Goal: Communication & Community: Answer question/provide support

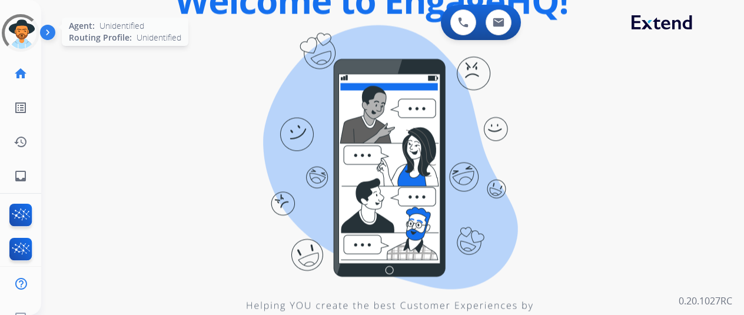
click at [24, 28] on div at bounding box center [21, 33] width 38 height 38
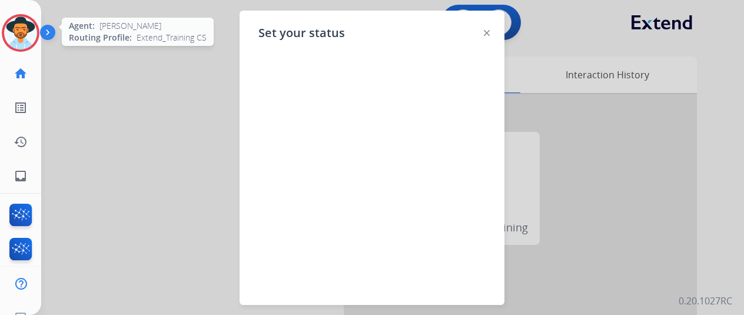
click at [20, 22] on img at bounding box center [20, 32] width 33 height 33
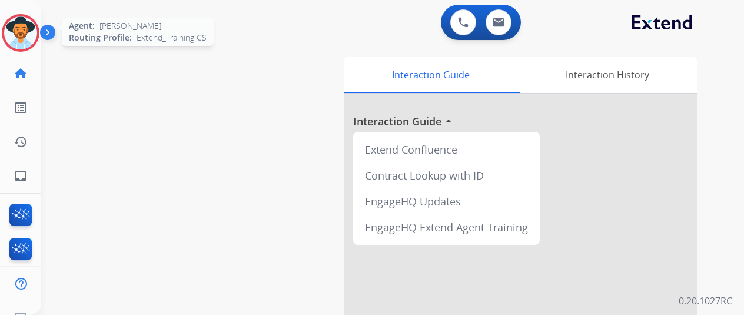
click at [21, 23] on img at bounding box center [20, 32] width 33 height 33
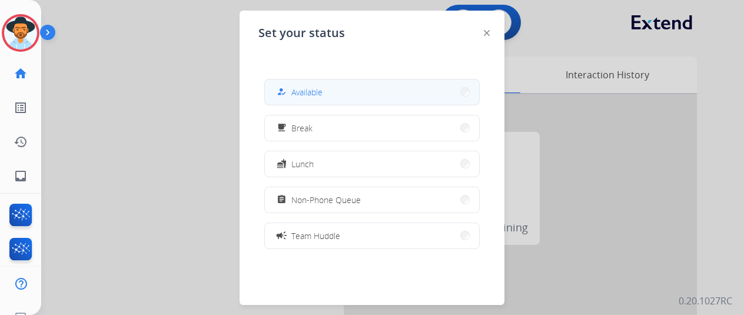
click at [358, 88] on button "how_to_reg Available" at bounding box center [372, 91] width 214 height 25
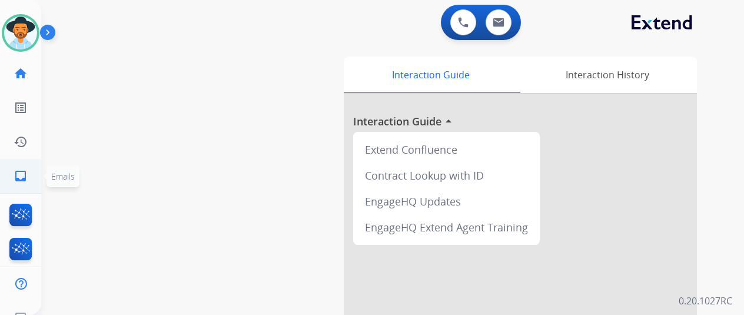
click at [19, 173] on mat-icon "inbox" at bounding box center [21, 176] width 14 height 14
select select "**********"
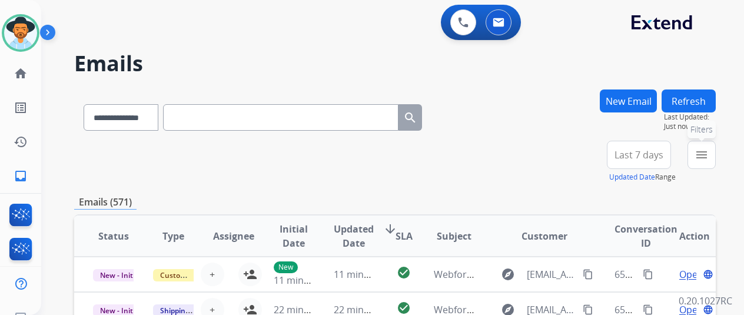
click at [709, 152] on mat-icon "menu" at bounding box center [702, 155] width 14 height 14
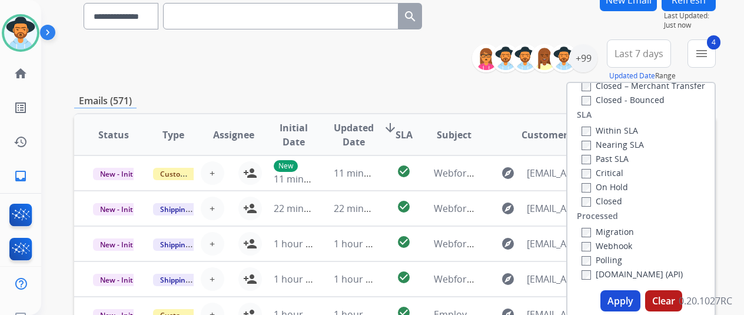
scroll to position [236, 0]
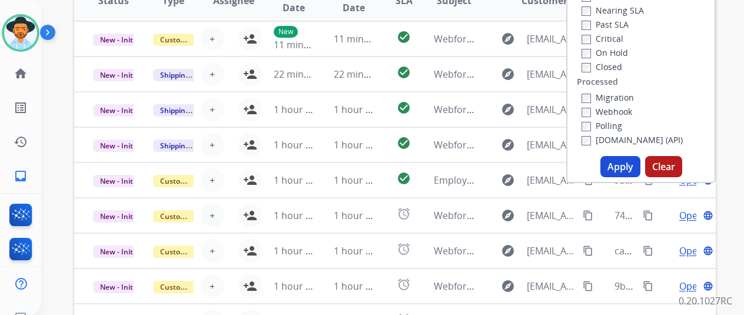
click at [628, 165] on button "Apply" at bounding box center [621, 166] width 40 height 21
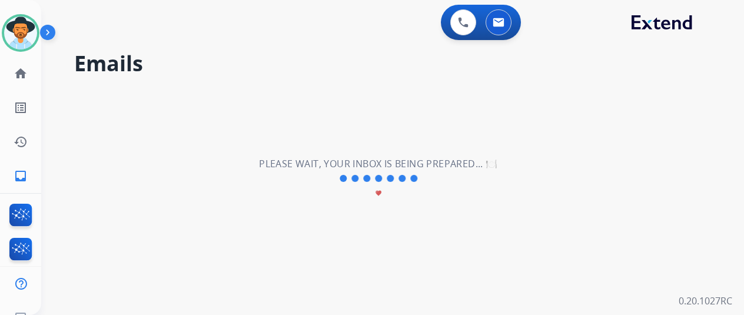
scroll to position [0, 0]
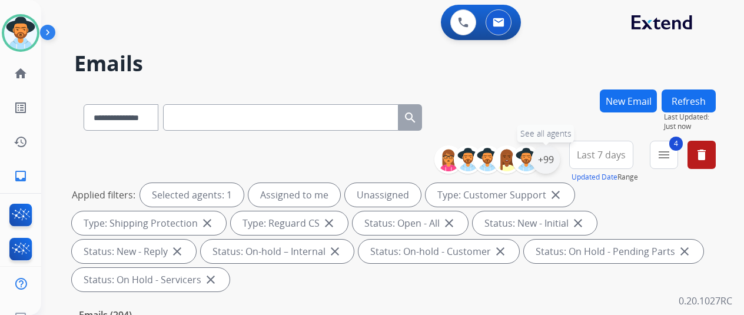
click at [557, 158] on div "+99" at bounding box center [546, 159] width 28 height 28
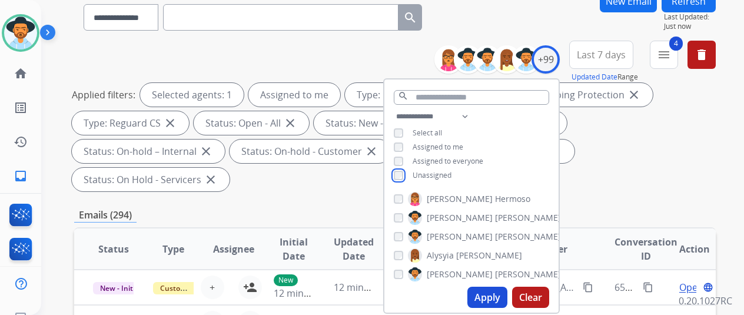
scroll to position [177, 0]
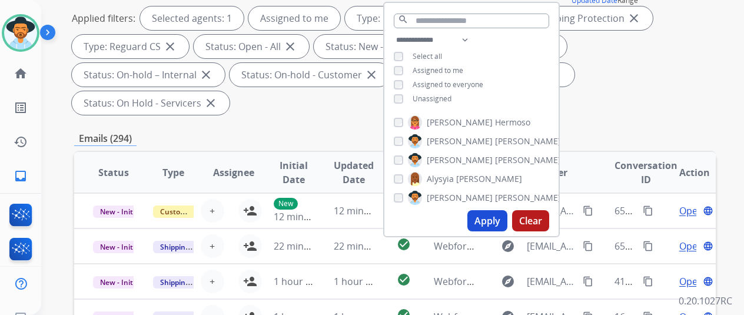
click at [490, 218] on button "Apply" at bounding box center [487, 220] width 40 height 21
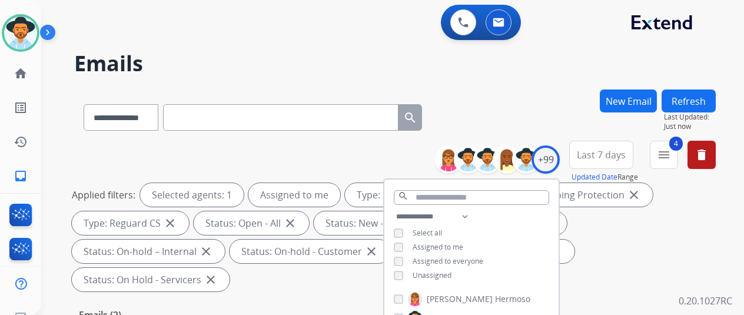
click at [530, 84] on div "**********" at bounding box center [378, 199] width 675 height 315
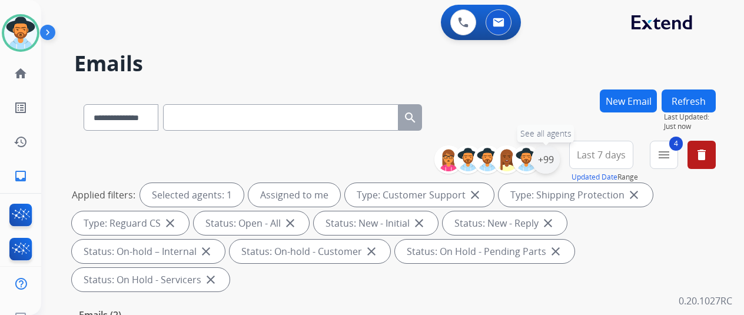
click at [553, 161] on div "+99" at bounding box center [546, 159] width 28 height 28
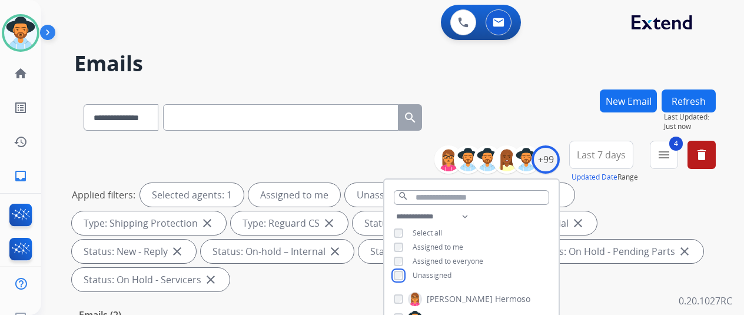
scroll to position [236, 0]
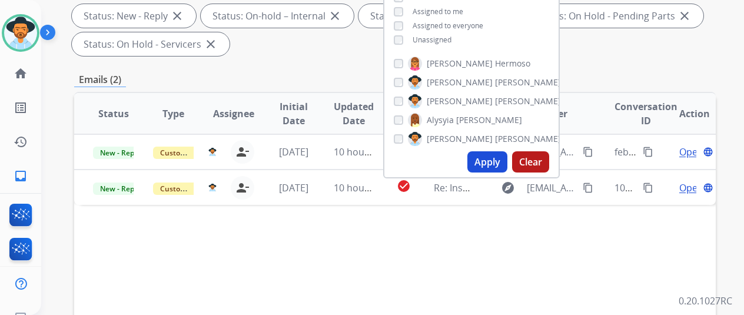
click at [490, 160] on button "Apply" at bounding box center [487, 161] width 40 height 21
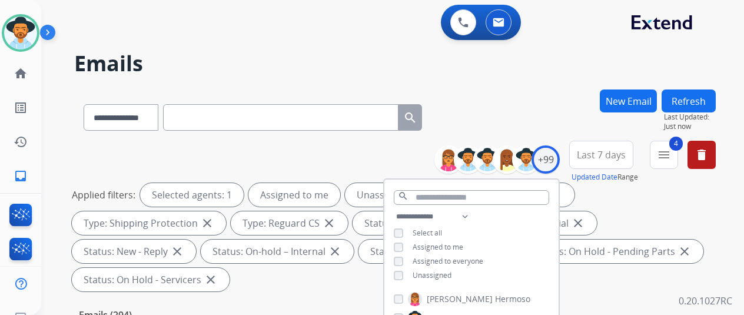
click at [531, 98] on div "**********" at bounding box center [395, 114] width 642 height 51
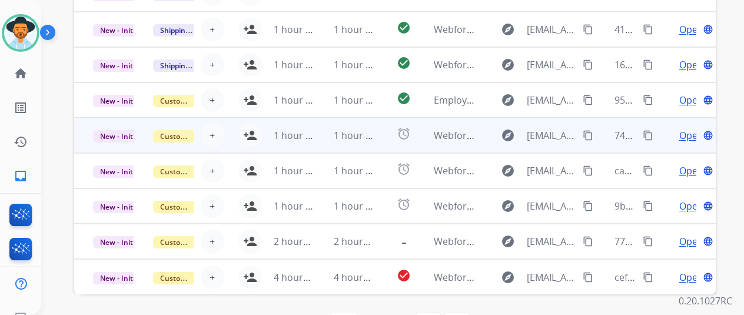
scroll to position [458, 0]
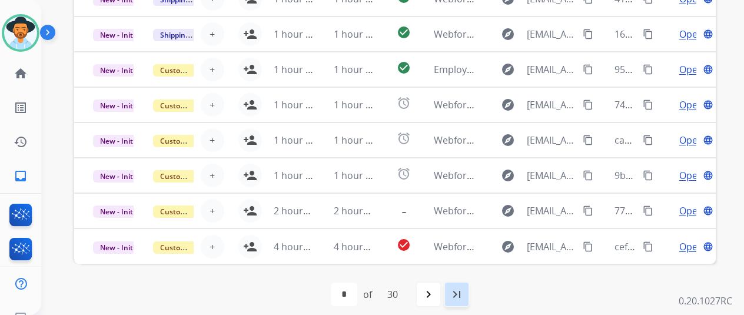
click at [460, 296] on mat-icon "last_page" at bounding box center [457, 294] width 14 height 14
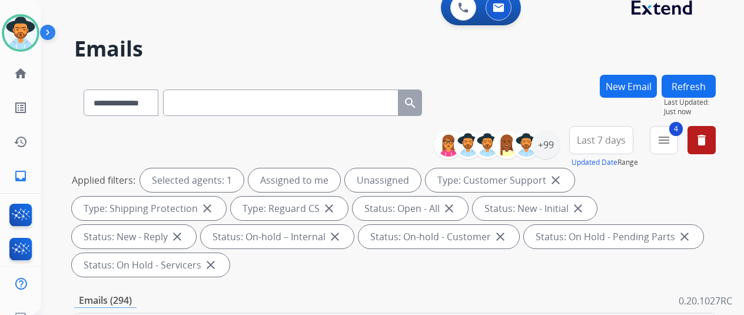
scroll to position [0, 0]
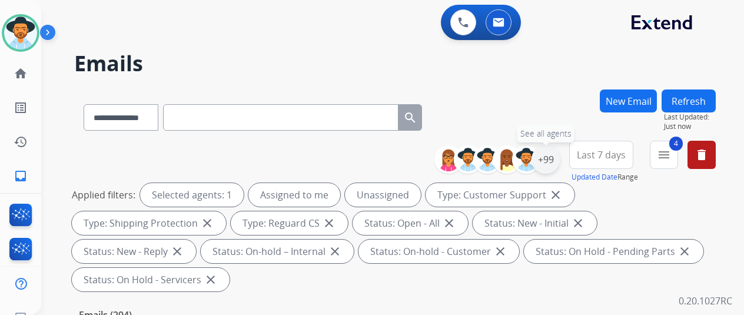
click at [558, 157] on div "+99" at bounding box center [546, 159] width 28 height 28
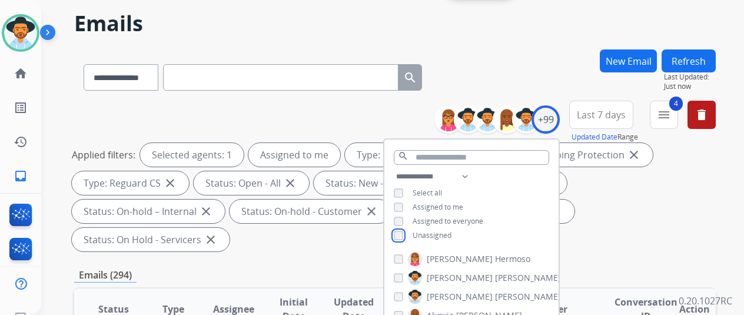
scroll to position [177, 0]
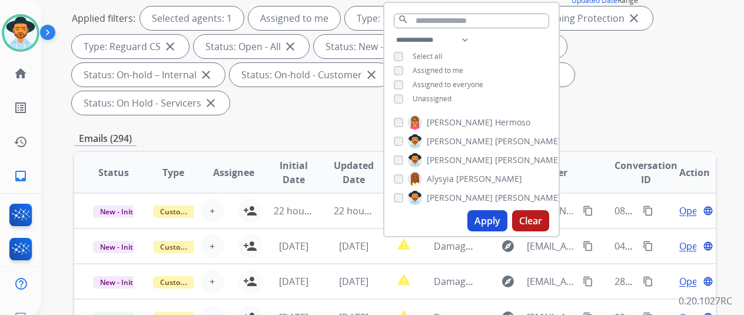
click at [493, 218] on button "Apply" at bounding box center [487, 220] width 40 height 21
select select "*"
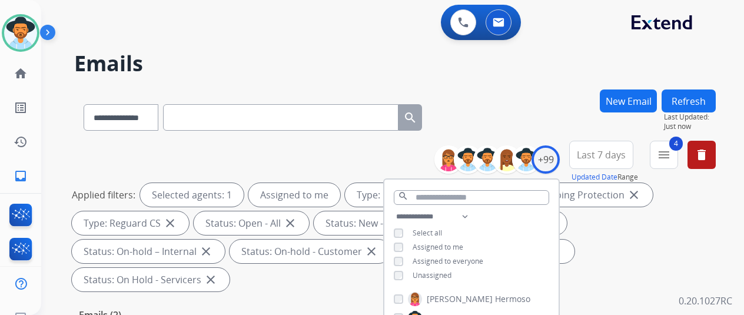
drag, startPoint x: 504, startPoint y: 122, endPoint x: 477, endPoint y: 111, distance: 29.1
click at [505, 122] on div "**********" at bounding box center [395, 114] width 642 height 51
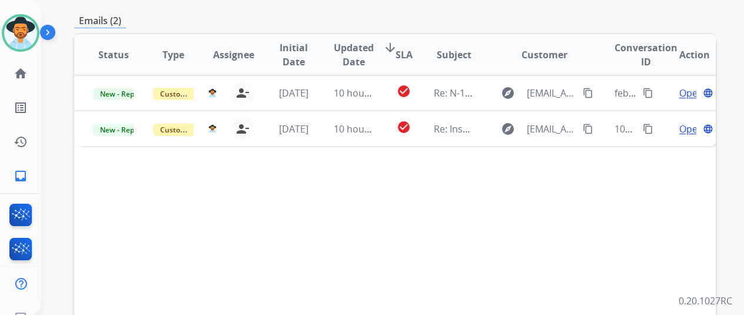
scroll to position [236, 0]
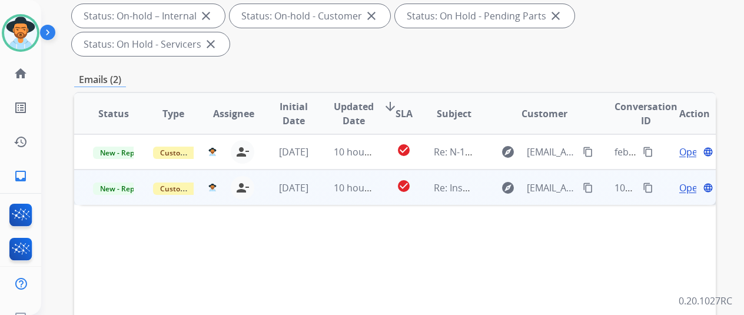
click at [691, 181] on span "Open" at bounding box center [691, 188] width 24 height 14
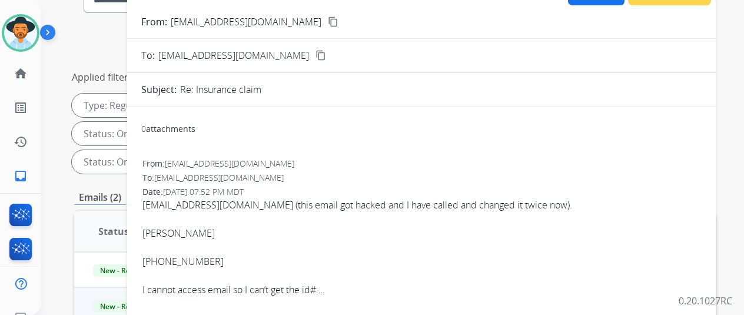
scroll to position [59, 0]
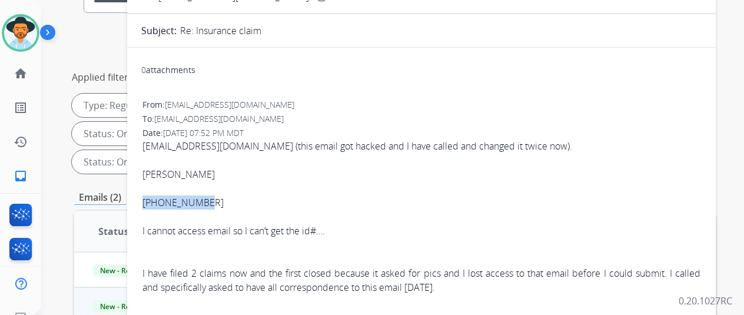
drag, startPoint x: 211, startPoint y: 200, endPoint x: 151, endPoint y: 200, distance: 60.1
click at [151, 200] on div "From: jdanon28@gmail.com To: support@extend.com Date: 09/18/2025 - 07:52 PM MDT…" at bounding box center [421, 208] width 561 height 221
copy div "402-709-3258"
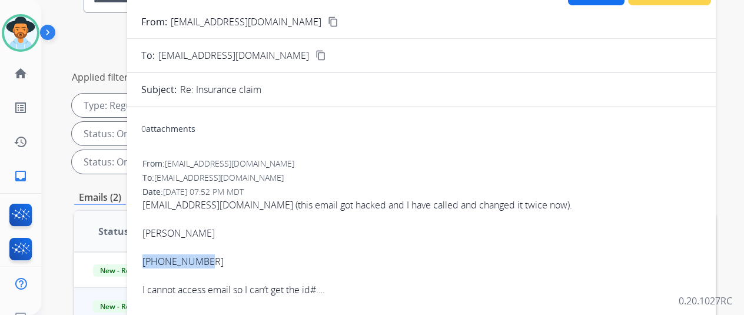
scroll to position [0, 0]
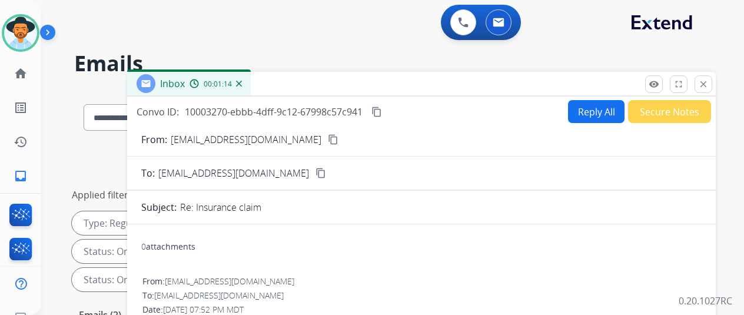
click at [251, 82] on div "Inbox 00:01:14" at bounding box center [189, 84] width 124 height 24
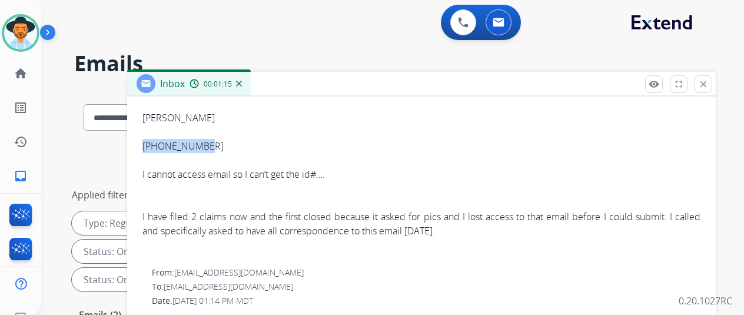
scroll to position [177, 0]
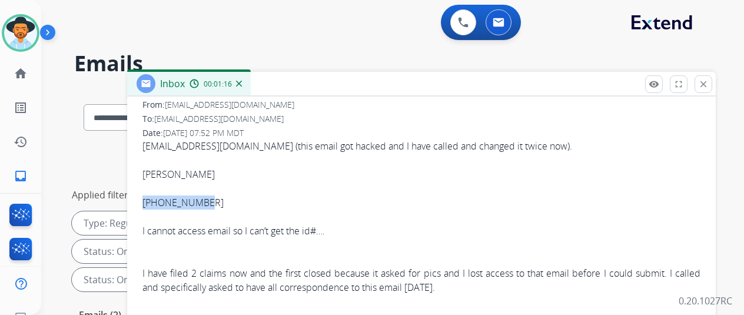
click at [242, 84] on img at bounding box center [239, 84] width 6 height 6
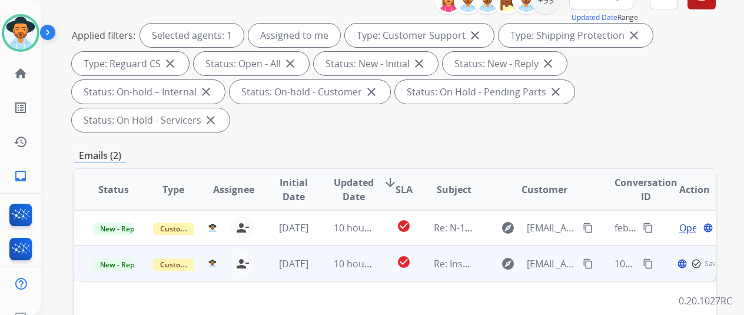
scroll to position [236, 0]
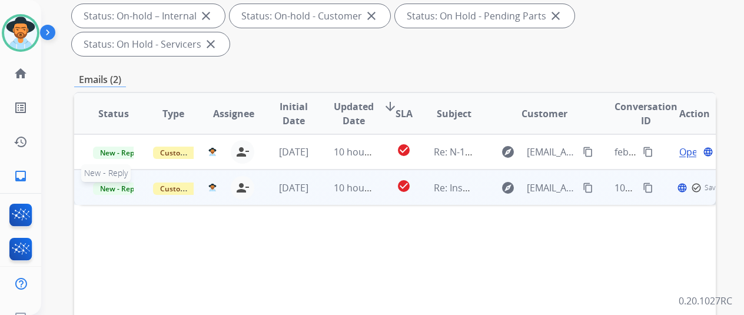
click at [108, 183] on span "New - Reply" at bounding box center [120, 189] width 54 height 12
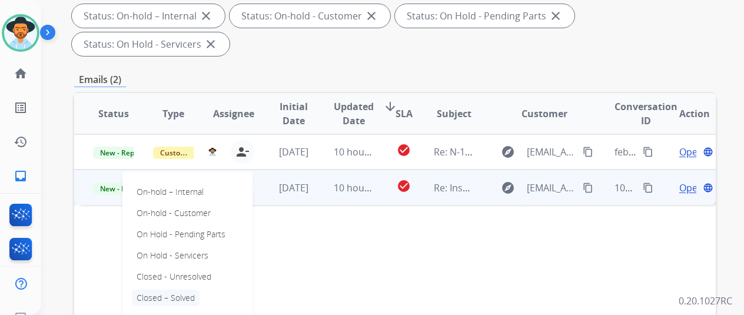
click at [158, 290] on p "Closed – Solved" at bounding box center [166, 298] width 68 height 16
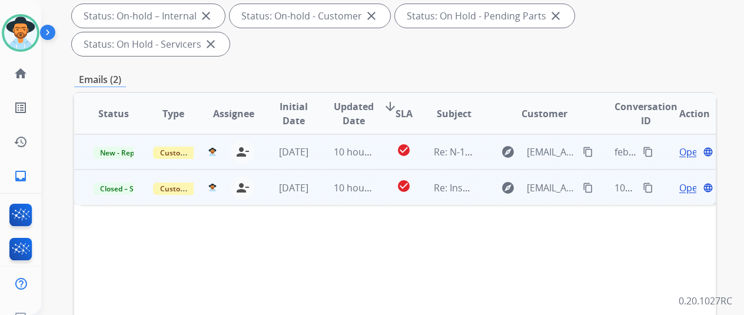
click at [686, 145] on span "Open" at bounding box center [691, 152] width 24 height 14
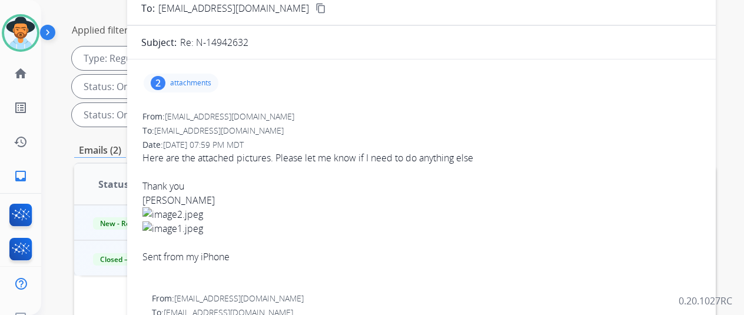
scroll to position [59, 0]
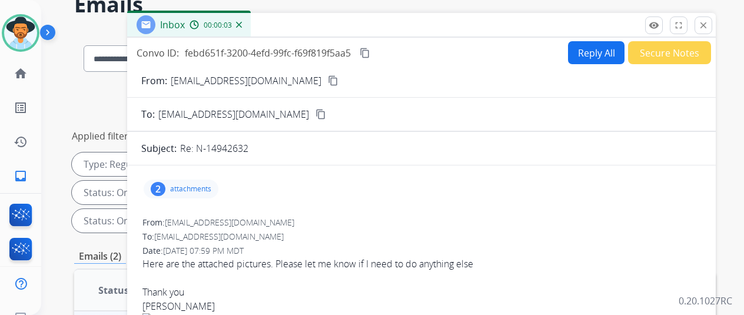
click at [328, 84] on mat-icon "content_copy" at bounding box center [333, 80] width 11 height 11
click at [164, 187] on div "2" at bounding box center [158, 189] width 15 height 14
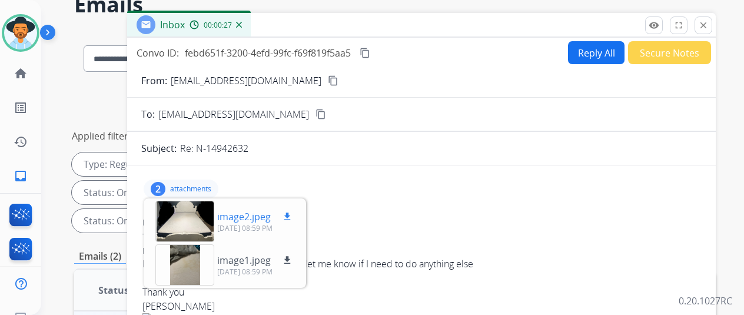
click at [293, 214] on mat-icon "download" at bounding box center [287, 216] width 11 height 11
click at [293, 259] on mat-icon "download" at bounding box center [287, 260] width 11 height 11
click at [370, 51] on mat-icon "content_copy" at bounding box center [365, 53] width 11 height 11
click at [596, 54] on button "Reply All" at bounding box center [596, 52] width 57 height 23
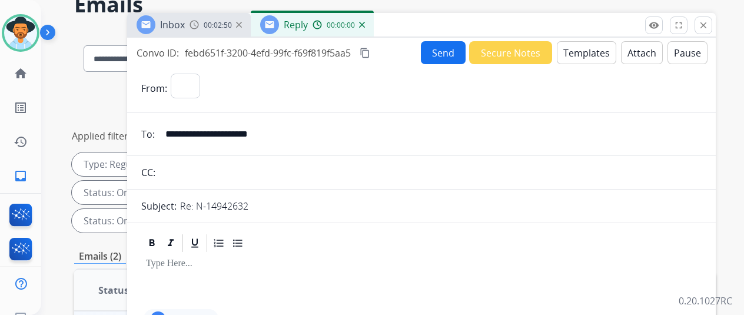
select select "**********"
click at [583, 46] on button "Templates" at bounding box center [586, 52] width 59 height 23
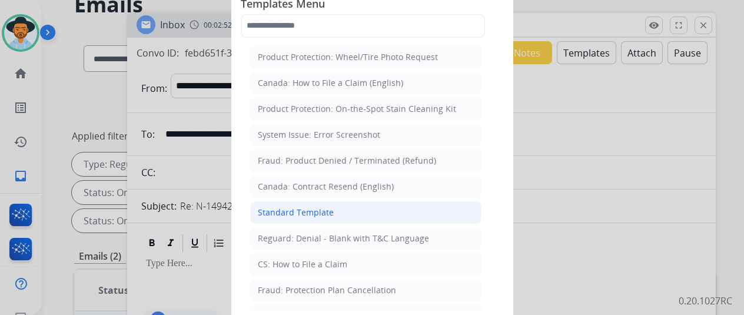
click at [304, 210] on div "Standard Template" at bounding box center [296, 213] width 76 height 12
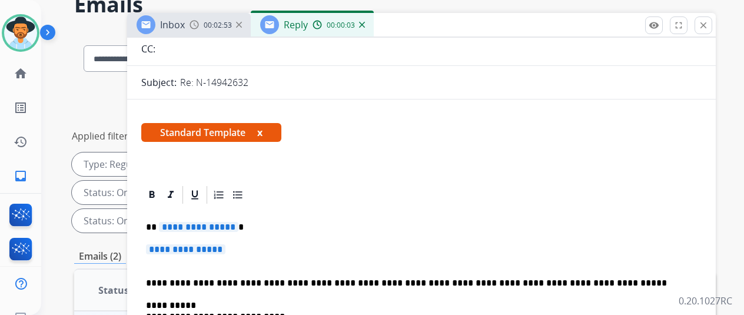
scroll to position [177, 0]
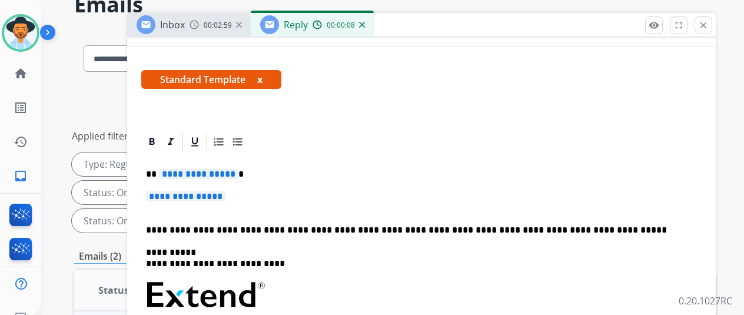
click at [237, 174] on span "**********" at bounding box center [198, 174] width 79 height 10
drag, startPoint x: 288, startPoint y: 165, endPoint x: 228, endPoint y: 173, distance: 60.5
click at [228, 173] on span "**********" at bounding box center [198, 174] width 79 height 10
click at [225, 196] on span "**********" at bounding box center [185, 196] width 79 height 10
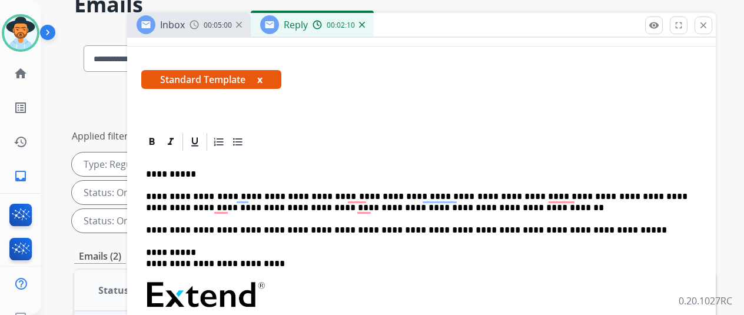
scroll to position [0, 0]
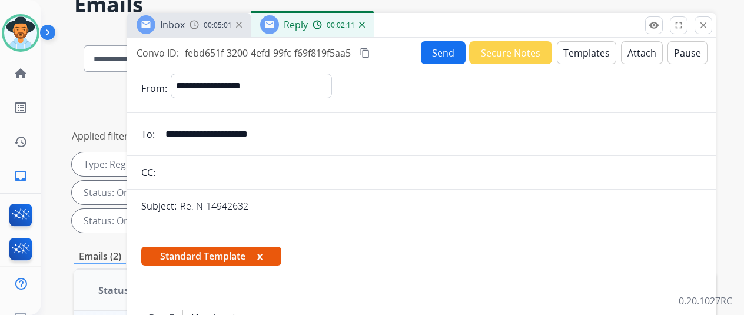
click at [445, 54] on button "Send" at bounding box center [443, 52] width 45 height 23
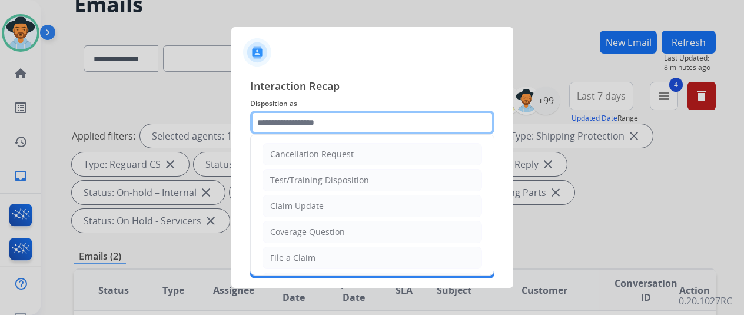
click at [277, 120] on input "text" at bounding box center [372, 123] width 244 height 24
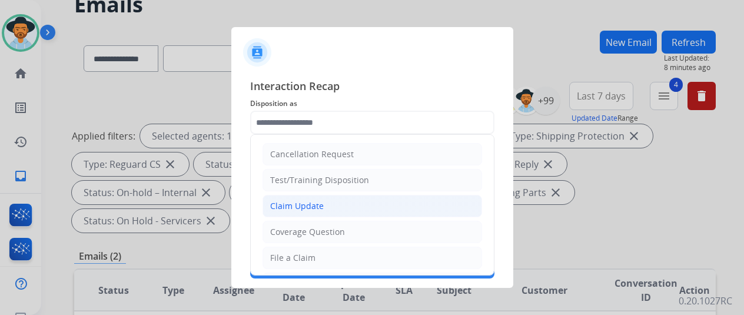
drag, startPoint x: 286, startPoint y: 208, endPoint x: 280, endPoint y: 194, distance: 14.8
click at [283, 206] on div "Claim Update" at bounding box center [297, 206] width 54 height 12
type input "**********"
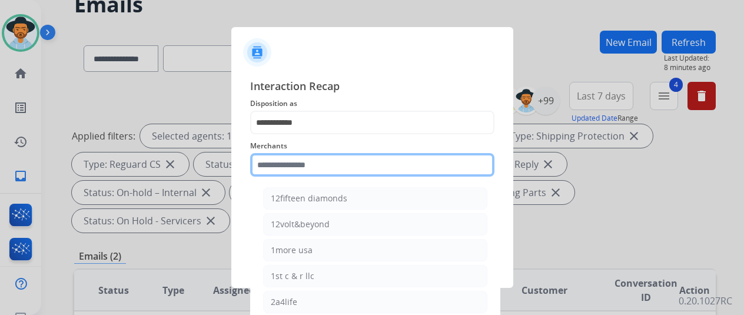
drag, startPoint x: 278, startPoint y: 163, endPoint x: 283, endPoint y: 154, distance: 10.8
click at [279, 163] on input "text" at bounding box center [372, 165] width 244 height 24
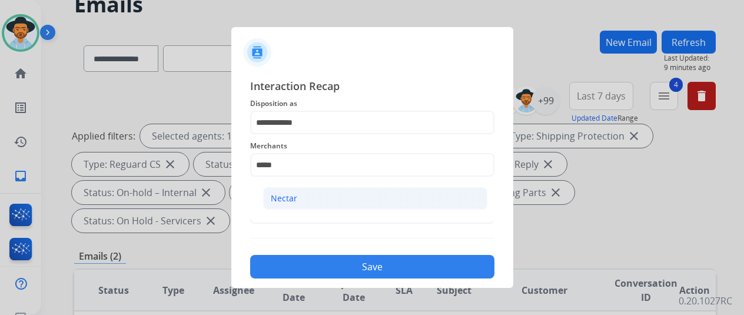
click at [300, 200] on li "Nectar" at bounding box center [375, 198] width 224 height 22
type input "******"
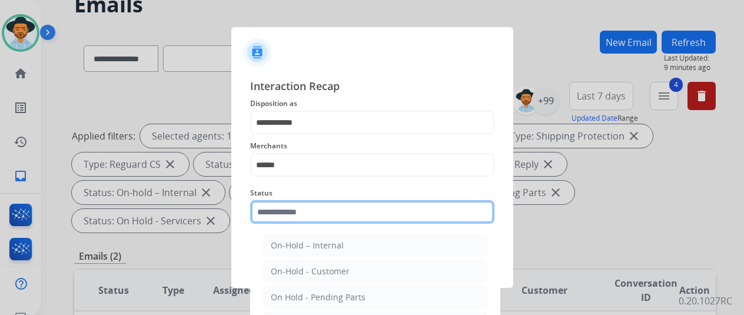
click at [288, 211] on input "text" at bounding box center [372, 212] width 244 height 24
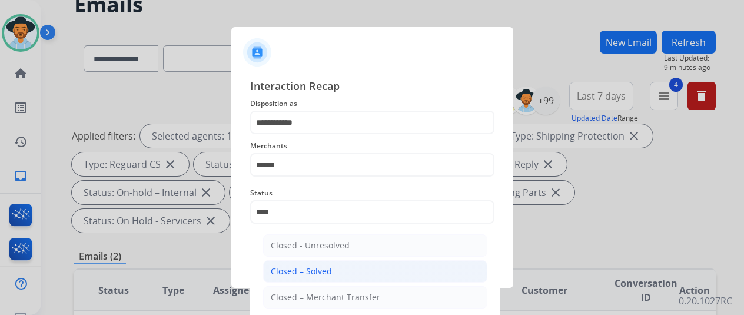
click at [303, 271] on div "Closed – Solved" at bounding box center [301, 272] width 61 height 12
type input "**********"
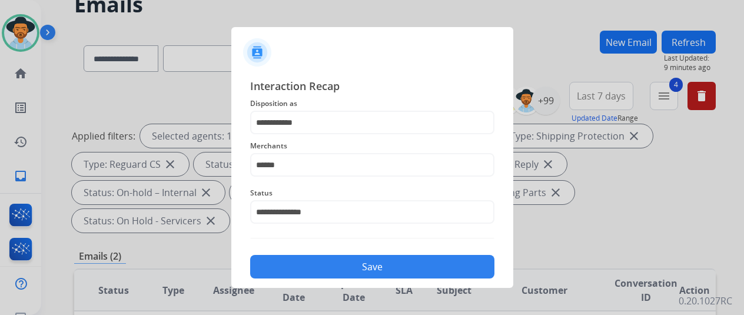
click at [323, 262] on button "Save" at bounding box center [372, 267] width 244 height 24
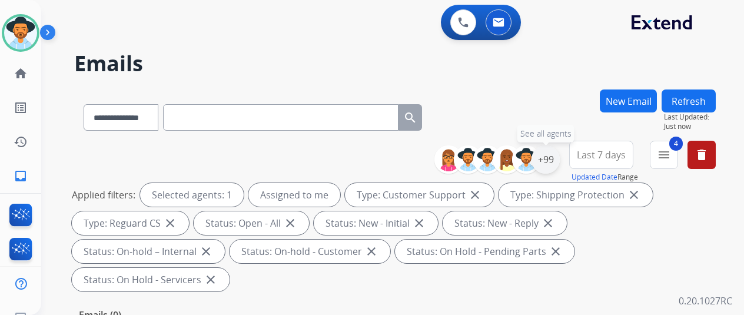
click at [558, 163] on div "+99" at bounding box center [546, 159] width 28 height 28
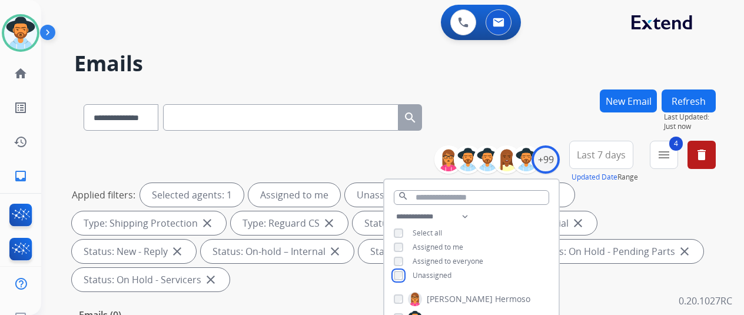
scroll to position [294, 0]
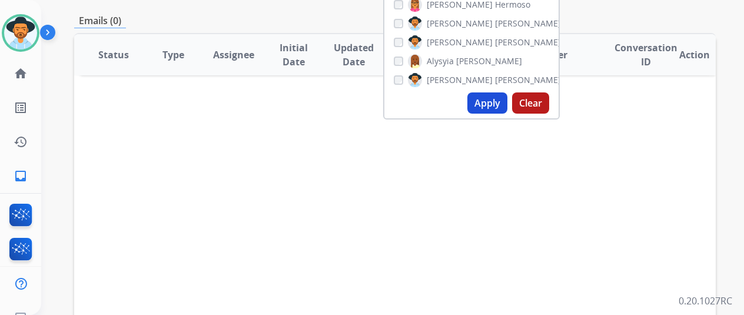
click at [490, 102] on button "Apply" at bounding box center [487, 102] width 40 height 21
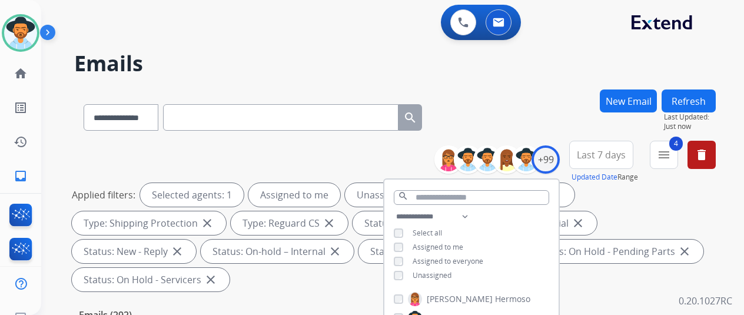
click at [306, 155] on div "**********" at bounding box center [395, 218] width 642 height 155
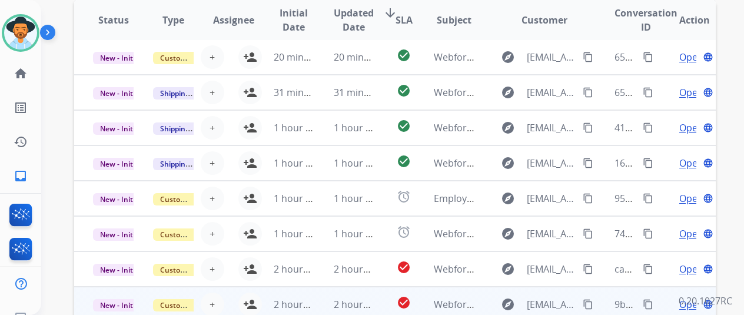
scroll to position [458, 0]
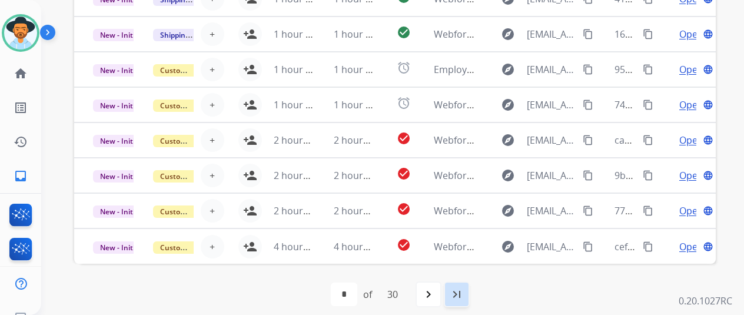
click at [457, 290] on mat-icon "last_page" at bounding box center [457, 294] width 14 height 14
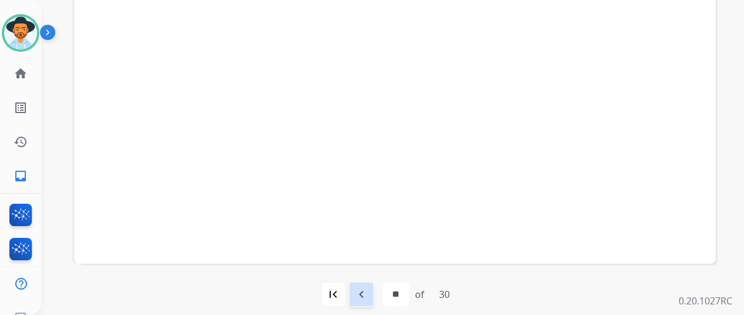
click at [364, 290] on mat-icon "navigate_before" at bounding box center [361, 294] width 14 height 14
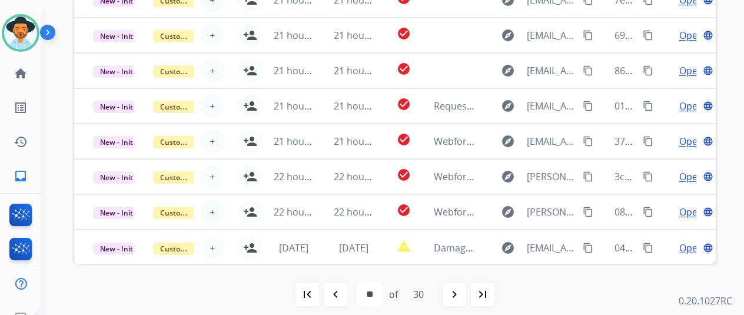
click at [341, 293] on mat-icon "navigate_before" at bounding box center [336, 294] width 14 height 14
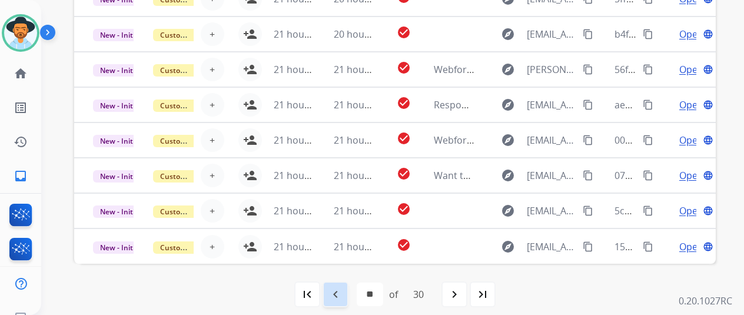
click at [337, 294] on mat-icon "navigate_before" at bounding box center [336, 294] width 14 height 14
click at [334, 288] on mat-icon "navigate_before" at bounding box center [336, 294] width 14 height 14
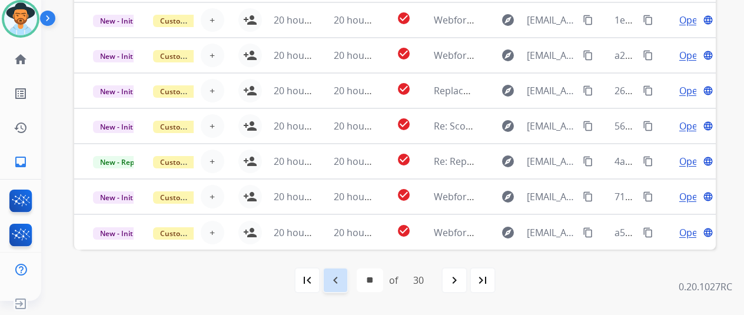
click at [339, 278] on mat-icon "navigate_before" at bounding box center [336, 280] width 14 height 14
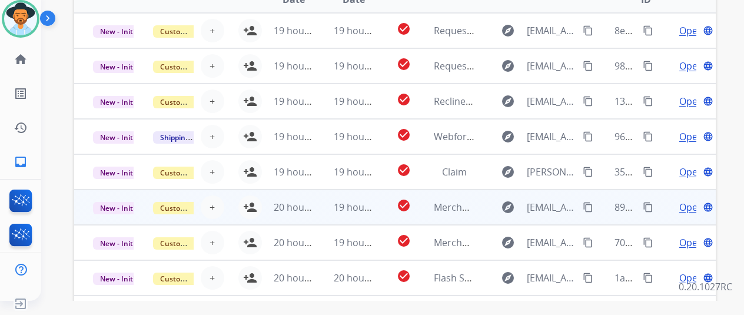
scroll to position [0, 0]
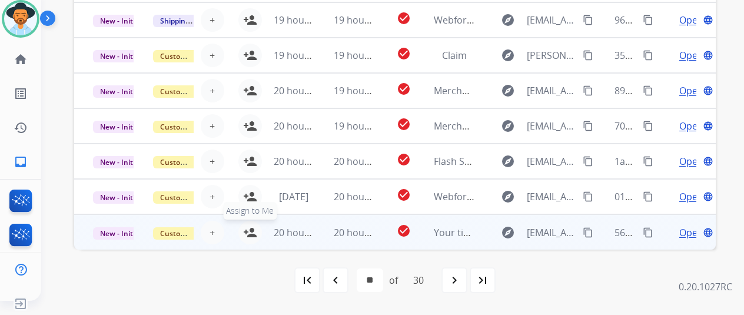
click at [250, 229] on mat-icon "person_add" at bounding box center [250, 232] width 14 height 14
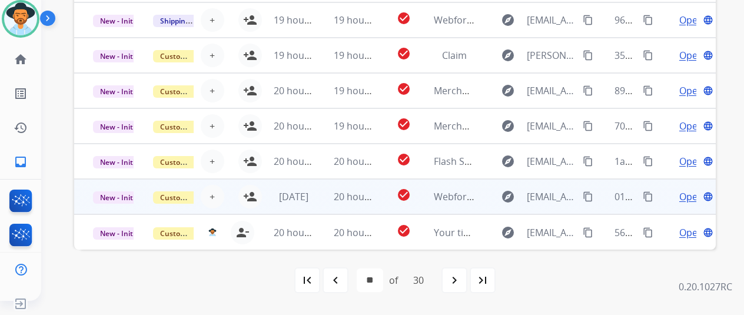
click at [250, 190] on mat-icon "person_add" at bounding box center [250, 197] width 14 height 14
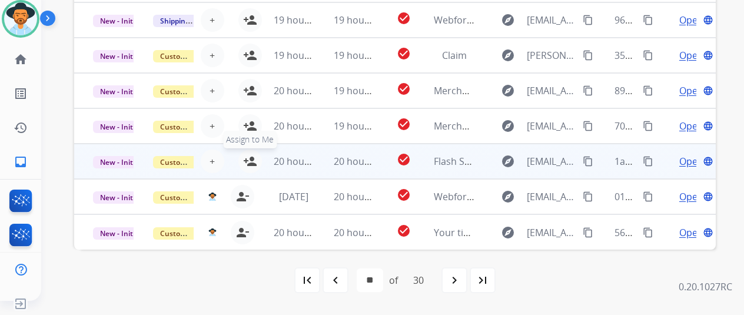
click at [251, 156] on mat-icon "person_add" at bounding box center [250, 161] width 14 height 14
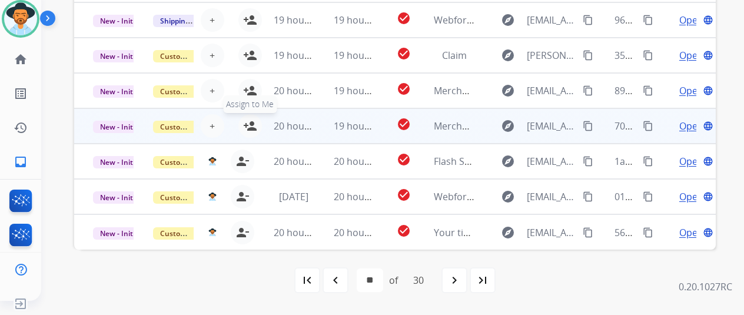
click at [250, 118] on button "person_add Assign to Me" at bounding box center [250, 126] width 24 height 24
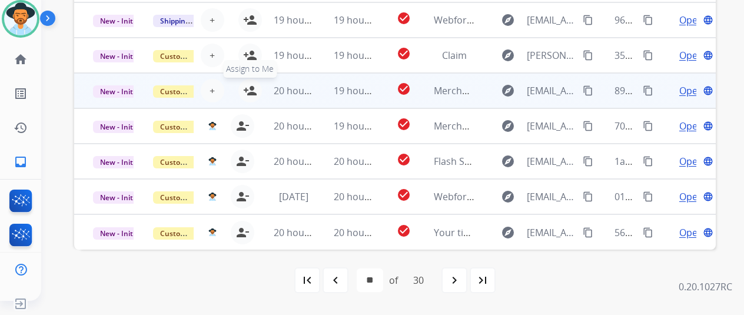
click at [250, 87] on mat-icon "person_add" at bounding box center [250, 91] width 14 height 14
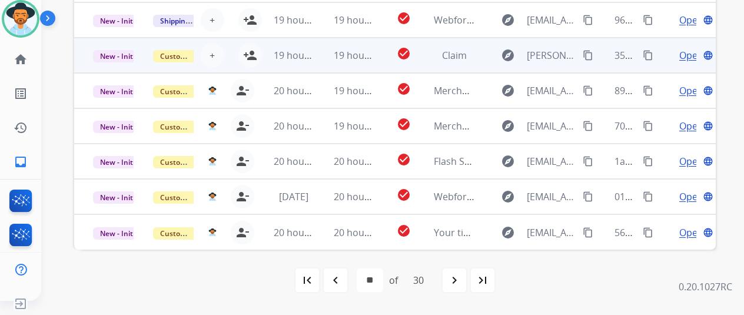
click at [255, 52] on td "19 hours ago" at bounding box center [285, 55] width 60 height 35
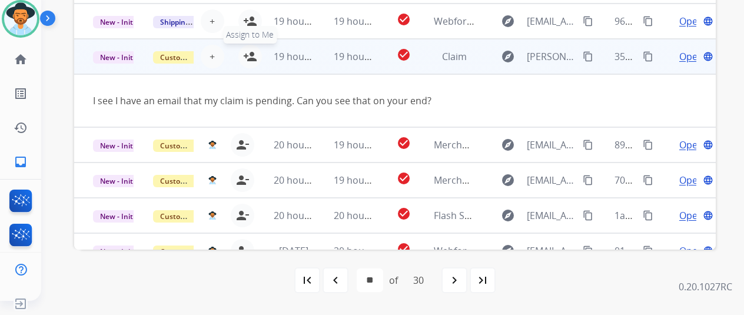
click at [248, 49] on mat-icon "person_add" at bounding box center [250, 56] width 14 height 14
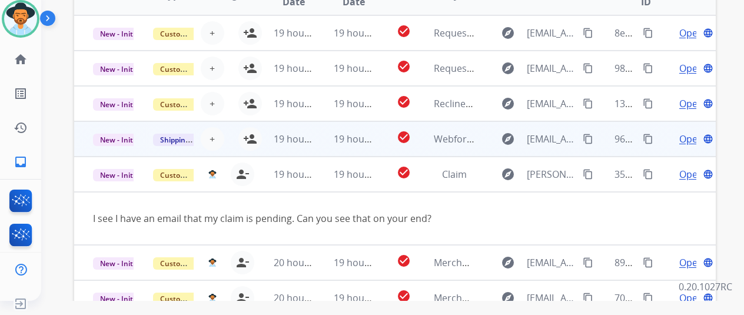
drag, startPoint x: 253, startPoint y: 134, endPoint x: 252, endPoint y: 121, distance: 12.4
click at [253, 131] on button "person_add Assign to Me" at bounding box center [250, 139] width 24 height 24
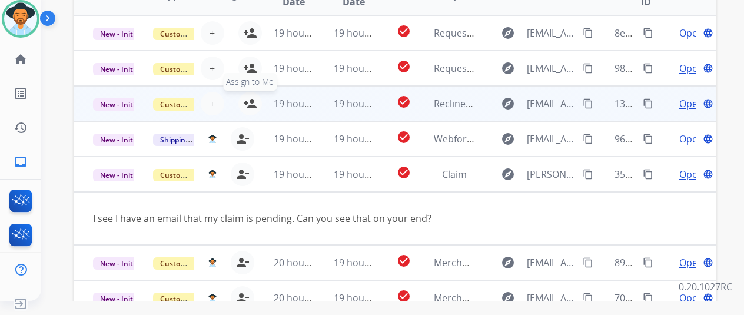
click at [248, 98] on mat-icon "person_add" at bounding box center [250, 104] width 14 height 14
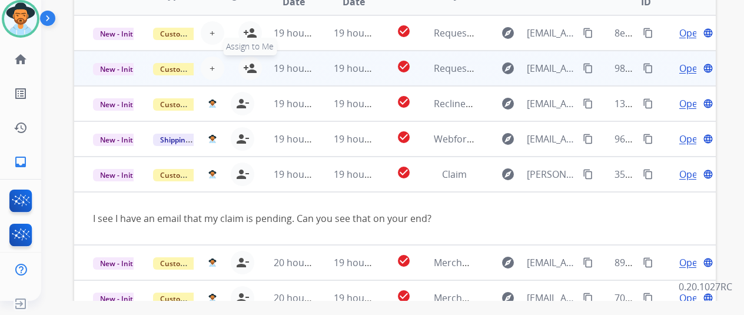
click at [251, 64] on mat-icon "person_add" at bounding box center [250, 68] width 14 height 14
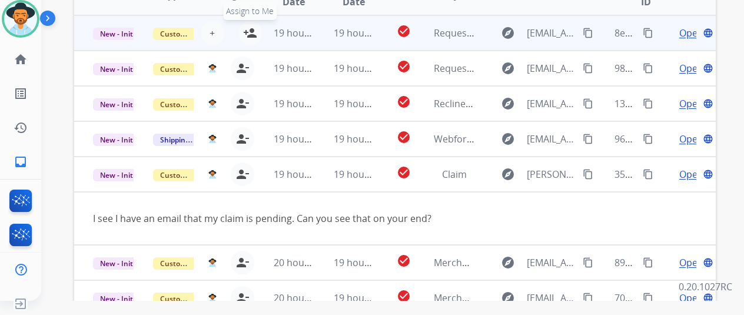
click at [248, 29] on mat-icon "person_add" at bounding box center [250, 33] width 14 height 14
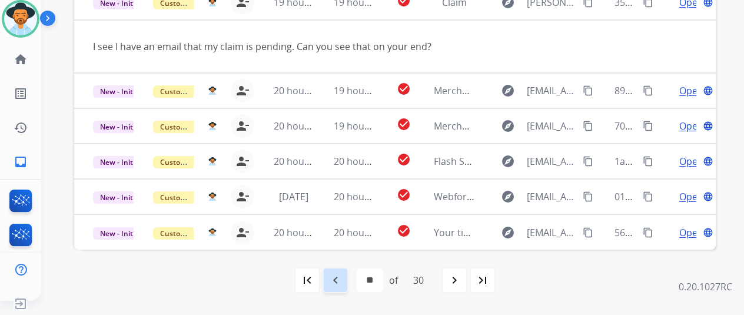
click at [337, 281] on mat-icon "navigate_before" at bounding box center [336, 280] width 14 height 14
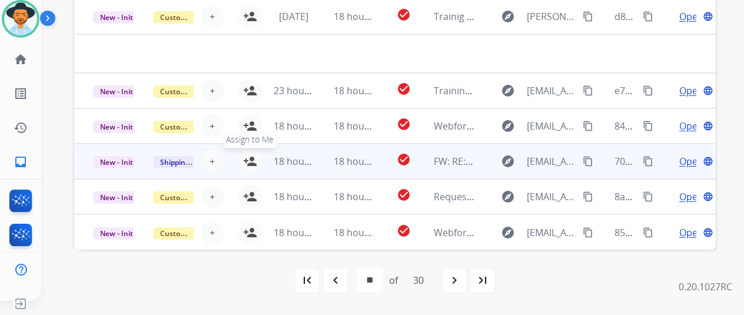
click at [251, 157] on mat-icon "person_add" at bounding box center [250, 161] width 14 height 14
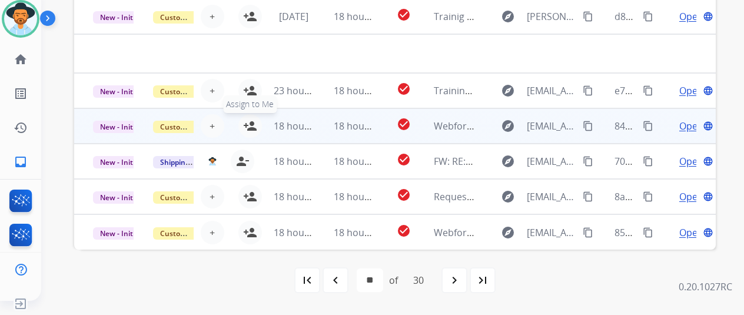
click at [253, 124] on mat-icon "person_add" at bounding box center [250, 126] width 14 height 14
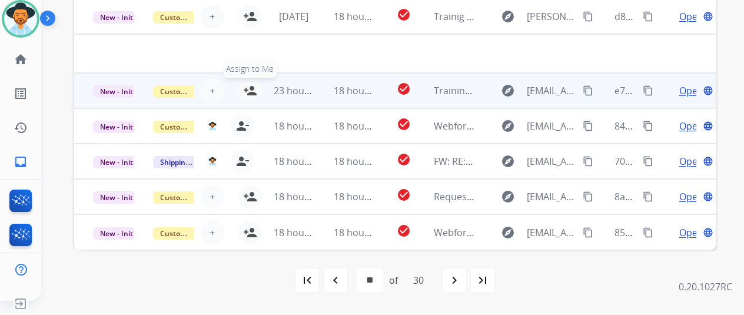
click at [248, 88] on mat-icon "person_add" at bounding box center [250, 91] width 14 height 14
click at [240, 87] on mat-icon "person_remove" at bounding box center [243, 91] width 14 height 14
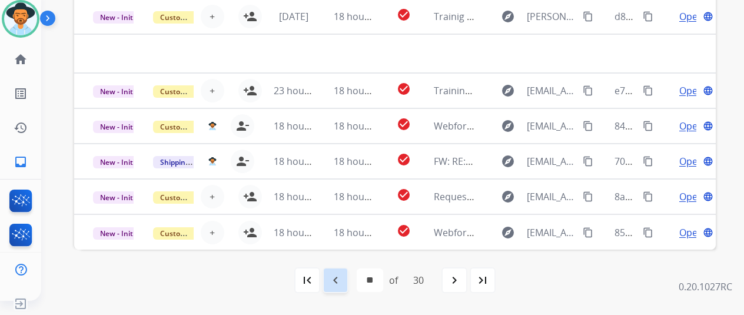
click at [338, 278] on mat-icon "navigate_before" at bounding box center [336, 280] width 14 height 14
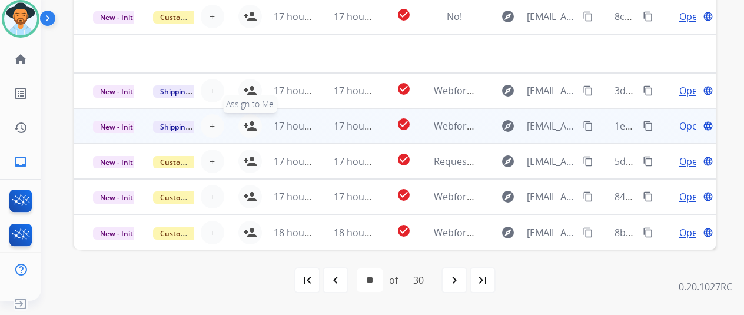
click at [250, 123] on mat-icon "person_add" at bounding box center [250, 126] width 14 height 14
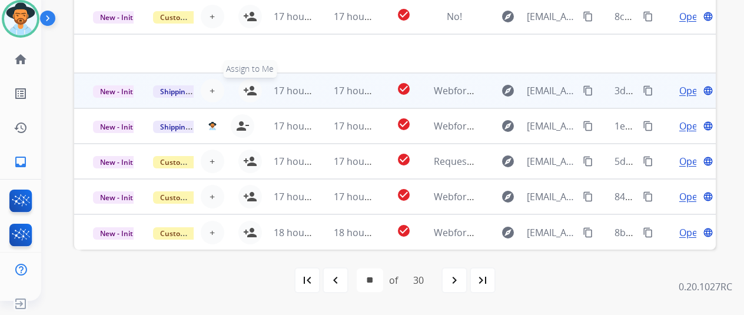
click at [246, 88] on mat-icon "person_add" at bounding box center [250, 91] width 14 height 14
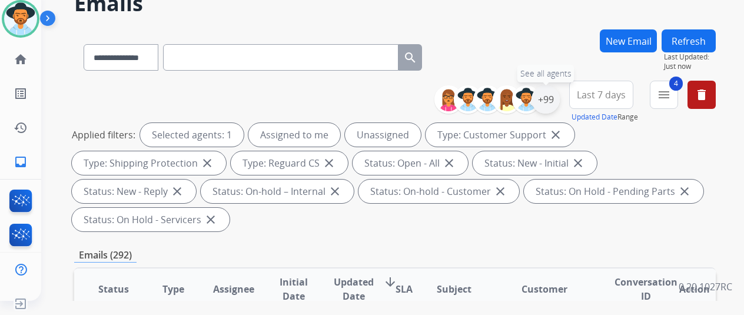
click at [555, 100] on div "+99" at bounding box center [546, 99] width 28 height 28
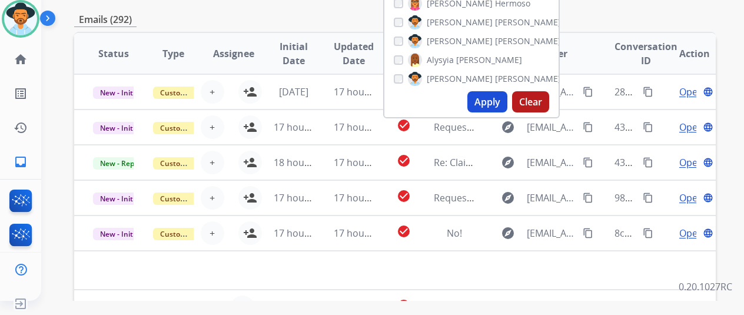
click at [498, 101] on button "Apply" at bounding box center [487, 101] width 40 height 21
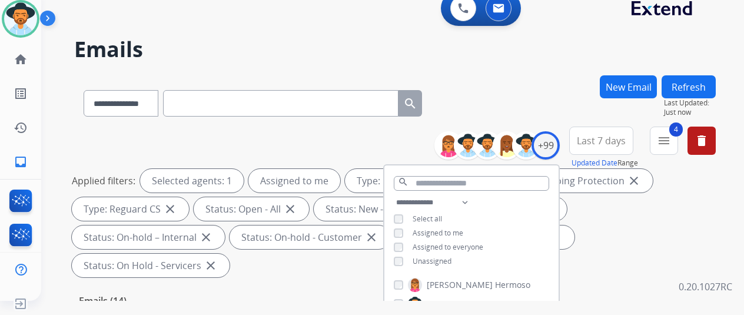
click at [484, 86] on div "**********" at bounding box center [395, 100] width 642 height 51
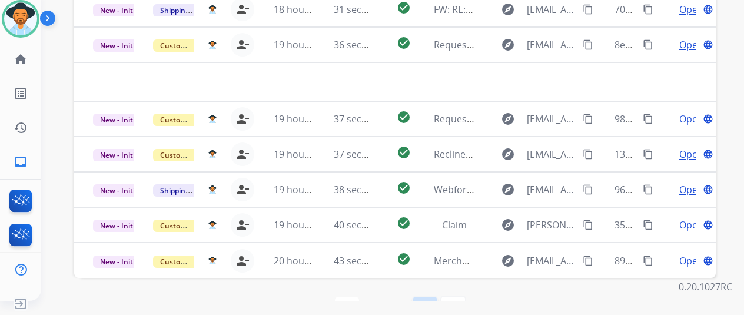
click at [427, 301] on mat-icon "navigate_next" at bounding box center [425, 308] width 14 height 14
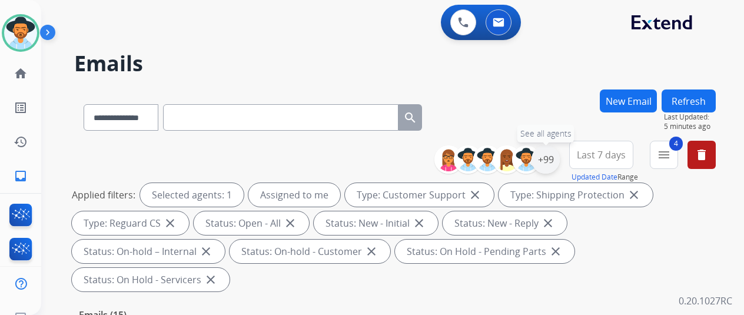
click at [558, 158] on div "+99" at bounding box center [546, 159] width 28 height 28
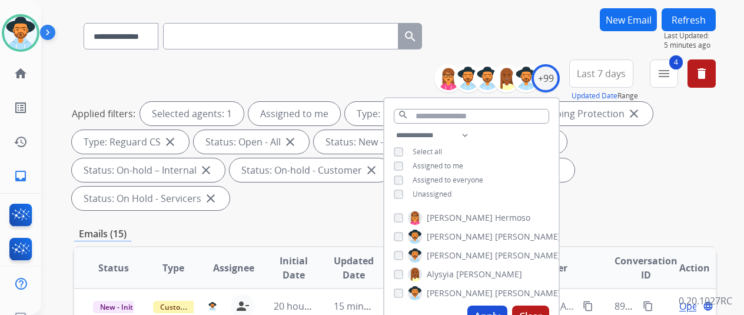
scroll to position [177, 0]
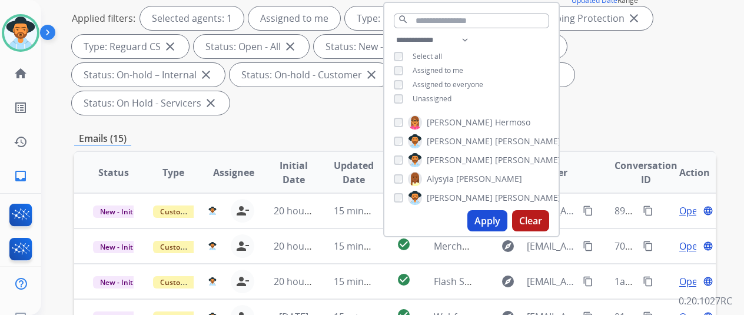
click at [488, 220] on button "Apply" at bounding box center [487, 220] width 40 height 21
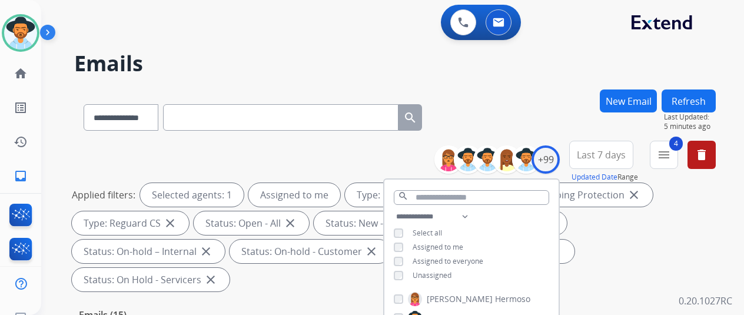
drag, startPoint x: 514, startPoint y: 101, endPoint x: 469, endPoint y: 87, distance: 47.3
click at [514, 99] on div "**********" at bounding box center [395, 114] width 642 height 51
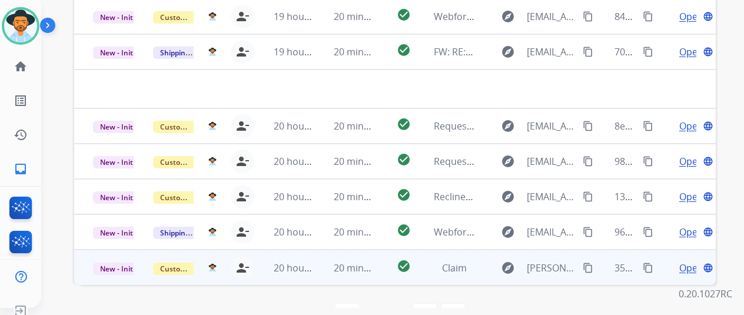
scroll to position [14, 0]
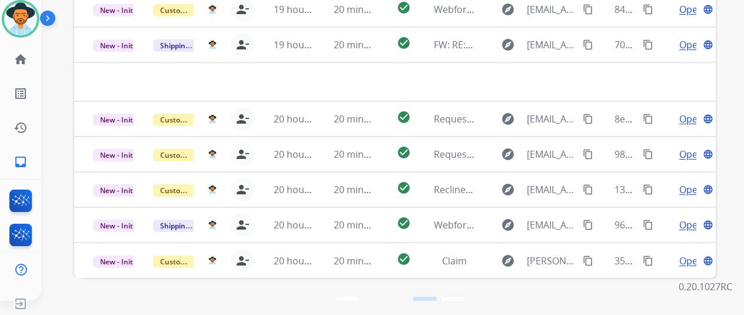
click at [426, 301] on mat-icon "navigate_next" at bounding box center [425, 308] width 14 height 14
select select "*"
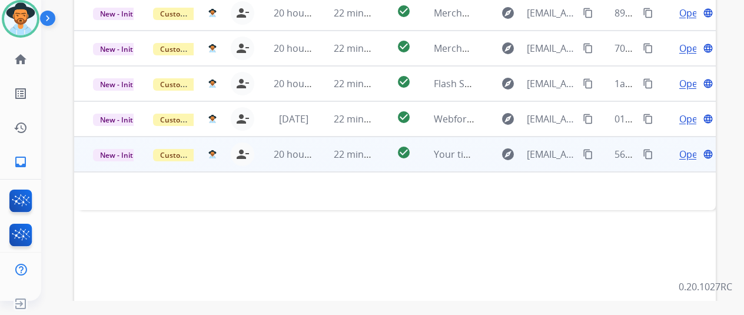
scroll to position [253, 0]
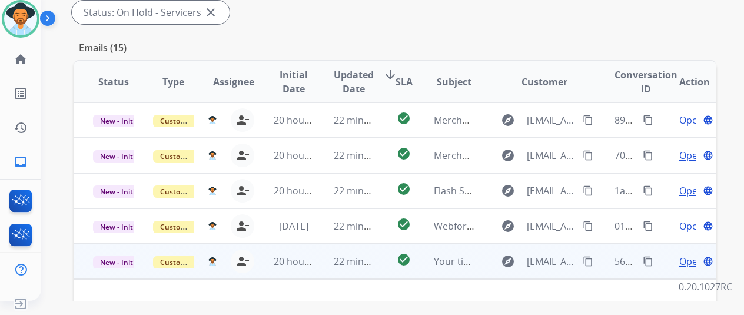
click at [685, 254] on span "Open" at bounding box center [691, 261] width 24 height 14
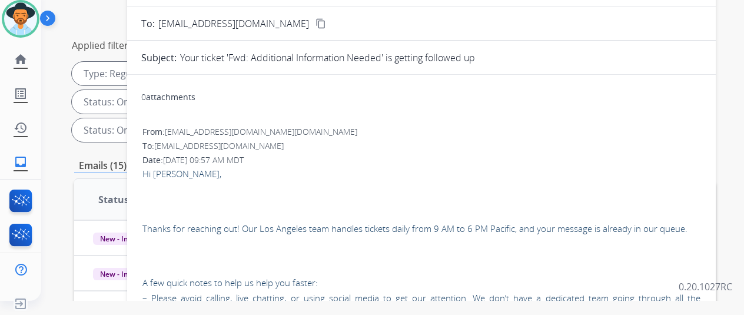
scroll to position [0, 0]
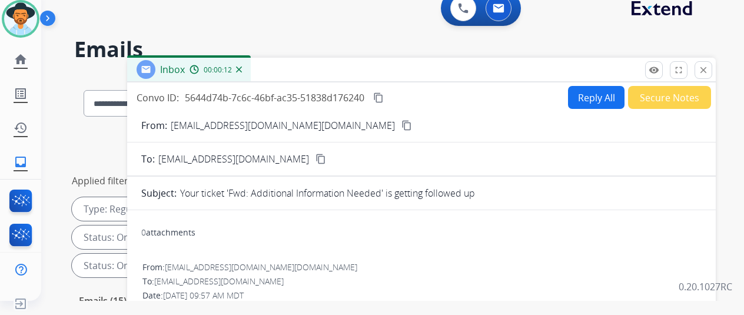
click at [242, 69] on img at bounding box center [239, 70] width 6 height 6
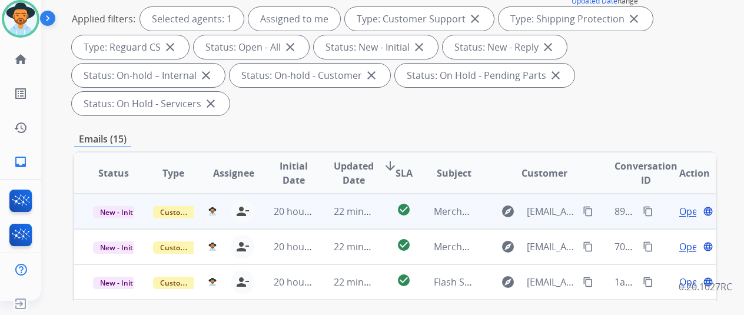
scroll to position [294, 0]
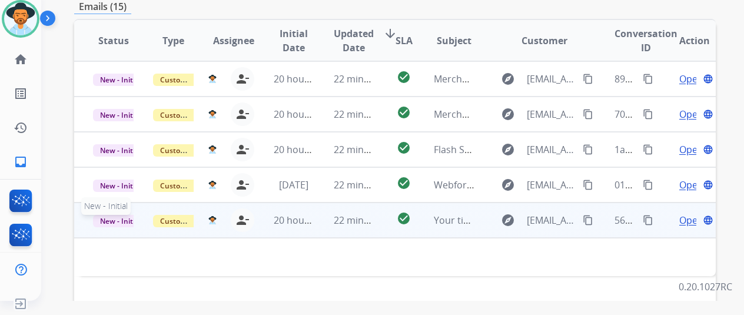
click at [116, 215] on span "New - Initial" at bounding box center [120, 221] width 55 height 12
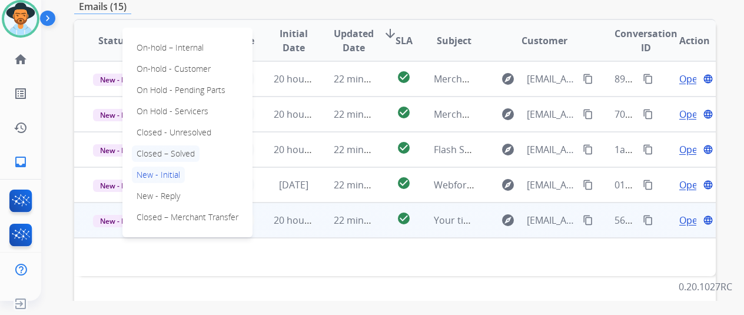
click at [148, 145] on p "Closed – Solved" at bounding box center [166, 153] width 68 height 16
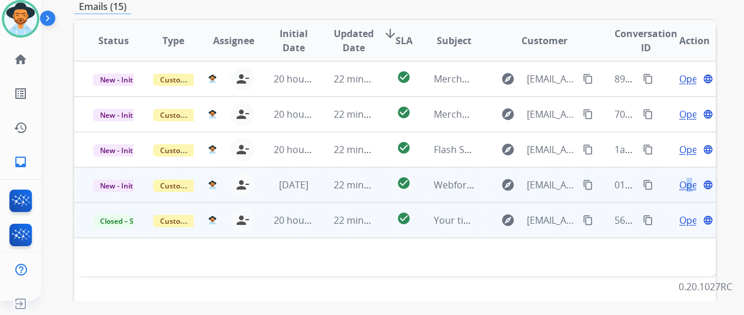
click at [689, 178] on span "Open" at bounding box center [691, 185] width 24 height 14
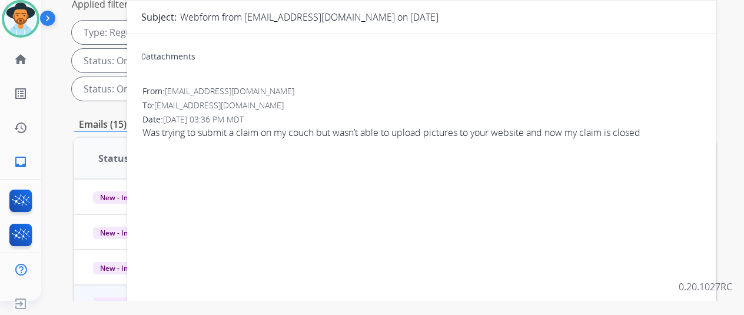
scroll to position [0, 0]
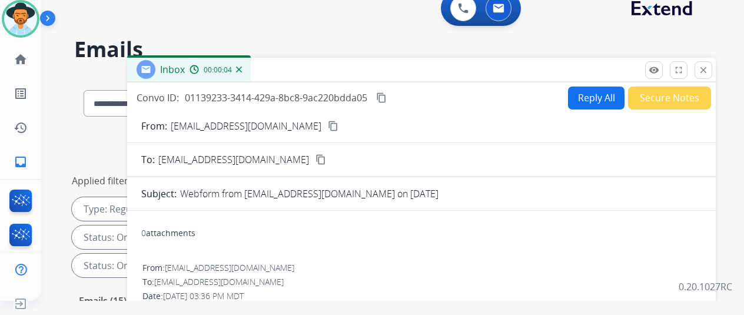
click at [328, 125] on mat-icon "content_copy" at bounding box center [333, 126] width 11 height 11
click at [387, 92] on mat-icon "content_copy" at bounding box center [381, 97] width 11 height 11
click at [586, 96] on button "Reply All" at bounding box center [596, 98] width 57 height 23
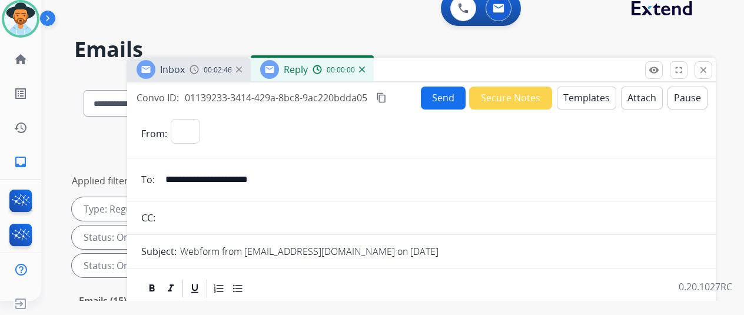
select select "**********"
click at [589, 91] on button "Templates" at bounding box center [586, 98] width 59 height 23
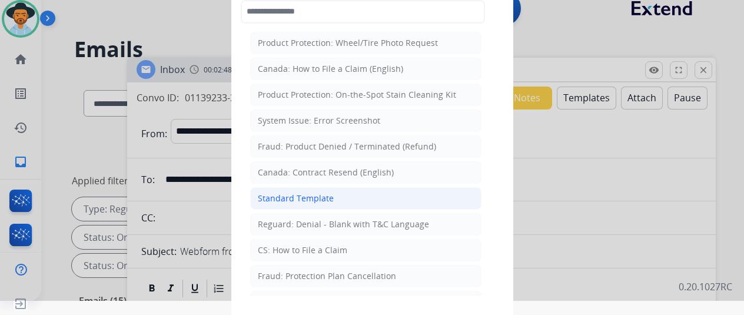
click at [283, 193] on div "Standard Template" at bounding box center [296, 199] width 76 height 12
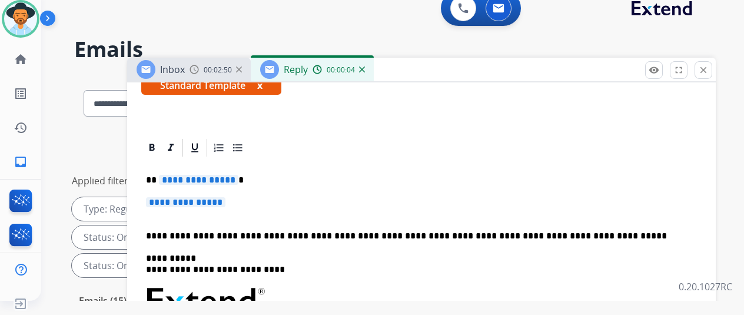
scroll to position [237, 0]
click at [238, 175] on span "**********" at bounding box center [198, 180] width 79 height 10
click at [225, 197] on span "**********" at bounding box center [185, 202] width 79 height 10
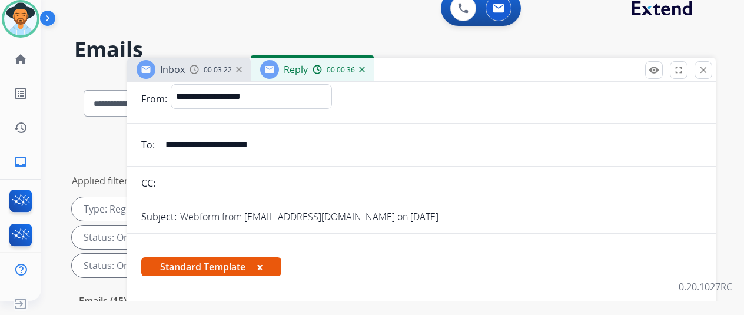
scroll to position [0, 0]
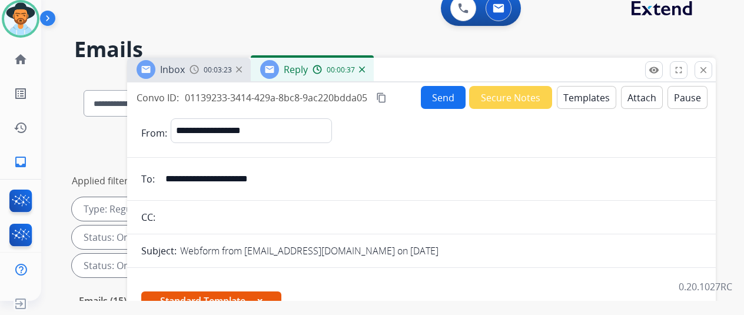
click at [446, 91] on button "Send" at bounding box center [443, 97] width 45 height 23
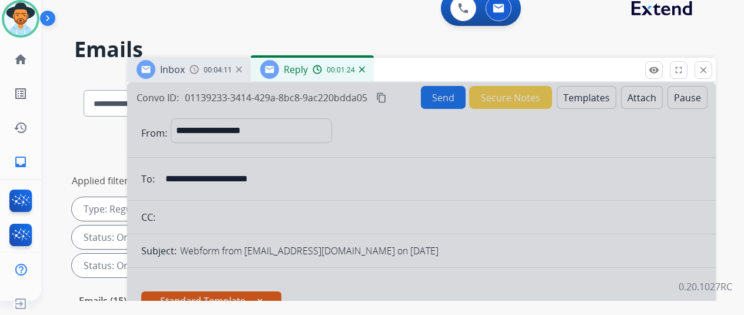
click at [365, 68] on img at bounding box center [362, 70] width 6 height 6
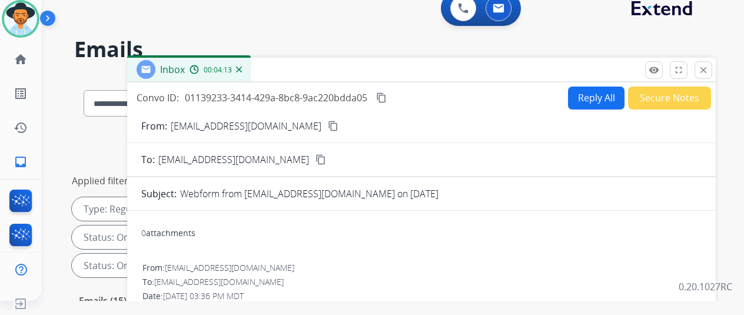
click at [328, 125] on mat-icon "content_copy" at bounding box center [333, 126] width 11 height 11
click at [654, 90] on button "Secure Notes" at bounding box center [669, 98] width 83 height 23
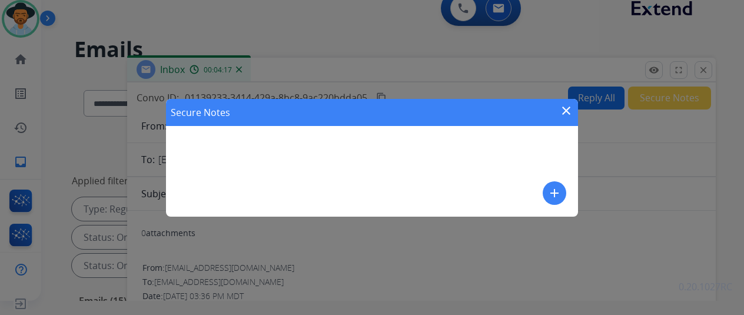
click at [557, 194] on mat-icon "add" at bounding box center [555, 193] width 14 height 14
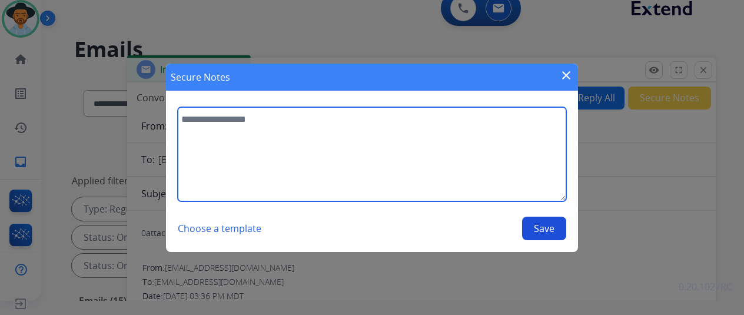
click at [203, 128] on textarea at bounding box center [372, 154] width 389 height 94
type textarea "**********"
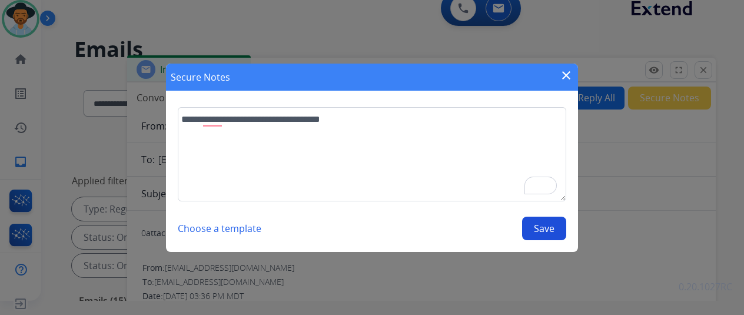
click at [540, 229] on button "Save" at bounding box center [544, 229] width 44 height 24
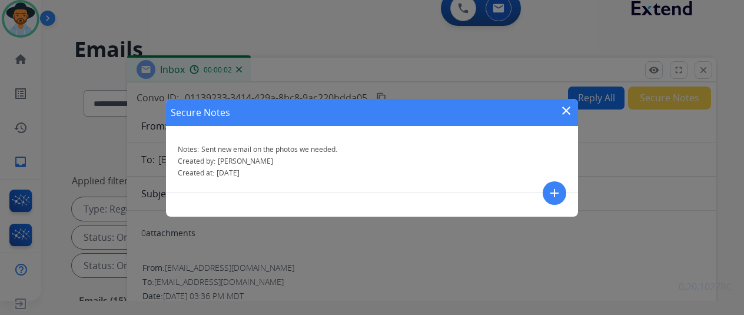
click at [568, 108] on mat-icon "close" at bounding box center [566, 111] width 14 height 14
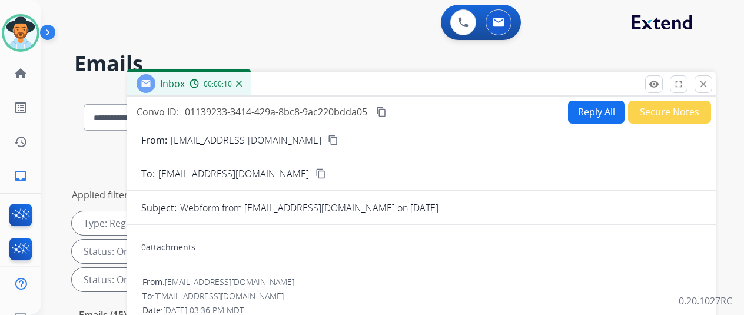
drag, startPoint x: 714, startPoint y: 84, endPoint x: 658, endPoint y: 79, distance: 56.1
click at [709, 84] on mat-icon "close" at bounding box center [703, 84] width 11 height 11
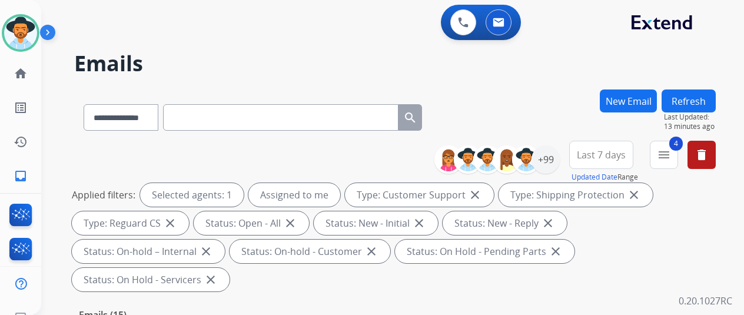
click at [634, 98] on button "New Email" at bounding box center [628, 100] width 57 height 23
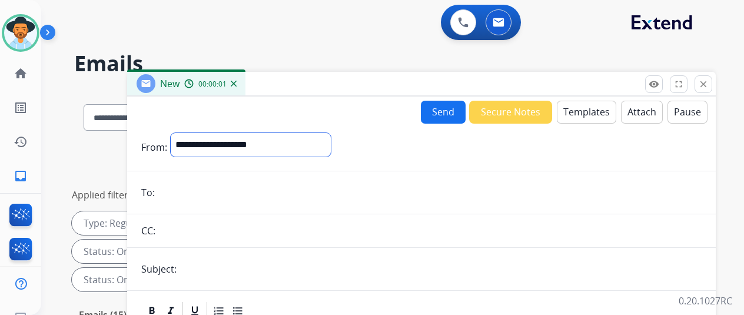
click at [215, 143] on select "**********" at bounding box center [251, 145] width 160 height 24
select select "**********"
click at [180, 133] on select "**********" at bounding box center [251, 145] width 160 height 24
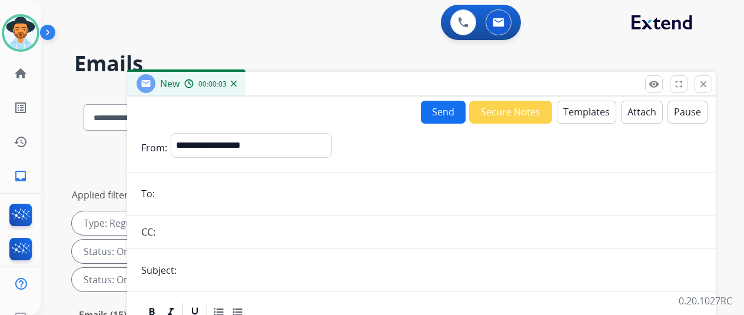
click at [186, 198] on input "email" at bounding box center [429, 194] width 543 height 24
paste input "**********"
type input "**********"
click at [586, 111] on button "Templates" at bounding box center [586, 112] width 59 height 23
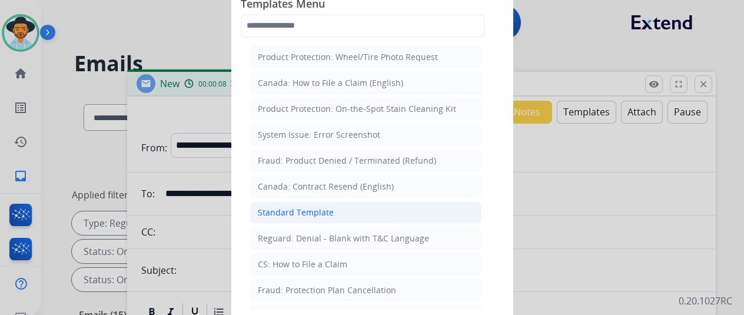
click at [288, 208] on div "Standard Template" at bounding box center [296, 213] width 76 height 12
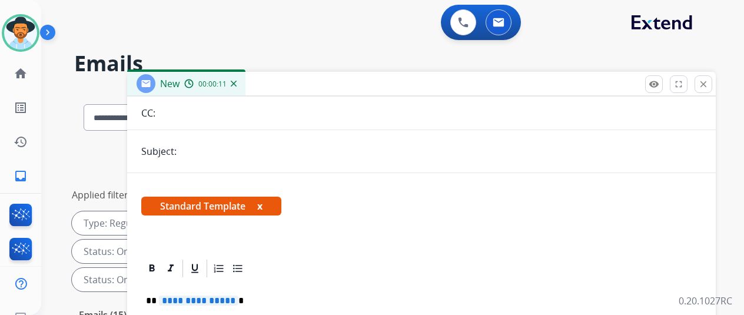
scroll to position [118, 0]
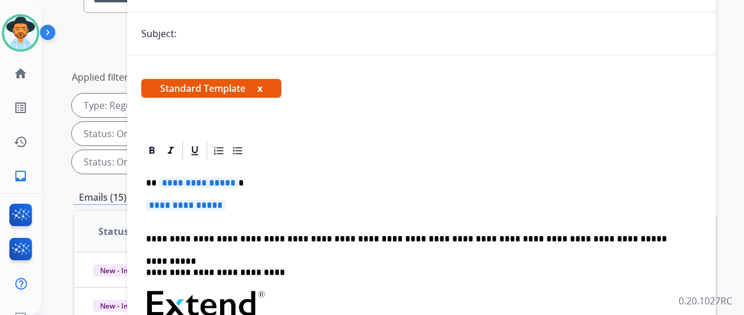
click at [238, 178] on span "**********" at bounding box center [198, 183] width 79 height 10
click at [184, 200] on span "**********" at bounding box center [185, 205] width 79 height 10
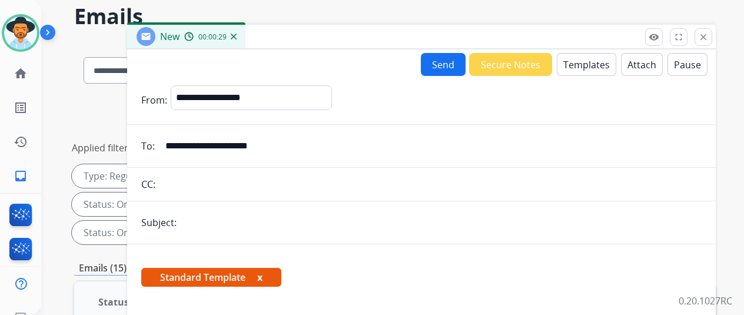
scroll to position [0, 0]
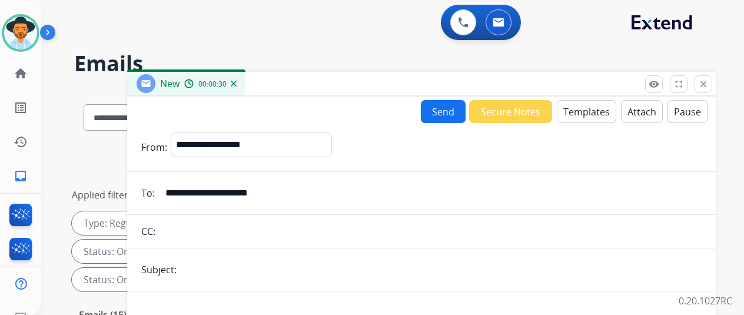
click at [443, 110] on button "Send" at bounding box center [443, 111] width 45 height 23
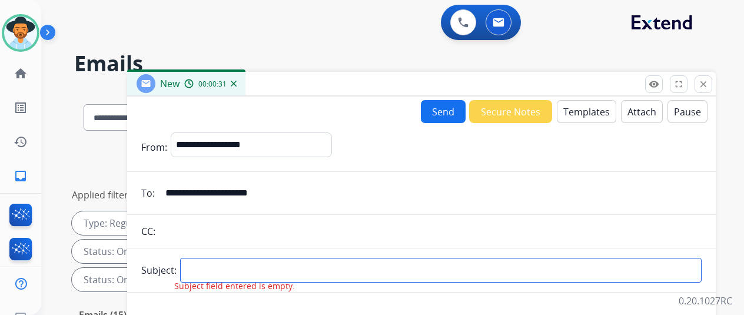
click at [225, 262] on input "text" at bounding box center [441, 270] width 522 height 25
type input "*****"
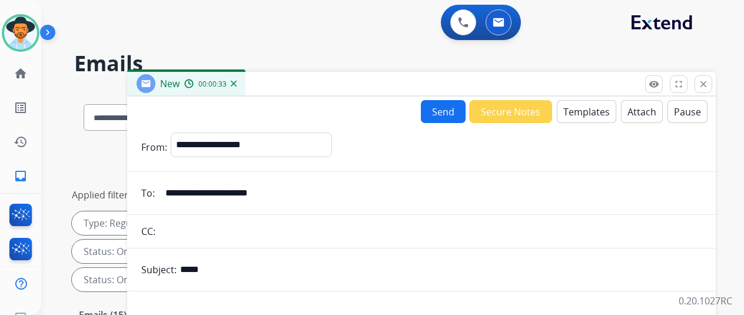
click at [453, 109] on button "Send" at bounding box center [443, 111] width 45 height 23
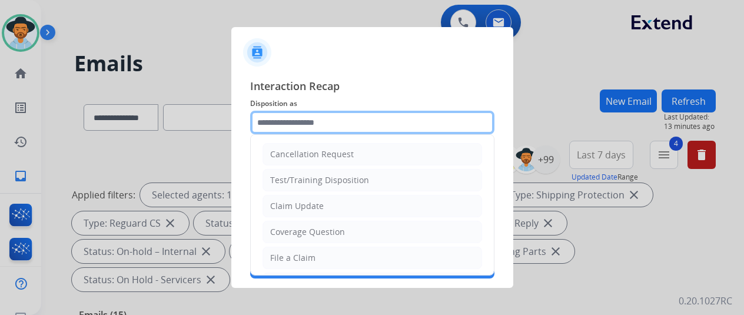
click at [273, 125] on input "text" at bounding box center [372, 123] width 244 height 24
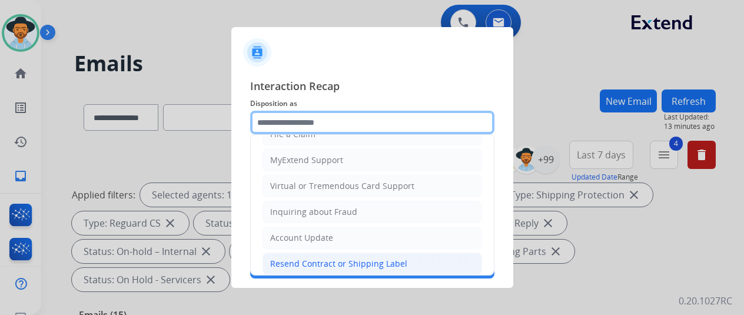
scroll to position [178, 0]
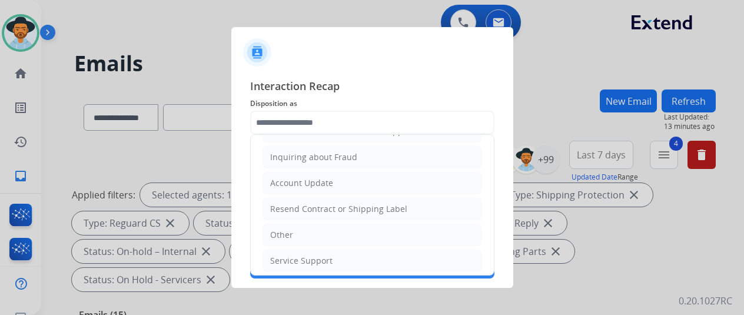
click at [288, 229] on div "Other" at bounding box center [281, 235] width 23 height 12
type input "*****"
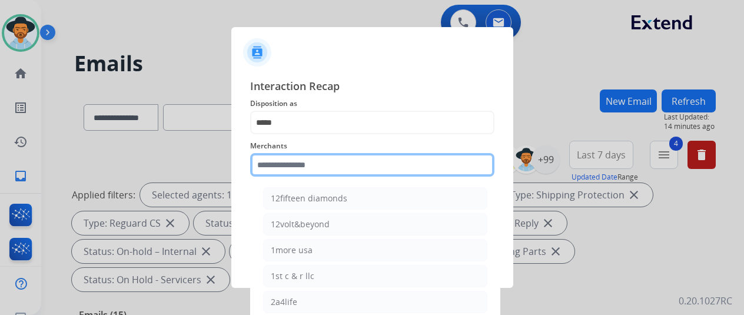
click at [293, 162] on input "text" at bounding box center [372, 165] width 244 height 24
click at [283, 165] on input "text" at bounding box center [372, 165] width 244 height 24
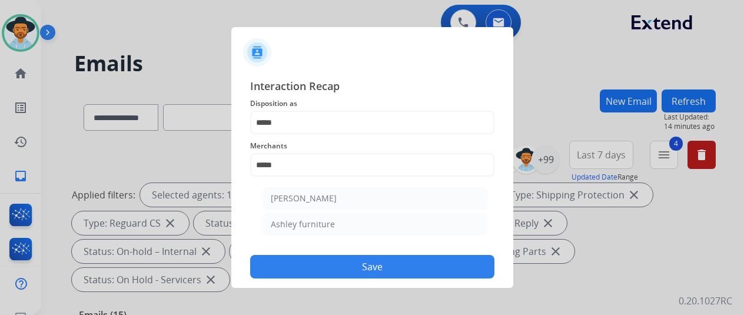
click at [318, 227] on div "Ashley furniture" at bounding box center [303, 224] width 64 height 12
type input "**********"
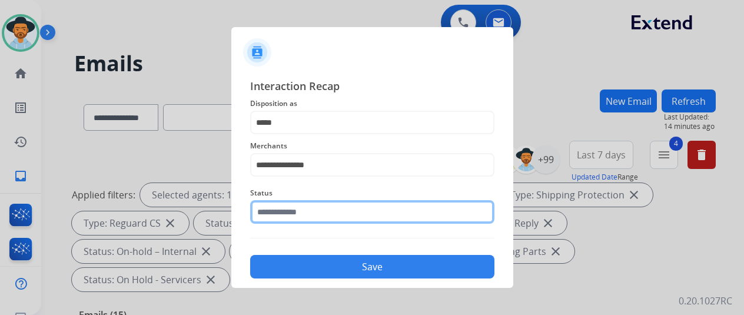
click at [313, 213] on input "text" at bounding box center [372, 212] width 244 height 24
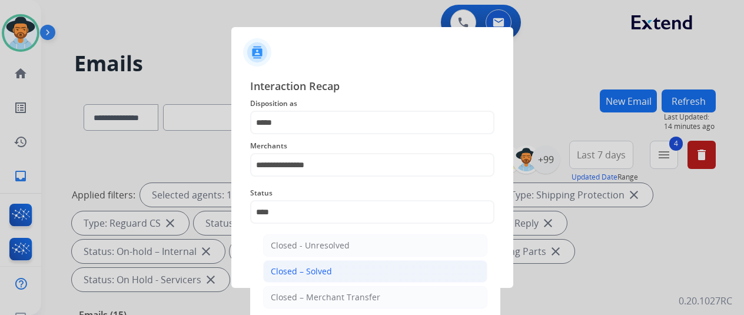
click at [329, 266] on div "Closed – Solved" at bounding box center [301, 272] width 61 height 12
type input "**********"
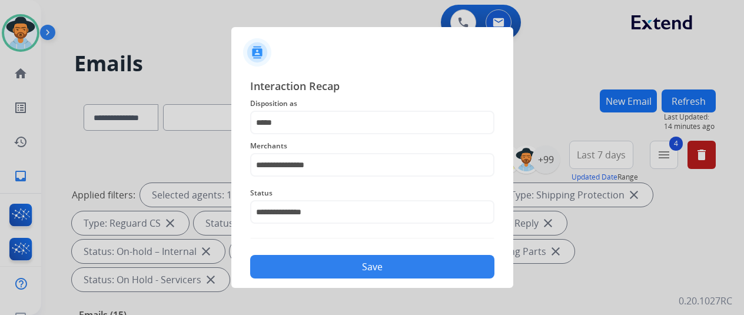
click at [339, 259] on button "Save" at bounding box center [372, 267] width 244 height 24
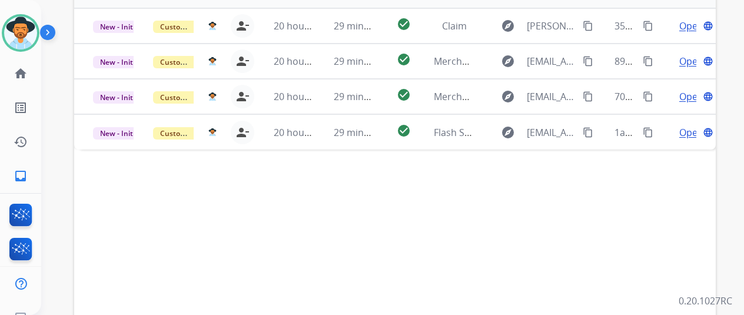
scroll to position [294, 0]
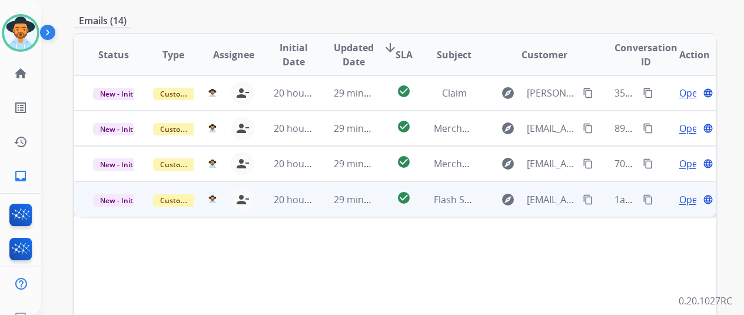
click at [688, 193] on span "Open" at bounding box center [691, 200] width 24 height 14
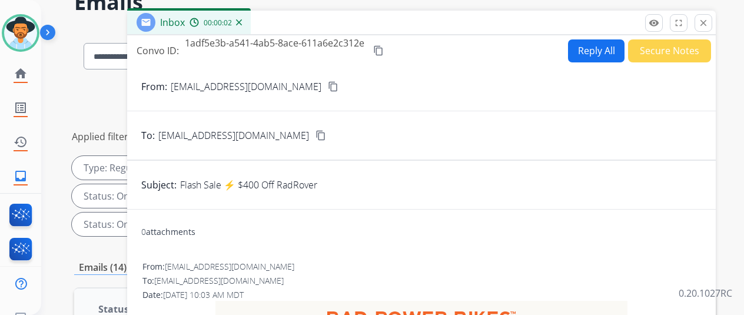
scroll to position [0, 0]
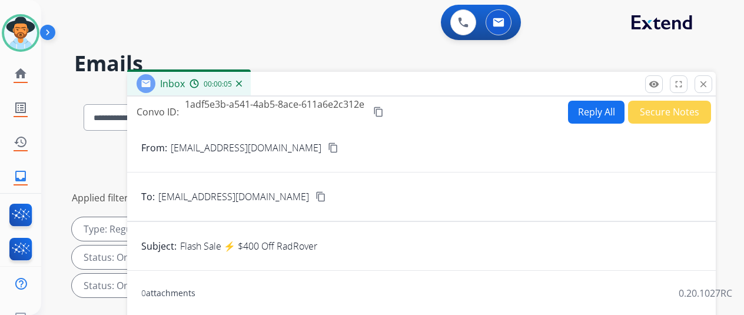
click at [242, 84] on img at bounding box center [239, 84] width 6 height 6
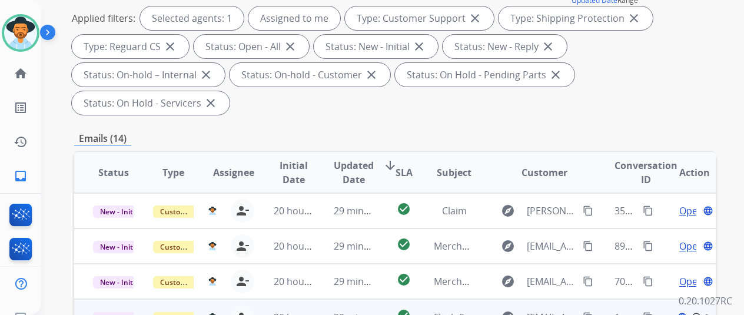
scroll to position [236, 0]
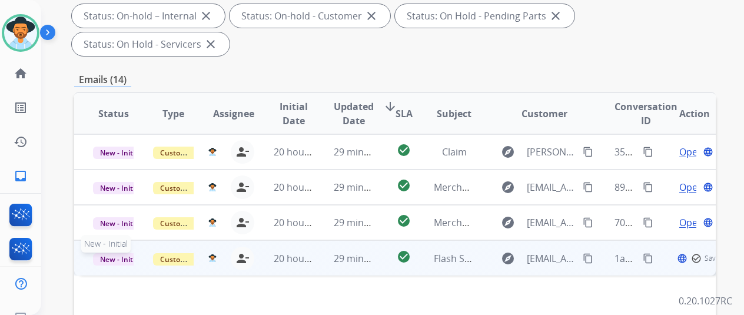
click at [111, 253] on span "New - Initial" at bounding box center [120, 259] width 55 height 12
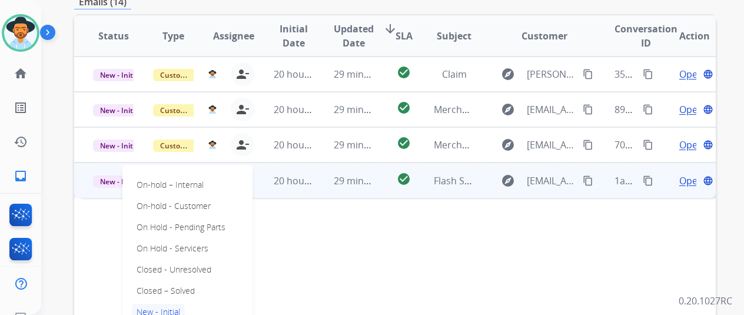
scroll to position [412, 0]
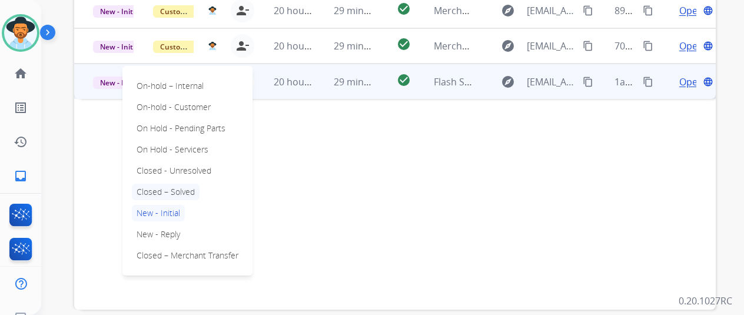
click at [171, 184] on p "Closed – Solved" at bounding box center [166, 192] width 68 height 16
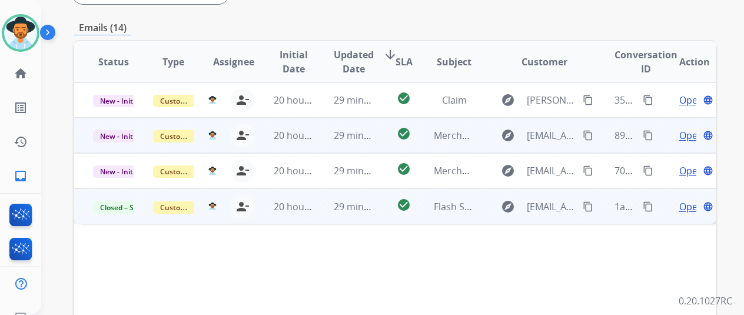
scroll to position [236, 0]
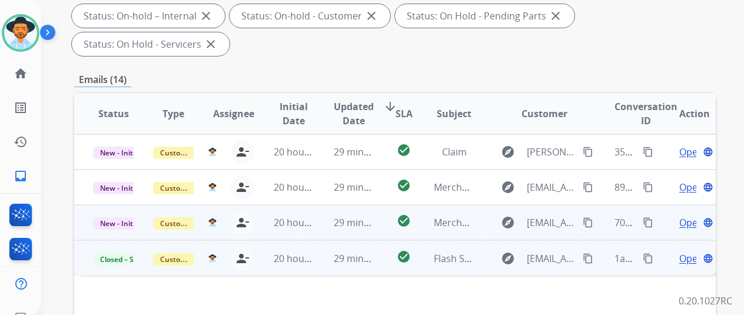
click at [687, 215] on span "Open" at bounding box center [691, 222] width 24 height 14
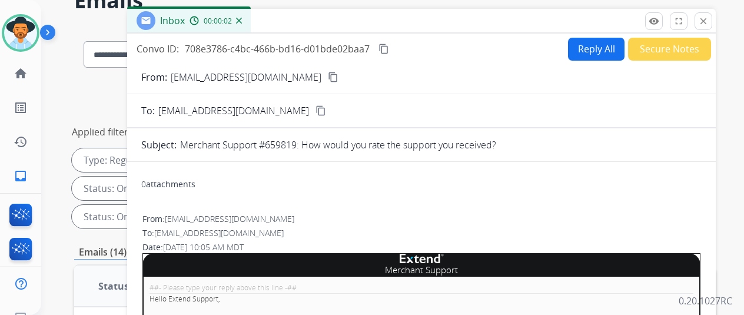
scroll to position [0, 0]
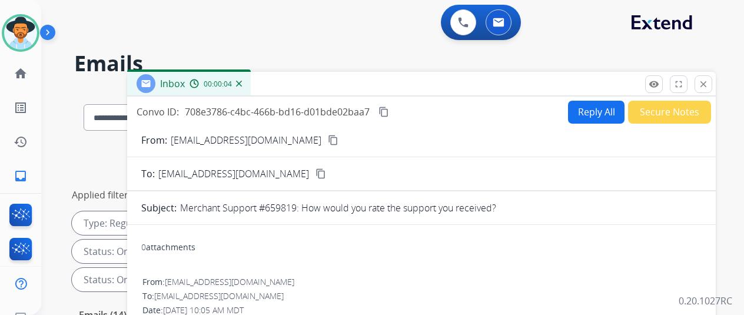
click at [242, 83] on img at bounding box center [239, 84] width 6 height 6
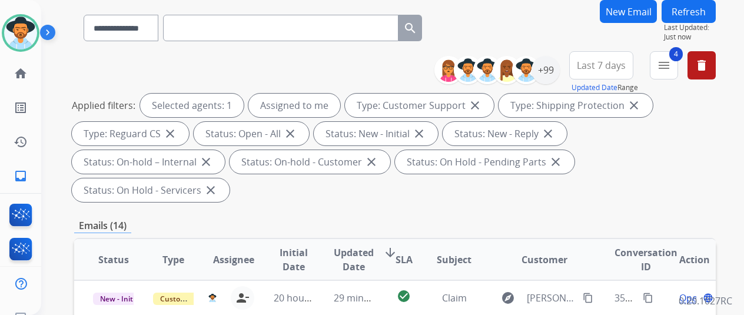
scroll to position [177, 0]
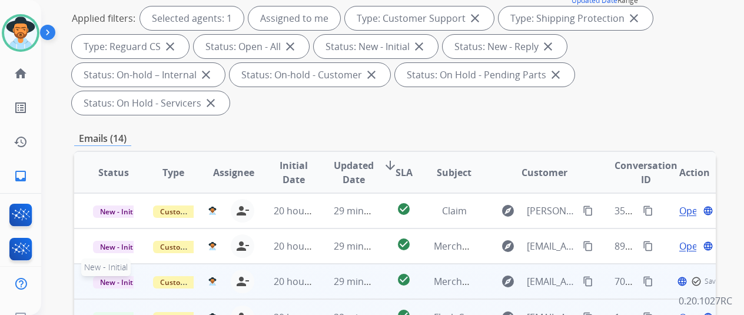
click at [107, 276] on span "New - Initial" at bounding box center [120, 282] width 55 height 12
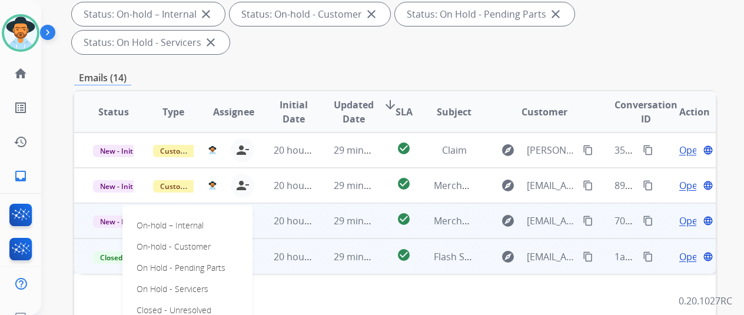
scroll to position [294, 0]
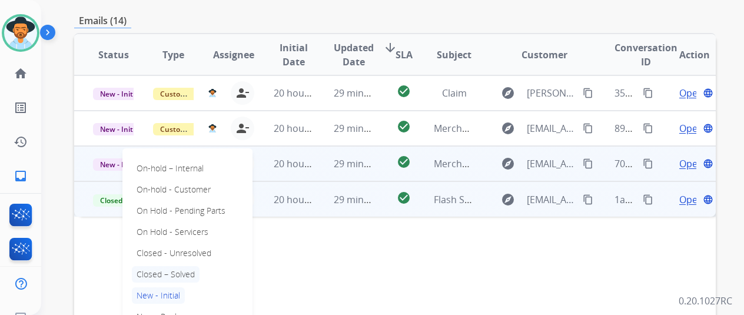
click at [160, 266] on p "Closed – Solved" at bounding box center [166, 274] width 68 height 16
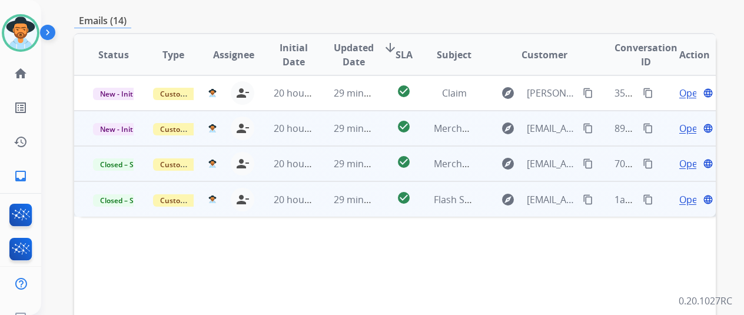
click at [689, 121] on span "Open" at bounding box center [691, 128] width 24 height 14
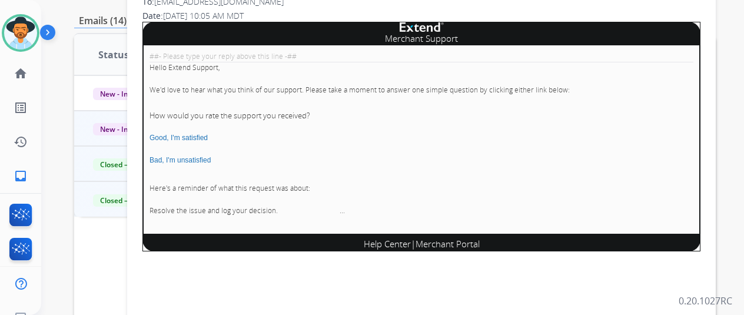
scroll to position [59, 0]
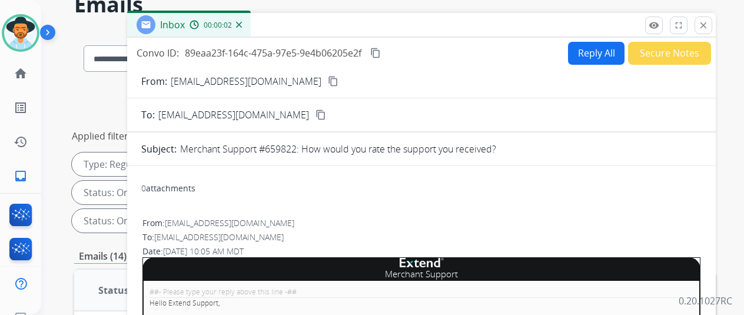
click at [242, 24] on img at bounding box center [239, 25] width 6 height 6
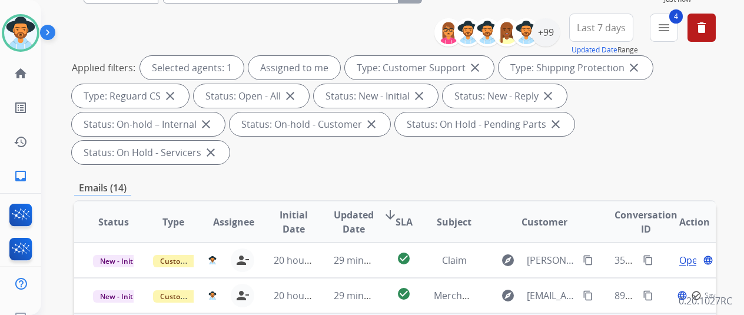
scroll to position [294, 0]
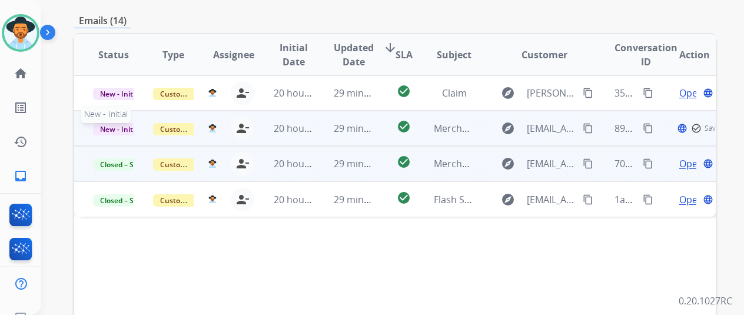
click at [122, 123] on span "New - Initial" at bounding box center [120, 129] width 55 height 12
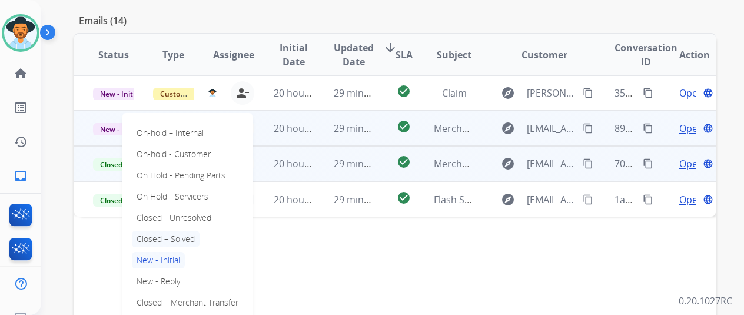
click at [180, 231] on p "Closed – Solved" at bounding box center [166, 239] width 68 height 16
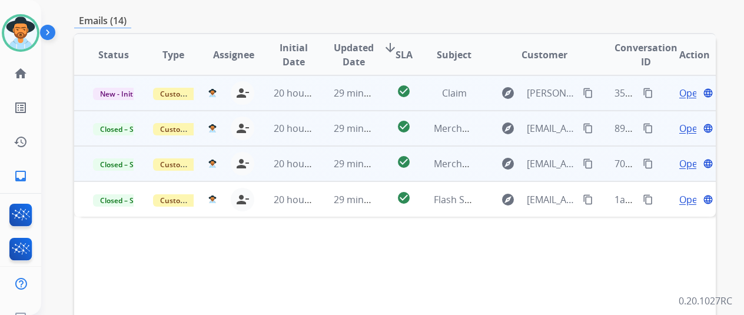
click at [692, 86] on span "Open" at bounding box center [691, 93] width 24 height 14
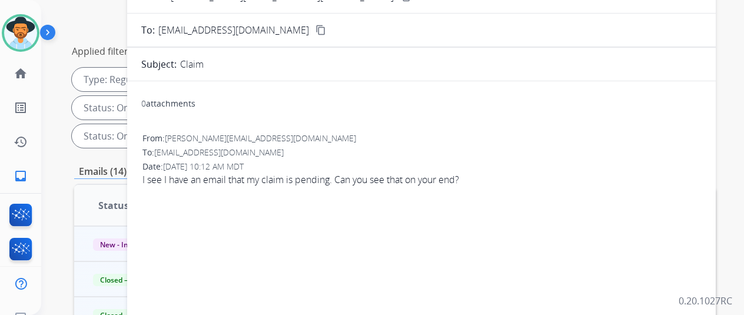
scroll to position [59, 0]
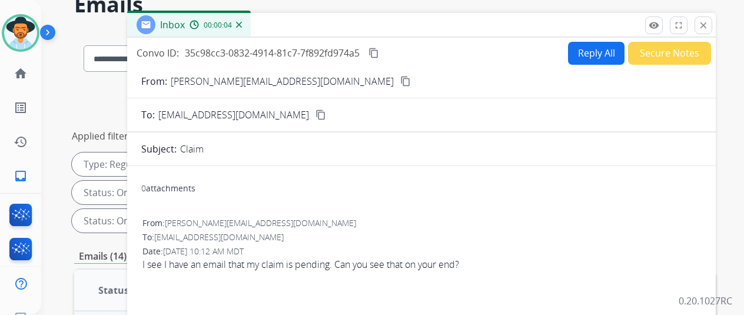
click at [400, 81] on mat-icon "content_copy" at bounding box center [405, 81] width 11 height 11
click at [588, 50] on button "Reply All" at bounding box center [596, 53] width 57 height 23
select select "**********"
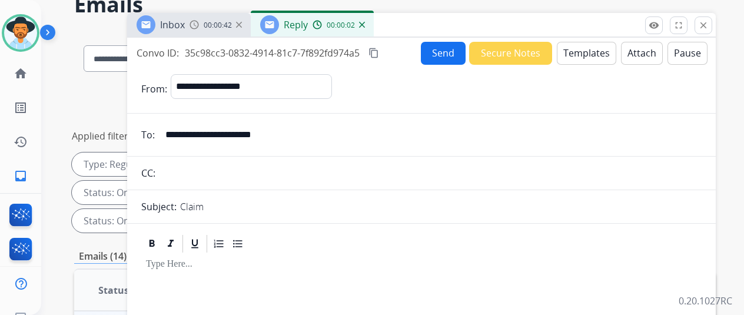
click at [379, 49] on mat-icon "content_copy" at bounding box center [374, 53] width 11 height 11
click at [591, 52] on button "Templates" at bounding box center [586, 53] width 59 height 23
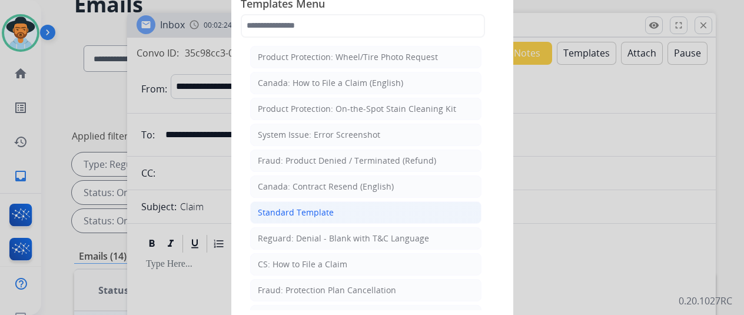
drag, startPoint x: 288, startPoint y: 208, endPoint x: 273, endPoint y: 152, distance: 57.4
click at [288, 207] on div "Standard Template" at bounding box center [296, 213] width 76 height 12
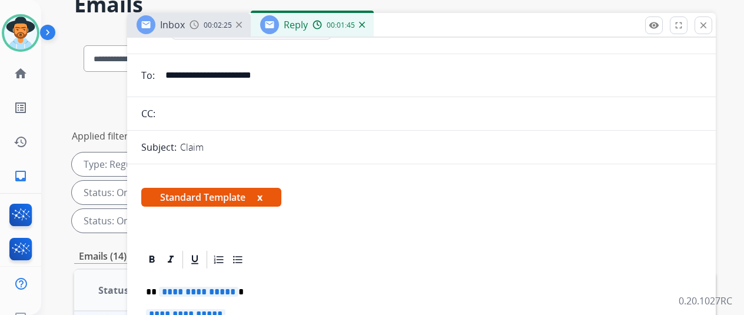
scroll to position [177, 0]
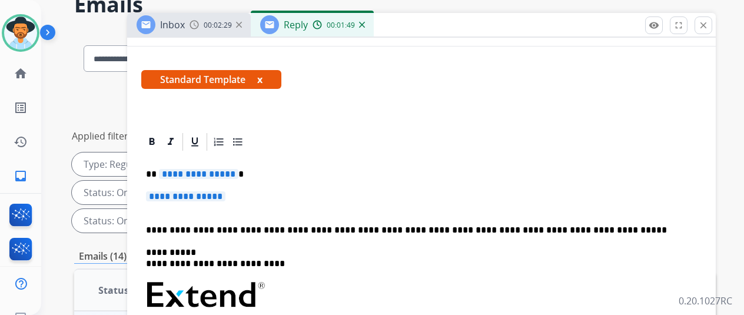
click at [238, 171] on span "**********" at bounding box center [198, 174] width 79 height 10
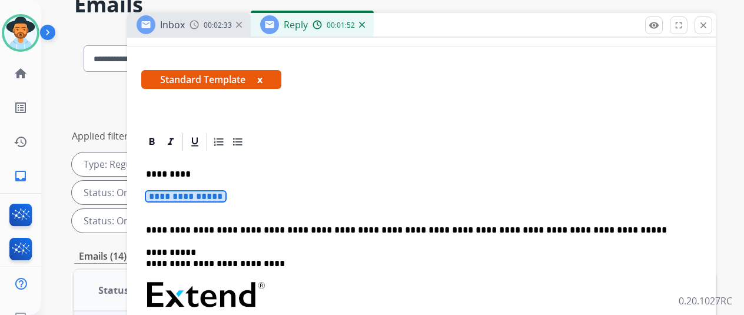
click at [225, 197] on span "**********" at bounding box center [185, 196] width 79 height 10
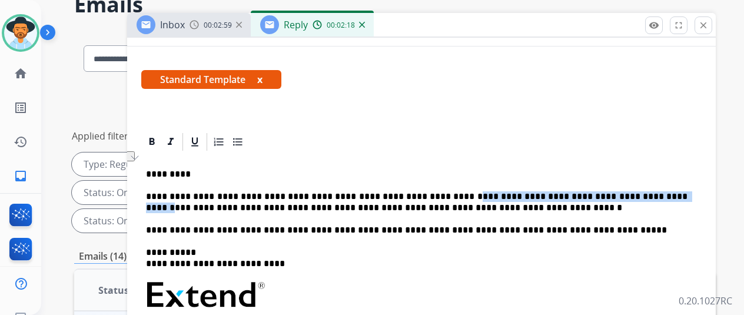
drag, startPoint x: 634, startPoint y: 194, endPoint x: 439, endPoint y: 194, distance: 194.3
click at [439, 194] on p "**********" at bounding box center [417, 202] width 542 height 22
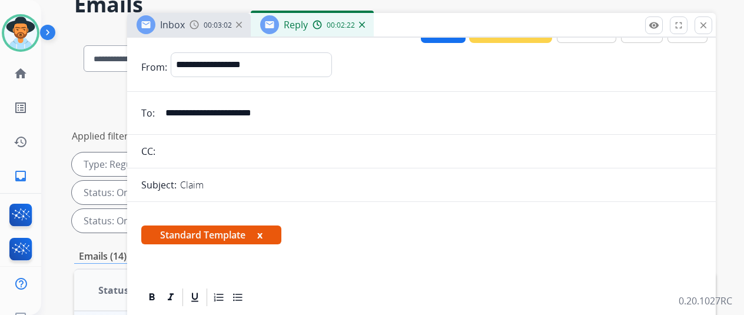
scroll to position [0, 0]
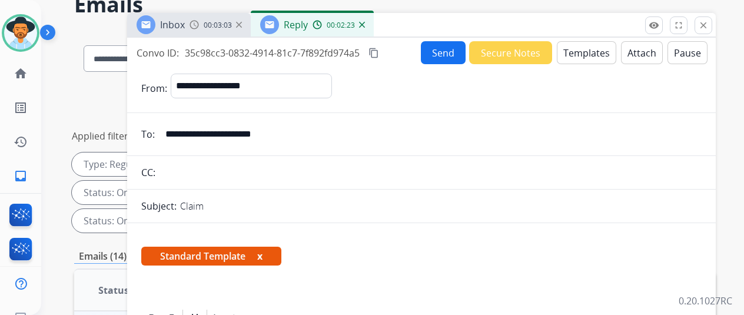
click at [443, 51] on button "Send" at bounding box center [443, 52] width 45 height 23
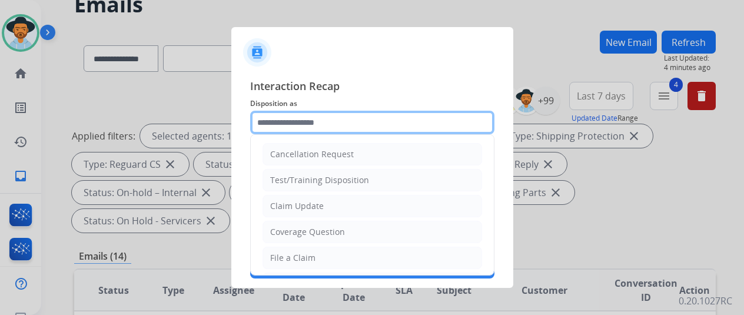
click at [285, 117] on input "text" at bounding box center [372, 123] width 244 height 24
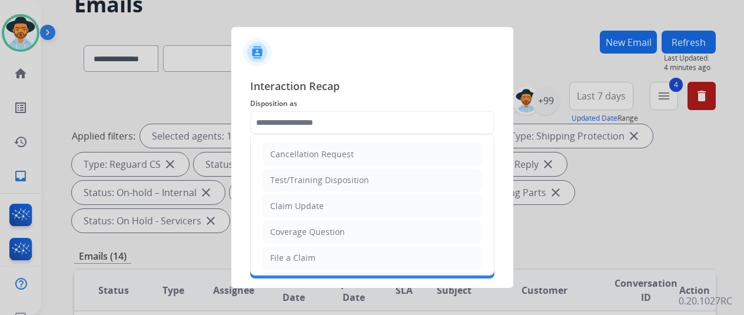
click at [299, 205] on div "Claim Update" at bounding box center [297, 206] width 54 height 12
type input "**********"
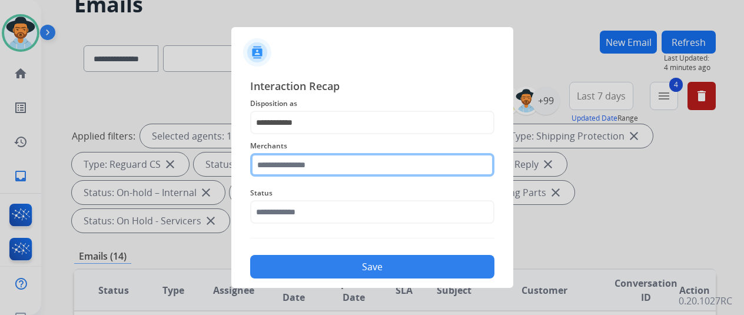
click at [288, 165] on input "text" at bounding box center [372, 165] width 244 height 24
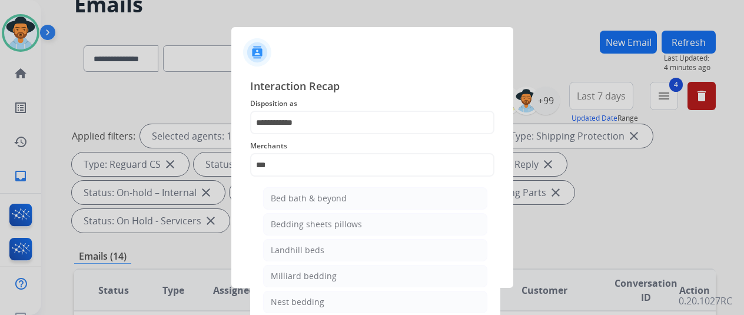
click at [287, 198] on div "Bed bath & beyond" at bounding box center [309, 199] width 76 height 12
type input "**********"
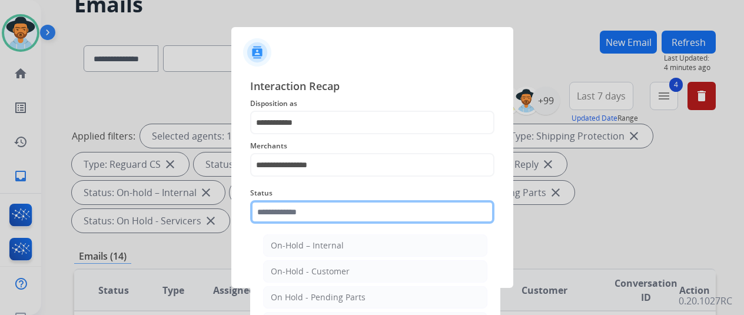
click at [293, 215] on input "text" at bounding box center [372, 212] width 244 height 24
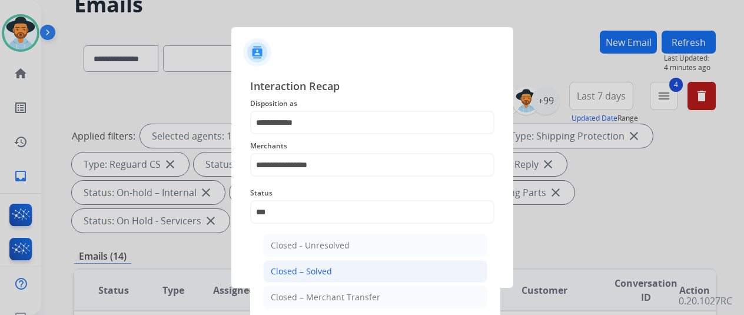
click at [312, 270] on div "Closed – Solved" at bounding box center [301, 272] width 61 height 12
type input "**********"
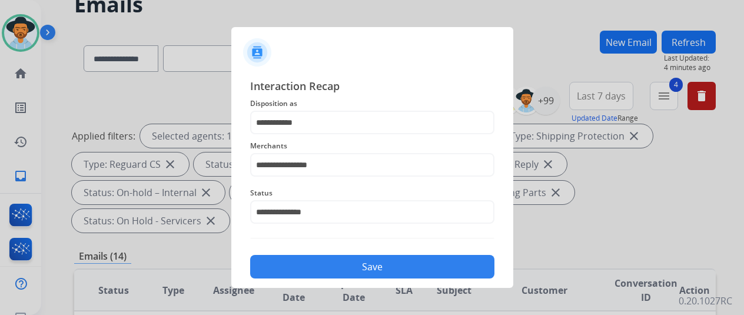
click at [320, 266] on button "Save" at bounding box center [372, 267] width 244 height 24
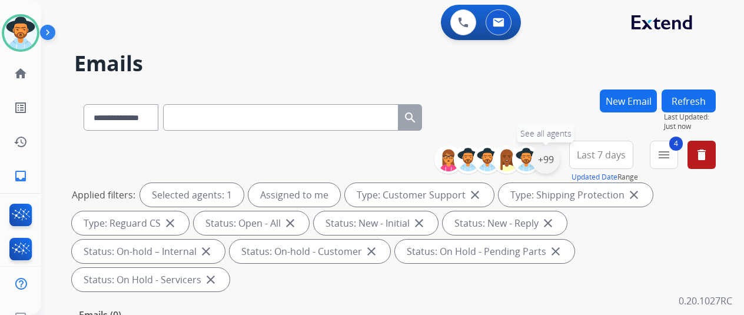
click at [555, 161] on div "+99" at bounding box center [546, 159] width 28 height 28
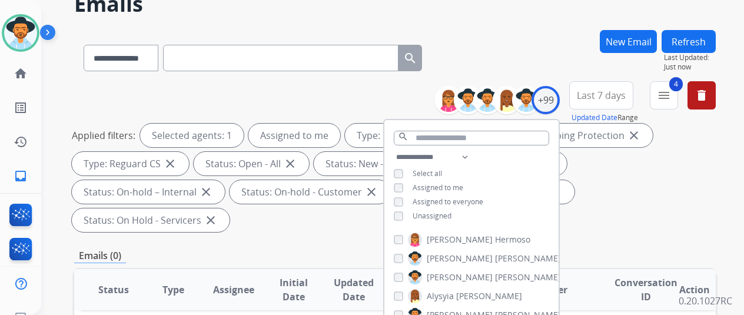
scroll to position [118, 0]
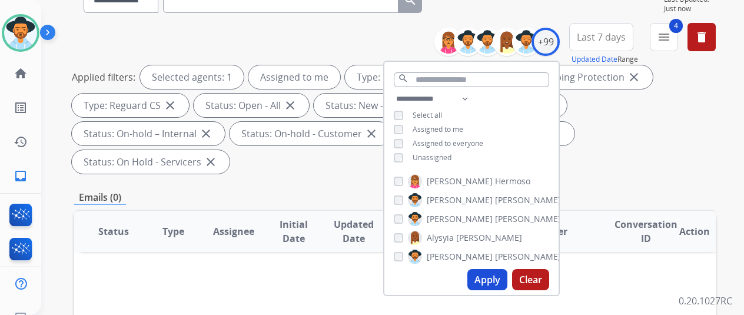
click at [488, 275] on button "Apply" at bounding box center [487, 279] width 40 height 21
select select "*"
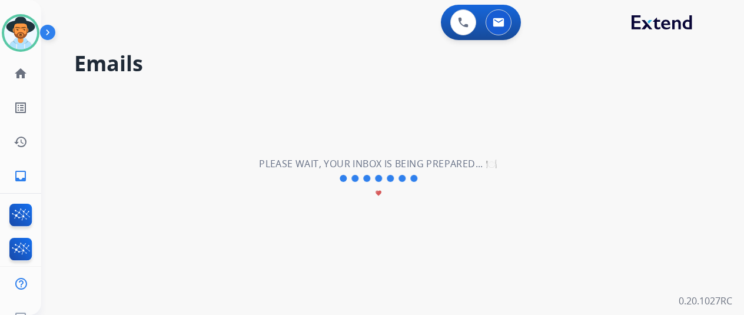
scroll to position [0, 0]
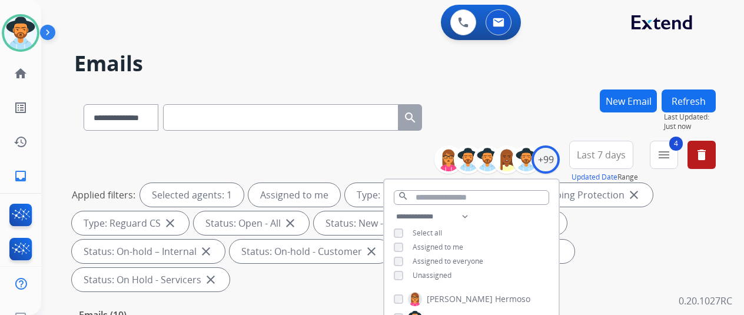
click at [518, 111] on div "**********" at bounding box center [395, 114] width 642 height 51
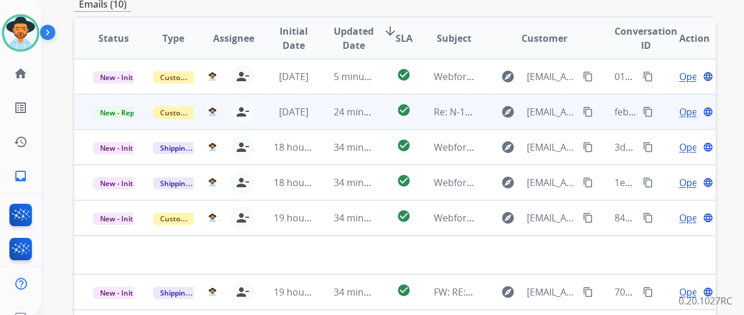
scroll to position [194, 0]
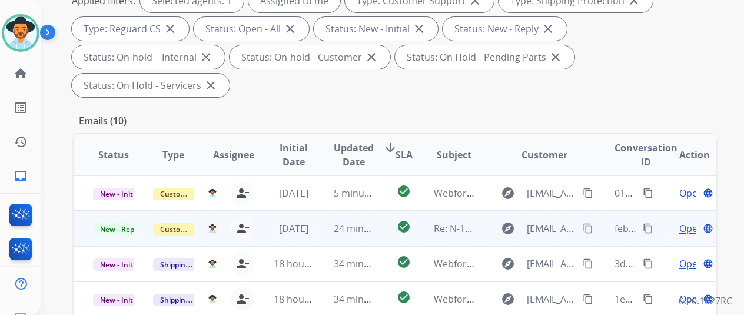
click at [691, 221] on span "Open" at bounding box center [691, 228] width 24 height 14
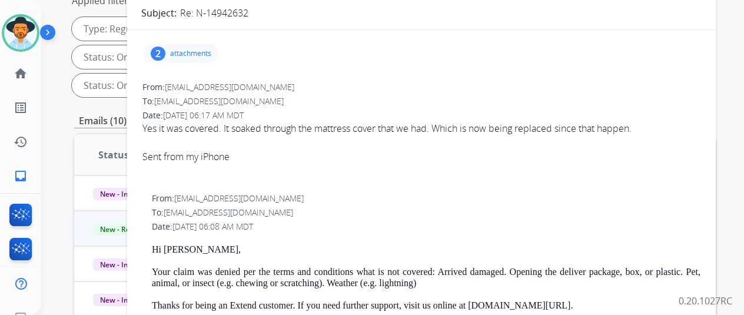
click at [165, 49] on div "2" at bounding box center [158, 54] width 15 height 14
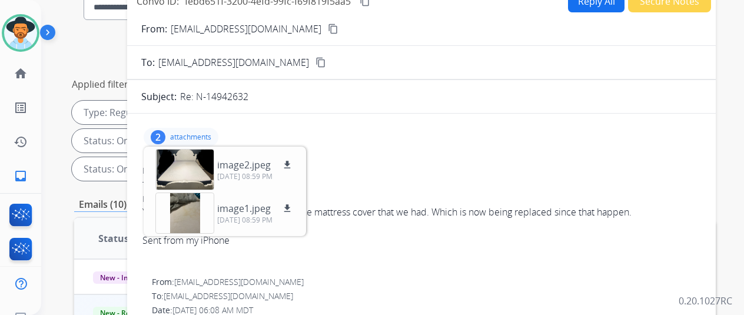
scroll to position [0, 0]
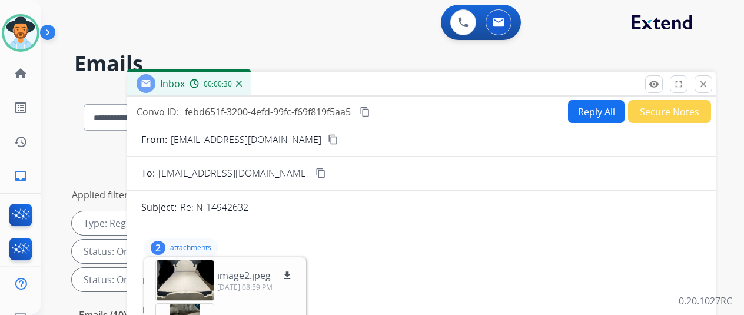
click at [242, 84] on img at bounding box center [239, 84] width 6 height 6
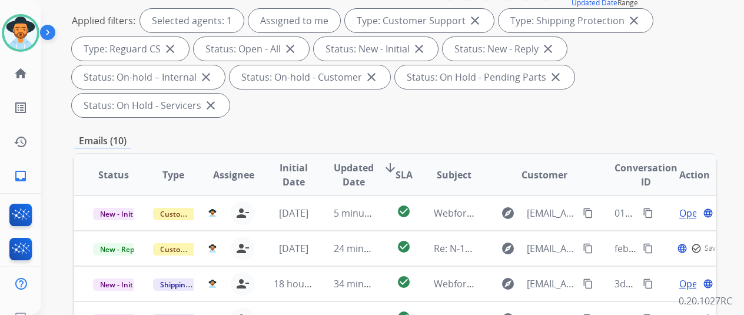
scroll to position [177, 0]
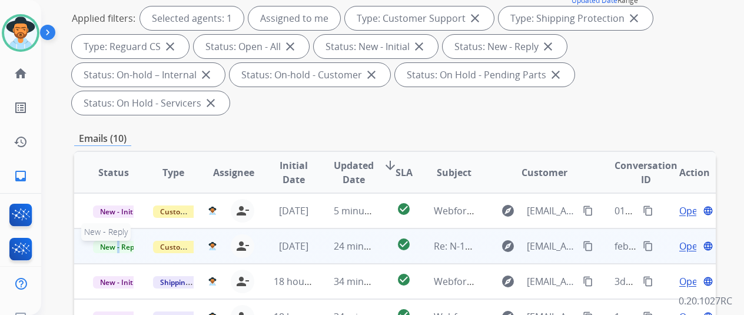
click at [118, 241] on span "New - Reply" at bounding box center [120, 247] width 54 height 12
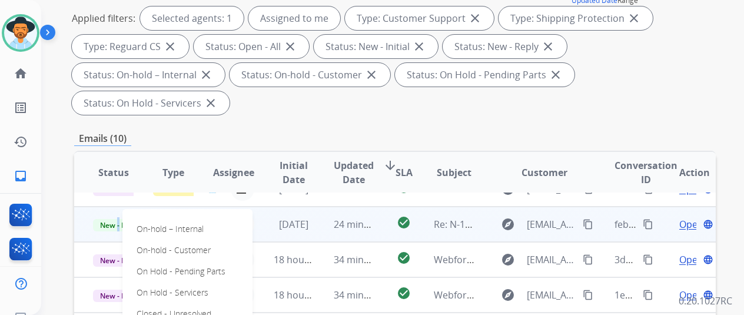
scroll to position [40, 0]
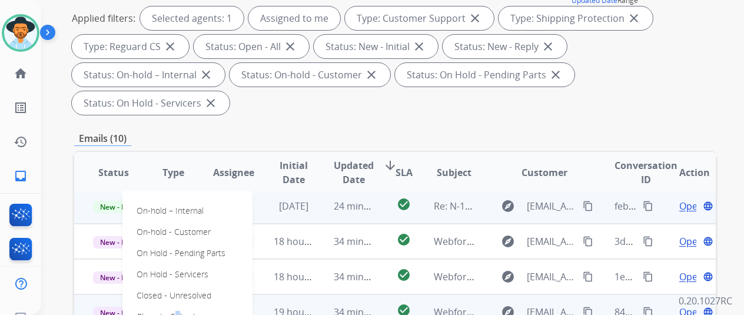
click at [171, 309] on p "Closed – Solved" at bounding box center [166, 317] width 68 height 16
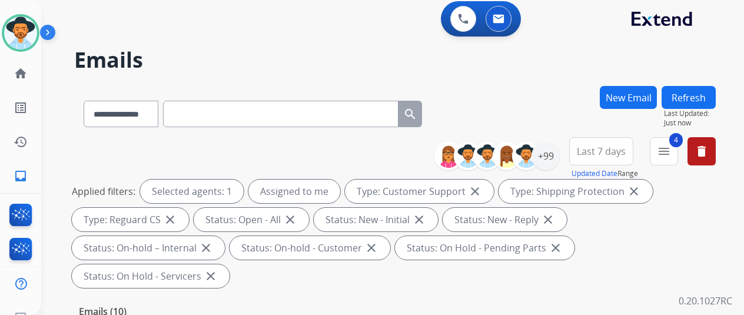
scroll to position [0, 0]
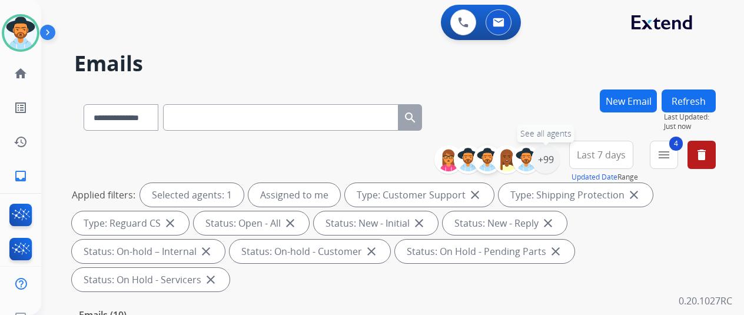
drag, startPoint x: 553, startPoint y: 152, endPoint x: 492, endPoint y: 164, distance: 62.8
click at [552, 154] on div "+99" at bounding box center [546, 159] width 28 height 28
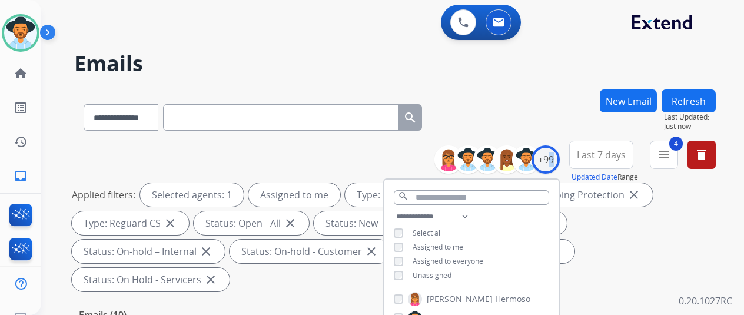
scroll to position [236, 0]
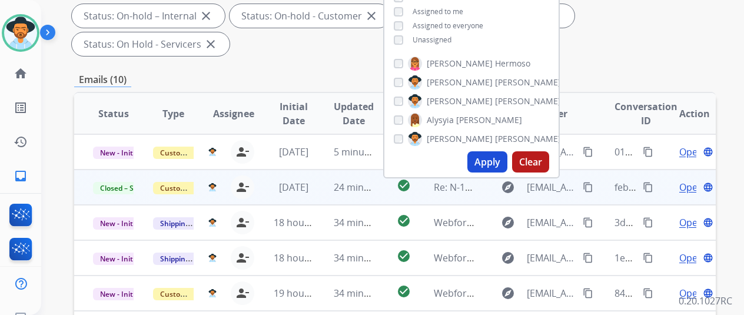
click at [484, 161] on button "Apply" at bounding box center [487, 161] width 40 height 21
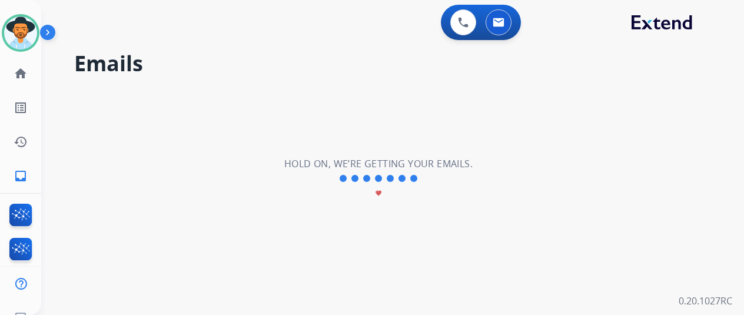
scroll to position [0, 0]
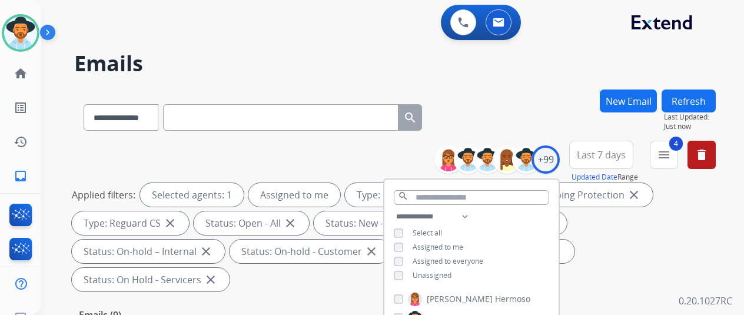
click at [483, 91] on div "**********" at bounding box center [395, 114] width 642 height 51
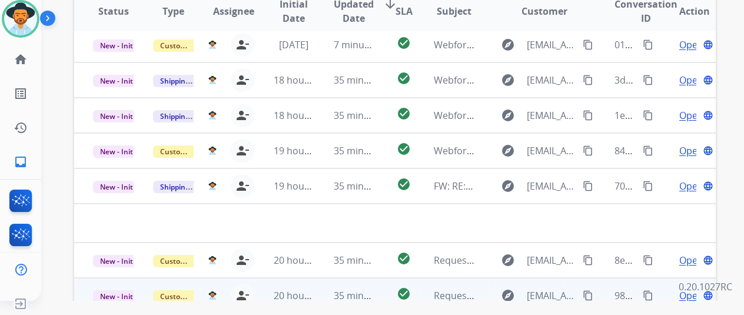
scroll to position [430, 0]
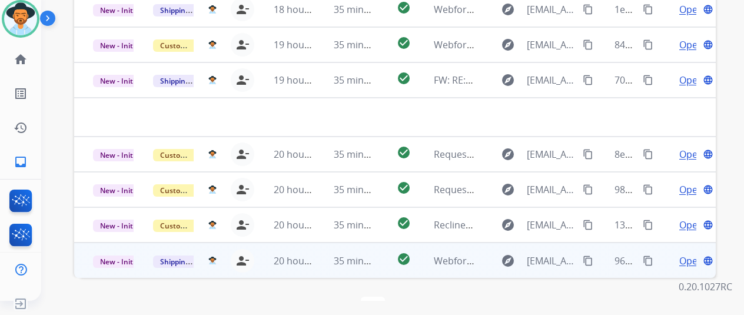
click at [685, 254] on span "Open" at bounding box center [691, 261] width 24 height 14
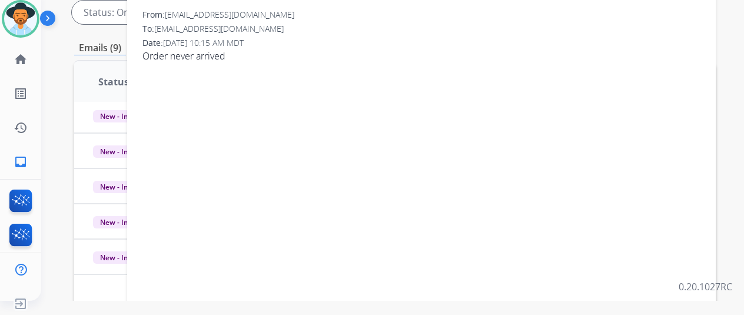
scroll to position [18, 0]
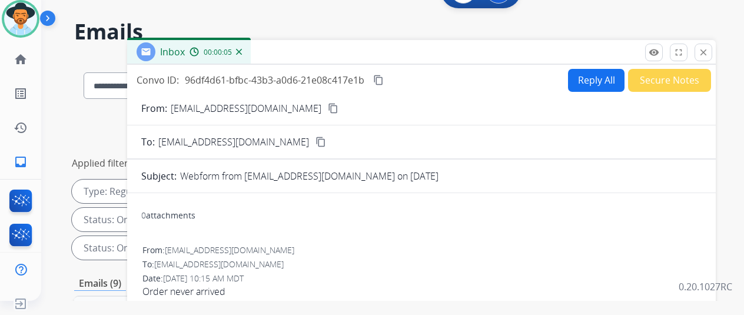
drag, startPoint x: 312, startPoint y: 110, endPoint x: 322, endPoint y: 127, distance: 19.8
click at [328, 111] on mat-icon "content_copy" at bounding box center [333, 108] width 11 height 11
click at [242, 49] on img at bounding box center [239, 52] width 6 height 6
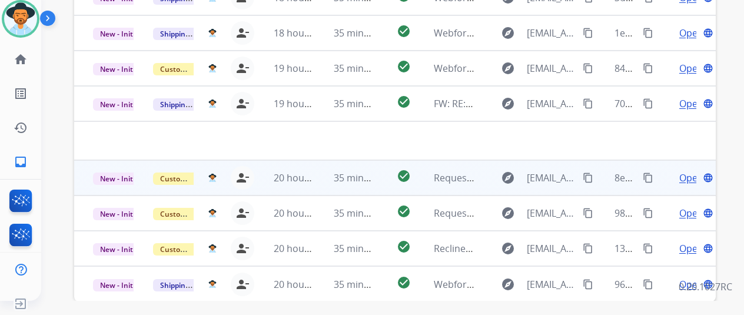
scroll to position [430, 0]
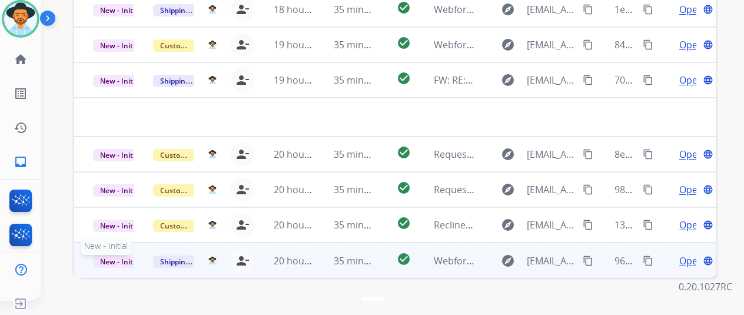
click at [102, 256] on span "New - Initial" at bounding box center [120, 262] width 55 height 12
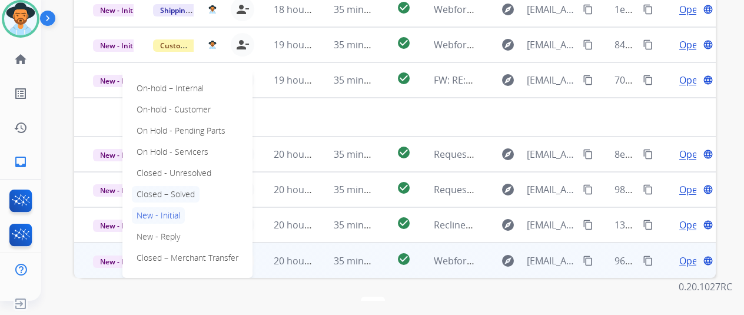
click at [152, 186] on p "Closed – Solved" at bounding box center [166, 194] width 68 height 16
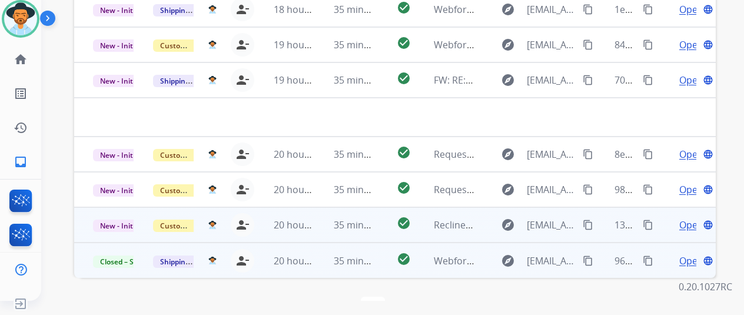
click at [688, 218] on span "Open" at bounding box center [691, 225] width 24 height 14
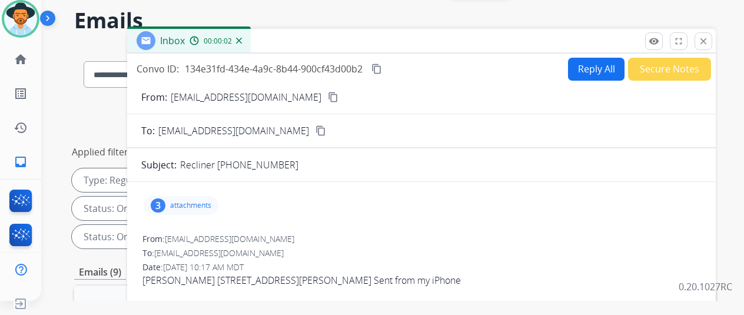
scroll to position [18, 0]
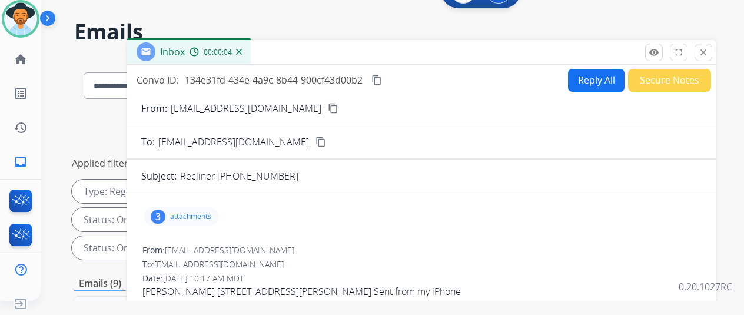
click at [339, 108] on mat-icon "content_copy" at bounding box center [333, 108] width 11 height 11
click at [165, 211] on div "3" at bounding box center [158, 217] width 15 height 14
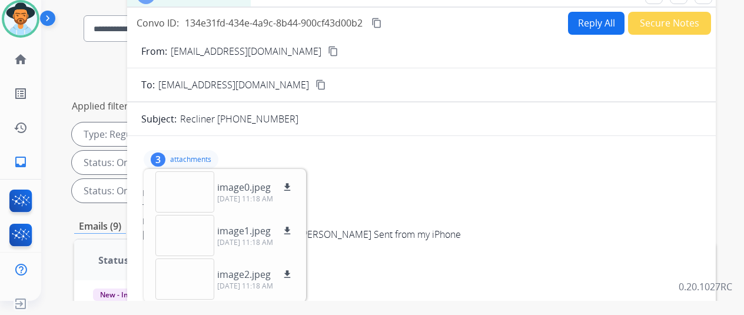
scroll to position [135, 0]
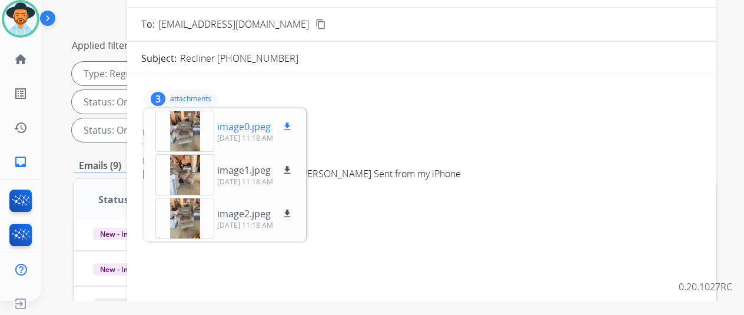
click at [293, 121] on mat-icon "download" at bounding box center [287, 126] width 11 height 11
click at [293, 169] on mat-icon "download" at bounding box center [287, 170] width 11 height 11
click at [293, 208] on mat-icon "download" at bounding box center [287, 213] width 11 height 11
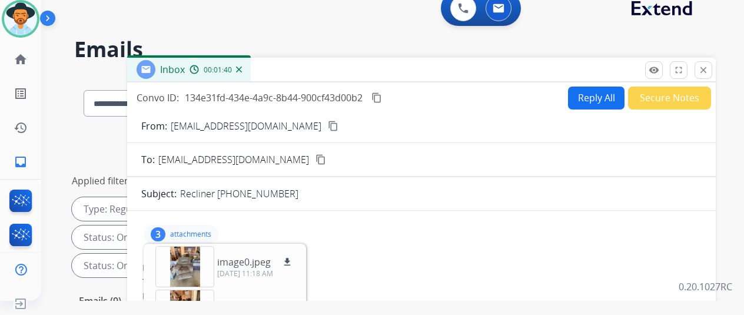
drag, startPoint x: 389, startPoint y: 94, endPoint x: 388, endPoint y: 101, distance: 7.2
click at [382, 94] on mat-icon "content_copy" at bounding box center [377, 97] width 11 height 11
click at [589, 97] on button "Reply All" at bounding box center [596, 98] width 57 height 23
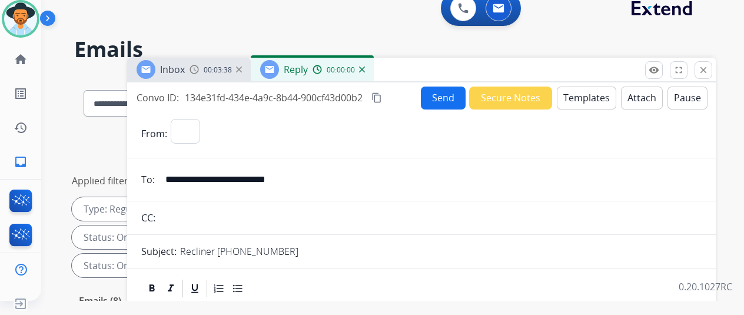
select select "**********"
click at [589, 97] on button "Templates" at bounding box center [586, 98] width 59 height 23
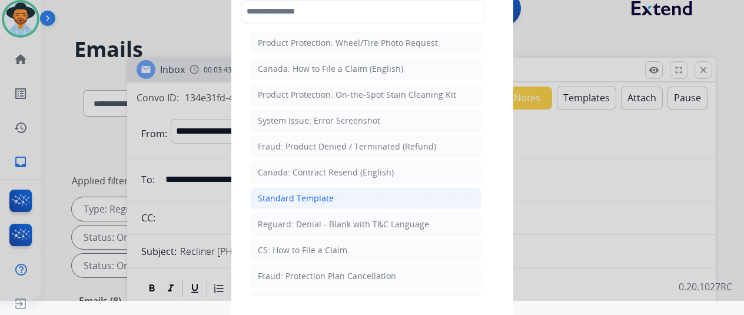
click at [271, 195] on div "Standard Template" at bounding box center [296, 199] width 76 height 12
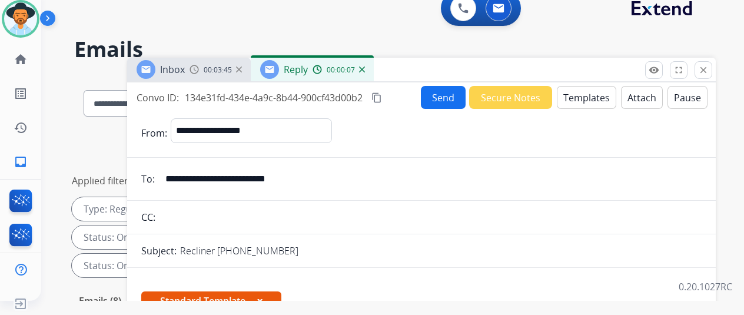
click at [439, 96] on button "Send" at bounding box center [443, 97] width 45 height 23
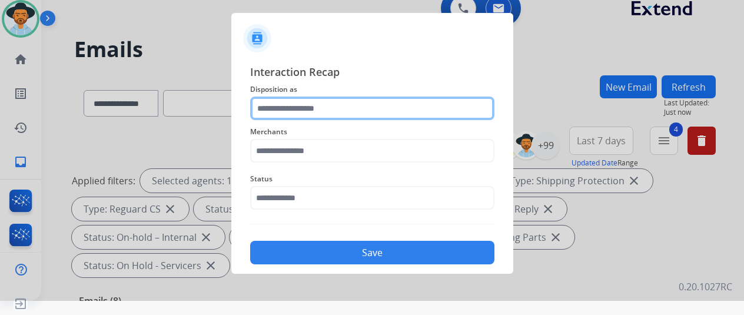
click at [278, 111] on input "text" at bounding box center [372, 109] width 244 height 24
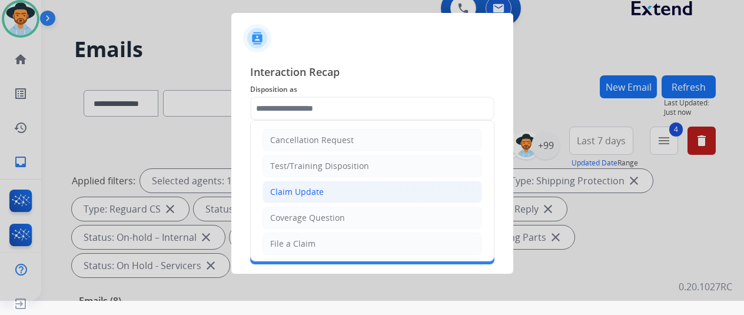
click at [294, 191] on div "Claim Update" at bounding box center [297, 192] width 54 height 12
type input "**********"
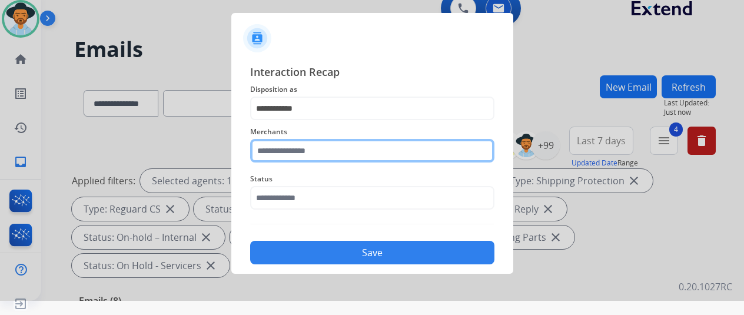
click at [284, 145] on input "text" at bounding box center [372, 151] width 244 height 24
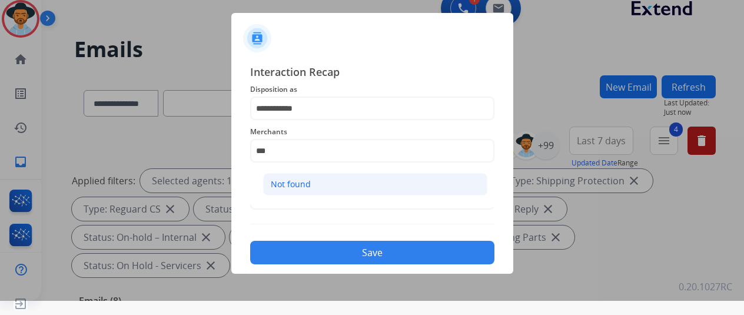
click at [330, 182] on li "Not found" at bounding box center [375, 184] width 224 height 22
type input "*********"
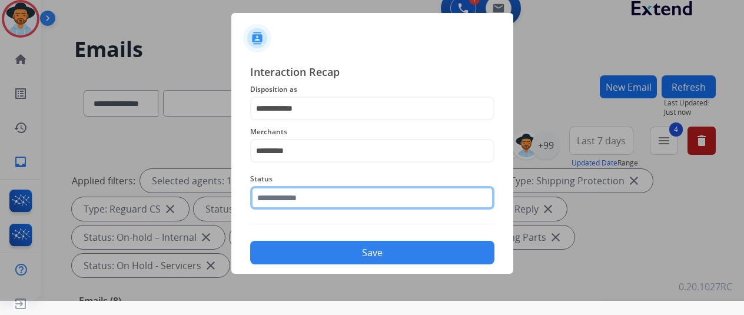
click at [315, 200] on input "text" at bounding box center [372, 198] width 244 height 24
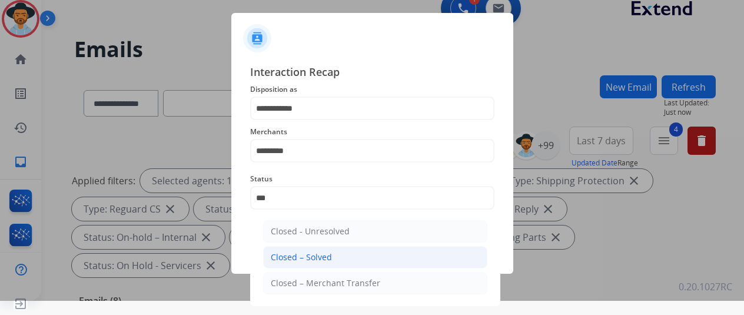
click at [333, 251] on li "Closed – Solved" at bounding box center [375, 257] width 224 height 22
type input "**********"
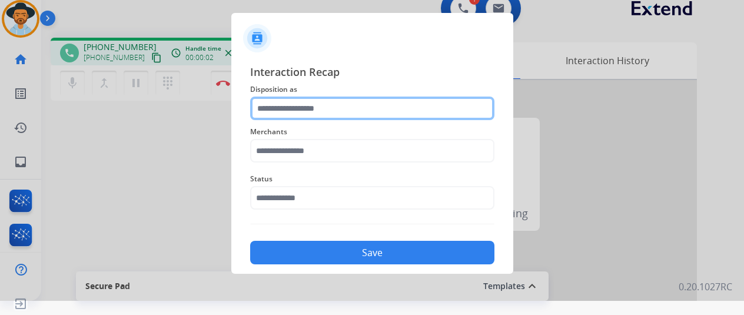
click at [305, 108] on input "text" at bounding box center [372, 109] width 244 height 24
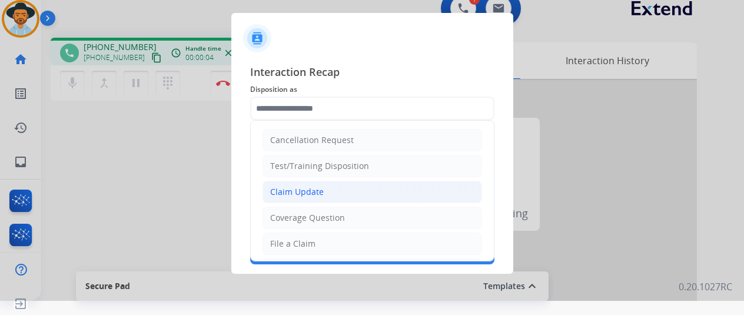
click at [287, 191] on div "Claim Update" at bounding box center [297, 192] width 54 height 12
type input "**********"
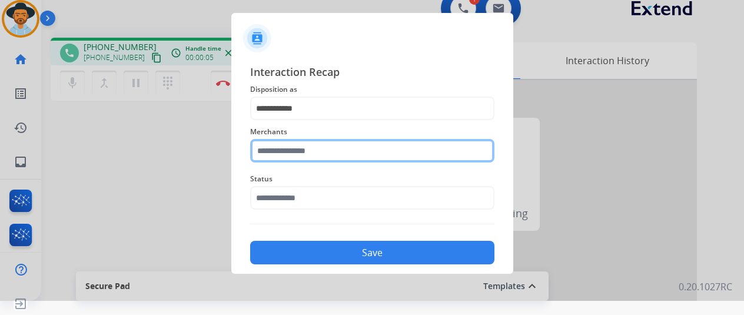
click at [277, 151] on input "text" at bounding box center [372, 151] width 244 height 24
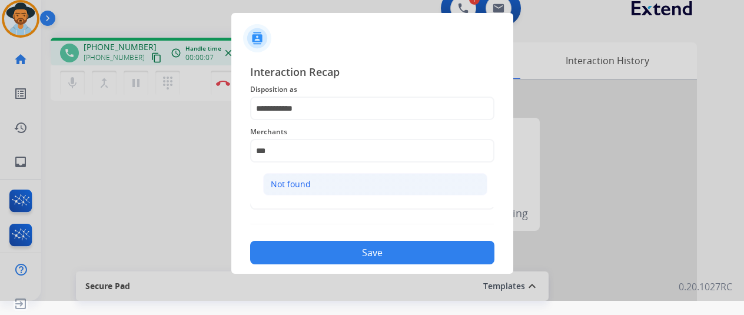
click at [297, 179] on div "Not found" at bounding box center [291, 184] width 40 height 12
type input "*********"
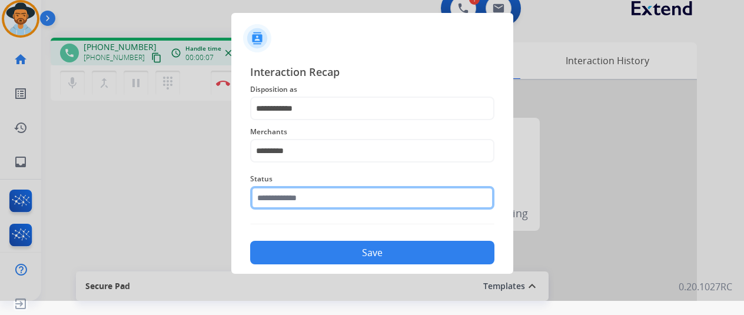
click at [299, 198] on input "text" at bounding box center [372, 198] width 244 height 24
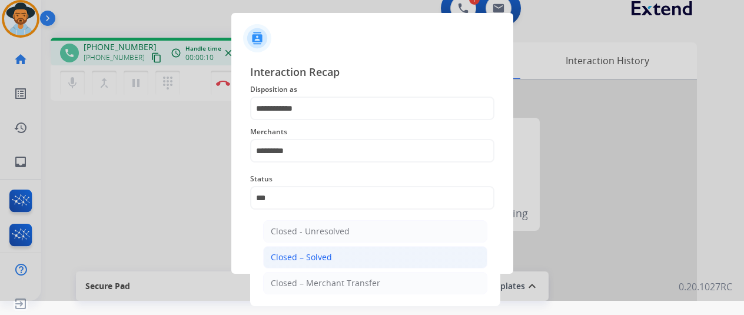
click at [298, 254] on div "Closed – Solved" at bounding box center [301, 257] width 61 height 12
type input "**********"
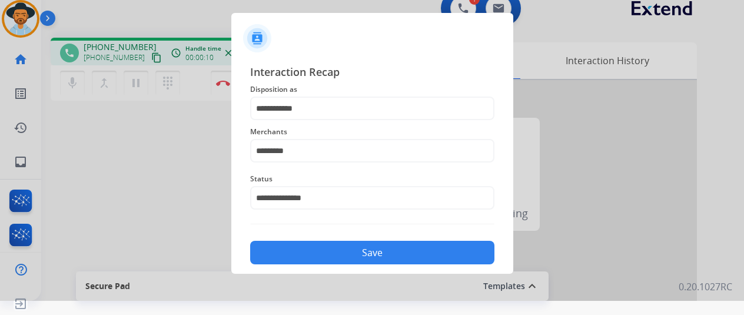
click at [318, 251] on button "Save" at bounding box center [372, 253] width 244 height 24
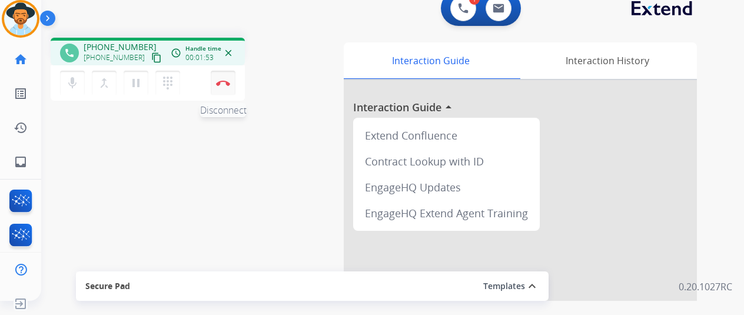
click at [230, 77] on button "Disconnect" at bounding box center [223, 83] width 25 height 25
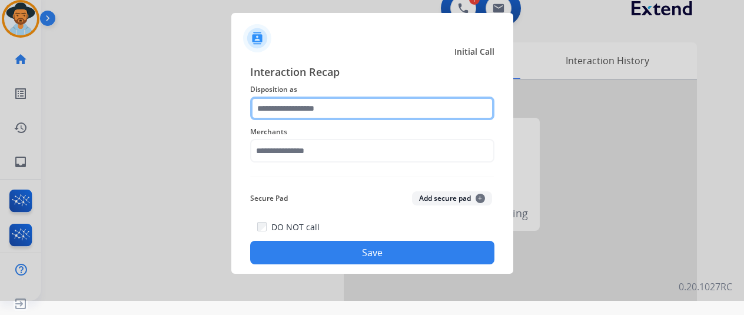
drag, startPoint x: 279, startPoint y: 106, endPoint x: 263, endPoint y: 118, distance: 20.1
click at [268, 116] on input "text" at bounding box center [372, 109] width 244 height 24
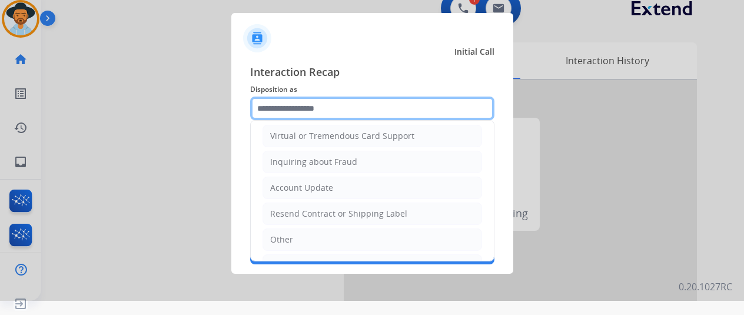
scroll to position [177, 0]
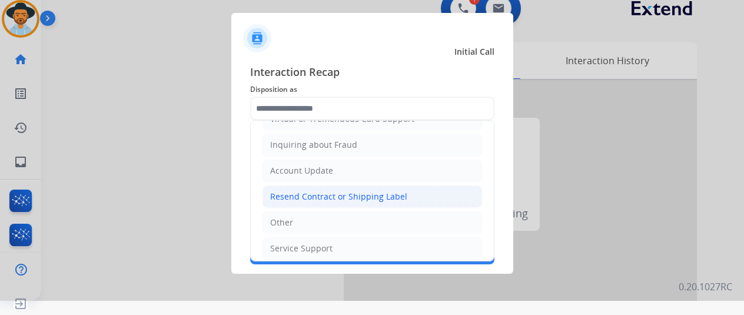
click at [297, 192] on div "Resend Contract or Shipping Label" at bounding box center [338, 197] width 137 height 12
type input "**********"
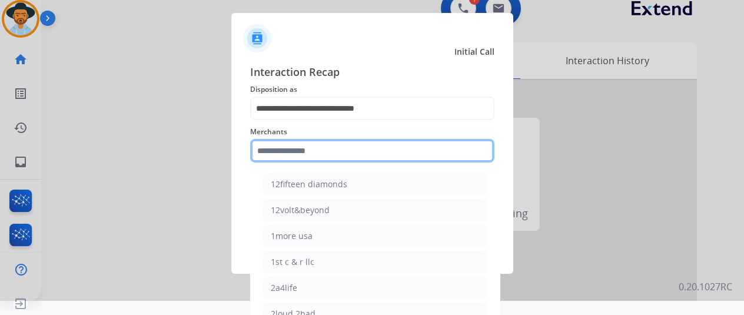
click at [275, 145] on input "text" at bounding box center [372, 151] width 244 height 24
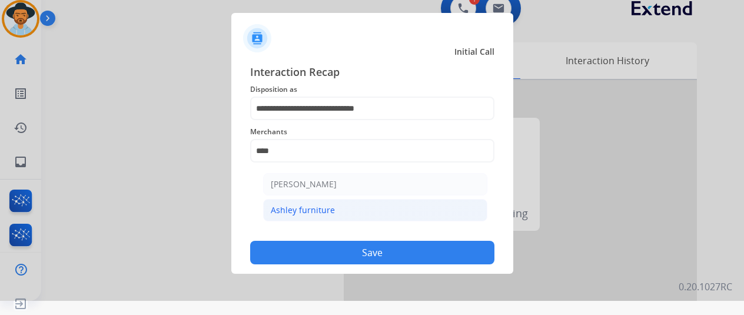
click at [286, 209] on div "Ashley furniture" at bounding box center [303, 210] width 64 height 12
type input "**********"
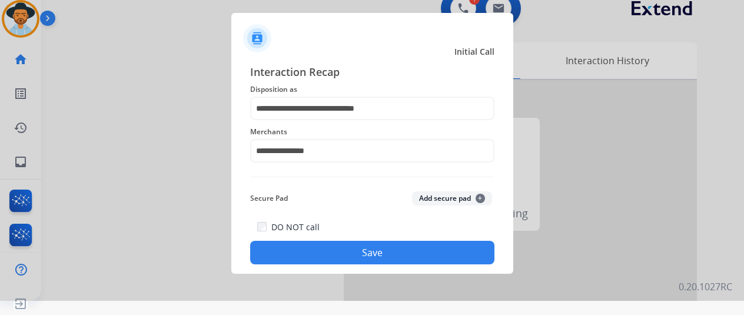
click at [336, 257] on button "Save" at bounding box center [372, 253] width 244 height 24
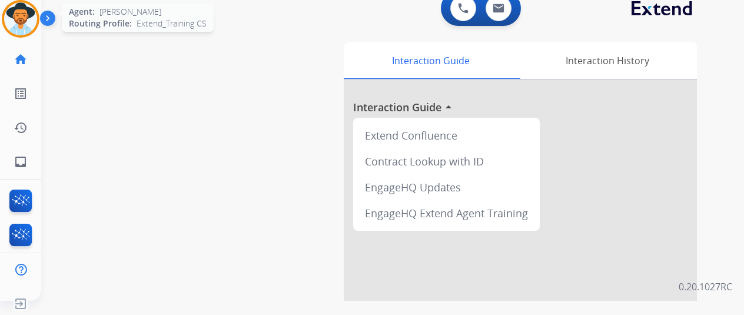
click at [33, 18] on img at bounding box center [20, 18] width 33 height 33
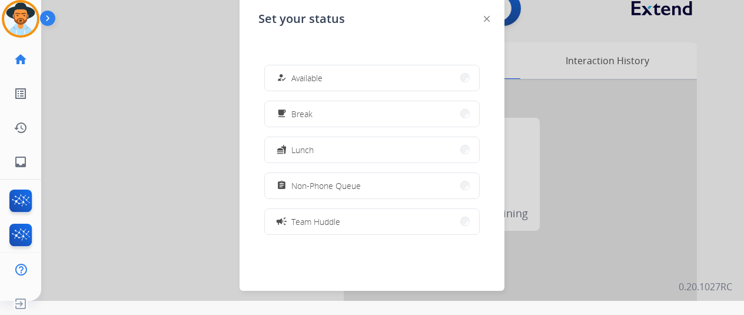
click at [335, 75] on button "how_to_reg Available" at bounding box center [372, 77] width 214 height 25
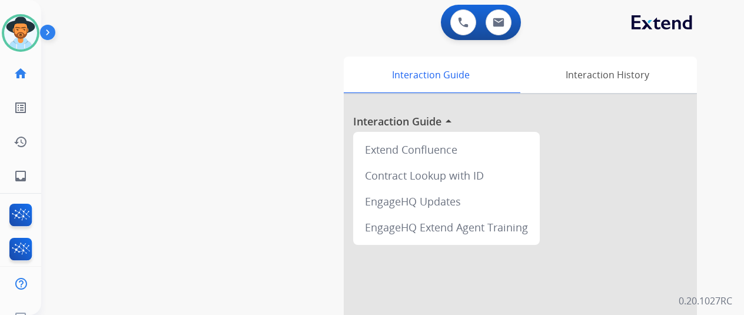
scroll to position [0, 0]
click at [15, 174] on mat-icon "inbox" at bounding box center [21, 176] width 14 height 14
select select "**********"
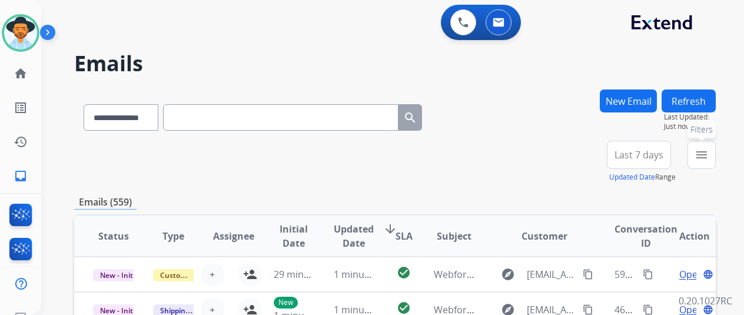
click at [709, 154] on mat-icon "menu" at bounding box center [702, 155] width 14 height 14
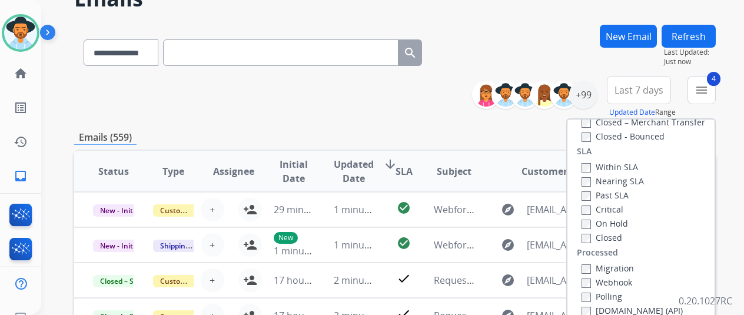
scroll to position [118, 0]
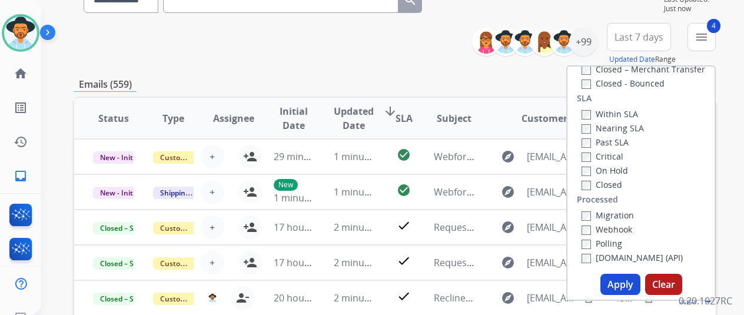
click at [616, 283] on button "Apply" at bounding box center [621, 284] width 40 height 21
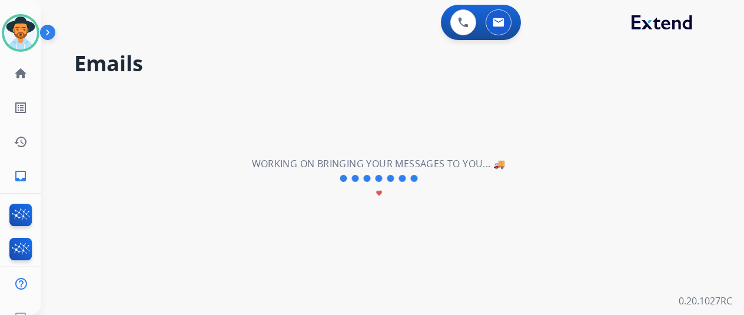
scroll to position [0, 0]
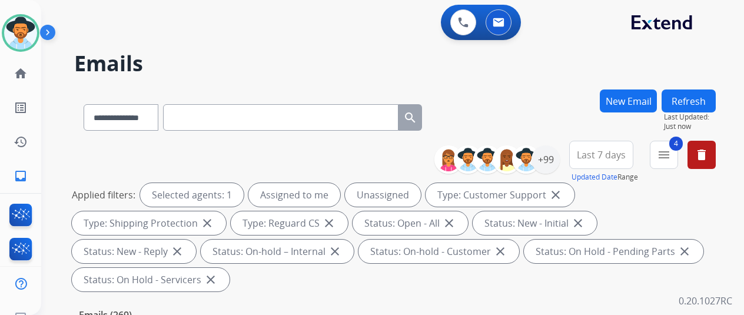
click at [555, 138] on div "**********" at bounding box center [395, 114] width 642 height 51
click at [530, 120] on div "**********" at bounding box center [395, 114] width 642 height 51
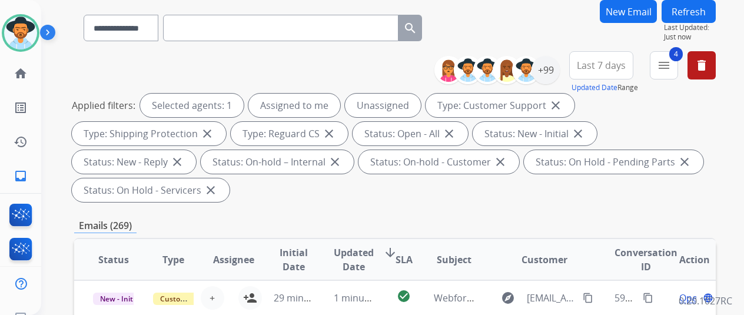
scroll to position [59, 0]
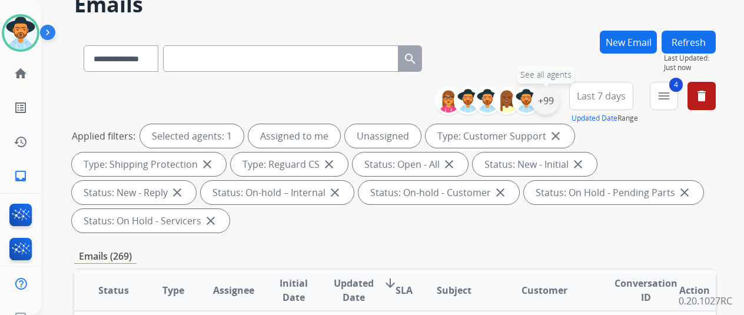
click at [557, 98] on div "+99" at bounding box center [546, 101] width 28 height 28
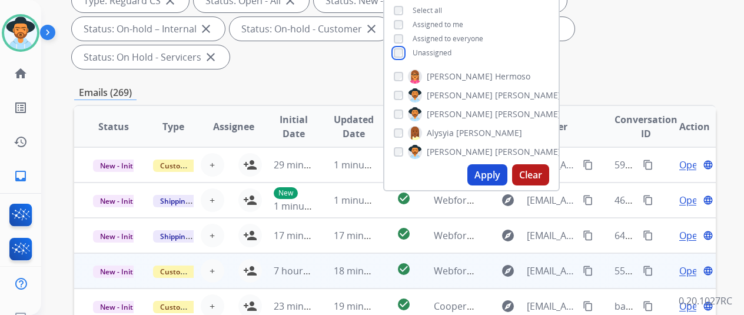
scroll to position [236, 0]
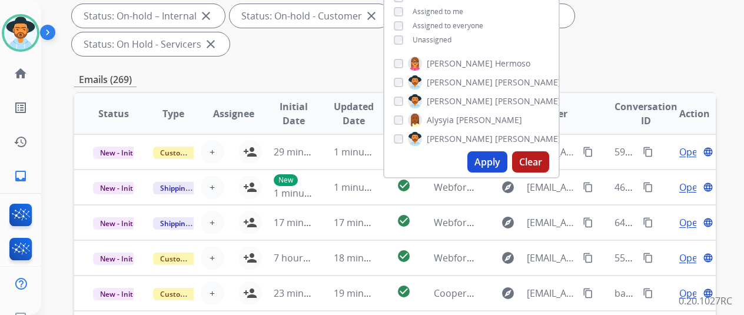
drag, startPoint x: 490, startPoint y: 164, endPoint x: 491, endPoint y: 170, distance: 6.0
click at [489, 164] on button "Apply" at bounding box center [487, 161] width 40 height 21
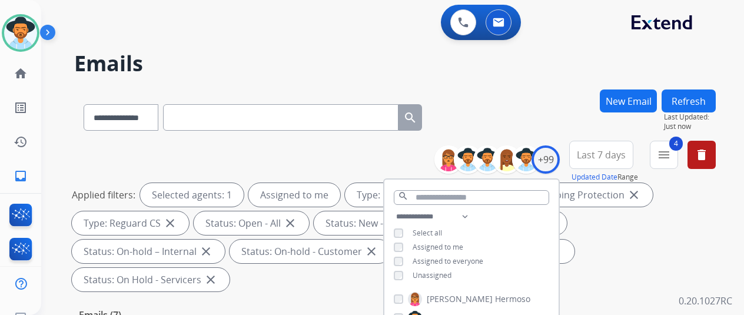
click at [522, 105] on div "**********" at bounding box center [395, 114] width 642 height 51
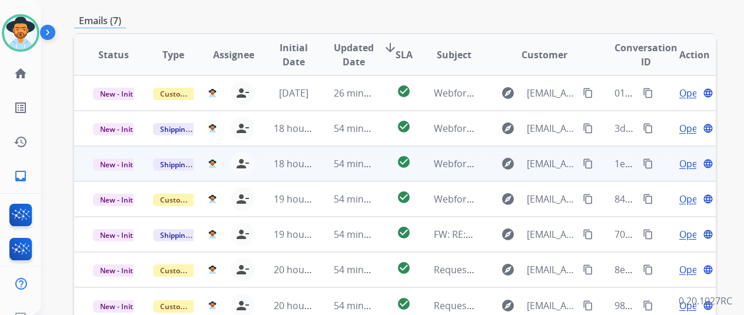
scroll to position [353, 0]
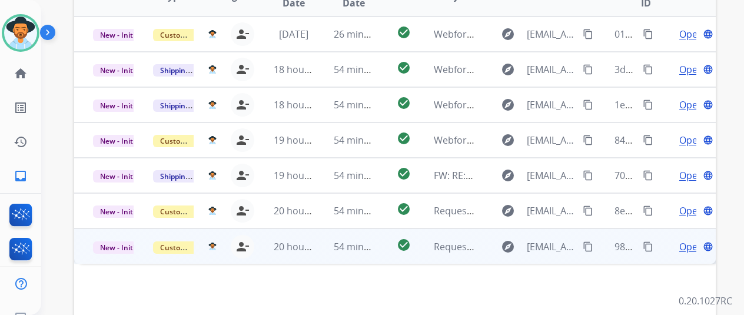
click at [696, 240] on span "Open" at bounding box center [691, 247] width 24 height 14
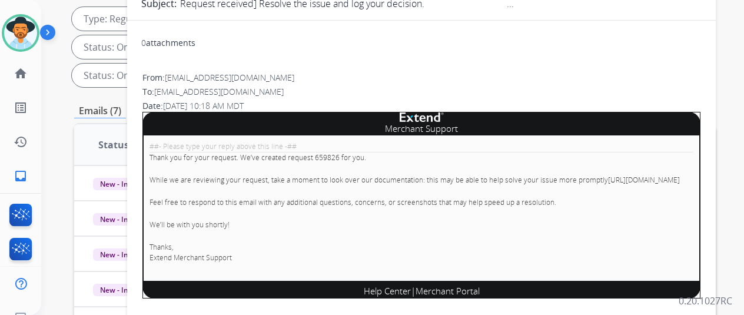
scroll to position [59, 0]
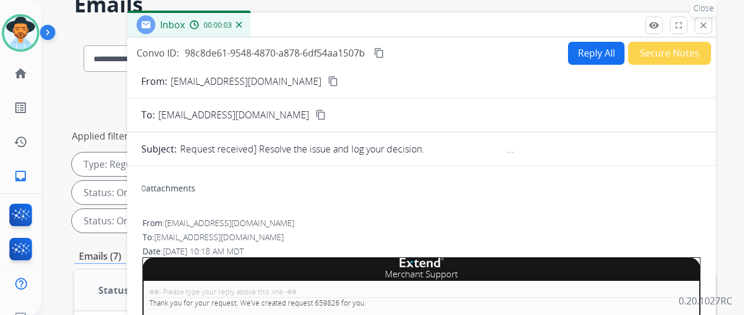
click at [709, 20] on mat-icon "close" at bounding box center [703, 25] width 11 height 11
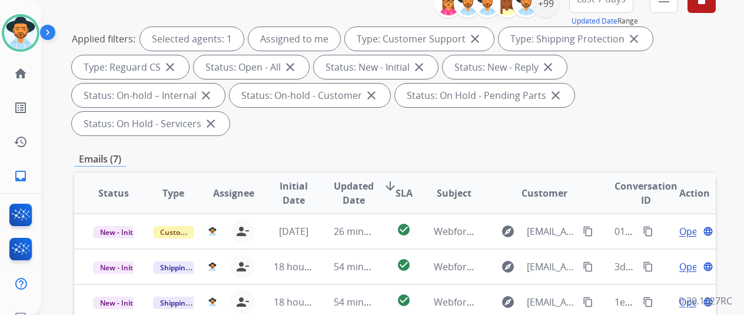
scroll to position [294, 0]
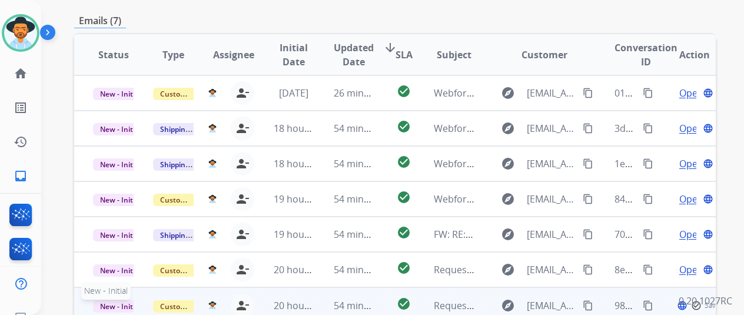
click at [111, 300] on span "New - Initial" at bounding box center [120, 306] width 55 height 12
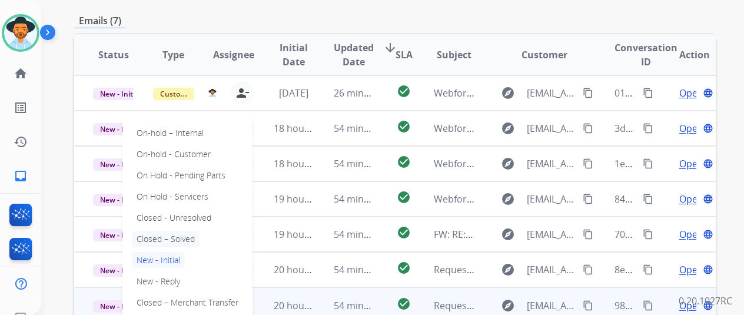
click at [139, 231] on p "Closed – Solved" at bounding box center [166, 239] width 68 height 16
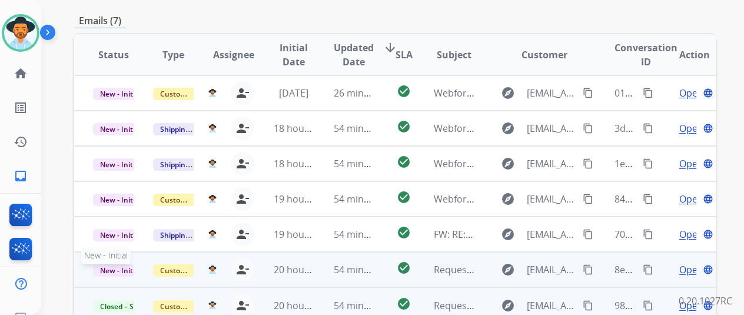
click at [98, 264] on span "New - Initial" at bounding box center [120, 270] width 55 height 12
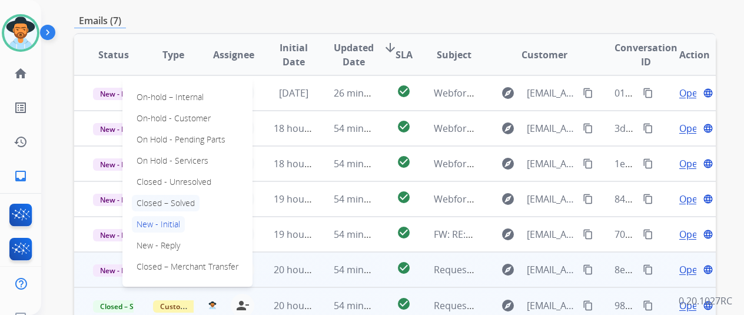
click at [153, 195] on p "Closed – Solved" at bounding box center [166, 203] width 68 height 16
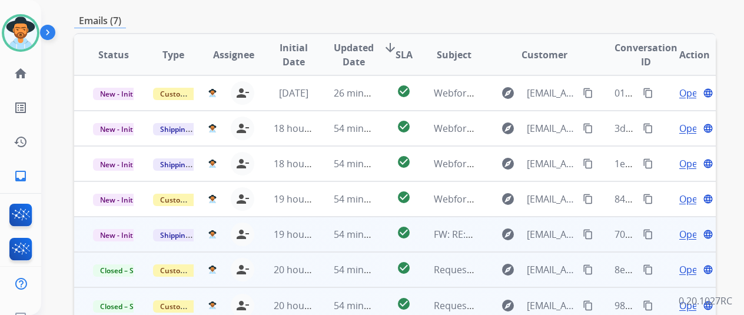
click at [689, 227] on span "Open" at bounding box center [691, 234] width 24 height 14
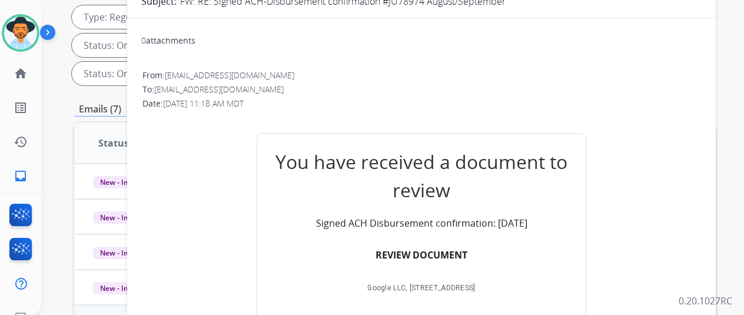
scroll to position [59, 0]
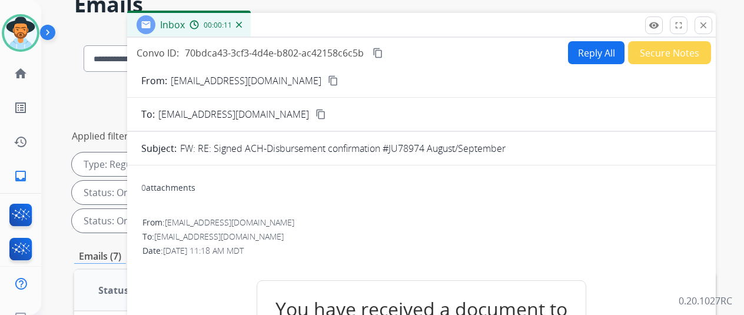
click at [328, 77] on mat-icon "content_copy" at bounding box center [333, 80] width 11 height 11
drag, startPoint x: 248, startPoint y: 24, endPoint x: 248, endPoint y: 36, distance: 12.4
click at [242, 25] on img at bounding box center [239, 25] width 6 height 6
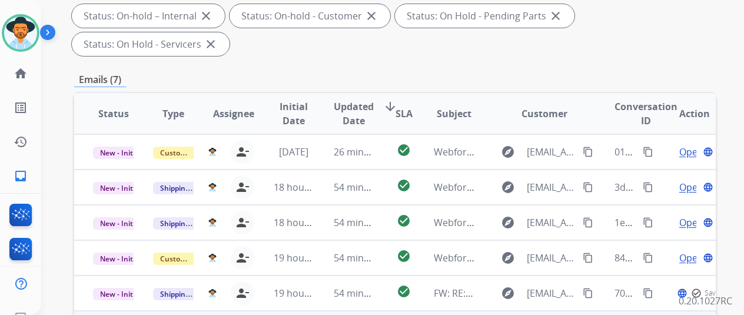
scroll to position [353, 0]
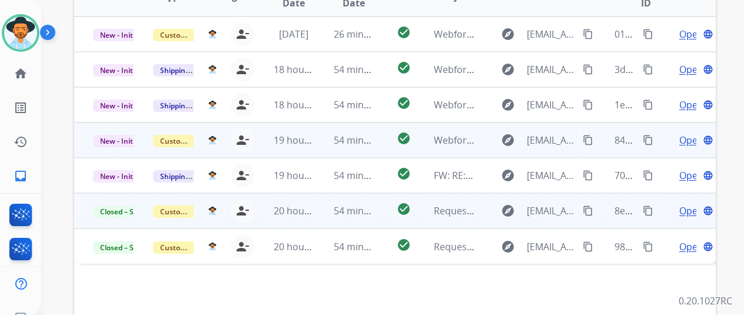
click at [689, 133] on span "Open" at bounding box center [691, 140] width 24 height 14
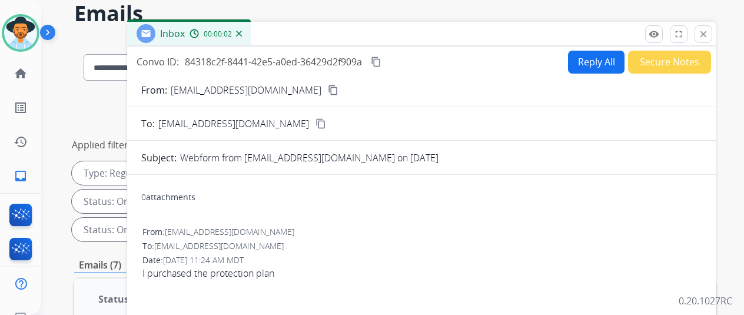
scroll to position [0, 0]
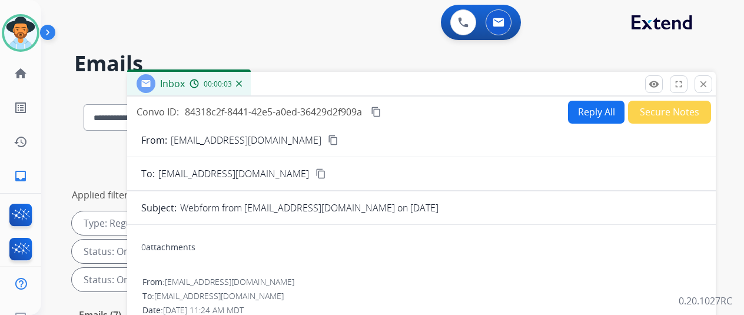
click at [328, 140] on mat-icon "content_copy" at bounding box center [333, 140] width 11 height 11
click at [592, 104] on button "Reply All" at bounding box center [596, 112] width 57 height 23
select select "**********"
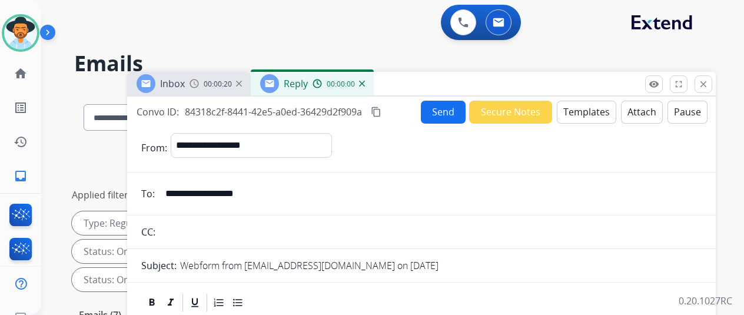
click at [579, 107] on button "Templates" at bounding box center [586, 112] width 59 height 23
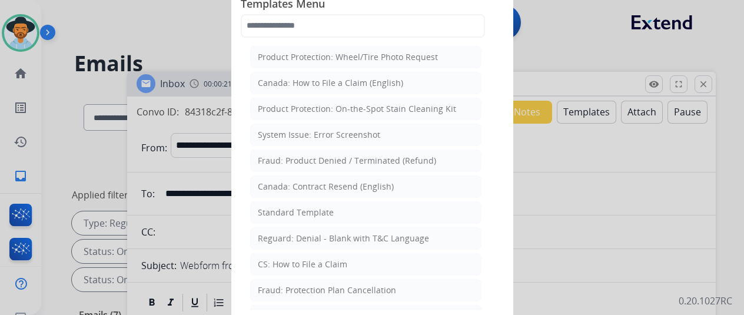
drag, startPoint x: 283, startPoint y: 210, endPoint x: 263, endPoint y: 179, distance: 37.1
click at [277, 208] on div "Standard Template" at bounding box center [296, 213] width 76 height 12
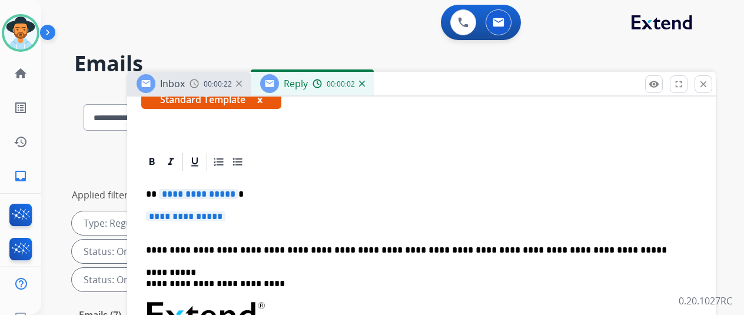
scroll to position [236, 0]
click at [238, 189] on span "**********" at bounding box center [198, 194] width 79 height 10
click at [225, 211] on span "**********" at bounding box center [185, 216] width 79 height 10
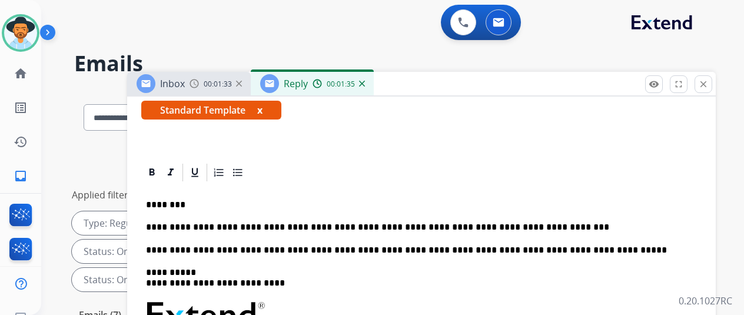
click at [561, 222] on p "**********" at bounding box center [417, 227] width 542 height 11
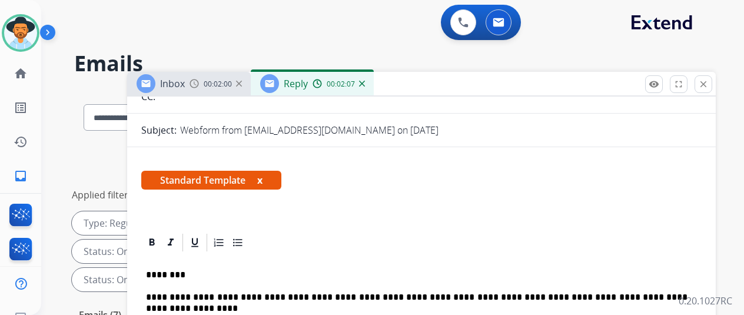
scroll to position [0, 0]
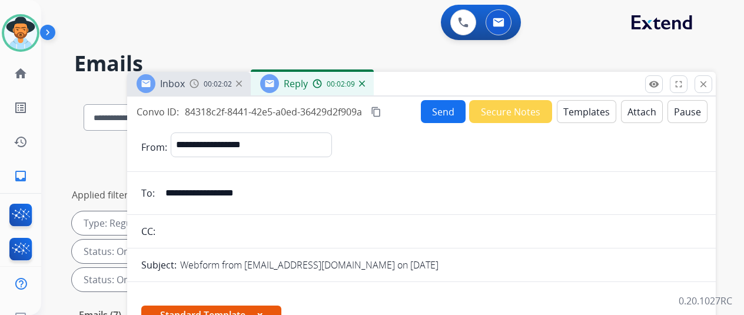
click at [443, 108] on button "Send" at bounding box center [443, 111] width 45 height 23
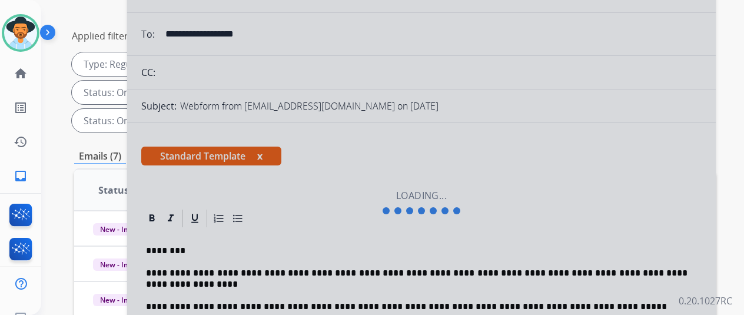
scroll to position [118, 0]
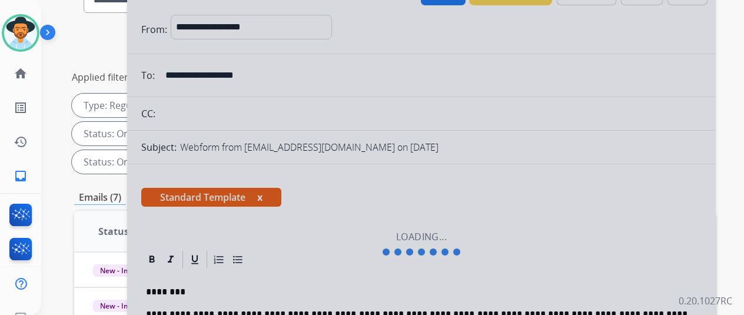
click at [668, 161] on div at bounding box center [421, 244] width 589 height 530
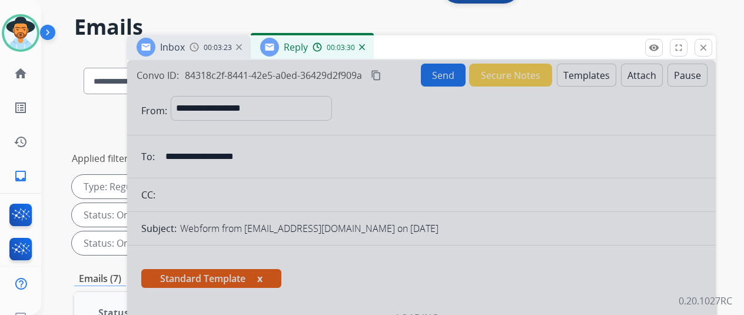
scroll to position [0, 0]
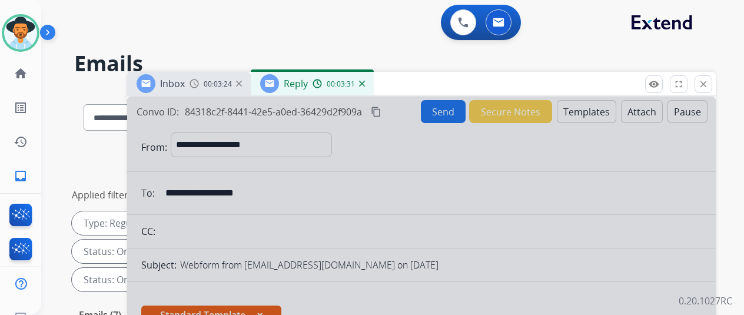
click at [365, 85] on img at bounding box center [362, 84] width 6 height 6
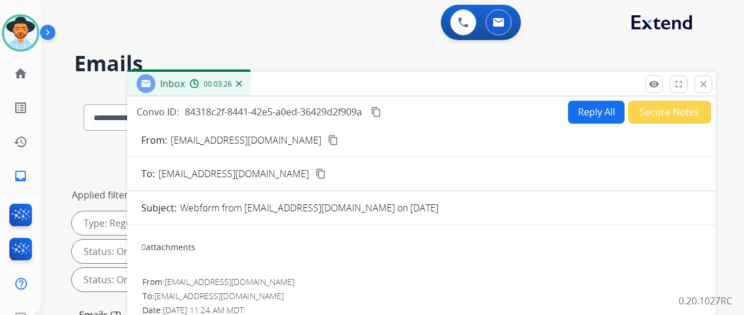
click at [242, 85] on img at bounding box center [239, 84] width 6 height 6
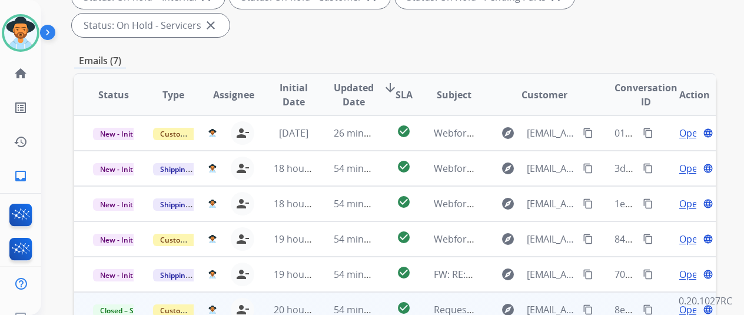
scroll to position [77, 0]
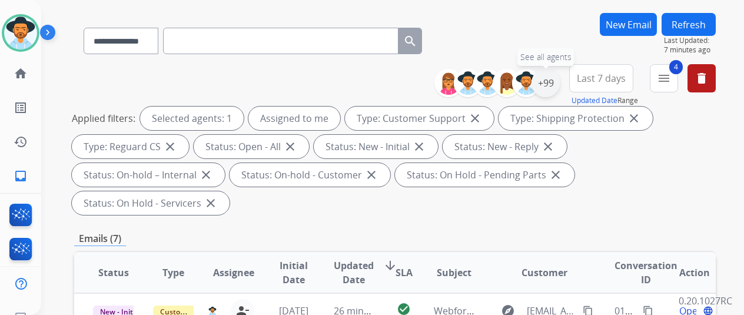
click at [555, 82] on div "+99" at bounding box center [546, 83] width 28 height 28
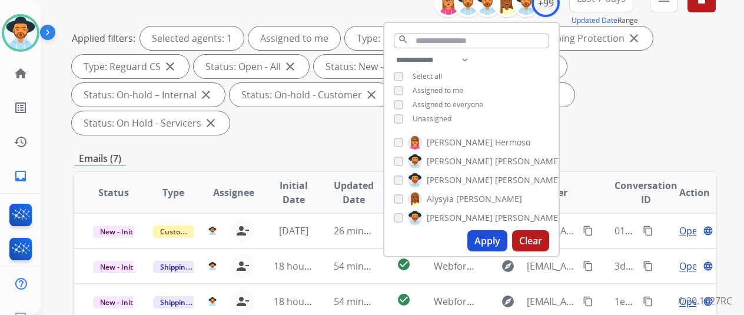
scroll to position [194, 0]
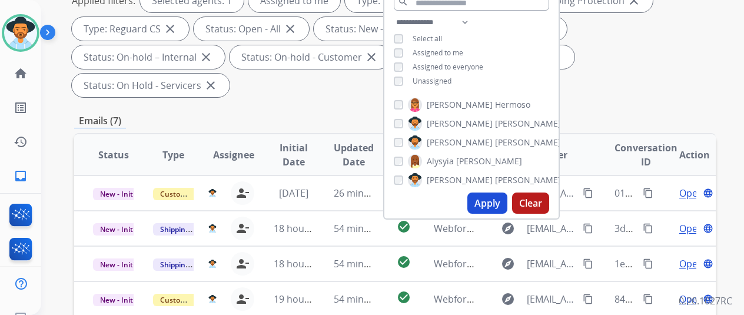
click at [495, 197] on button "Apply" at bounding box center [487, 203] width 40 height 21
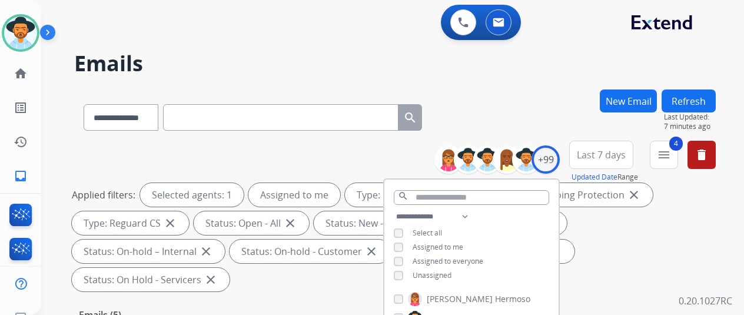
click at [535, 89] on div "**********" at bounding box center [378, 199] width 675 height 315
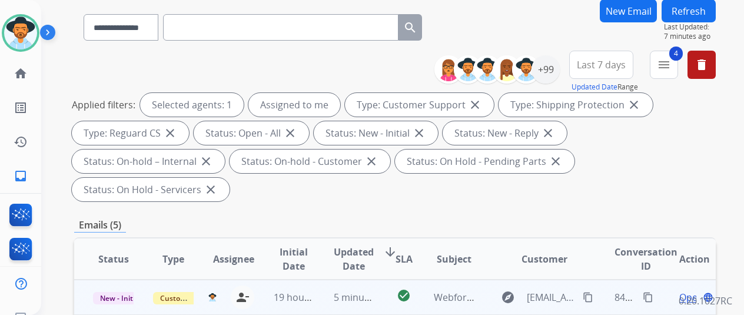
scroll to position [236, 0]
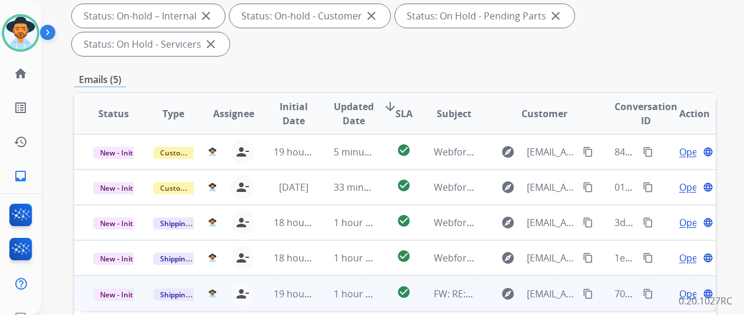
click at [690, 287] on span "Open" at bounding box center [691, 294] width 24 height 14
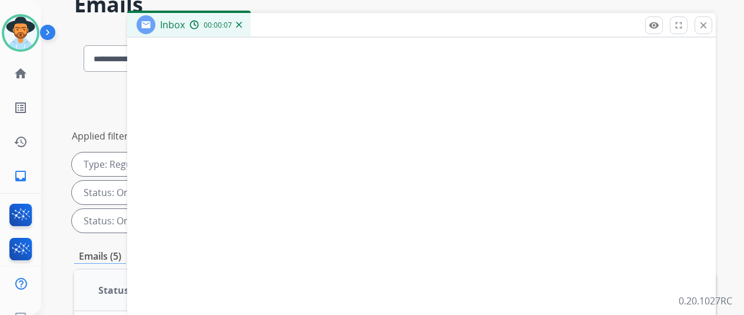
scroll to position [589, 0]
click at [242, 25] on img at bounding box center [239, 25] width 6 height 6
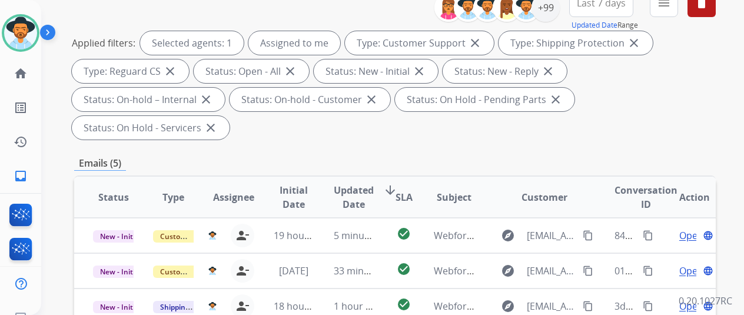
scroll to position [353, 0]
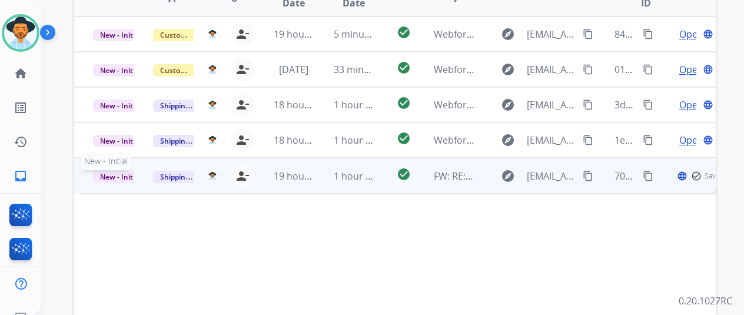
click at [118, 171] on span "New - Initial" at bounding box center [120, 177] width 55 height 12
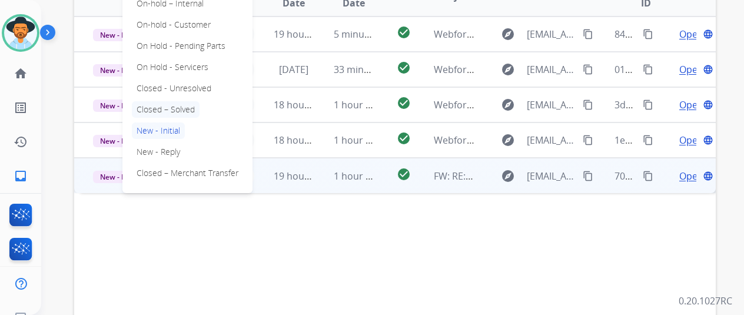
click at [174, 101] on p "Closed – Solved" at bounding box center [166, 109] width 68 height 16
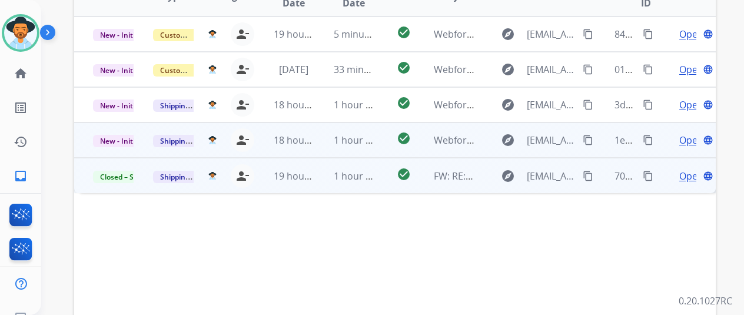
click at [684, 133] on span "Open" at bounding box center [691, 140] width 24 height 14
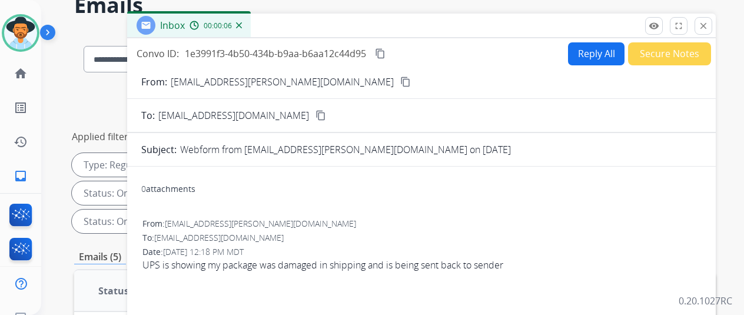
scroll to position [0, 0]
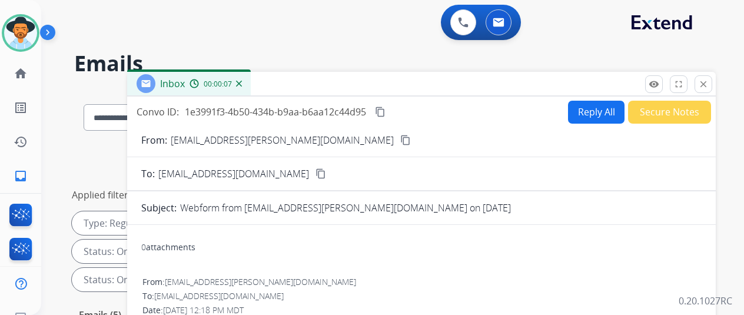
click at [400, 138] on mat-icon "content_copy" at bounding box center [405, 140] width 11 height 11
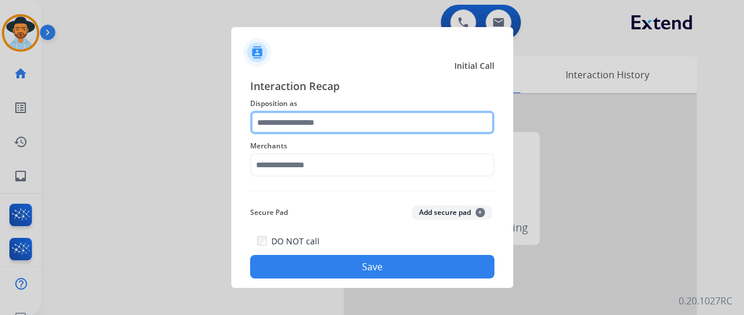
click at [267, 124] on input "text" at bounding box center [372, 123] width 244 height 24
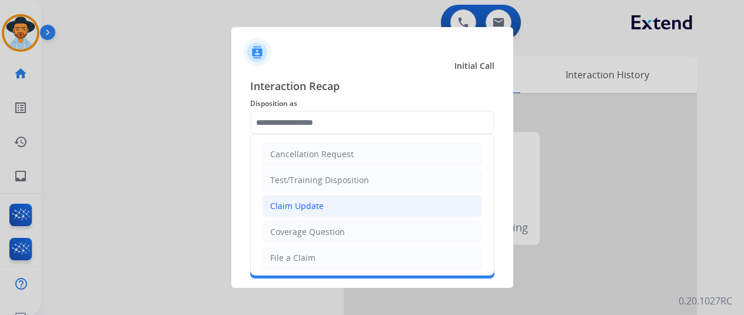
click at [291, 203] on div "Claim Update" at bounding box center [297, 206] width 54 height 12
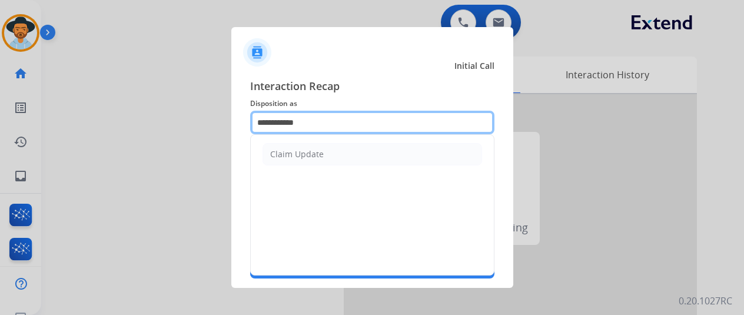
click at [317, 123] on input "**********" at bounding box center [372, 123] width 244 height 24
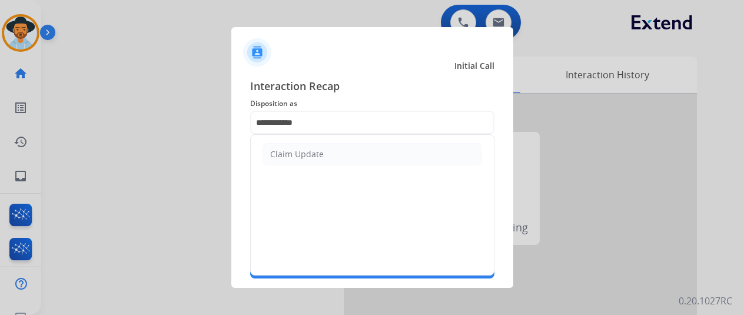
drag, startPoint x: 331, startPoint y: 157, endPoint x: 188, endPoint y: 154, distance: 143.1
click at [0, 154] on app-contact-recap-modal "**********" at bounding box center [0, 157] width 0 height 315
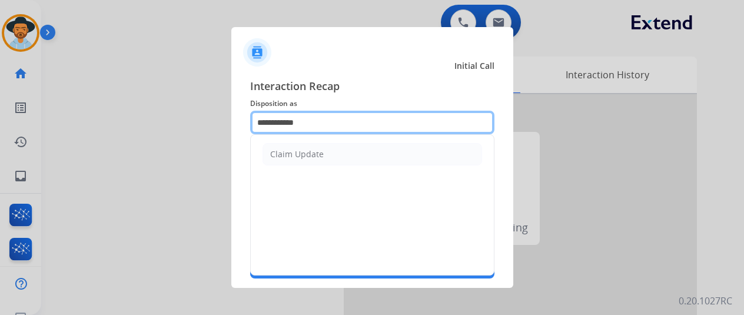
click at [321, 123] on input "**********" at bounding box center [372, 123] width 244 height 24
drag, startPoint x: 314, startPoint y: 123, endPoint x: 153, endPoint y: 118, distance: 161.4
click at [0, 118] on app-contact-recap-modal "**********" at bounding box center [0, 157] width 0 height 315
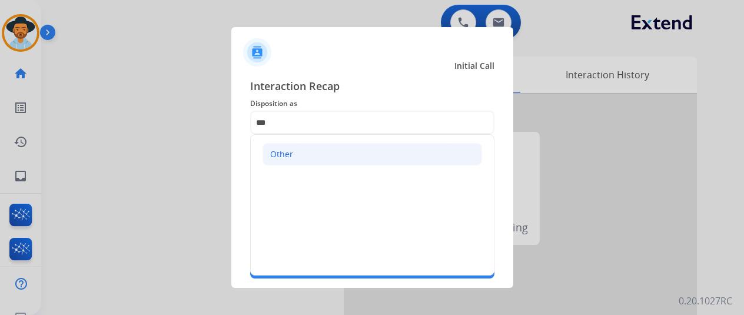
click at [290, 154] on div "Other" at bounding box center [281, 154] width 23 height 12
type input "*****"
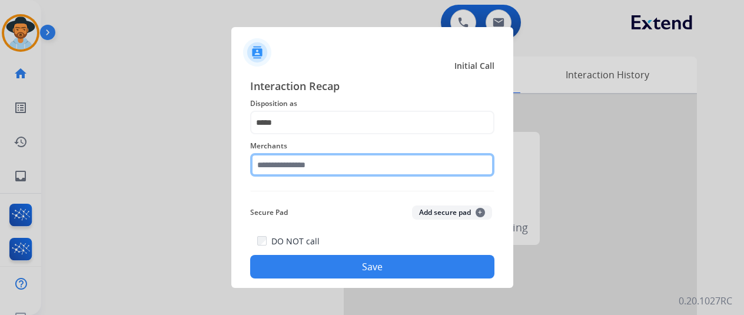
click at [280, 170] on input "text" at bounding box center [372, 165] width 244 height 24
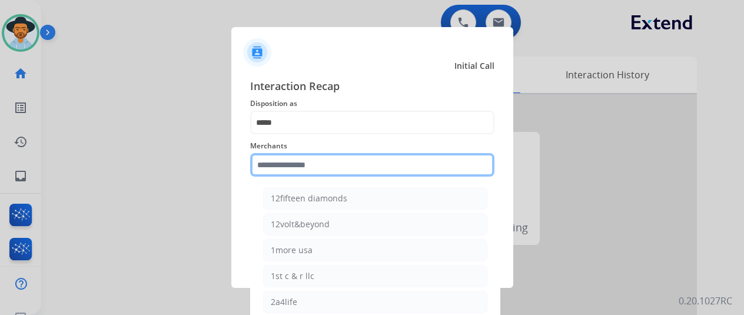
click at [281, 164] on input "text" at bounding box center [372, 165] width 244 height 24
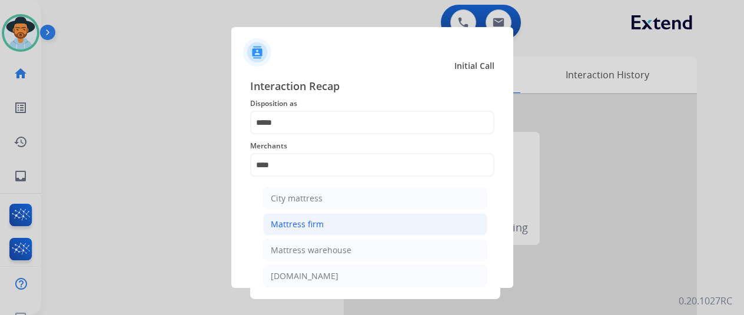
click at [293, 219] on div "Mattress firm" at bounding box center [297, 224] width 53 height 12
type input "**********"
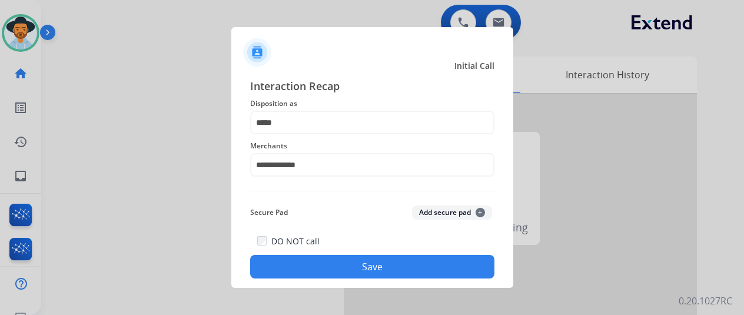
click at [349, 267] on button "Save" at bounding box center [372, 267] width 244 height 24
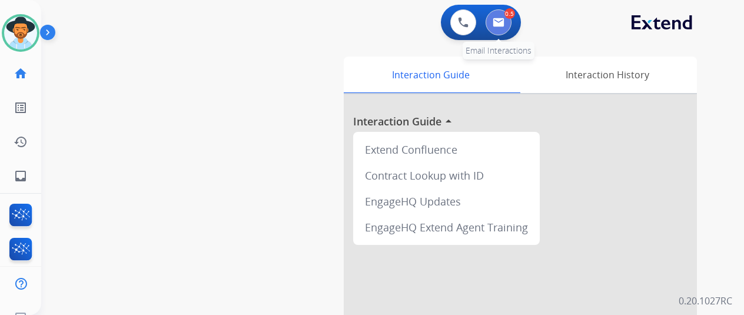
click at [505, 18] on img at bounding box center [499, 22] width 12 height 9
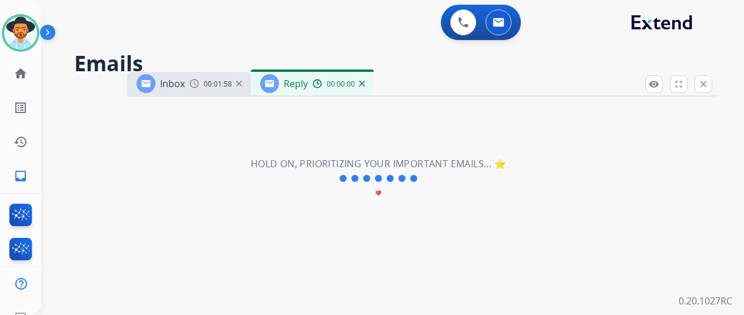
select select "**********"
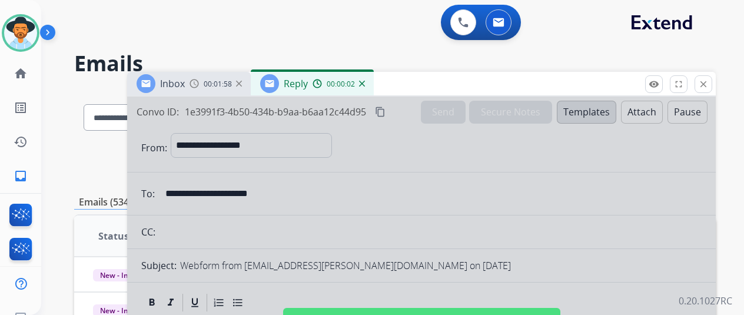
click at [212, 183] on div at bounding box center [421, 317] width 589 height 440
select select
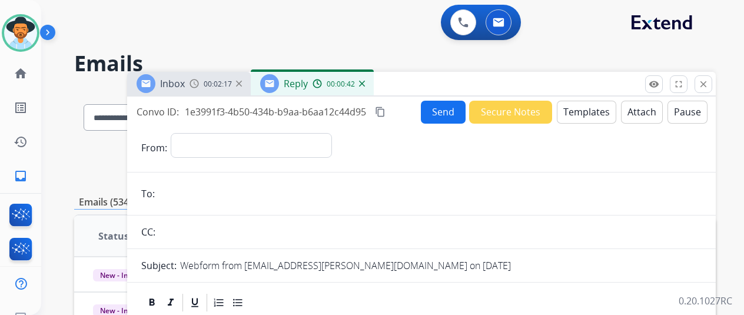
click at [365, 82] on img at bounding box center [362, 84] width 6 height 6
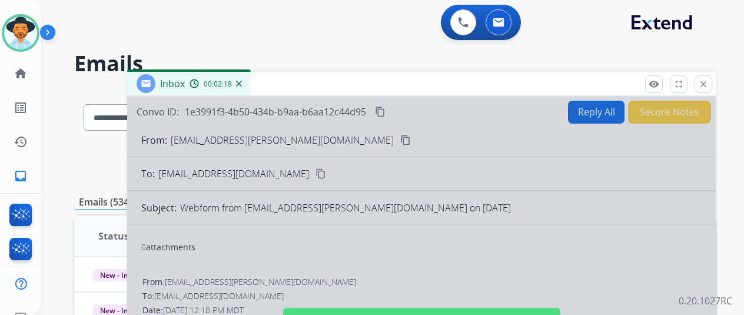
click at [397, 240] on div at bounding box center [421, 317] width 589 height 440
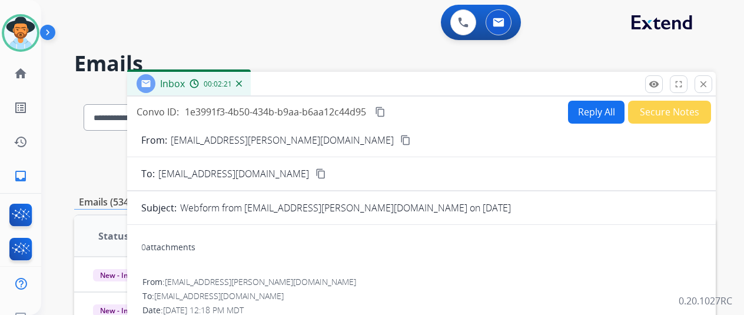
click at [242, 83] on img at bounding box center [239, 84] width 6 height 6
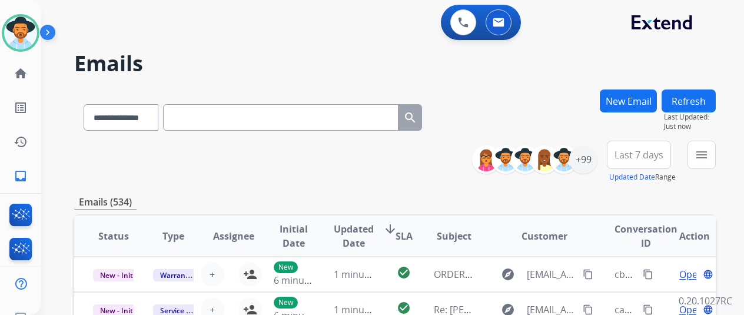
scroll to position [1, 0]
click at [709, 150] on mat-icon "menu" at bounding box center [702, 155] width 14 height 14
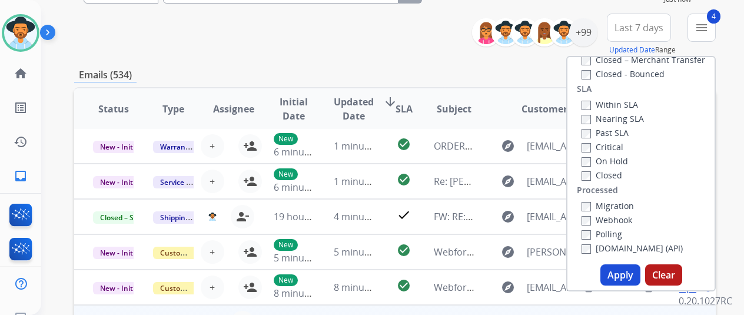
scroll to position [236, 0]
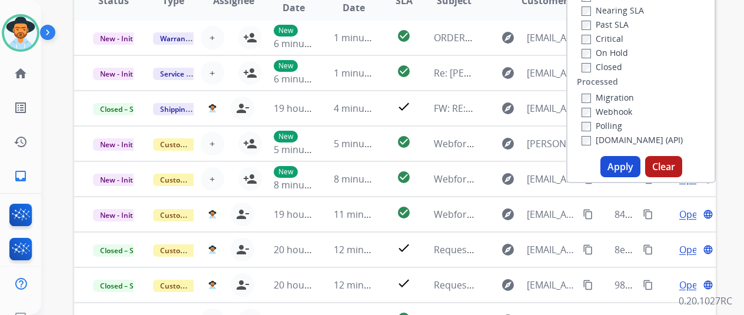
click at [622, 164] on button "Apply" at bounding box center [621, 166] width 40 height 21
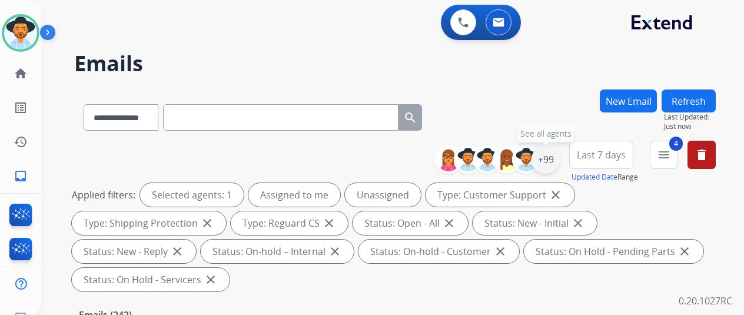
click at [559, 160] on div "+99" at bounding box center [546, 159] width 28 height 28
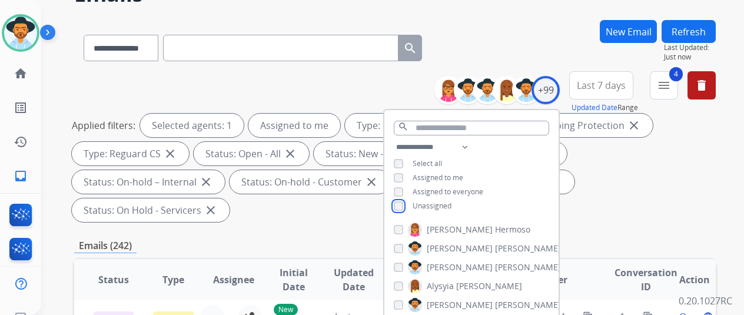
scroll to position [177, 0]
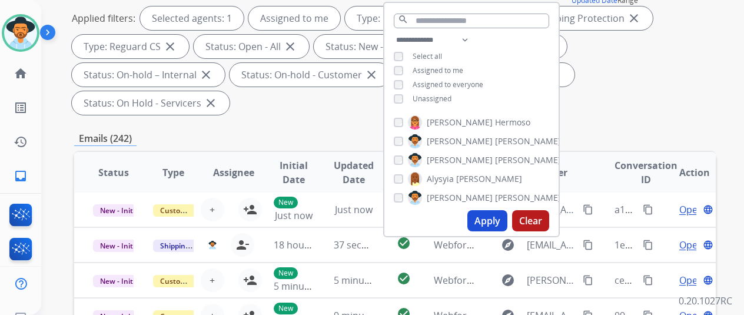
drag, startPoint x: 500, startPoint y: 221, endPoint x: 535, endPoint y: 177, distance: 55.4
click at [500, 220] on button "Apply" at bounding box center [487, 220] width 40 height 21
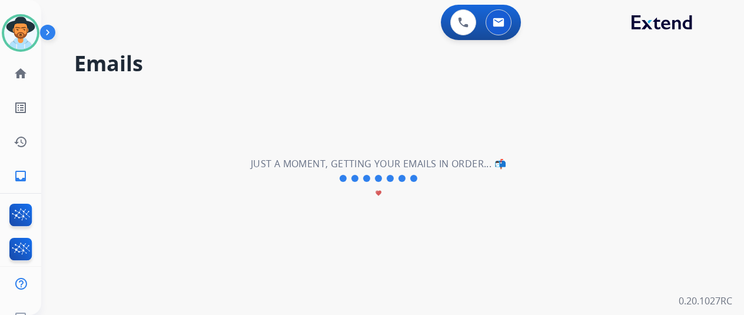
scroll to position [0, 0]
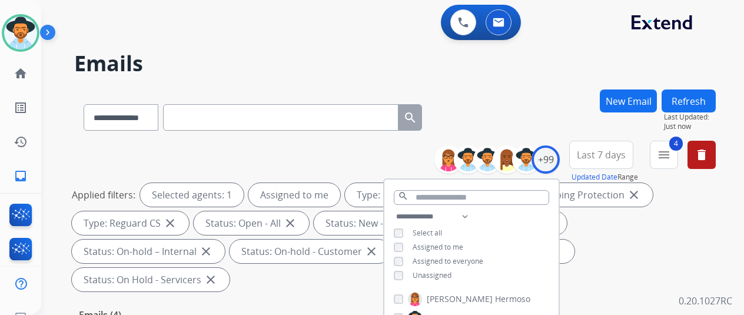
click at [538, 120] on div "**********" at bounding box center [395, 114] width 642 height 51
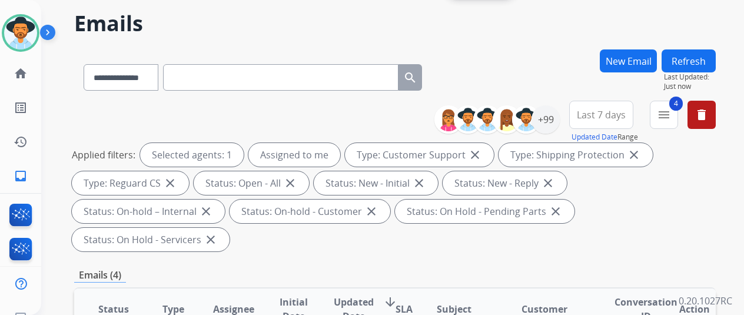
scroll to position [177, 0]
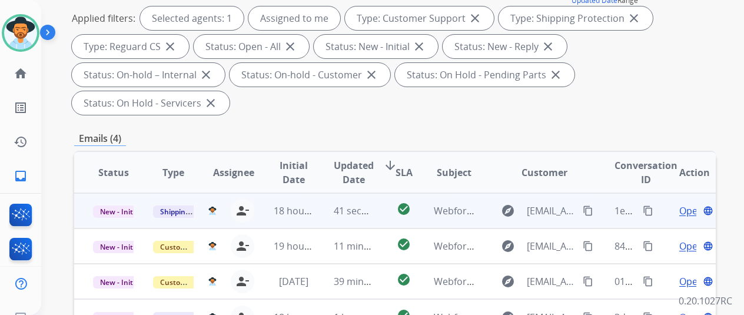
click at [687, 204] on span "Open" at bounding box center [691, 211] width 24 height 14
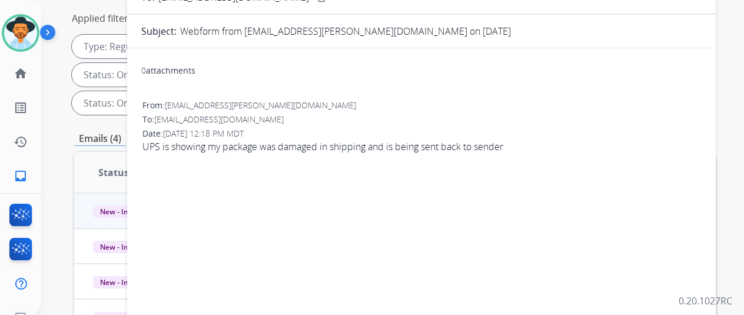
scroll to position [0, 0]
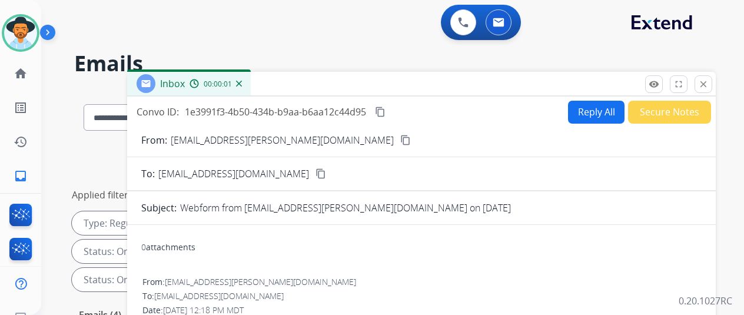
click at [588, 118] on button "Reply All" at bounding box center [596, 112] width 57 height 23
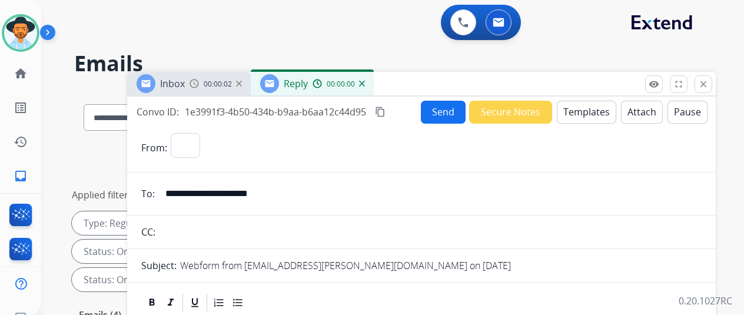
select select "**********"
click at [585, 110] on button "Templates" at bounding box center [586, 112] width 59 height 23
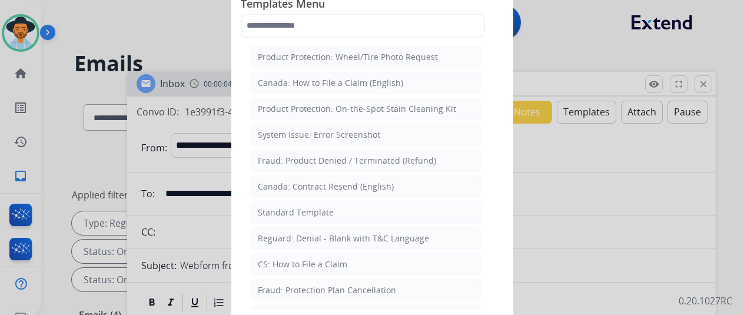
drag, startPoint x: 297, startPoint y: 204, endPoint x: 294, endPoint y: 189, distance: 14.9
click at [297, 203] on li "Standard Template" at bounding box center [365, 212] width 231 height 22
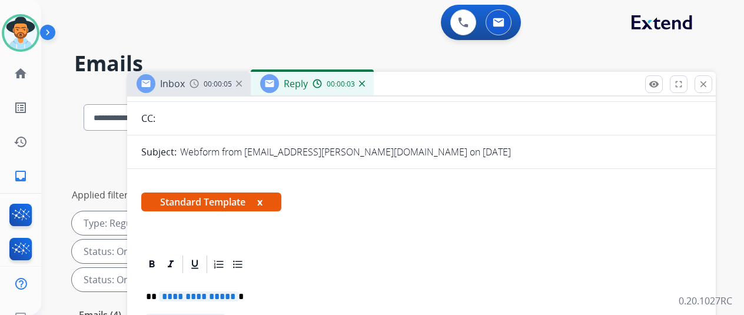
scroll to position [236, 0]
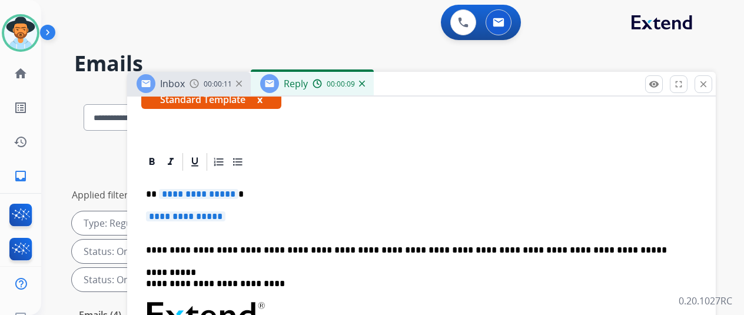
click at [238, 189] on span "**********" at bounding box center [198, 194] width 79 height 10
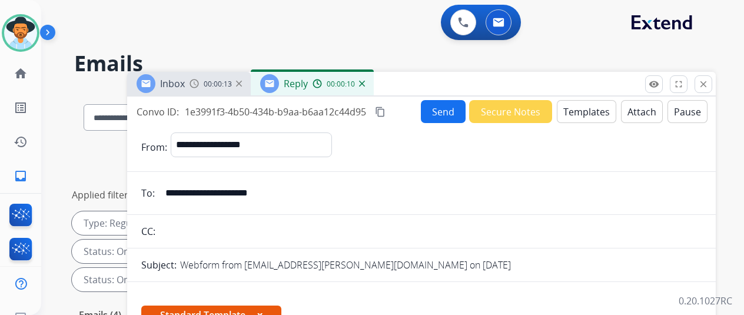
select select "**********"
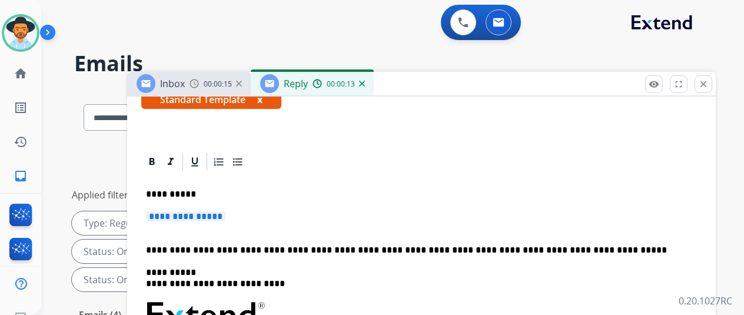
click at [225, 211] on span "**********" at bounding box center [185, 216] width 79 height 10
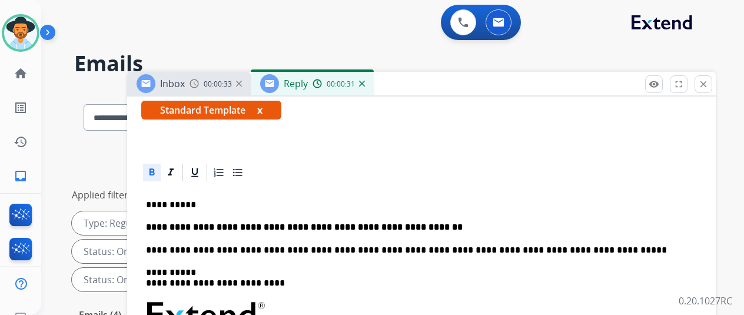
scroll to position [0, 0]
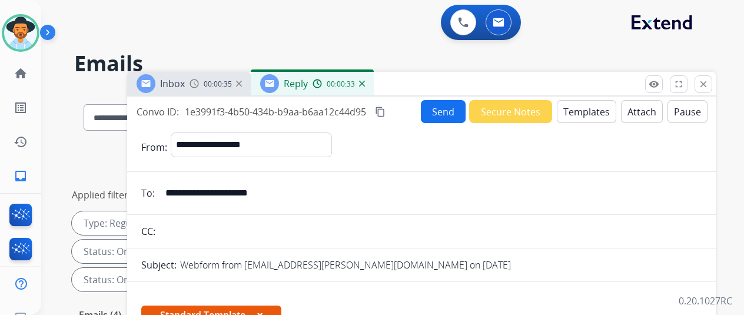
click at [386, 111] on mat-icon "content_copy" at bounding box center [380, 112] width 11 height 11
click at [445, 109] on button "Send" at bounding box center [443, 111] width 45 height 23
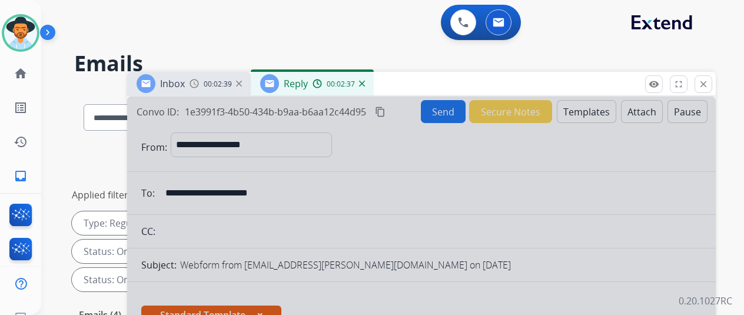
click at [373, 87] on div "Reply 00:02:37" at bounding box center [312, 84] width 123 height 24
click at [364, 79] on div "00:02:38" at bounding box center [339, 83] width 52 height 11
click at [373, 81] on div "Reply 00:02:38" at bounding box center [312, 84] width 123 height 24
click at [365, 82] on img at bounding box center [362, 84] width 6 height 6
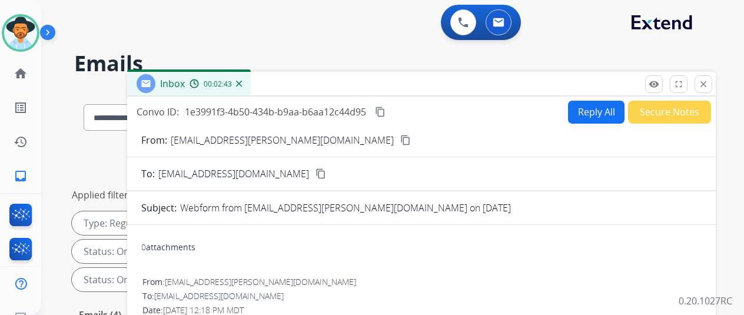
click at [400, 140] on mat-icon "content_copy" at bounding box center [405, 140] width 11 height 11
click at [242, 86] on img at bounding box center [239, 84] width 6 height 6
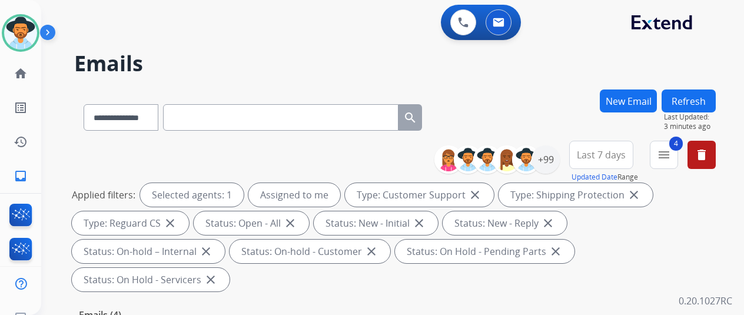
click at [630, 98] on button "New Email" at bounding box center [628, 100] width 57 height 23
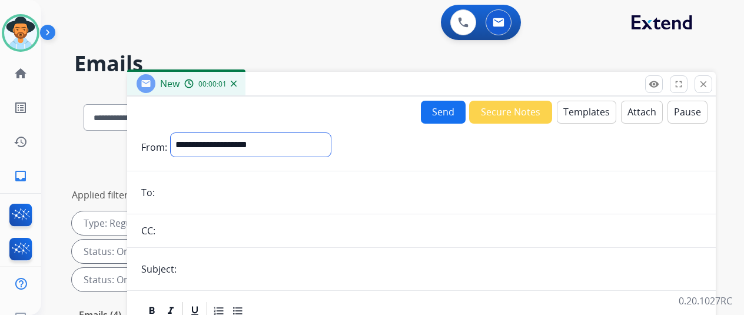
click at [231, 140] on select "**********" at bounding box center [251, 145] width 160 height 24
select select "**********"
click at [180, 133] on select "**********" at bounding box center [251, 145] width 160 height 24
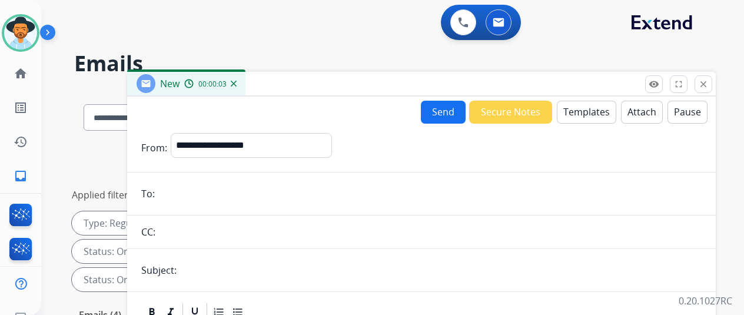
click at [193, 195] on input "email" at bounding box center [429, 194] width 543 height 24
paste input "**********"
type input "**********"
click at [579, 110] on button "Templates" at bounding box center [586, 112] width 59 height 23
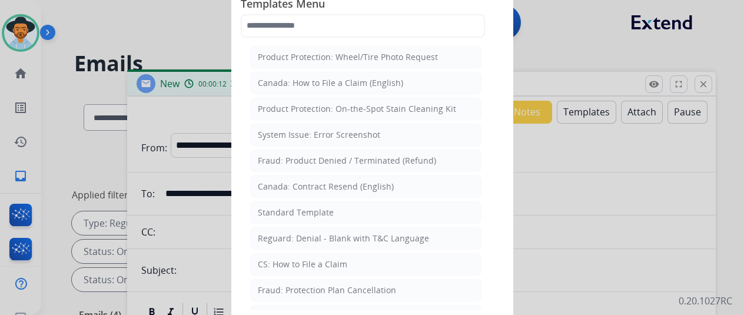
click at [333, 214] on li "Standard Template" at bounding box center [365, 212] width 231 height 22
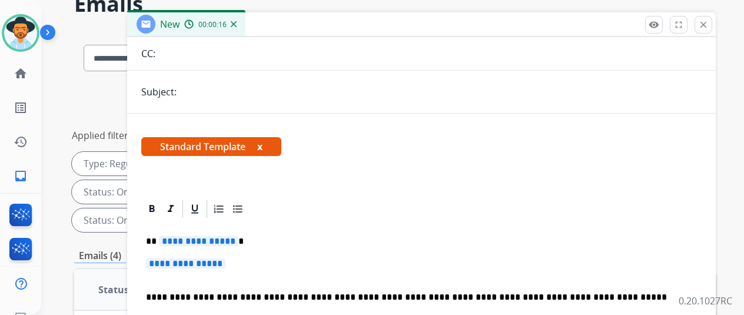
scroll to position [118, 0]
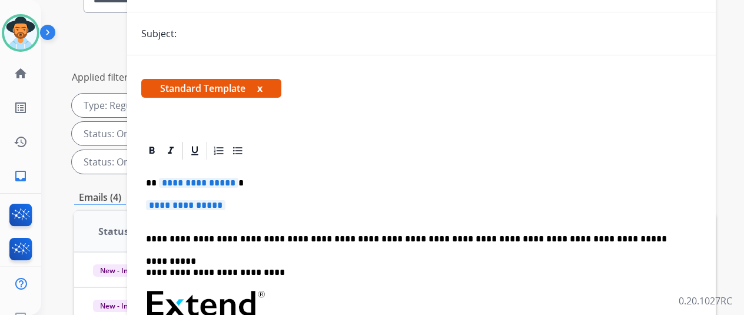
click at [238, 178] on span "**********" at bounding box center [198, 183] width 79 height 10
click at [225, 200] on span "**********" at bounding box center [185, 205] width 79 height 10
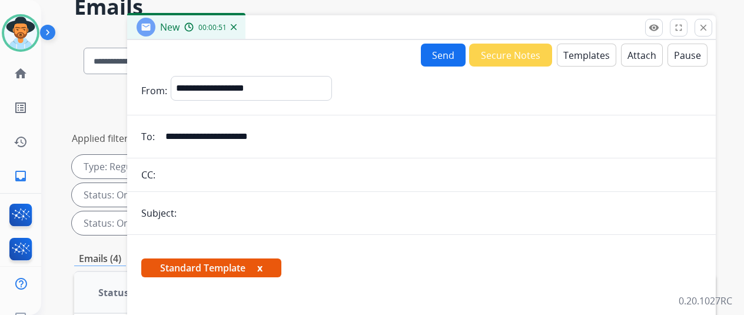
scroll to position [0, 0]
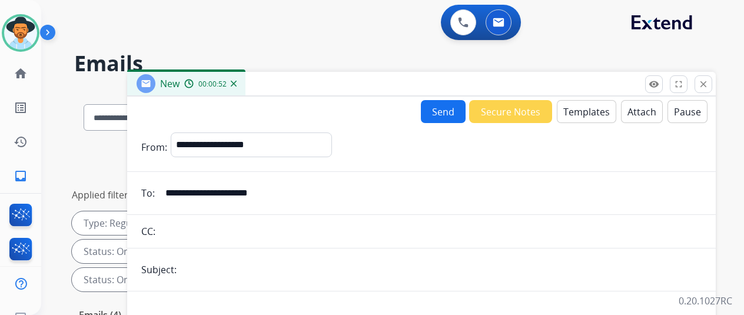
click at [448, 107] on button "Send" at bounding box center [443, 111] width 45 height 23
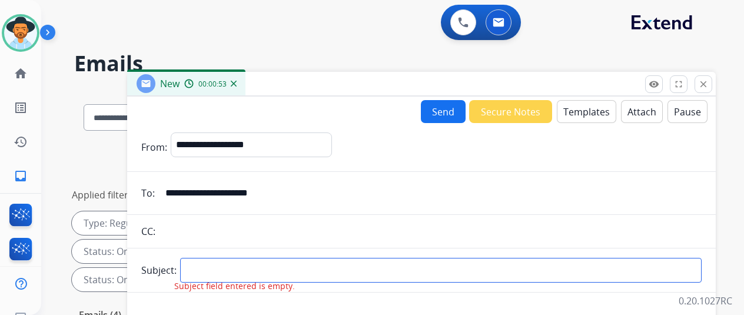
click at [205, 262] on input "text" at bounding box center [441, 270] width 522 height 25
type input "*****"
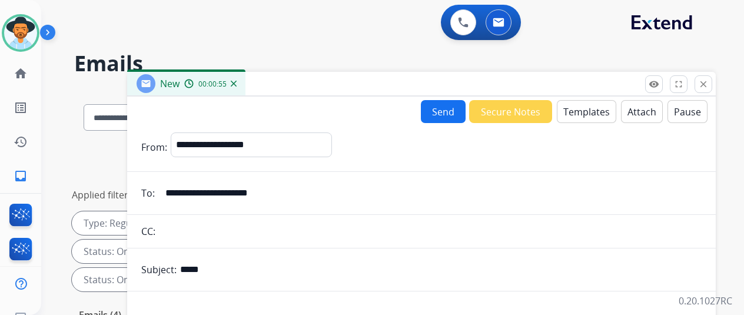
click at [455, 105] on button "Send" at bounding box center [443, 111] width 45 height 23
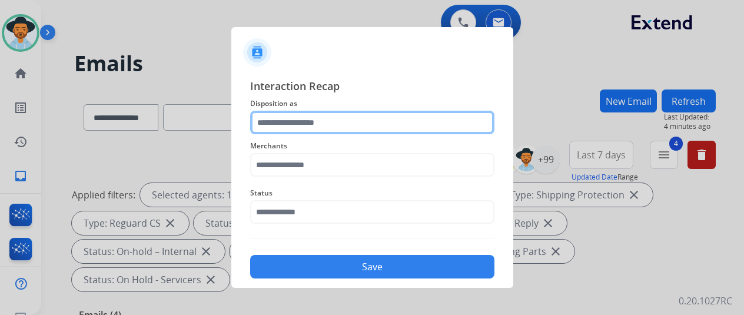
click at [277, 127] on input "text" at bounding box center [372, 123] width 244 height 24
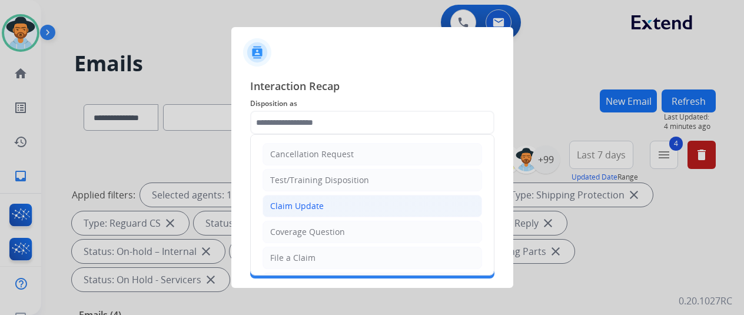
click at [290, 203] on div "Claim Update" at bounding box center [297, 206] width 54 height 12
type input "**********"
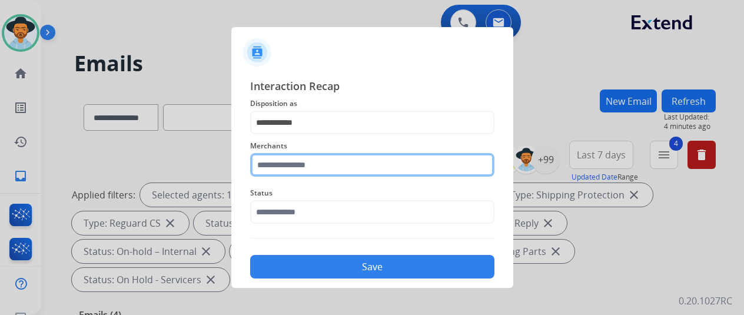
click at [280, 167] on input "text" at bounding box center [372, 165] width 244 height 24
type input "*"
type input "***"
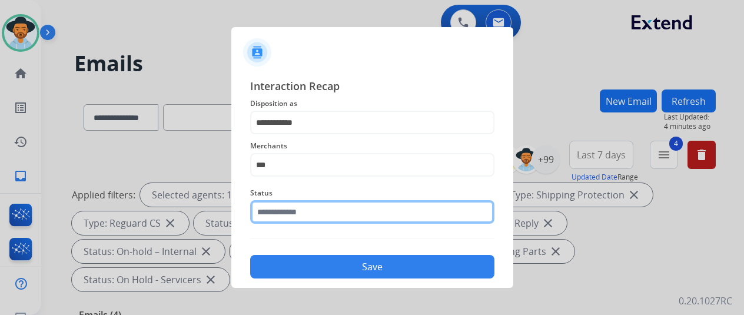
click at [277, 208] on input "text" at bounding box center [372, 212] width 244 height 24
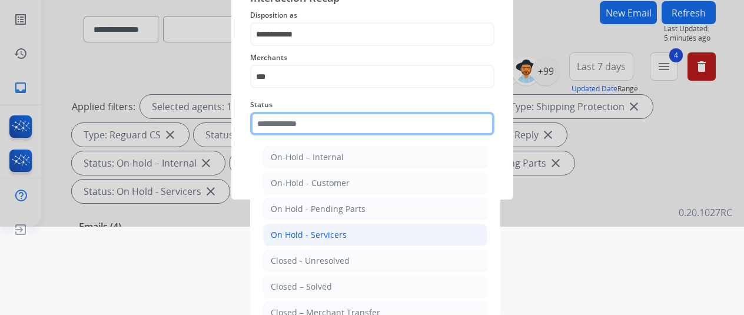
scroll to position [89, 0]
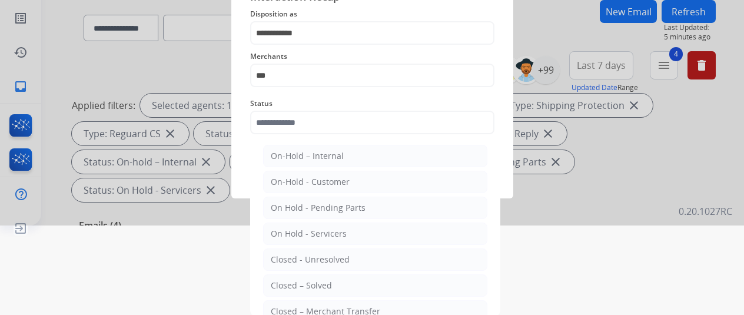
drag, startPoint x: 301, startPoint y: 280, endPoint x: 298, endPoint y: 267, distance: 13.4
click at [301, 280] on div "Closed – Solved" at bounding box center [301, 286] width 61 height 12
type input "**********"
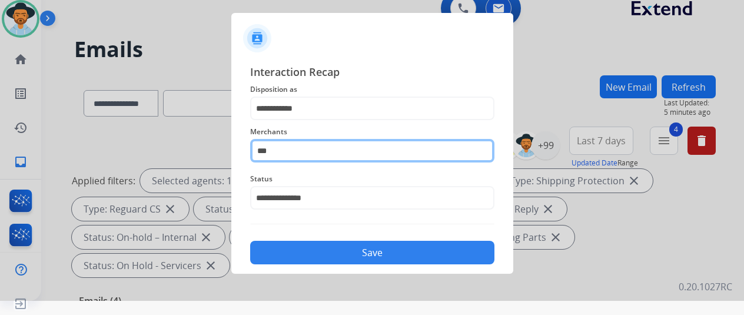
click at [277, 152] on div "Merchants ***" at bounding box center [372, 143] width 244 height 47
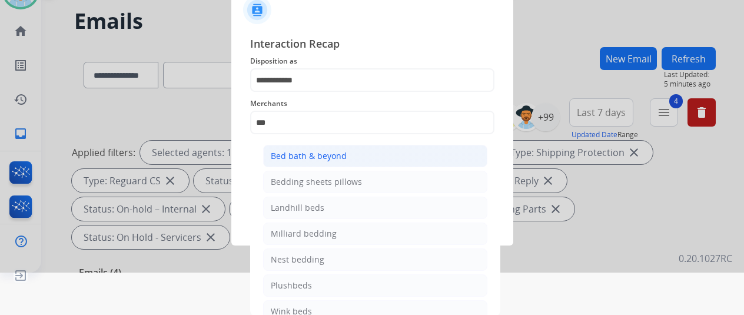
click at [278, 151] on div "Bed bath & beyond" at bounding box center [309, 156] width 76 height 12
type input "**********"
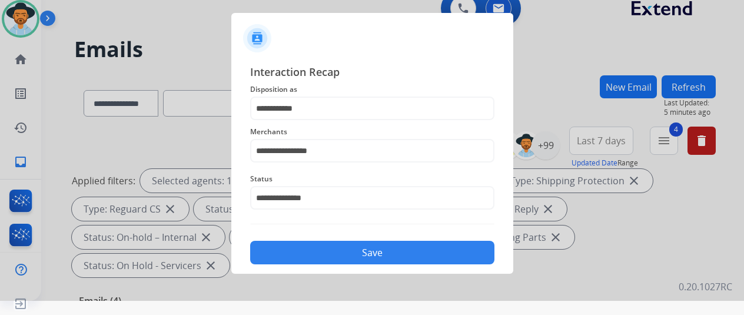
scroll to position [14, 0]
click at [345, 245] on button "Save" at bounding box center [372, 253] width 244 height 24
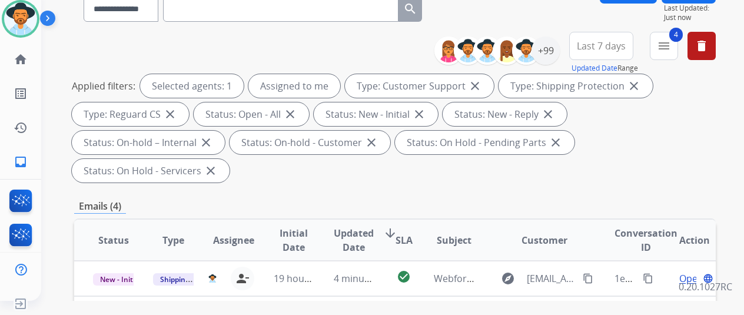
scroll to position [177, 0]
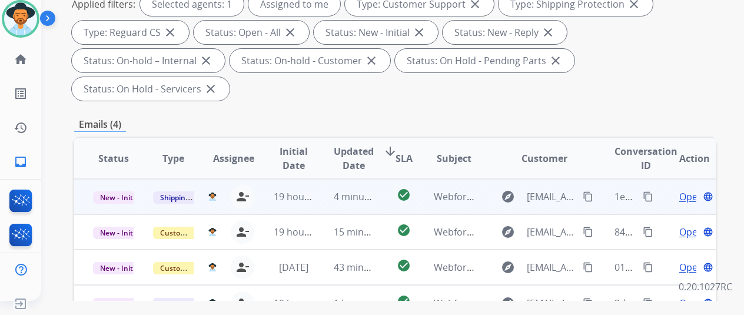
click at [688, 190] on span "Open" at bounding box center [691, 197] width 24 height 14
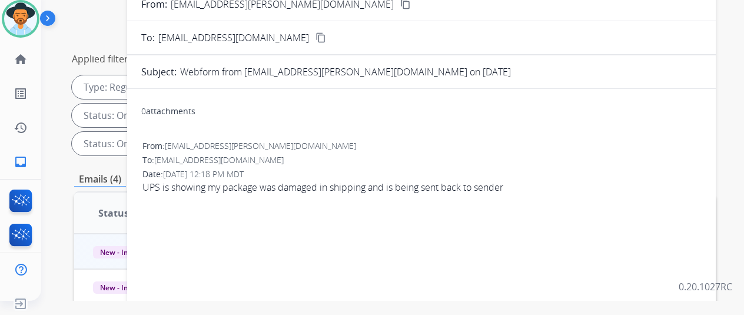
scroll to position [0, 0]
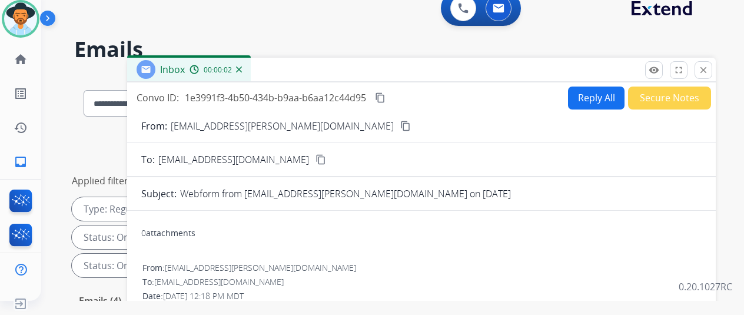
click at [663, 93] on button "Secure Notes" at bounding box center [669, 98] width 83 height 23
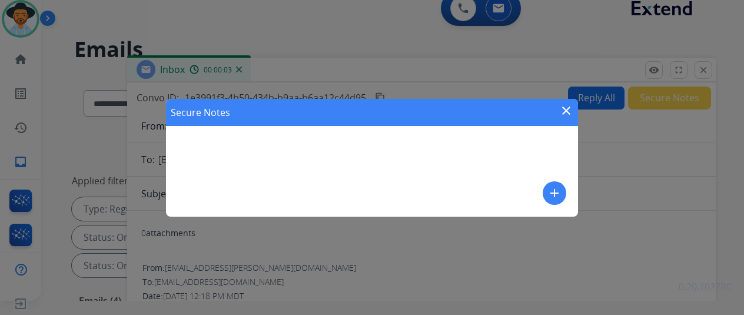
click at [556, 190] on mat-icon "add" at bounding box center [555, 193] width 14 height 14
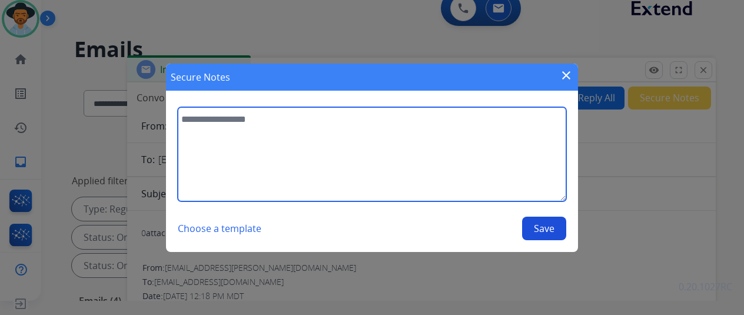
click at [200, 118] on textarea at bounding box center [372, 154] width 389 height 94
type textarea "**********"
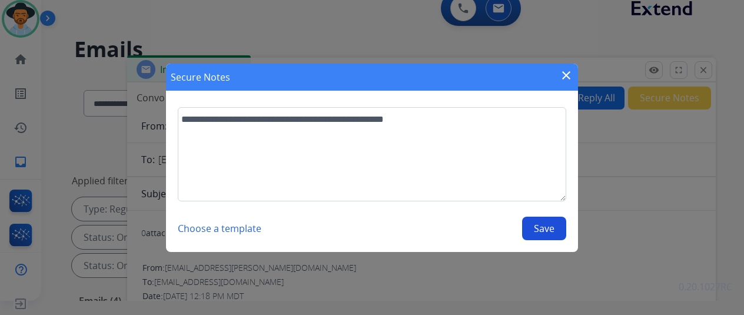
click at [544, 231] on button "Save" at bounding box center [544, 229] width 44 height 24
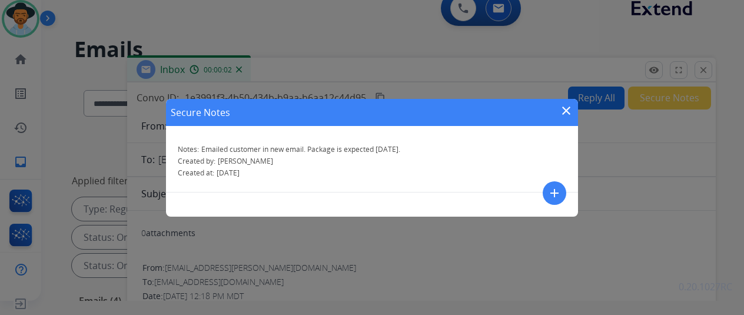
click at [566, 107] on mat-icon "close" at bounding box center [566, 111] width 14 height 14
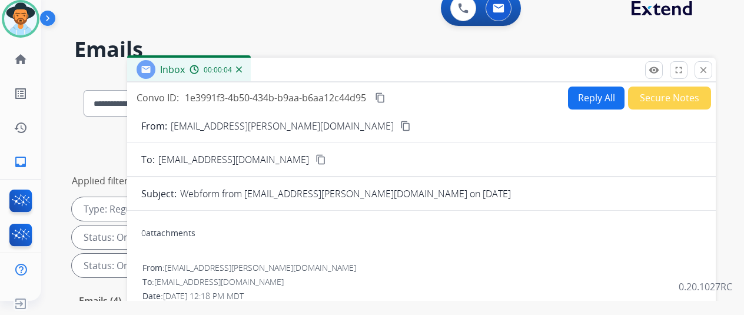
click at [242, 67] on img at bounding box center [239, 70] width 6 height 6
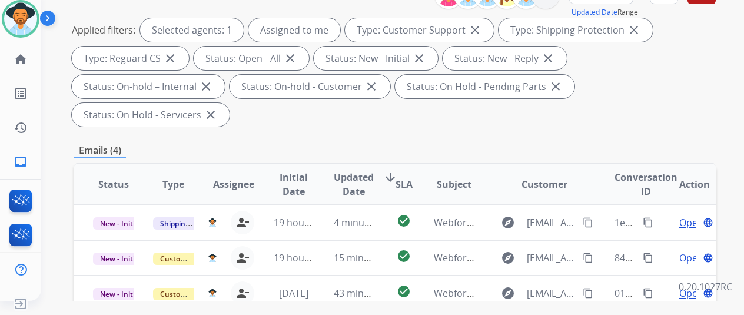
scroll to position [177, 0]
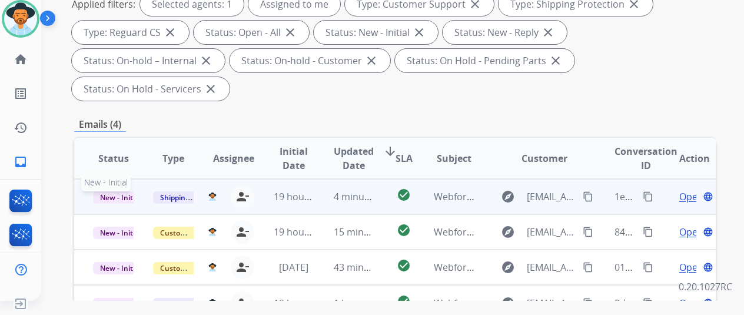
click at [115, 191] on span "New - Initial" at bounding box center [120, 197] width 55 height 12
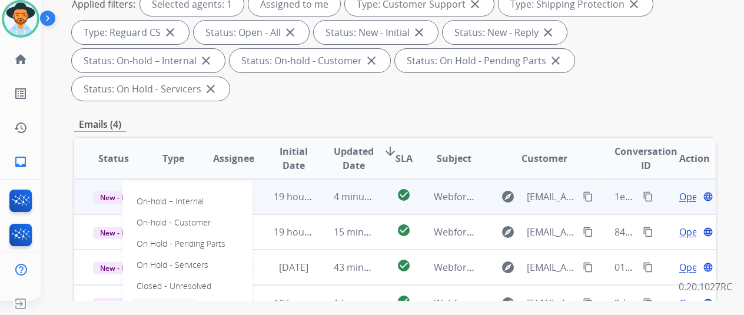
click at [149, 299] on p "Closed – Solved" at bounding box center [166, 307] width 68 height 16
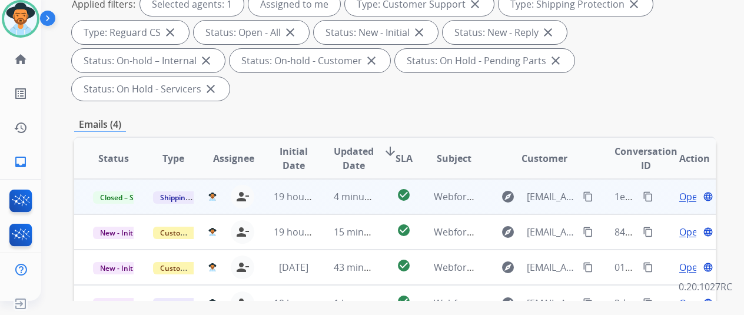
scroll to position [0, 0]
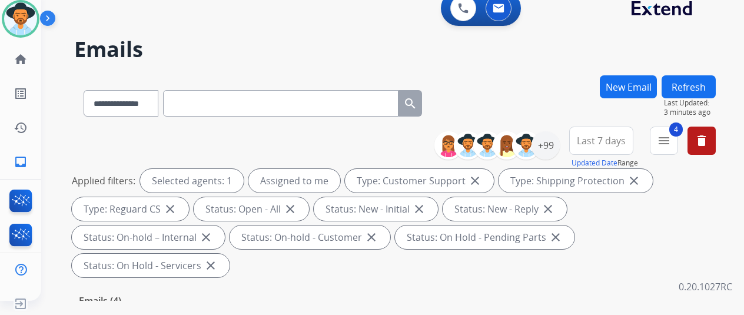
click at [636, 84] on button "New Email" at bounding box center [628, 86] width 57 height 23
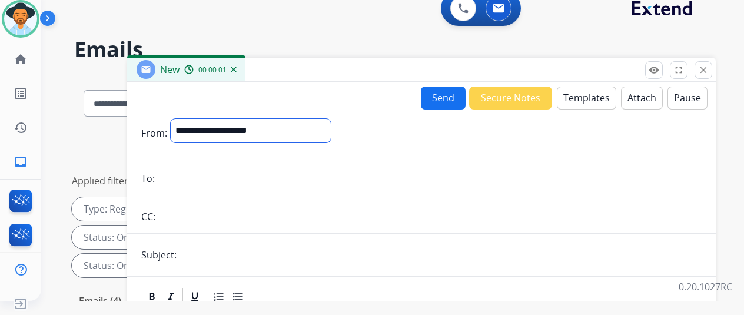
click at [216, 128] on select "**********" at bounding box center [251, 131] width 160 height 24
select select "**********"
click at [180, 119] on select "**********" at bounding box center [251, 131] width 160 height 24
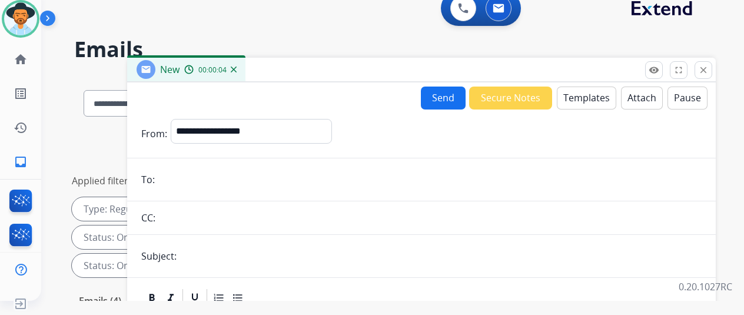
click at [178, 177] on input "email" at bounding box center [429, 180] width 543 height 24
paste input "**********"
type input "**********"
click at [583, 96] on button "Templates" at bounding box center [586, 98] width 59 height 23
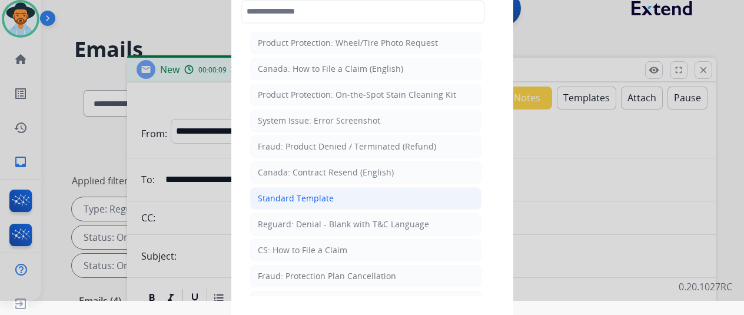
click at [291, 194] on div "Standard Template" at bounding box center [296, 199] width 76 height 12
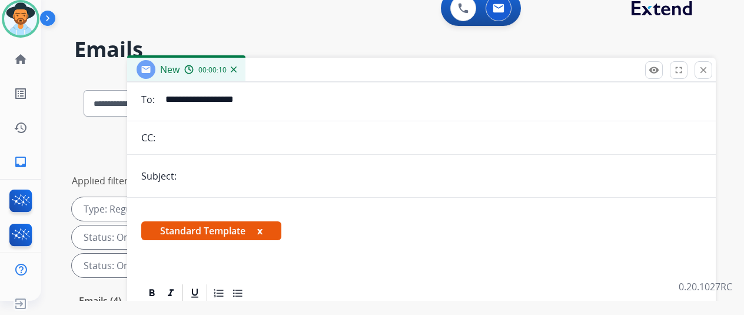
scroll to position [139, 0]
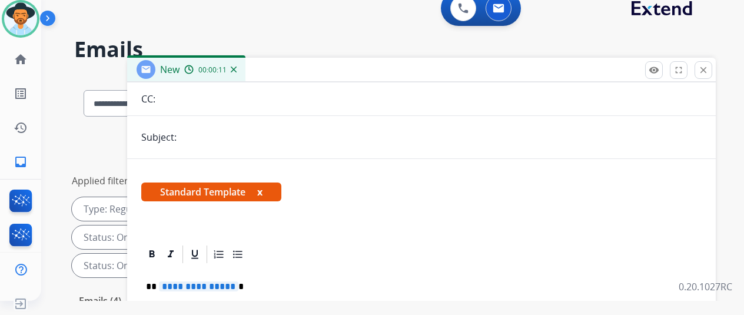
click at [208, 125] on input "text" at bounding box center [441, 137] width 522 height 24
type input "*****"
click at [238, 281] on span "**********" at bounding box center [198, 286] width 79 height 10
click at [225, 304] on span "**********" at bounding box center [185, 309] width 79 height 10
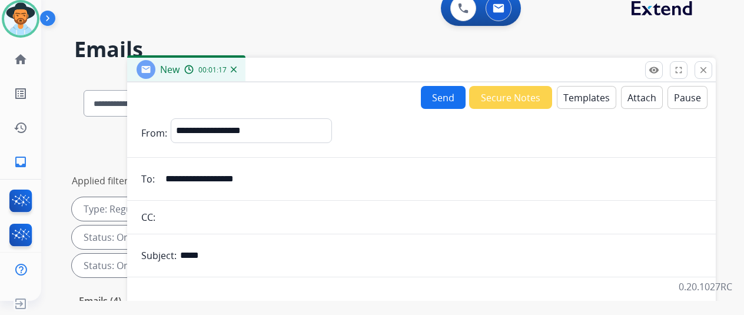
click at [445, 94] on button "Send" at bounding box center [443, 97] width 45 height 23
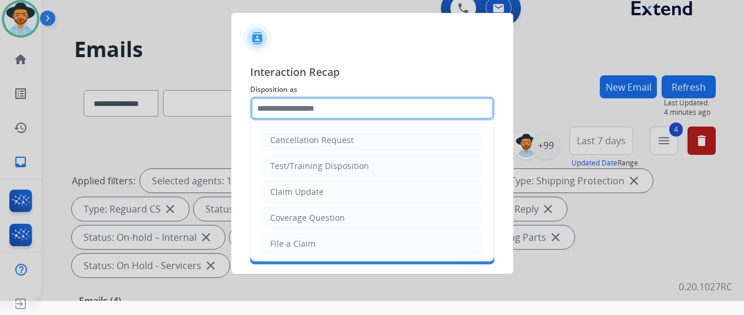
click at [299, 103] on input "text" at bounding box center [372, 109] width 244 height 24
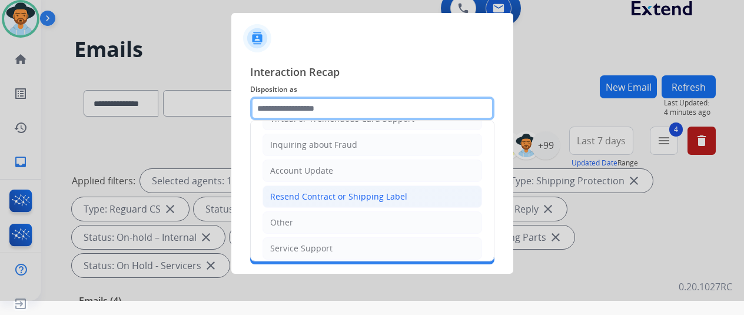
scroll to position [178, 0]
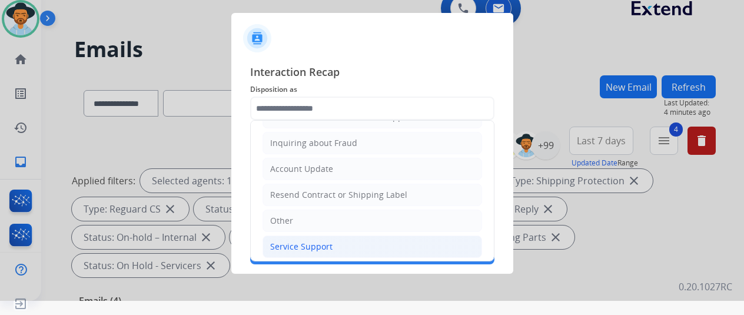
drag, startPoint x: 276, startPoint y: 241, endPoint x: 269, endPoint y: 225, distance: 17.7
click at [276, 241] on div "Service Support" at bounding box center [301, 247] width 62 height 12
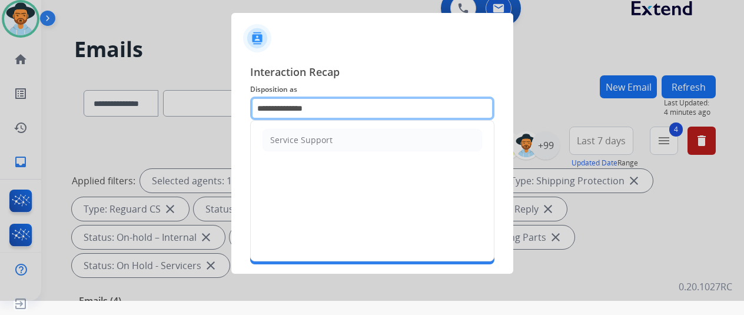
drag, startPoint x: 338, startPoint y: 109, endPoint x: 220, endPoint y: 130, distance: 119.6
click at [0, 130] on app-contact-recap-modal "**********" at bounding box center [0, 143] width 0 height 315
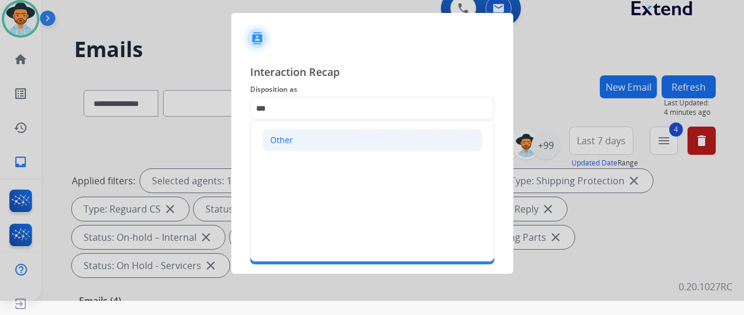
click at [283, 139] on div "Other" at bounding box center [281, 140] width 23 height 12
type input "*****"
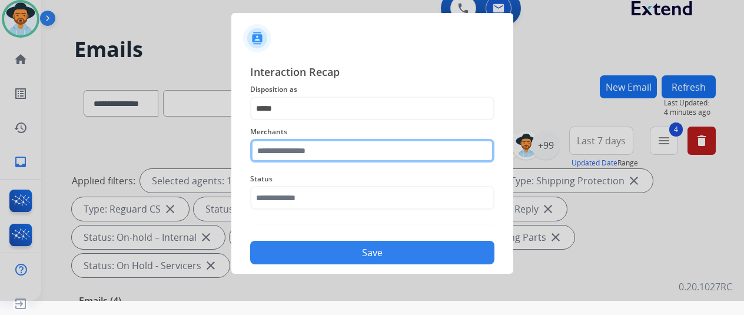
click at [271, 154] on input "text" at bounding box center [372, 151] width 244 height 24
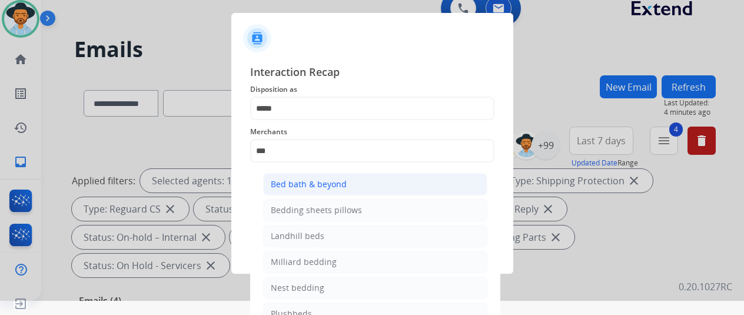
click at [287, 185] on div "Bed bath & beyond" at bounding box center [309, 184] width 76 height 12
type input "**********"
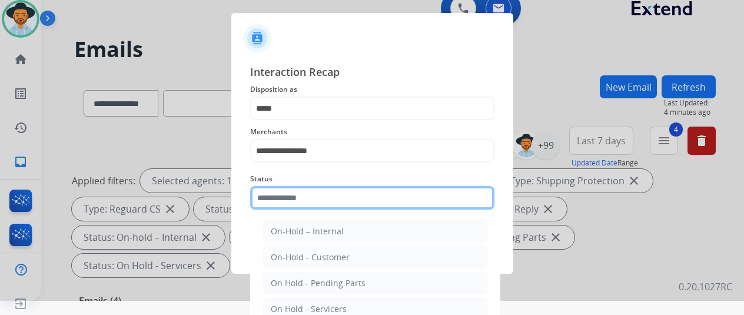
click at [276, 194] on input "text" at bounding box center [372, 198] width 244 height 24
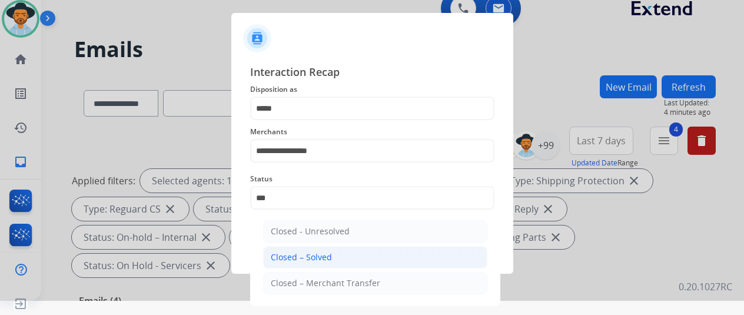
click at [316, 254] on div "Closed – Solved" at bounding box center [301, 257] width 61 height 12
type input "**********"
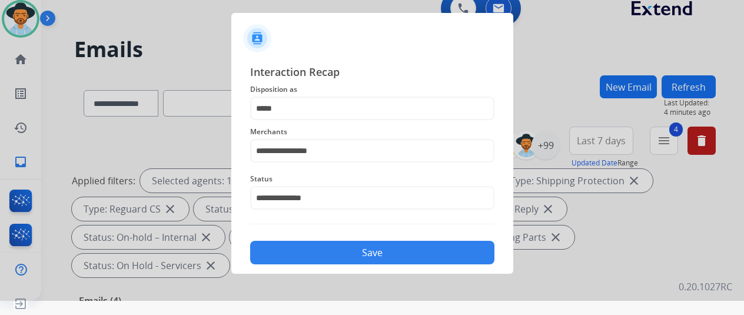
click at [343, 242] on button "Save" at bounding box center [372, 253] width 244 height 24
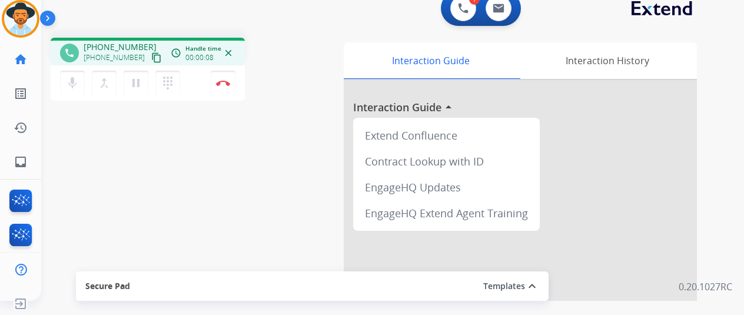
click at [240, 200] on div "phone [PHONE_NUMBER] [PHONE_NUMBER] content_copy access_time Call metrics Queue…" at bounding box center [378, 273] width 675 height 491
click at [226, 82] on img at bounding box center [223, 83] width 14 height 6
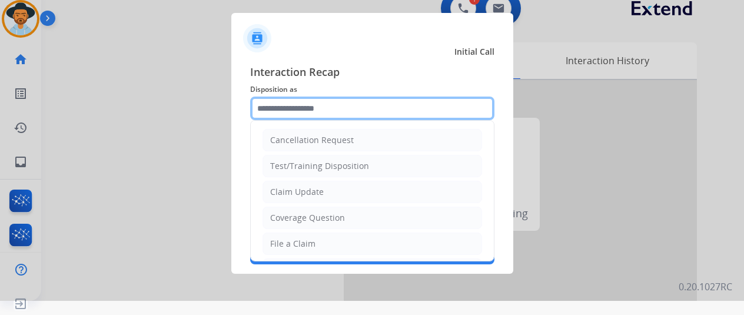
click at [284, 109] on input "text" at bounding box center [372, 109] width 244 height 24
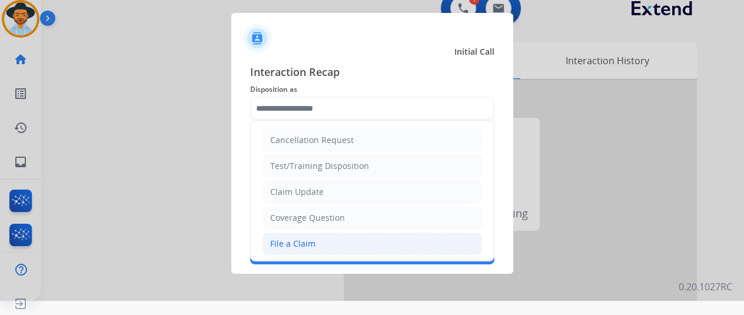
click at [288, 242] on div "File a Claim" at bounding box center [292, 244] width 45 height 12
type input "**********"
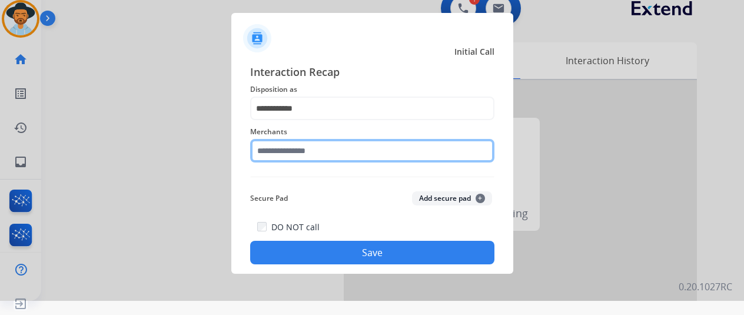
click at [293, 148] on input "text" at bounding box center [372, 151] width 244 height 24
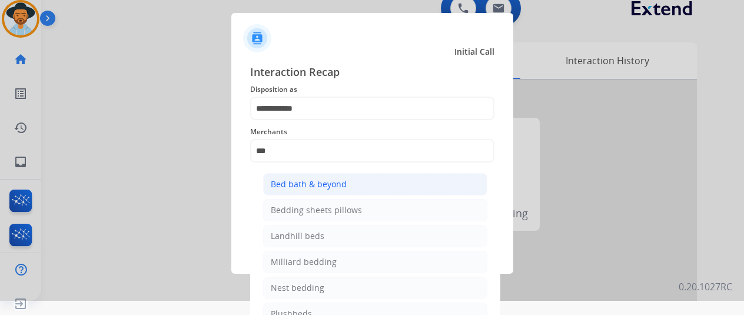
click at [290, 175] on li "Bed bath & beyond" at bounding box center [375, 184] width 224 height 22
type input "**********"
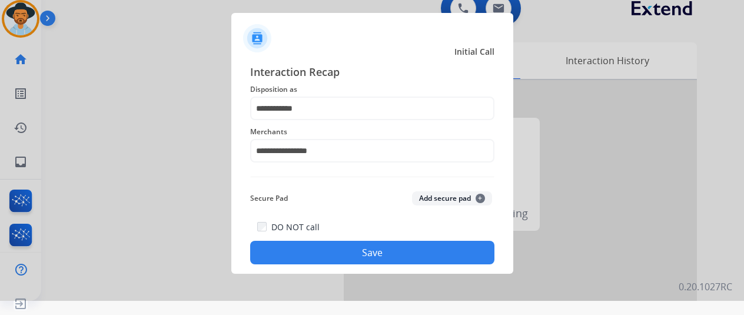
click at [380, 249] on button "Save" at bounding box center [372, 253] width 244 height 24
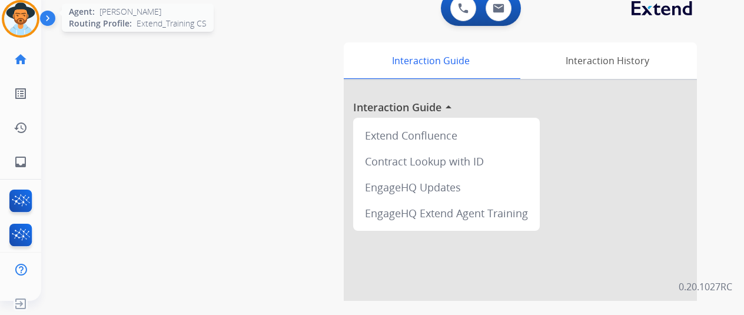
click at [19, 12] on img at bounding box center [20, 18] width 33 height 33
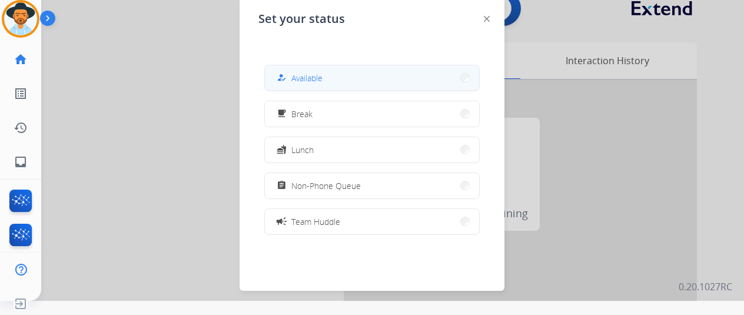
click at [294, 75] on span "Available" at bounding box center [306, 78] width 31 height 12
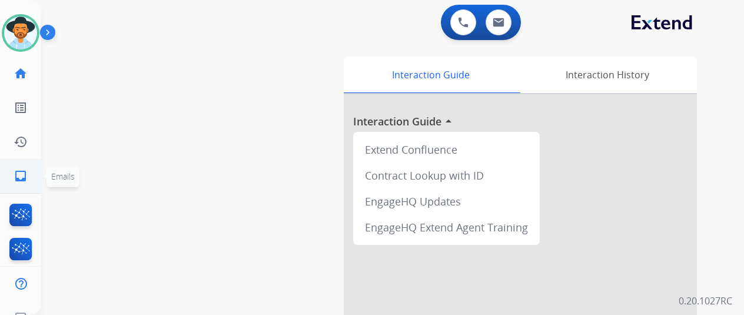
click at [18, 171] on mat-icon "inbox" at bounding box center [21, 176] width 14 height 14
select select "**********"
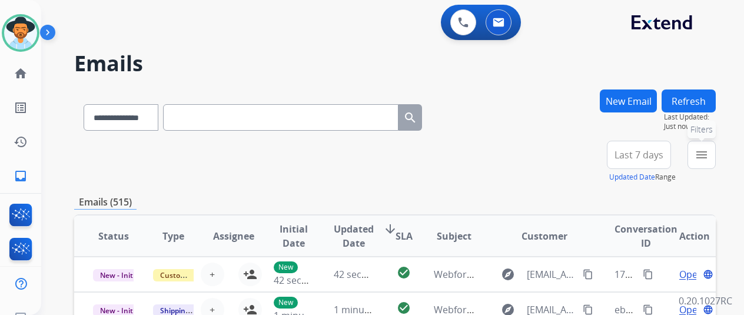
click at [708, 148] on button "menu Filters" at bounding box center [702, 155] width 28 height 28
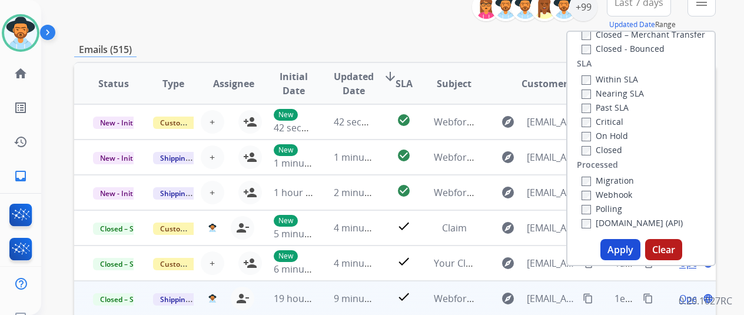
scroll to position [236, 0]
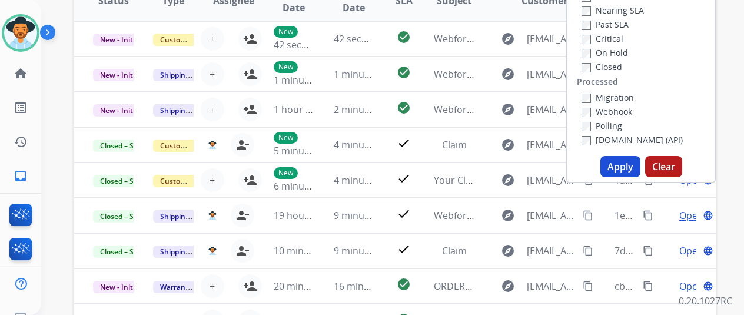
click at [625, 167] on button "Apply" at bounding box center [621, 166] width 40 height 21
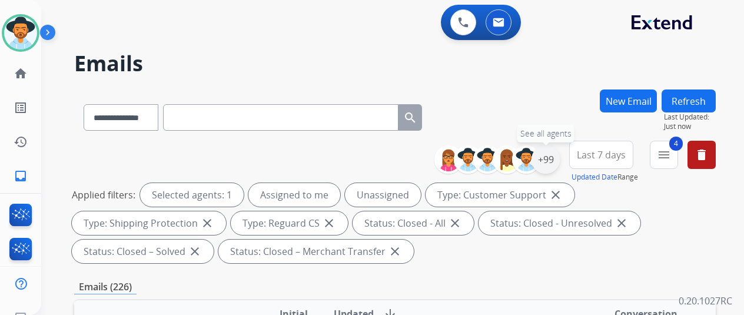
click at [555, 161] on div "+99" at bounding box center [546, 159] width 28 height 28
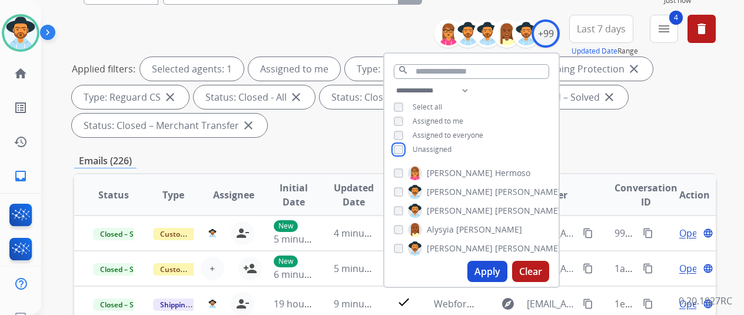
scroll to position [236, 0]
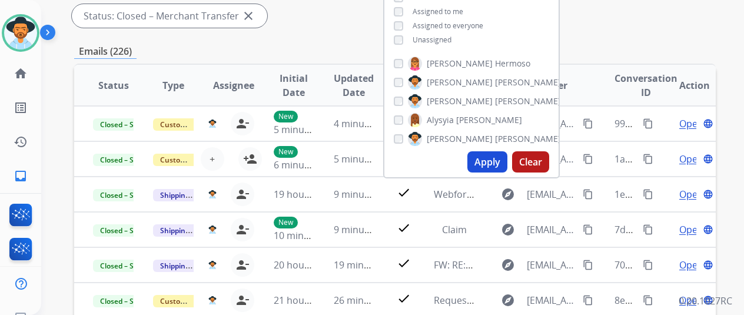
click at [486, 162] on button "Apply" at bounding box center [487, 161] width 40 height 21
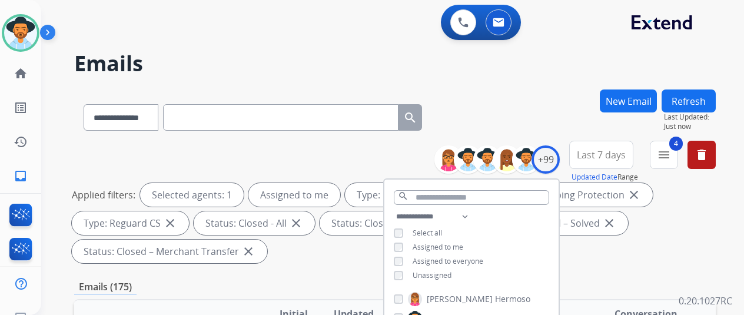
click at [522, 76] on div "**********" at bounding box center [378, 199] width 675 height 315
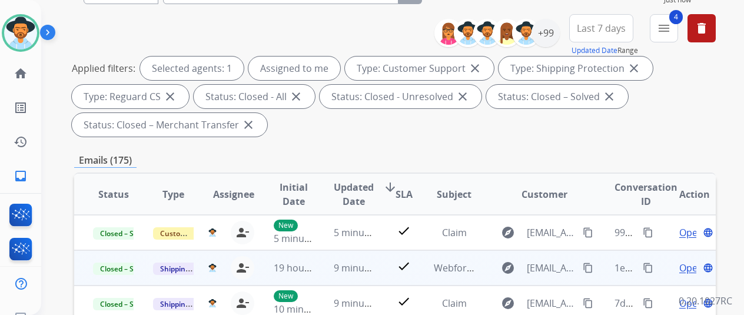
scroll to position [236, 0]
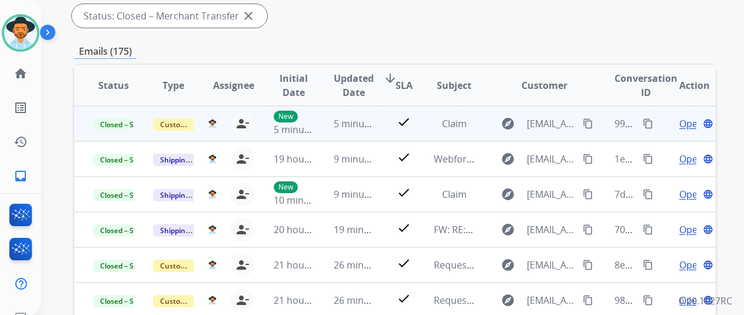
click at [648, 118] on mat-icon "content_copy" at bounding box center [648, 123] width 11 height 11
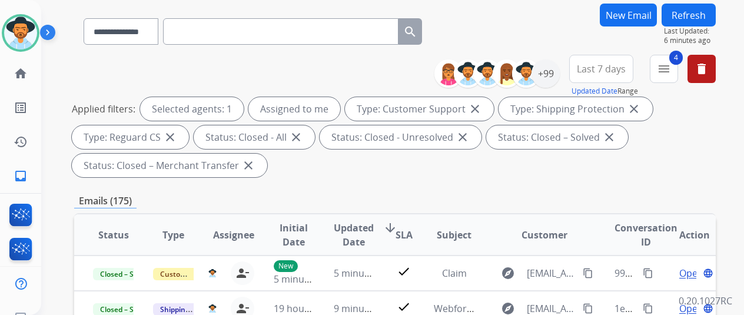
scroll to position [0, 0]
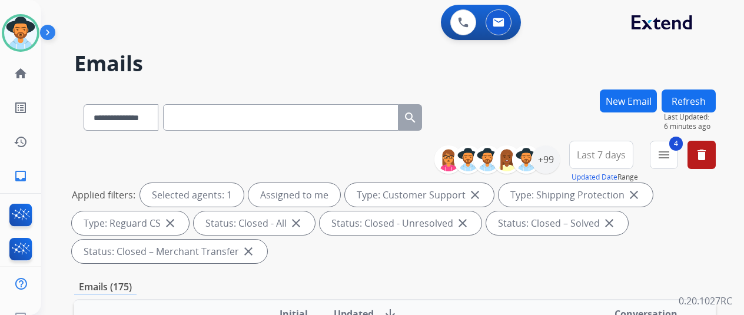
click at [645, 96] on button "New Email" at bounding box center [628, 100] width 57 height 23
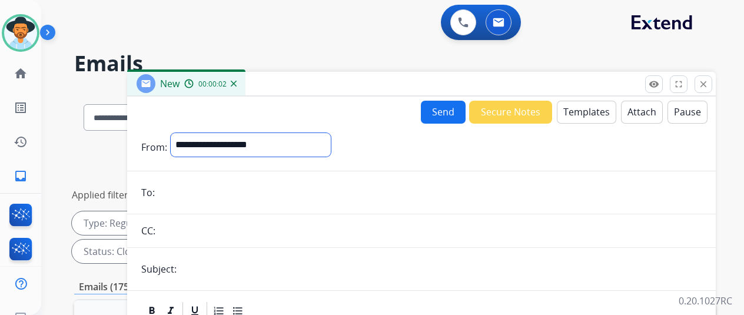
click at [234, 139] on select "**********" at bounding box center [251, 145] width 160 height 24
select select "**********"
click at [180, 133] on select "**********" at bounding box center [251, 145] width 160 height 24
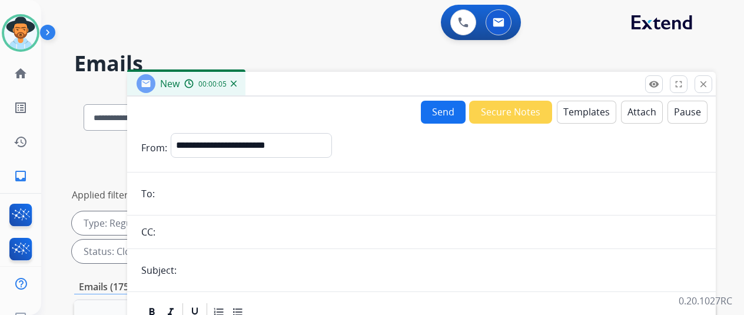
click at [190, 202] on input "email" at bounding box center [429, 194] width 543 height 24
paste input "**********"
type input "**********"
click at [572, 108] on button "Templates" at bounding box center [586, 112] width 59 height 23
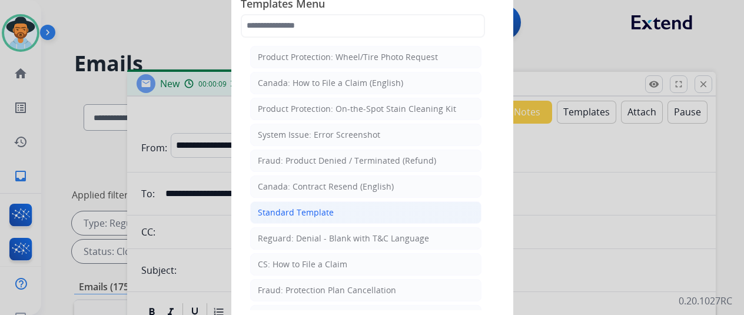
click at [301, 209] on div "Standard Template" at bounding box center [296, 213] width 76 height 12
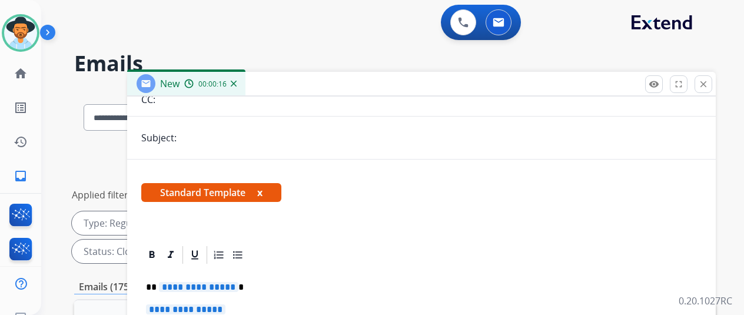
scroll to position [139, 0]
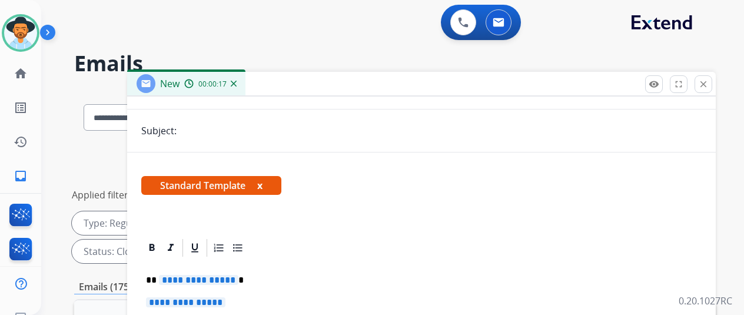
click at [237, 280] on span "**********" at bounding box center [198, 280] width 79 height 10
click at [240, 302] on p "**********" at bounding box center [421, 308] width 551 height 22
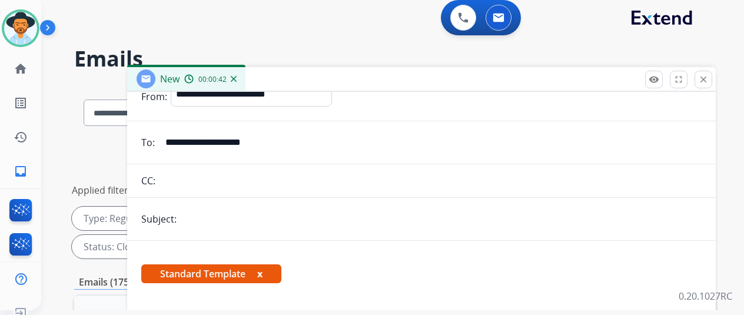
scroll to position [0, 0]
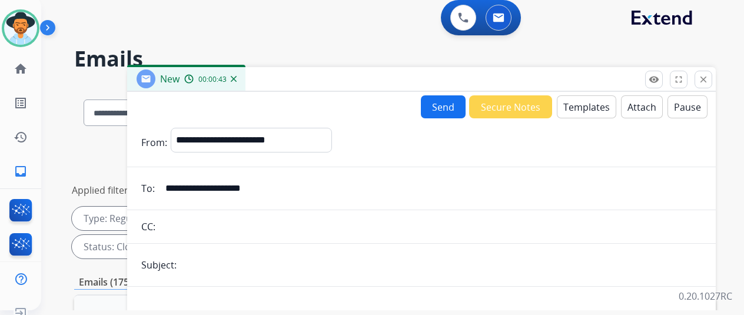
click at [443, 105] on button "Send" at bounding box center [443, 106] width 45 height 23
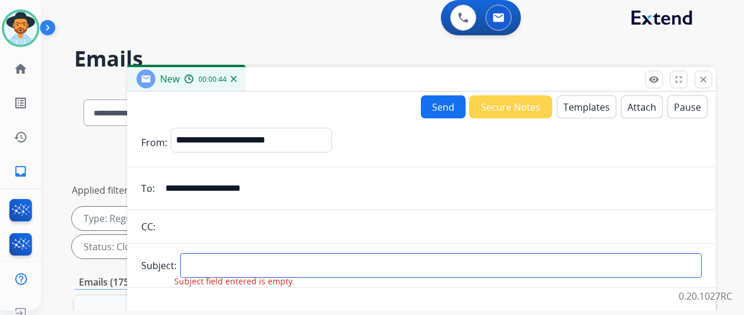
click at [225, 266] on input "text" at bounding box center [441, 265] width 522 height 25
type input "*****"
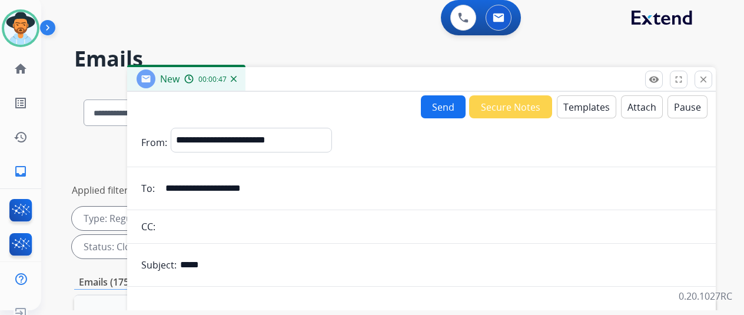
click at [450, 102] on button "Send" at bounding box center [443, 106] width 45 height 23
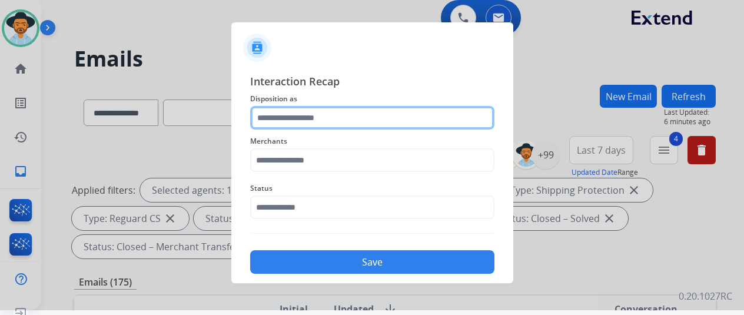
click at [283, 114] on input "text" at bounding box center [372, 118] width 244 height 24
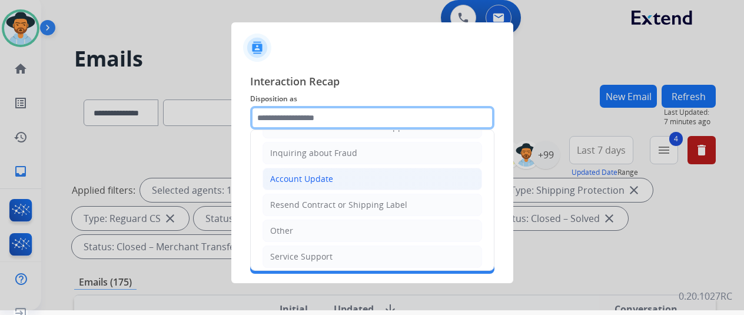
scroll to position [178, 0]
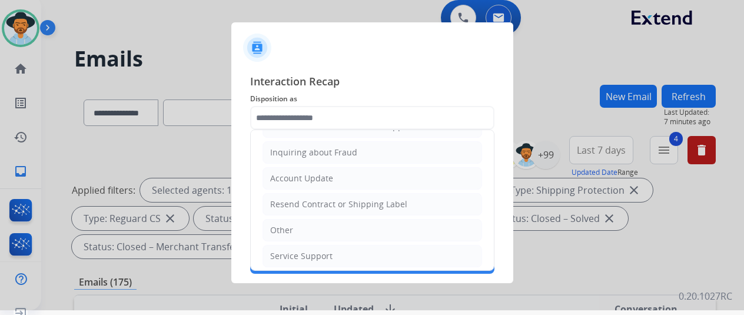
drag, startPoint x: 301, startPoint y: 248, endPoint x: 305, endPoint y: 188, distance: 60.2
click at [301, 250] on div "Service Support" at bounding box center [301, 256] width 62 height 12
type input "**********"
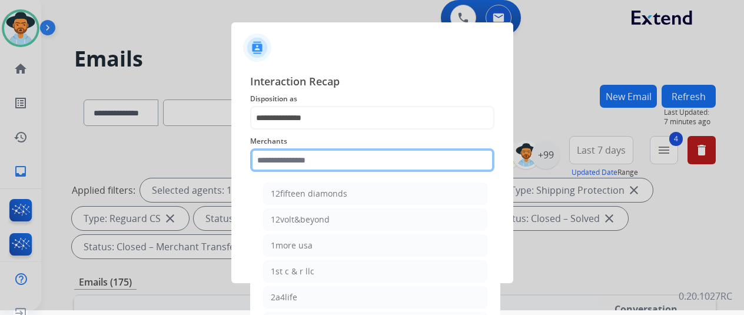
click at [277, 158] on input "text" at bounding box center [372, 160] width 244 height 24
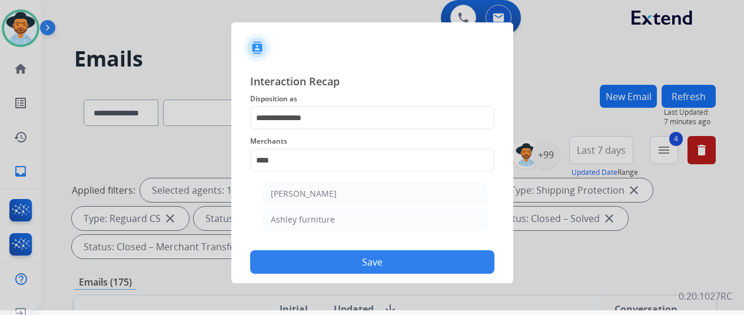
click at [291, 215] on div "Ashley furniture" at bounding box center [303, 220] width 64 height 12
type input "**********"
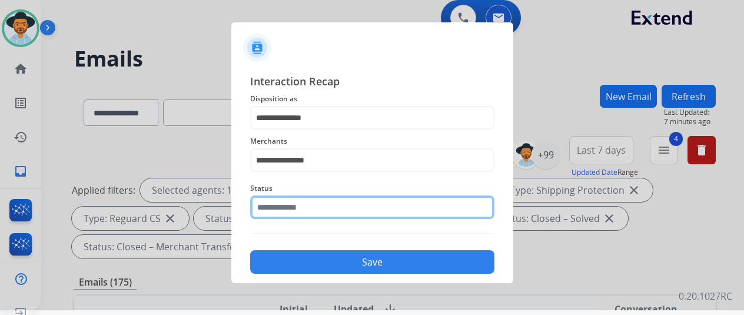
click at [310, 207] on input "text" at bounding box center [372, 207] width 244 height 24
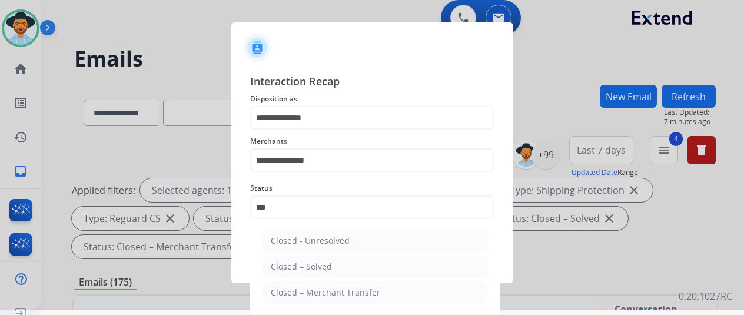
drag, startPoint x: 296, startPoint y: 261, endPoint x: 311, endPoint y: 241, distance: 25.6
click at [297, 260] on li "Closed – Solved" at bounding box center [375, 267] width 224 height 22
type input "**********"
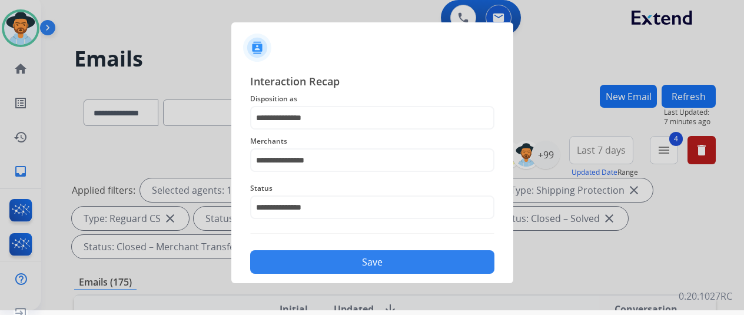
click at [321, 261] on button "Save" at bounding box center [372, 262] width 244 height 24
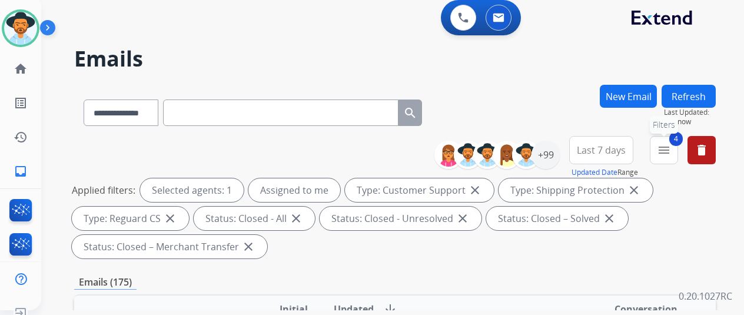
click at [671, 148] on mat-icon "menu" at bounding box center [664, 150] width 14 height 14
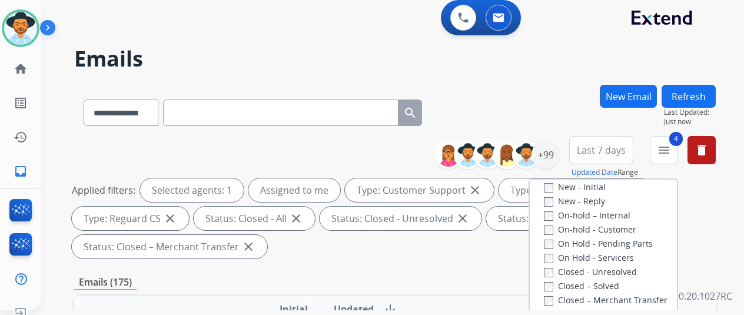
scroll to position [148, 0]
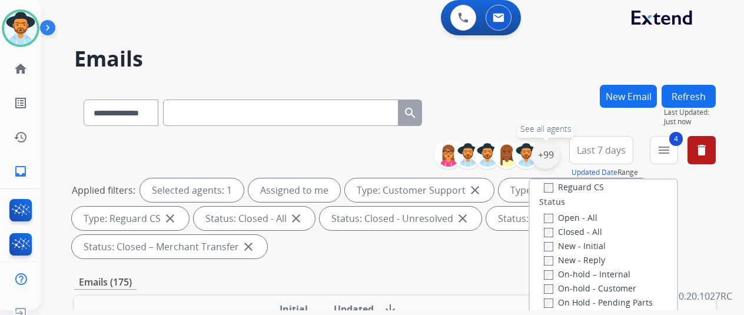
click at [557, 149] on div "+99" at bounding box center [546, 155] width 28 height 28
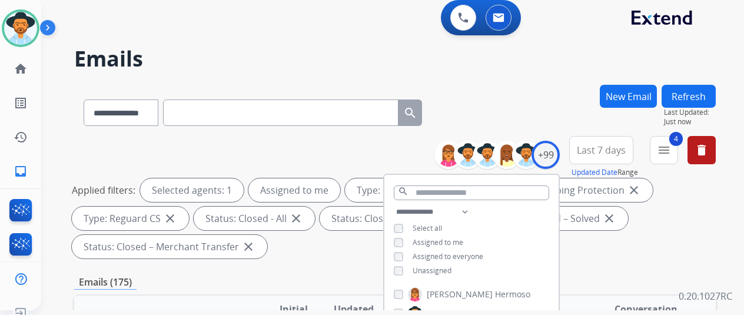
scroll to position [118, 0]
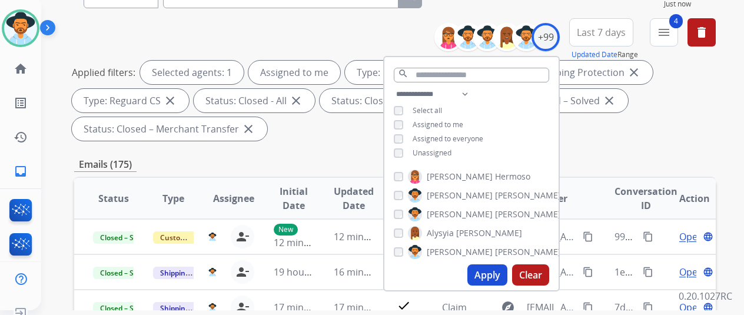
drag, startPoint x: 483, startPoint y: 276, endPoint x: 485, endPoint y: 255, distance: 21.3
click at [483, 275] on button "Apply" at bounding box center [487, 274] width 40 height 21
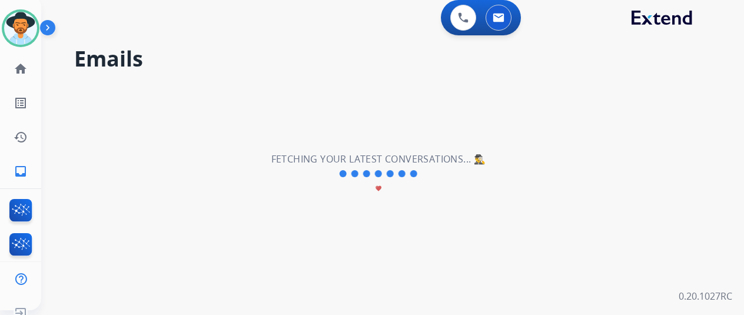
scroll to position [0, 0]
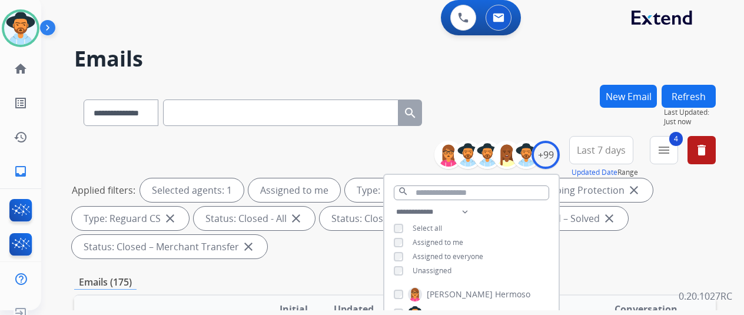
click at [523, 97] on div "**********" at bounding box center [395, 110] width 642 height 51
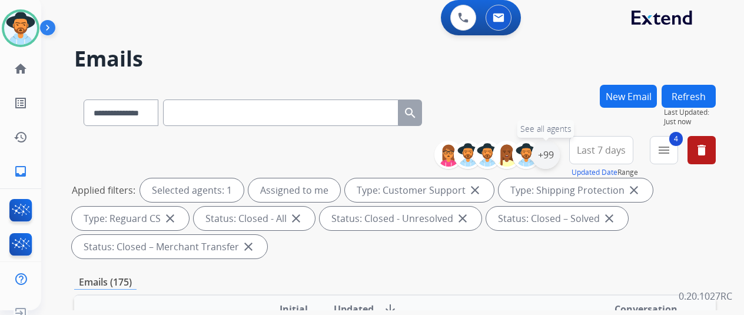
click at [553, 158] on div "+99" at bounding box center [546, 155] width 28 height 28
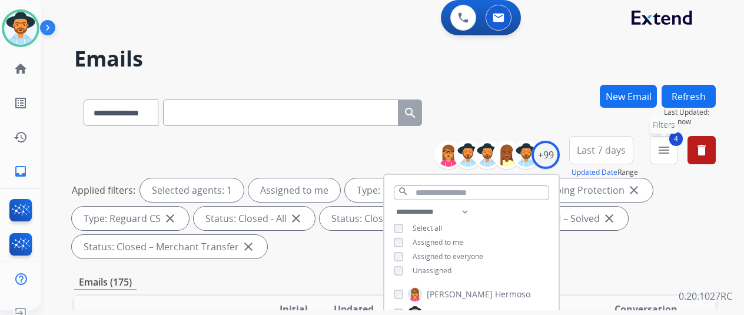
click at [671, 152] on mat-icon "menu" at bounding box center [664, 150] width 14 height 14
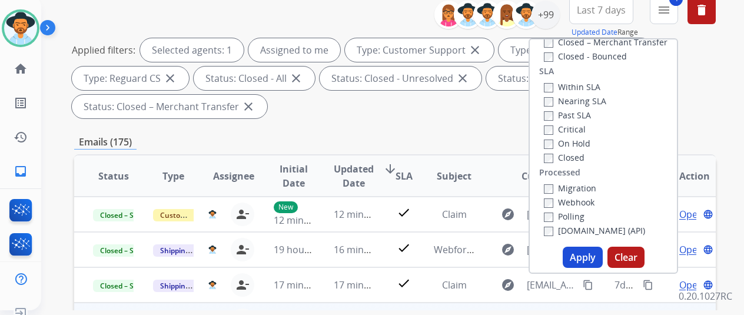
scroll to position [236, 0]
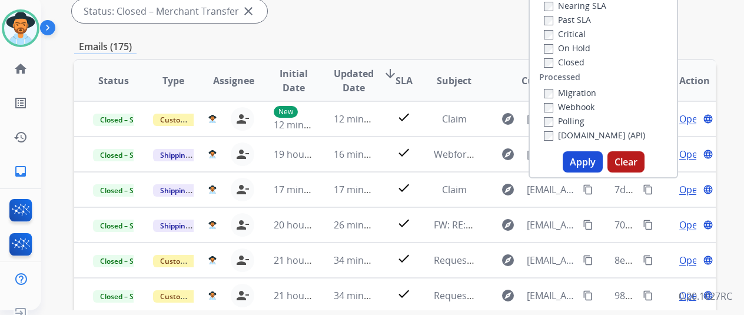
click at [585, 163] on button "Apply" at bounding box center [583, 161] width 40 height 21
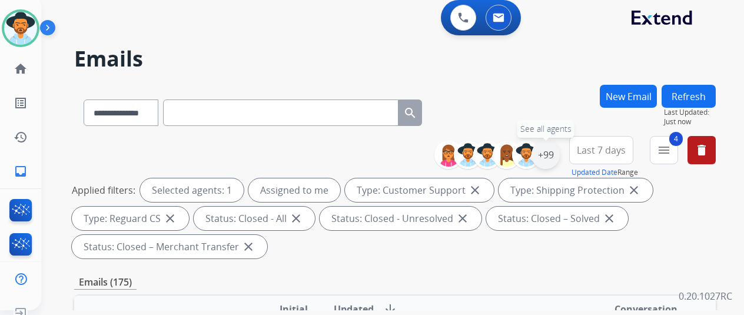
click at [558, 159] on div "+99" at bounding box center [546, 155] width 28 height 28
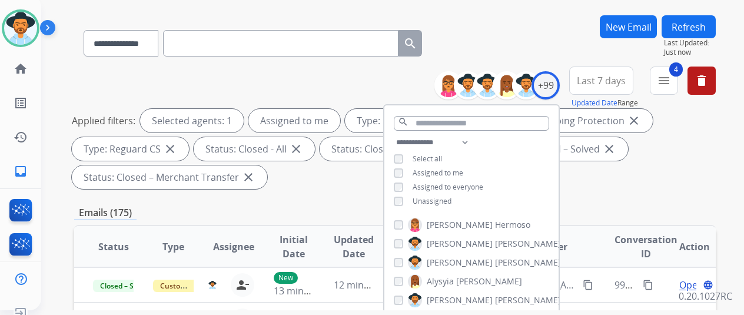
scroll to position [177, 0]
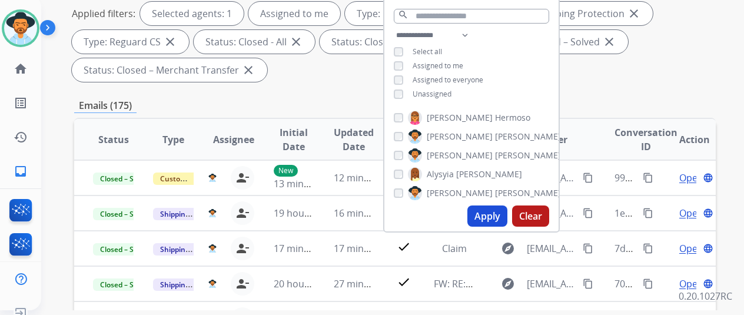
click at [491, 214] on button "Apply" at bounding box center [487, 215] width 40 height 21
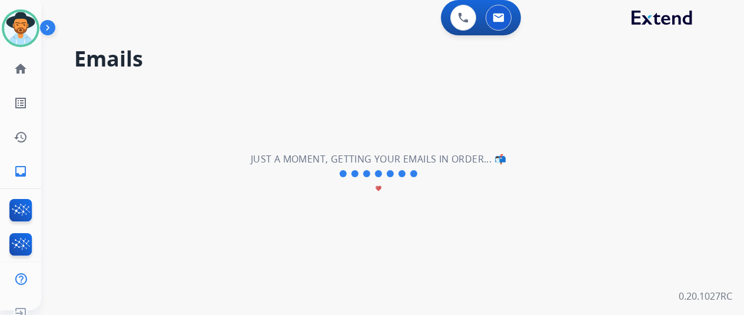
scroll to position [0, 0]
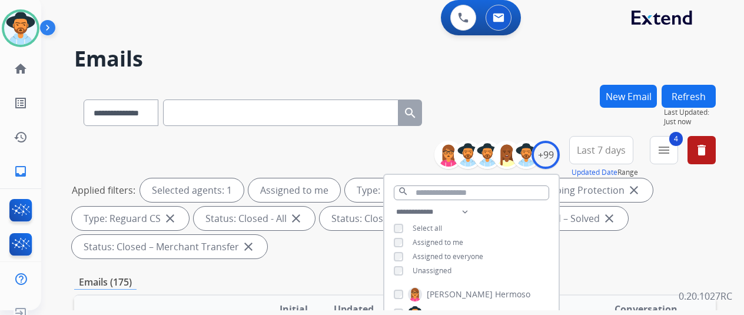
click at [577, 91] on div "**********" at bounding box center [395, 110] width 642 height 51
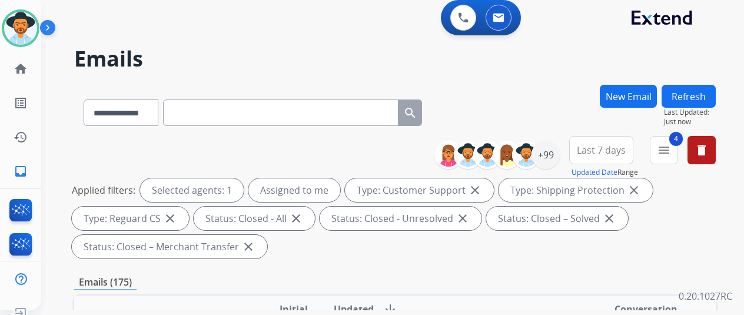
click at [697, 92] on button "Refresh" at bounding box center [689, 96] width 54 height 23
click at [20, 69] on mat-icon "home" at bounding box center [21, 69] width 14 height 14
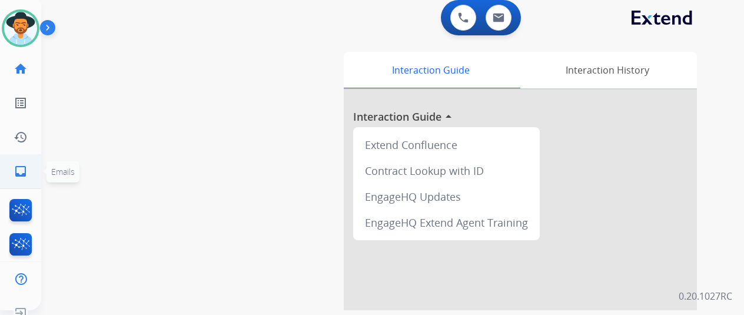
click at [25, 168] on mat-icon "inbox" at bounding box center [21, 171] width 14 height 14
select select "**********"
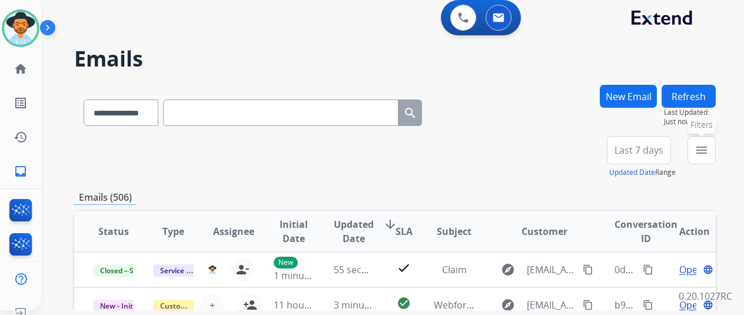
click at [708, 149] on mat-icon "menu" at bounding box center [702, 150] width 14 height 14
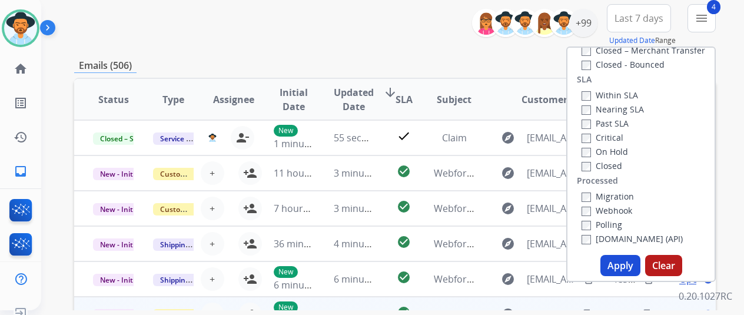
scroll to position [236, 0]
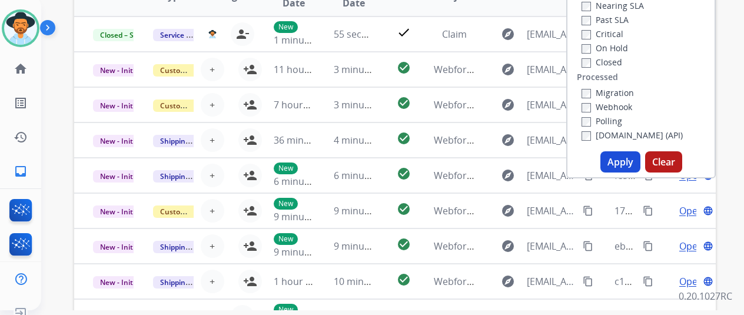
click at [619, 163] on button "Apply" at bounding box center [621, 161] width 40 height 21
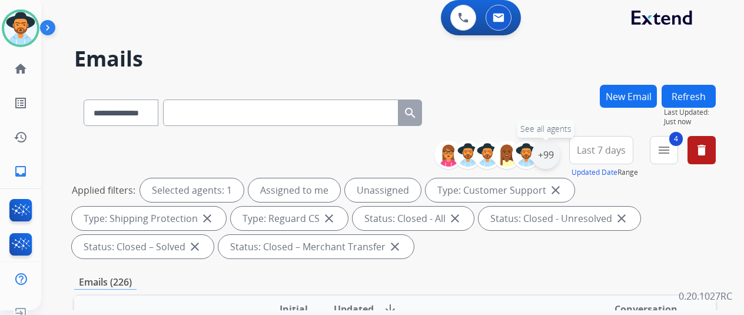
click at [556, 152] on div "+99" at bounding box center [546, 155] width 28 height 28
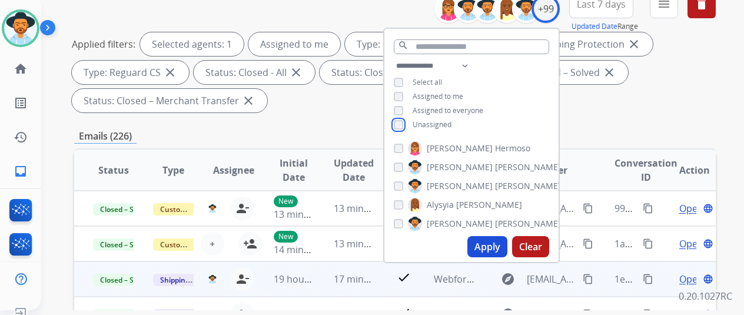
scroll to position [236, 0]
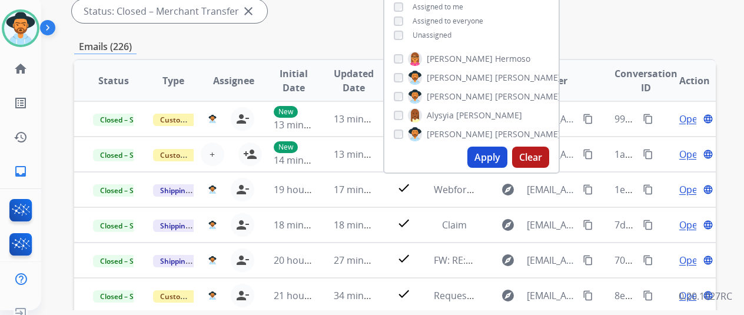
click at [493, 158] on button "Apply" at bounding box center [487, 157] width 40 height 21
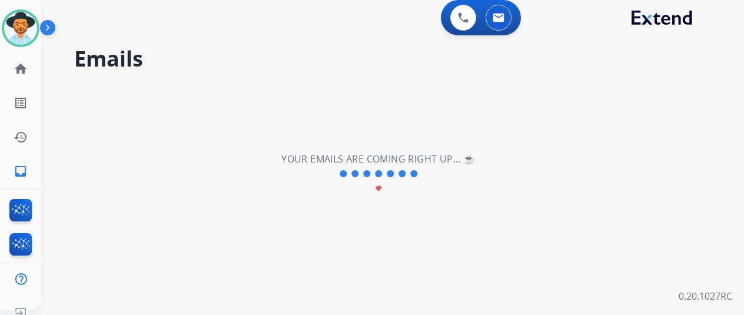
scroll to position [0, 0]
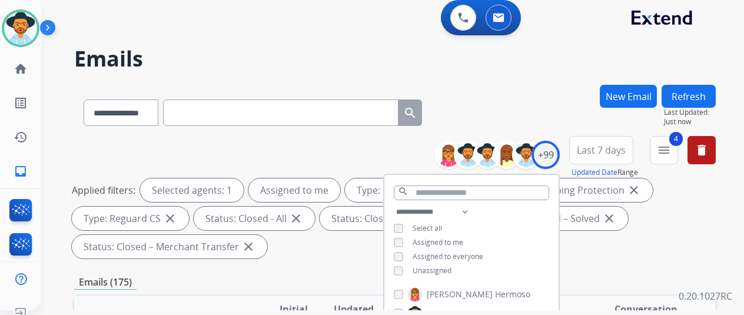
click at [520, 121] on div "**********" at bounding box center [395, 110] width 642 height 51
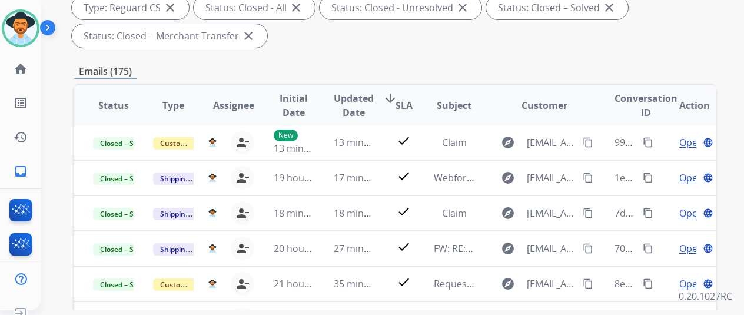
scroll to position [194, 0]
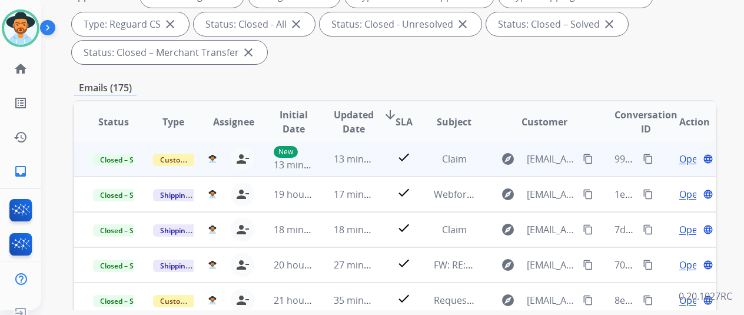
click at [692, 161] on span "Open" at bounding box center [691, 159] width 24 height 14
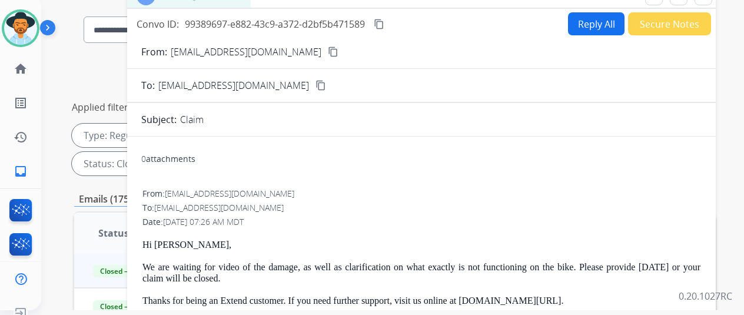
scroll to position [0, 0]
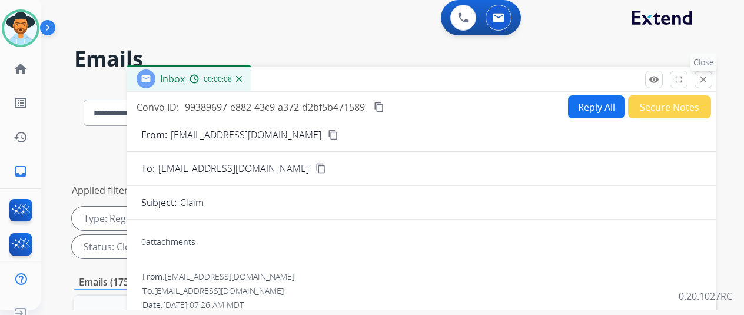
click at [709, 74] on mat-icon "close" at bounding box center [703, 79] width 11 height 11
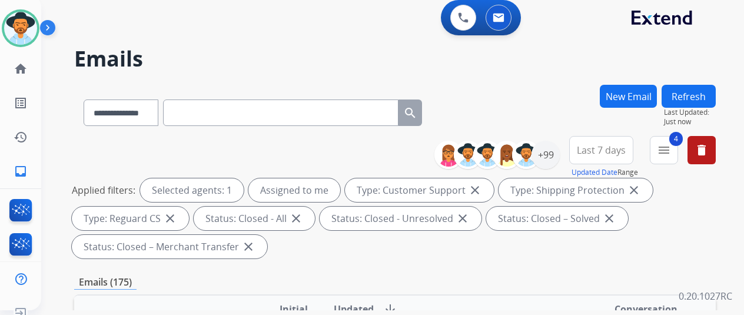
click at [640, 90] on button "New Email" at bounding box center [628, 96] width 57 height 23
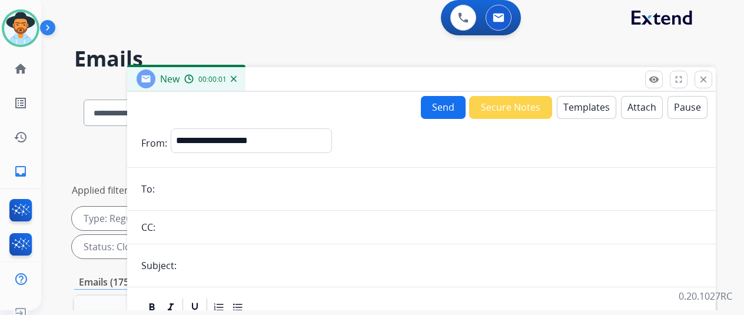
click at [588, 103] on button "Templates" at bounding box center [586, 107] width 59 height 23
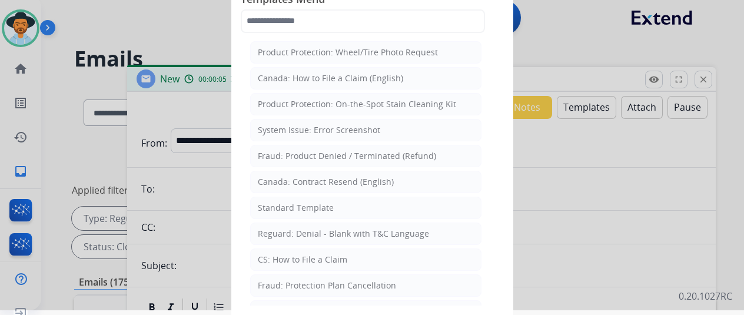
click at [286, 202] on div "Standard Template" at bounding box center [296, 208] width 76 height 12
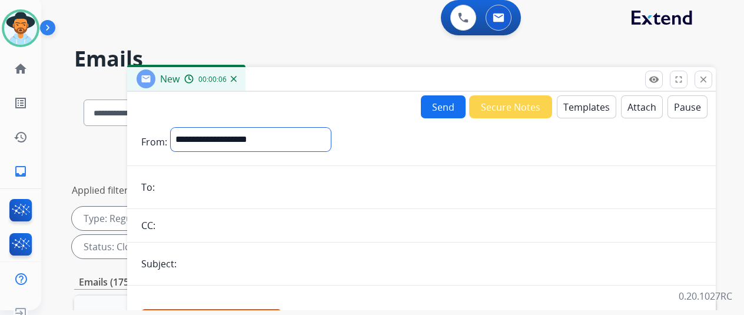
click at [220, 131] on select "**********" at bounding box center [251, 140] width 160 height 24
select select "**********"
click at [180, 128] on select "**********" at bounding box center [251, 140] width 160 height 24
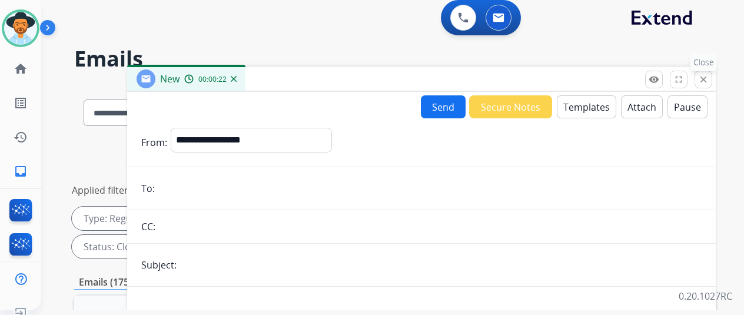
click at [709, 77] on mat-icon "close" at bounding box center [703, 79] width 11 height 11
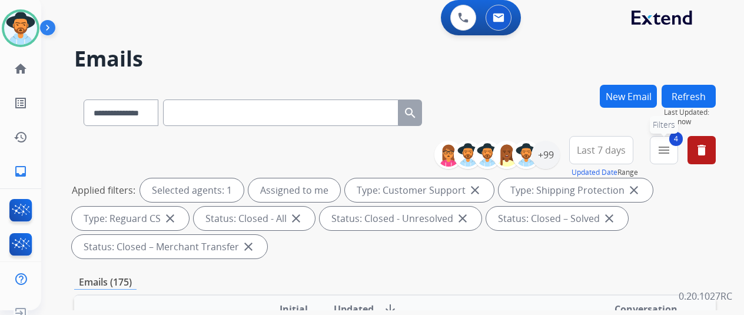
click at [671, 150] on mat-icon "menu" at bounding box center [664, 150] width 14 height 14
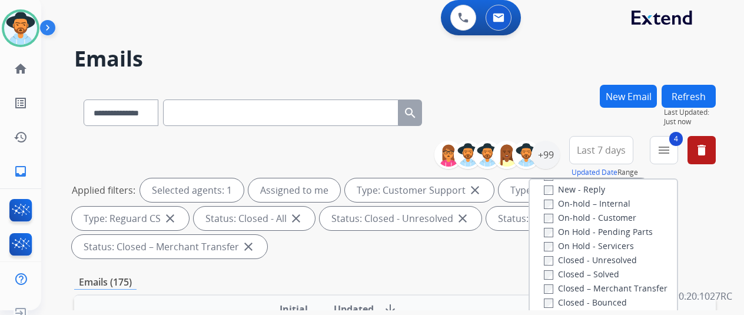
scroll to position [89, 0]
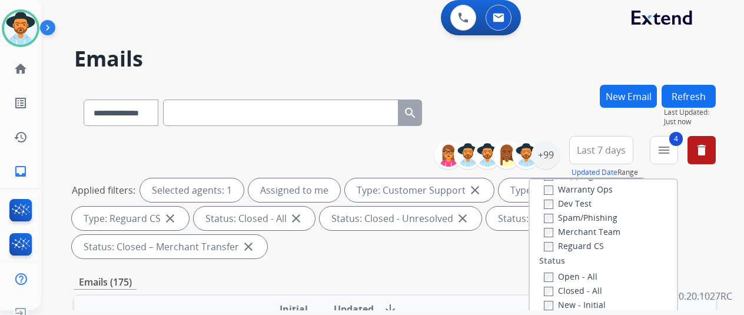
click at [693, 91] on button "Refresh" at bounding box center [689, 96] width 54 height 23
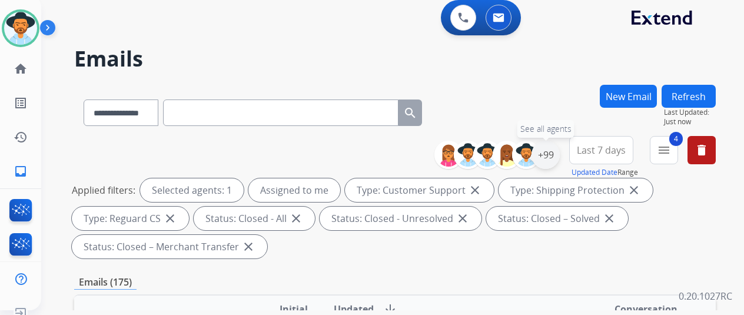
click at [556, 154] on div "+99" at bounding box center [546, 155] width 28 height 28
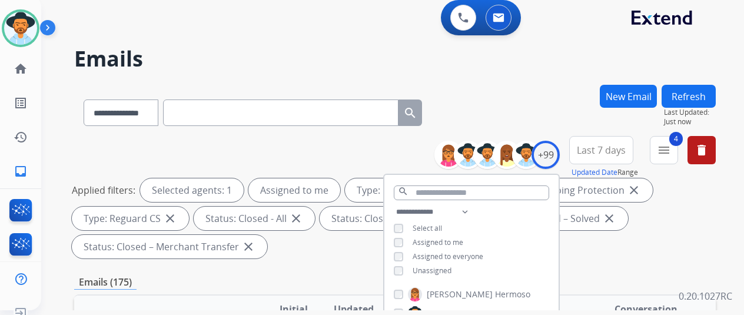
scroll to position [177, 0]
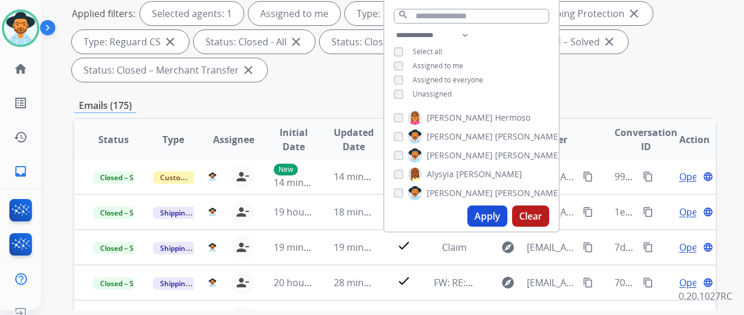
click at [495, 215] on button "Apply" at bounding box center [487, 215] width 40 height 21
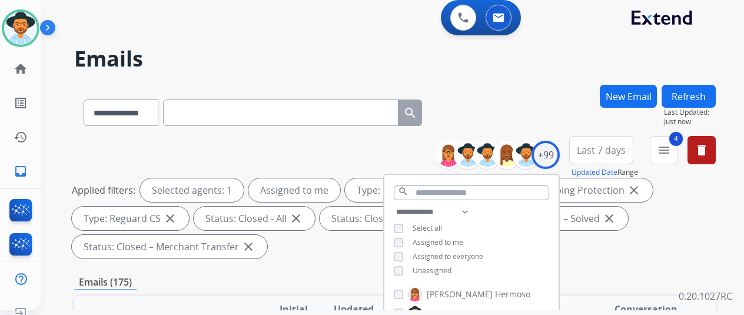
click at [502, 122] on div "**********" at bounding box center [395, 110] width 642 height 51
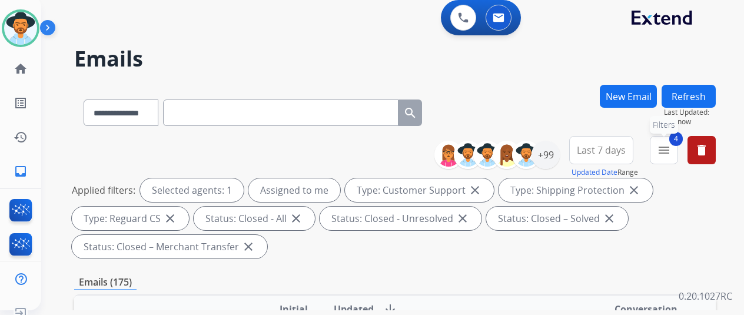
click at [678, 151] on button "4 menu Filters" at bounding box center [664, 150] width 28 height 28
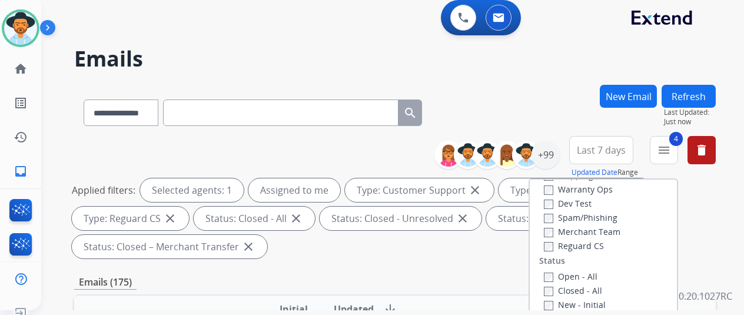
click at [547, 282] on div "Open - All" at bounding box center [606, 276] width 124 height 14
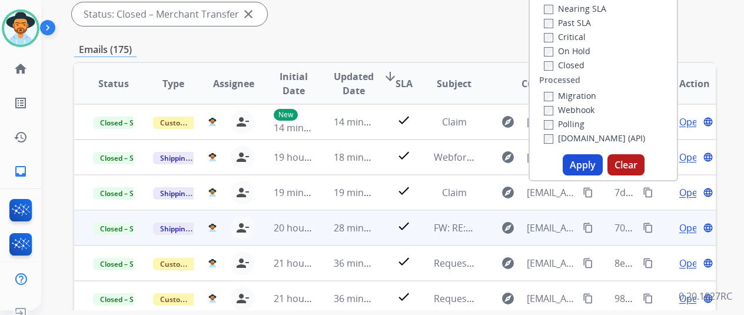
scroll to position [236, 0]
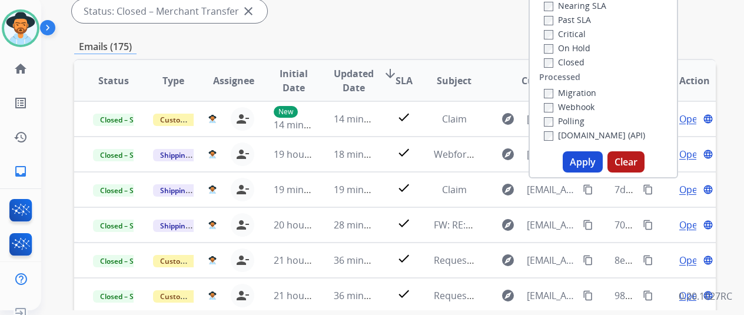
click at [587, 158] on button "Apply" at bounding box center [583, 161] width 40 height 21
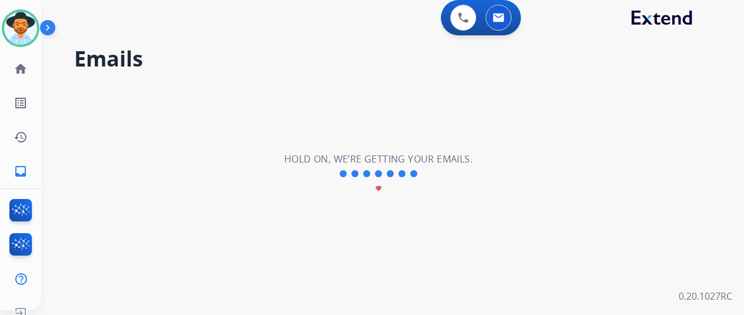
scroll to position [0, 0]
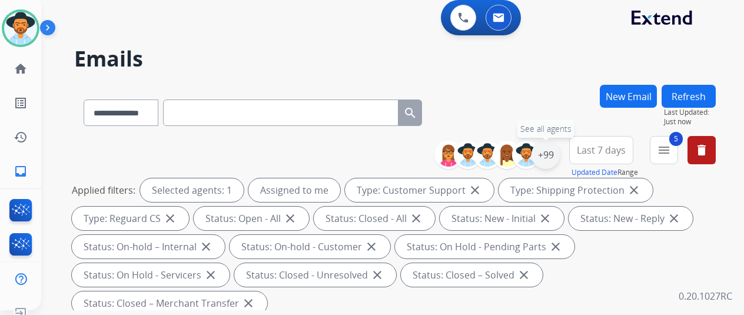
drag, startPoint x: 559, startPoint y: 149, endPoint x: 545, endPoint y: 149, distance: 14.1
click at [559, 149] on div "+99" at bounding box center [546, 155] width 28 height 28
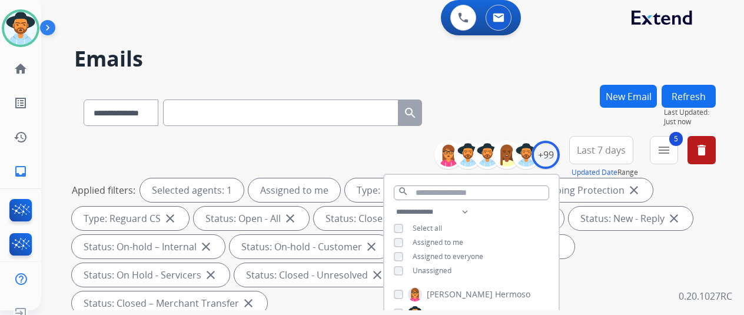
scroll to position [177, 0]
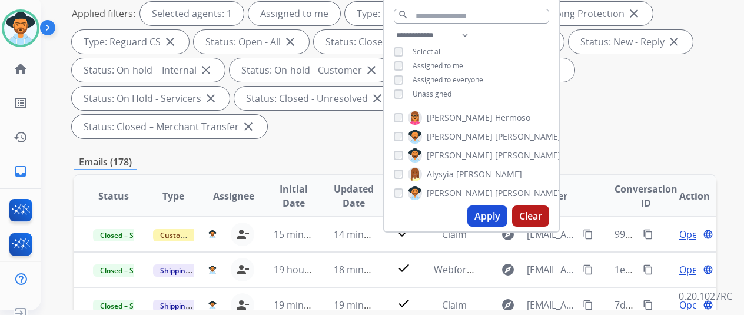
click at [497, 217] on button "Apply" at bounding box center [487, 215] width 40 height 21
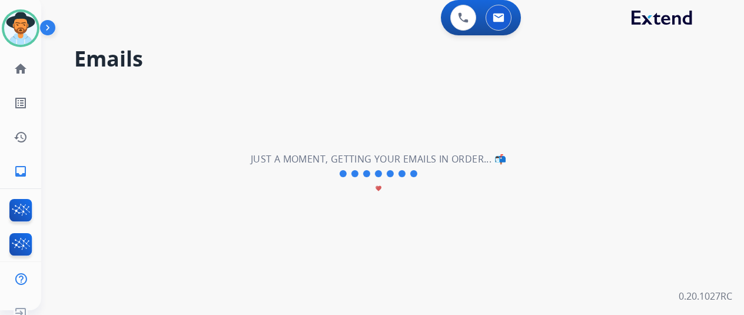
scroll to position [0, 0]
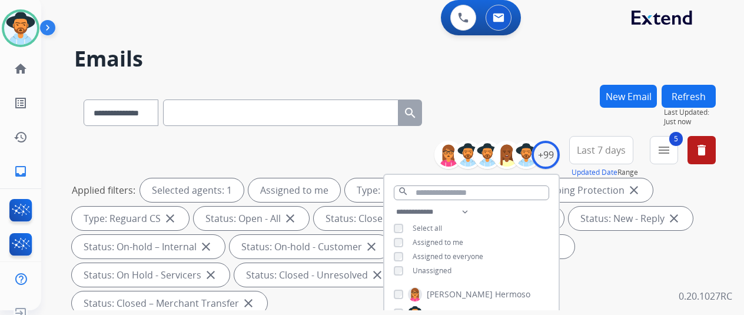
click at [530, 82] on div "**********" at bounding box center [378, 195] width 675 height 315
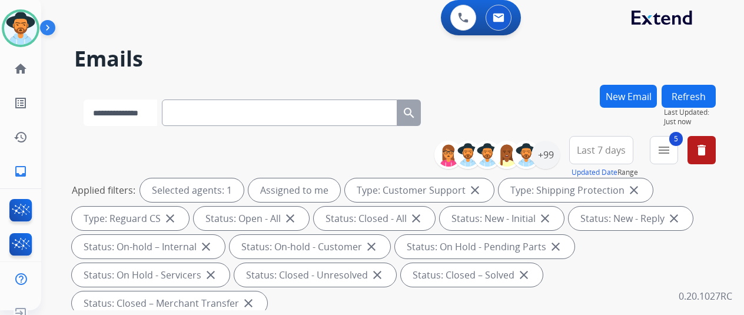
click at [157, 112] on select "**********" at bounding box center [121, 113] width 74 height 26
select select "**********"
click at [84, 100] on select "**********" at bounding box center [121, 113] width 74 height 26
click at [198, 110] on input "text" at bounding box center [281, 113] width 236 height 26
paste input "**********"
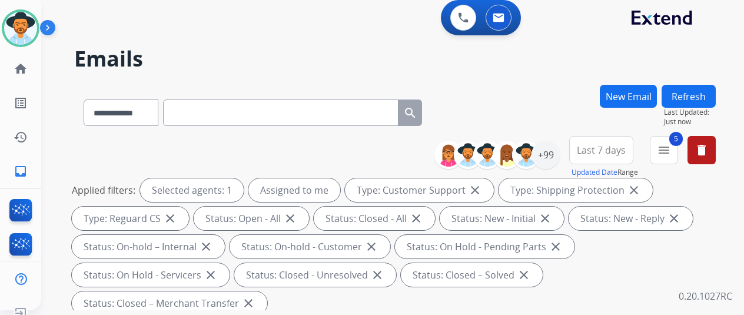
type input "**********"
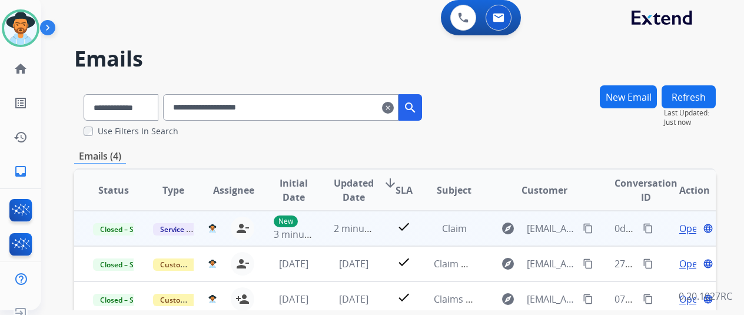
click at [692, 230] on span "Open" at bounding box center [691, 228] width 24 height 14
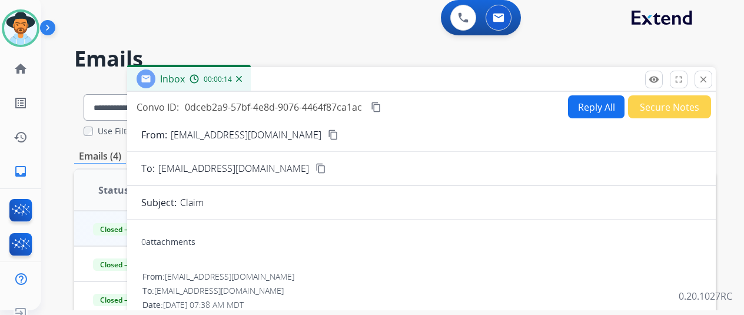
click at [382, 107] on mat-icon "content_copy" at bounding box center [376, 107] width 11 height 11
click at [242, 79] on img at bounding box center [239, 79] width 6 height 6
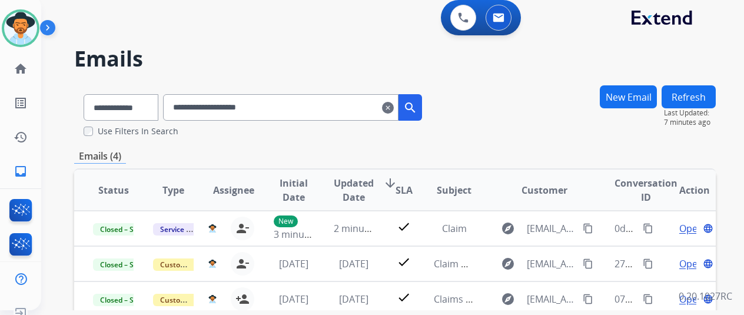
click at [702, 98] on button "Refresh" at bounding box center [689, 96] width 54 height 23
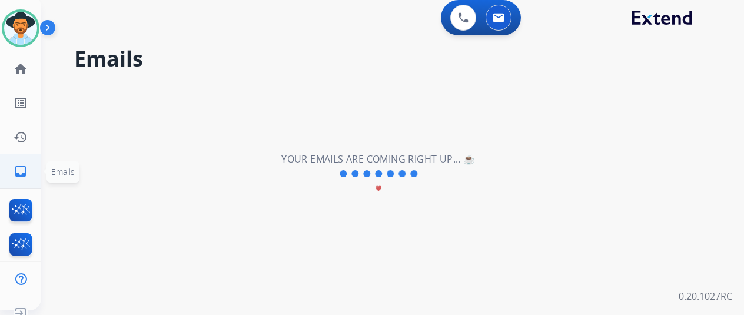
click at [19, 170] on mat-icon "inbox" at bounding box center [21, 171] width 14 height 14
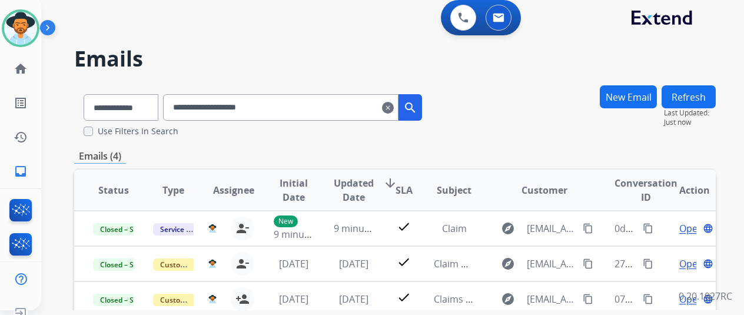
click at [394, 104] on mat-icon "clear" at bounding box center [388, 108] width 12 height 14
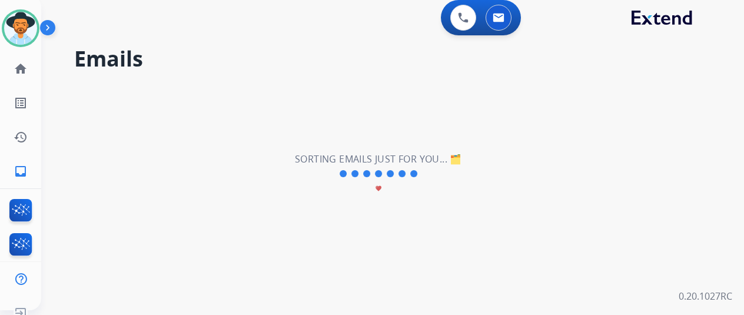
select select "**********"
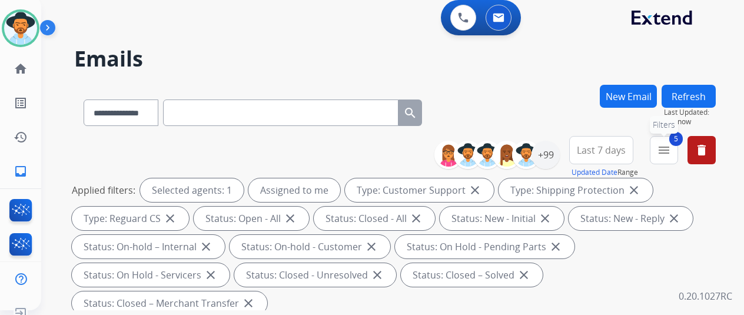
click at [671, 148] on mat-icon "menu" at bounding box center [664, 150] width 14 height 14
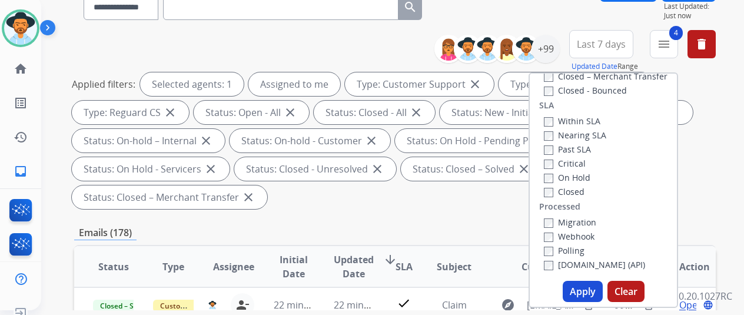
scroll to position [236, 0]
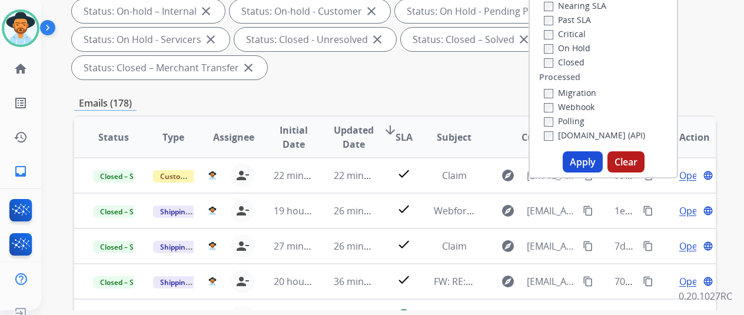
click at [585, 161] on button "Apply" at bounding box center [583, 161] width 40 height 21
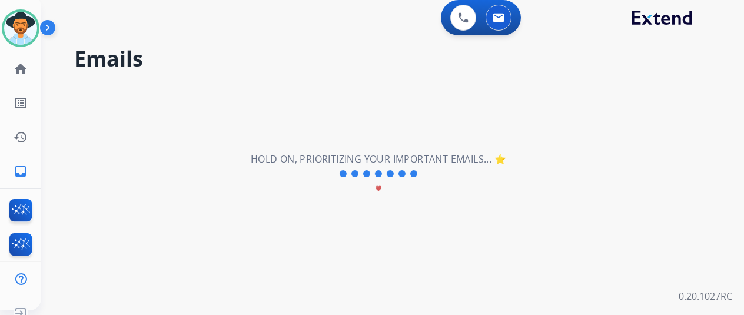
scroll to position [0, 0]
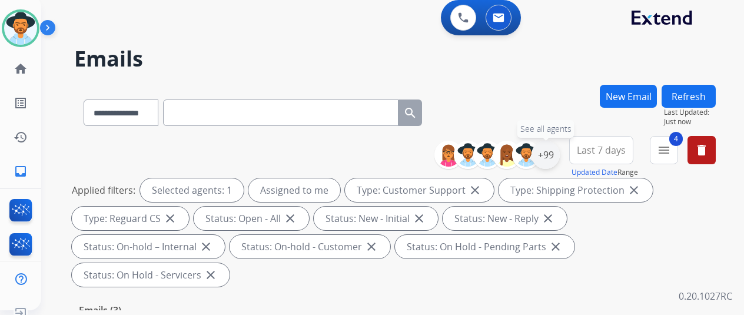
click at [558, 153] on div "+99" at bounding box center [546, 155] width 28 height 28
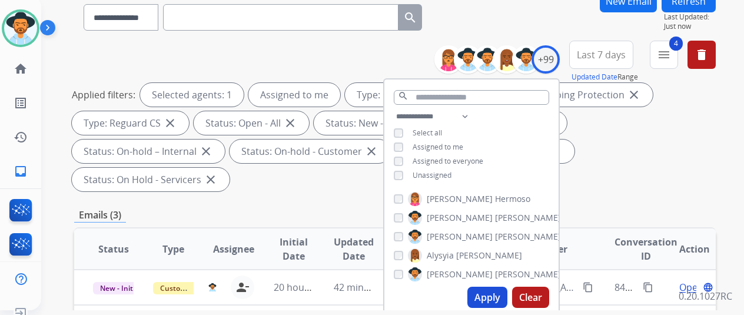
scroll to position [177, 0]
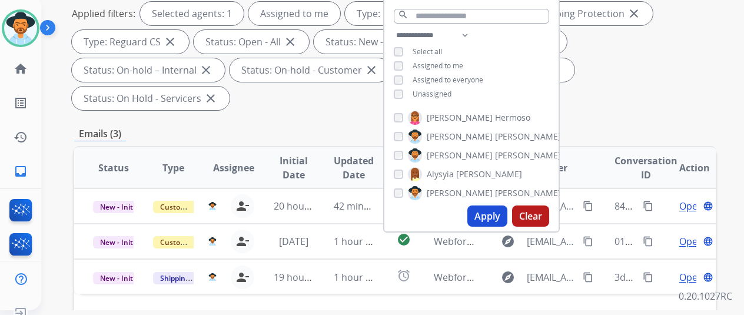
click at [479, 216] on button "Apply" at bounding box center [487, 215] width 40 height 21
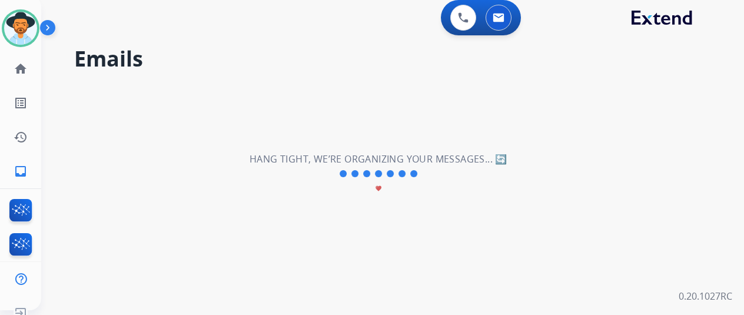
scroll to position [0, 0]
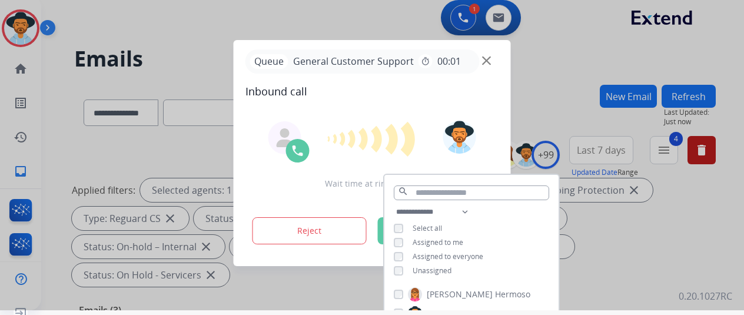
click at [533, 87] on div at bounding box center [372, 152] width 744 height 315
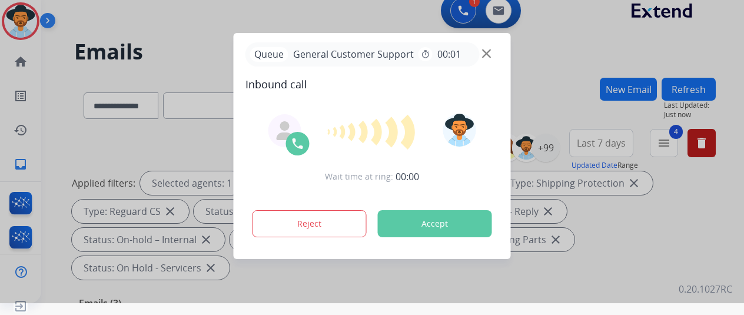
scroll to position [14, 0]
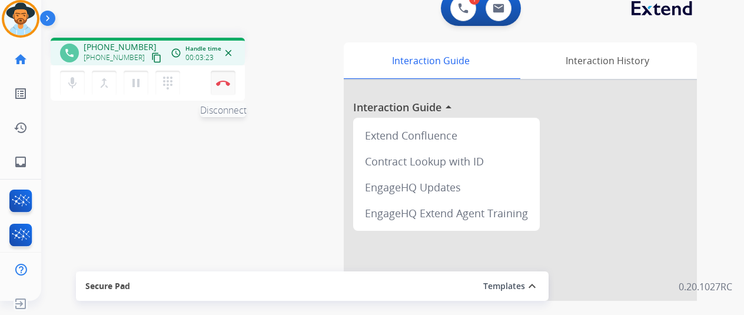
click at [220, 85] on button "Disconnect" at bounding box center [223, 83] width 25 height 25
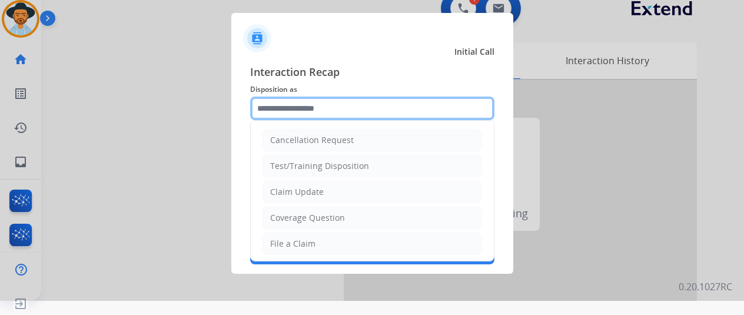
click at [283, 106] on input "text" at bounding box center [372, 109] width 244 height 24
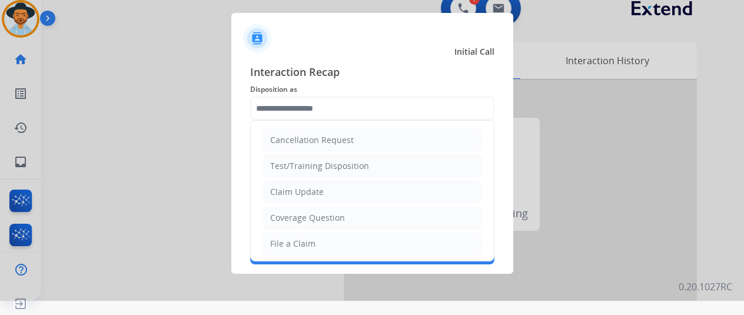
drag, startPoint x: 291, startPoint y: 215, endPoint x: 287, endPoint y: 208, distance: 7.4
click at [290, 215] on div "Coverage Question" at bounding box center [307, 218] width 75 height 12
type input "**********"
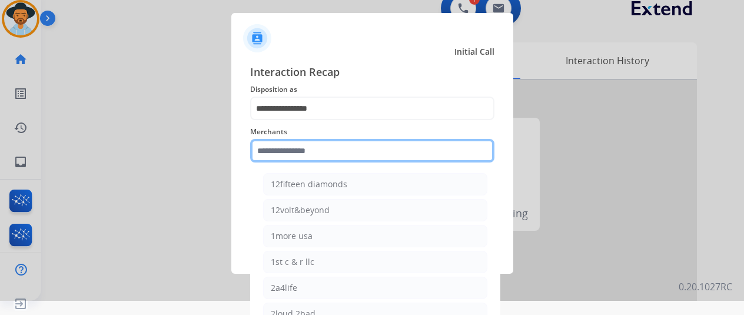
click at [285, 144] on input "text" at bounding box center [372, 151] width 244 height 24
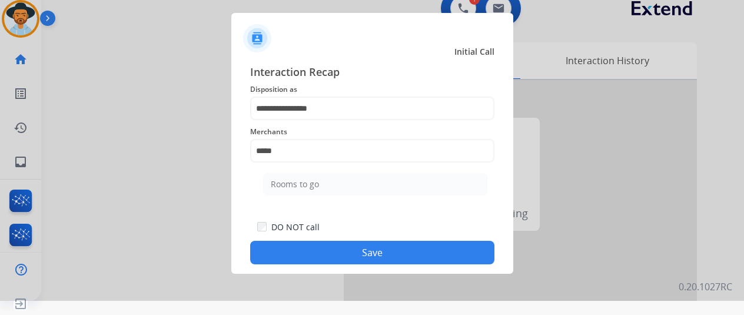
click at [304, 185] on div "Rooms to go" at bounding box center [295, 184] width 48 height 12
type input "**********"
click at [318, 246] on button "Save" at bounding box center [372, 253] width 244 height 24
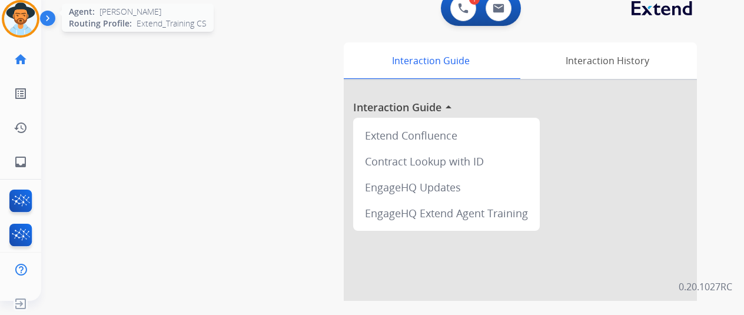
click at [28, 18] on img at bounding box center [20, 18] width 33 height 33
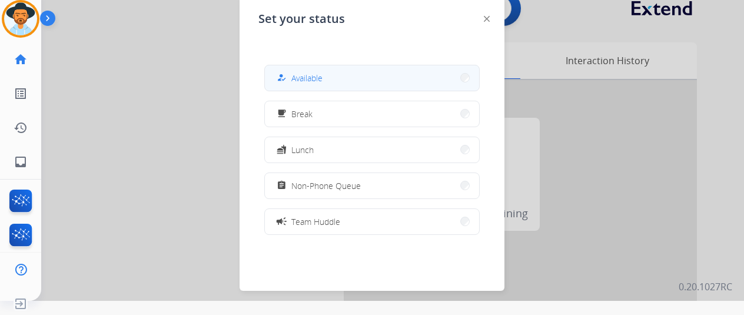
click at [309, 71] on div "how_to_reg Available" at bounding box center [298, 78] width 48 height 14
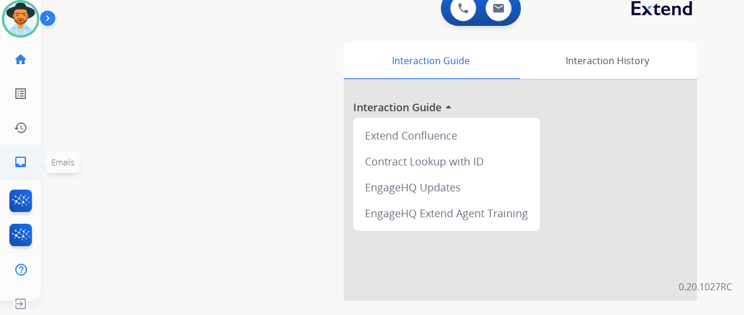
click at [17, 167] on mat-icon "inbox" at bounding box center [21, 162] width 14 height 14
select select "**********"
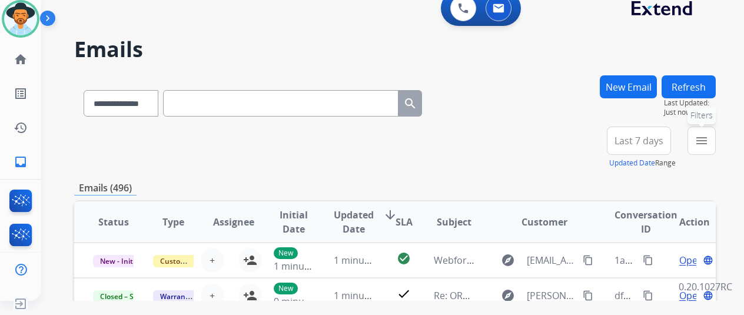
click at [709, 136] on mat-icon "menu" at bounding box center [702, 141] width 14 height 14
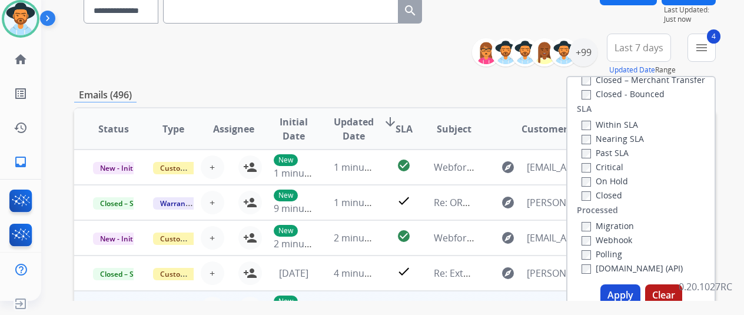
scroll to position [177, 0]
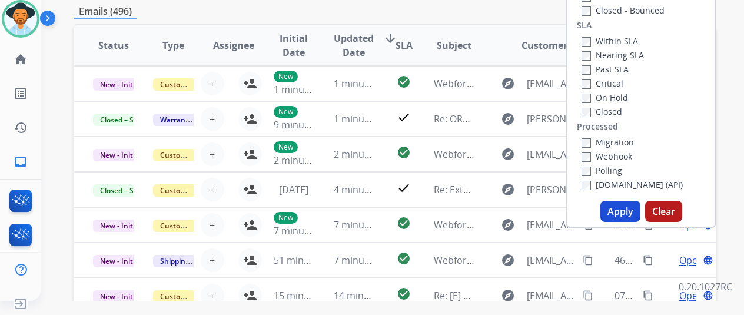
click at [625, 207] on button "Apply" at bounding box center [621, 211] width 40 height 21
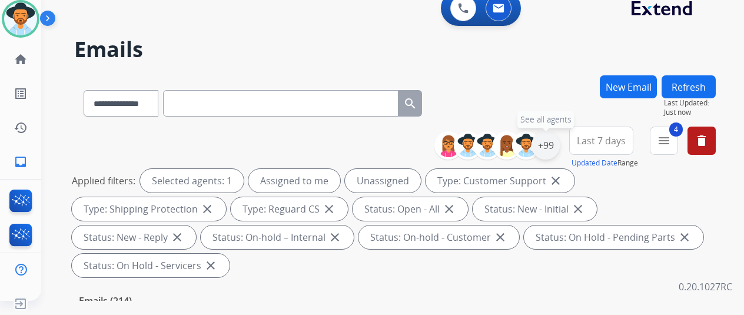
click at [556, 144] on div "+99" at bounding box center [546, 145] width 28 height 28
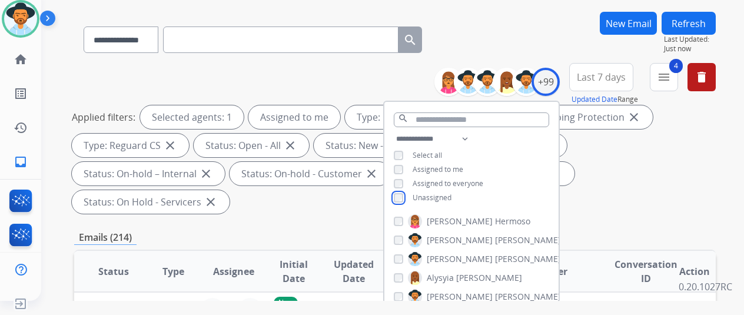
scroll to position [118, 0]
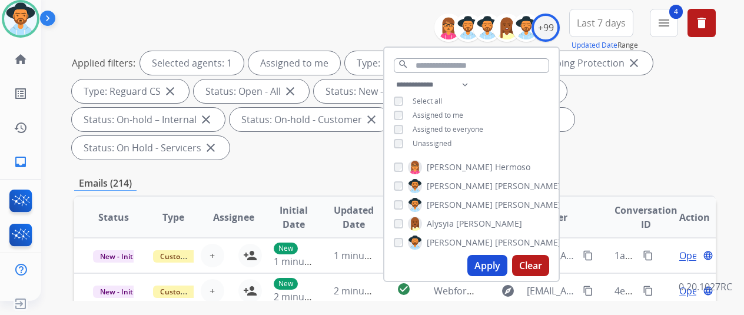
click at [496, 262] on button "Apply" at bounding box center [487, 265] width 40 height 21
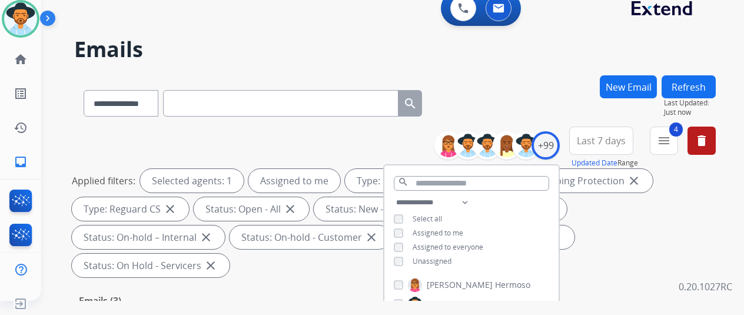
drag, startPoint x: 525, startPoint y: 96, endPoint x: 515, endPoint y: 97, distance: 10.6
click at [525, 96] on div "**********" at bounding box center [395, 100] width 642 height 51
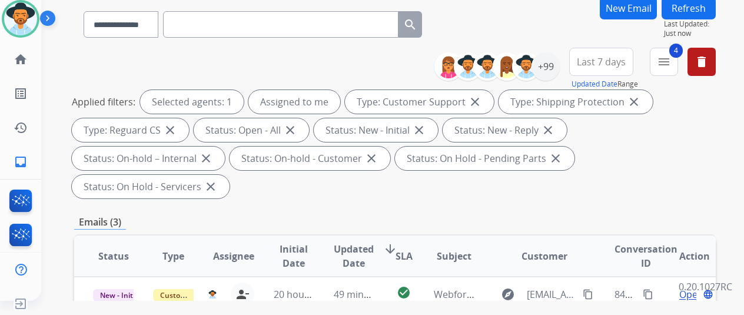
scroll to position [177, 0]
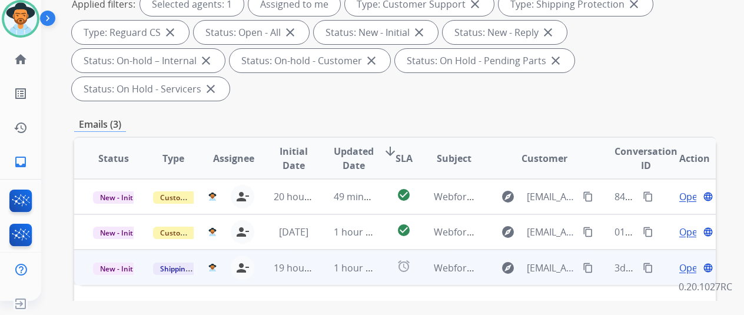
click at [685, 261] on span "Open" at bounding box center [691, 268] width 24 height 14
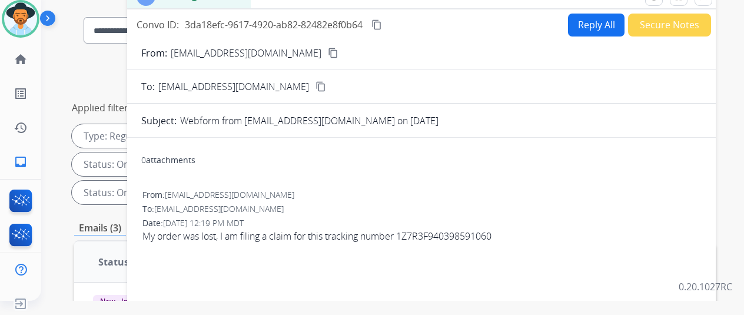
scroll to position [0, 0]
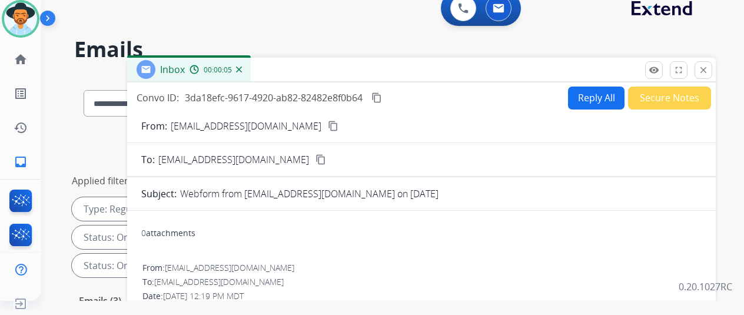
click at [328, 124] on mat-icon "content_copy" at bounding box center [333, 126] width 11 height 11
click at [589, 93] on button "Reply All" at bounding box center [596, 98] width 57 height 23
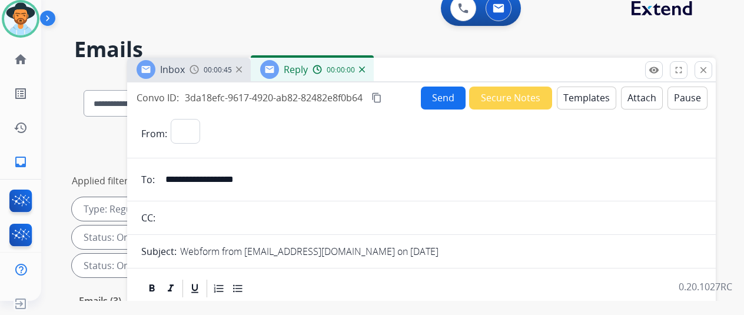
select select "**********"
click at [581, 95] on button "Templates" at bounding box center [586, 98] width 59 height 23
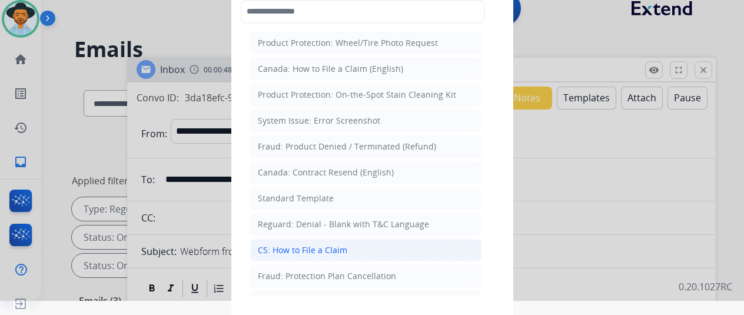
click at [305, 244] on div "CS: How to File a Claim" at bounding box center [302, 250] width 89 height 12
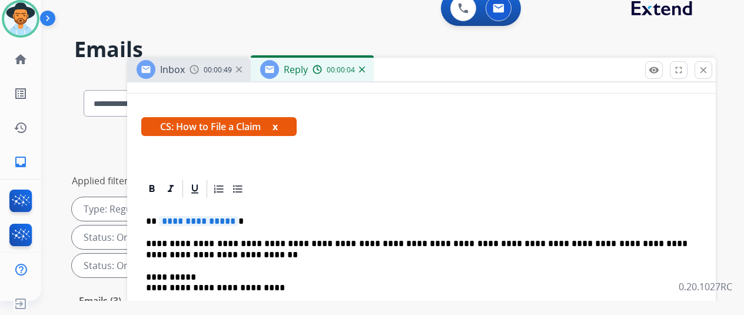
scroll to position [177, 0]
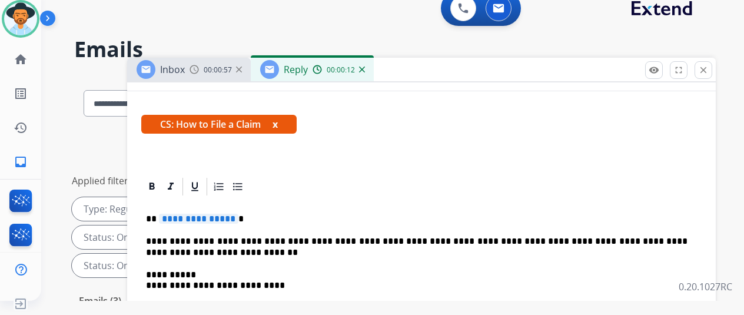
click at [237, 220] on span "**********" at bounding box center [198, 219] width 79 height 10
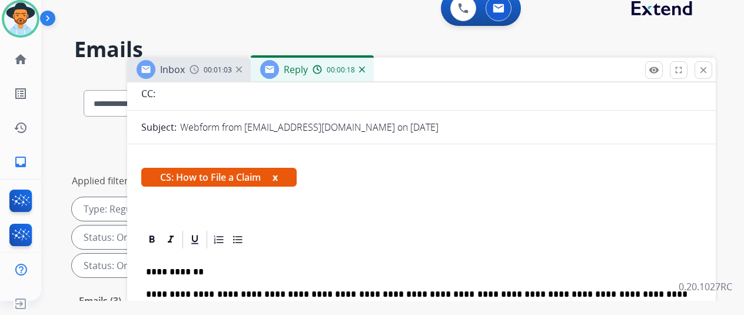
scroll to position [0, 0]
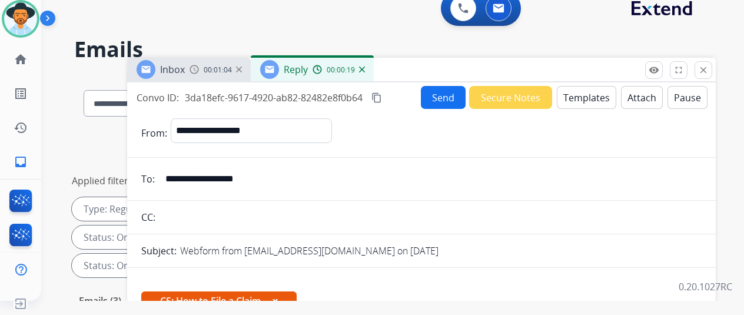
click at [454, 91] on button "Send" at bounding box center [443, 97] width 45 height 23
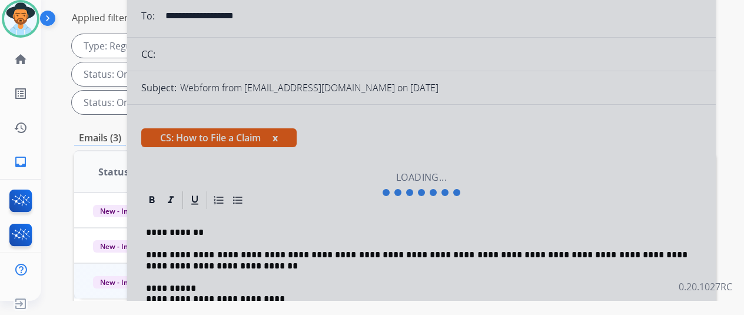
scroll to position [59, 0]
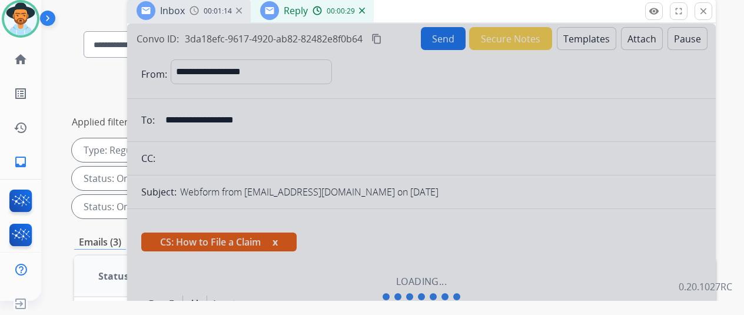
click at [365, 10] on img at bounding box center [362, 11] width 6 height 6
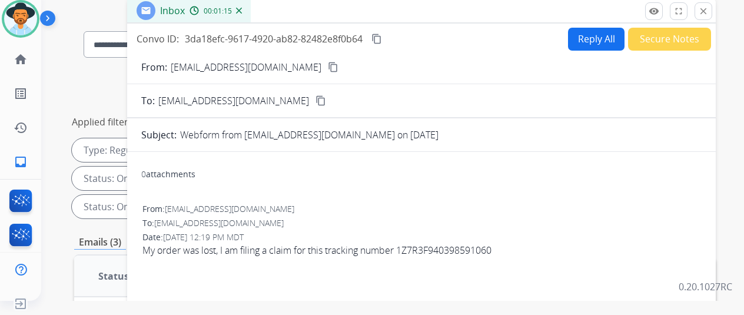
click at [382, 35] on mat-icon "content_copy" at bounding box center [377, 39] width 11 height 11
click at [668, 37] on button "Secure Notes" at bounding box center [669, 39] width 83 height 23
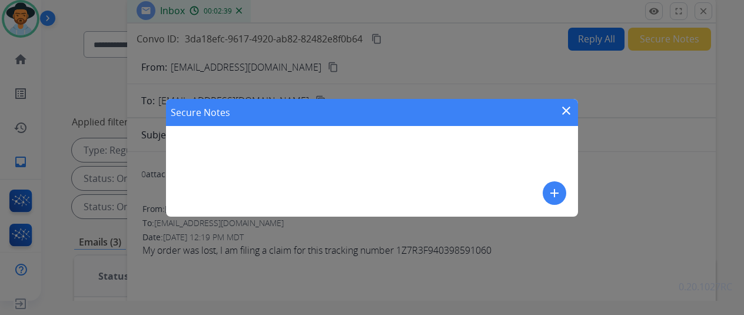
click at [553, 191] on mat-icon "add" at bounding box center [555, 193] width 14 height 14
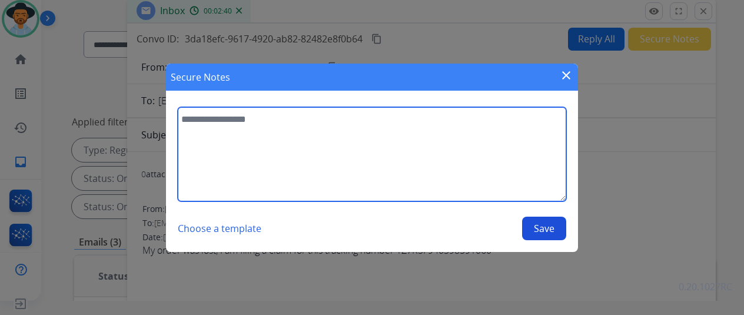
click at [207, 129] on textarea at bounding box center [372, 154] width 389 height 94
type textarea "*"
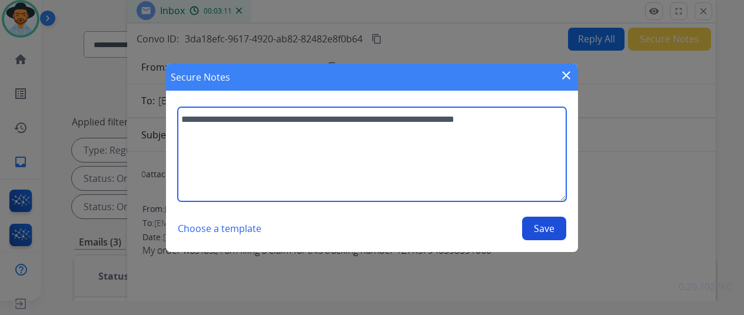
type textarea "**********"
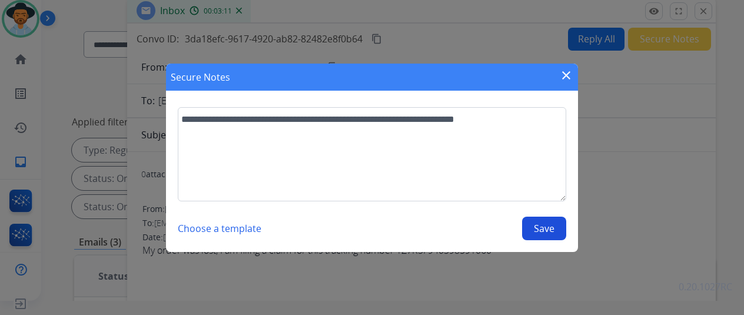
click at [548, 225] on button "Save" at bounding box center [544, 229] width 44 height 24
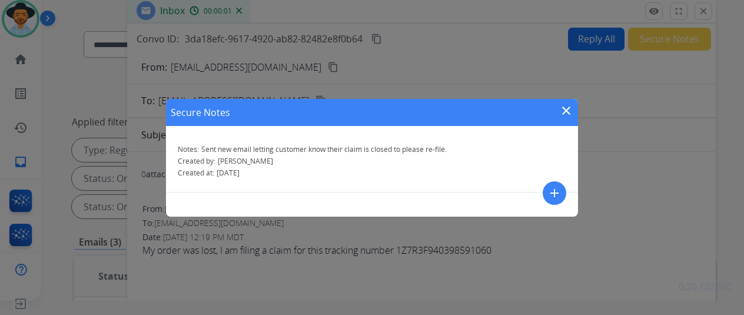
click at [568, 110] on mat-icon "close" at bounding box center [566, 111] width 14 height 14
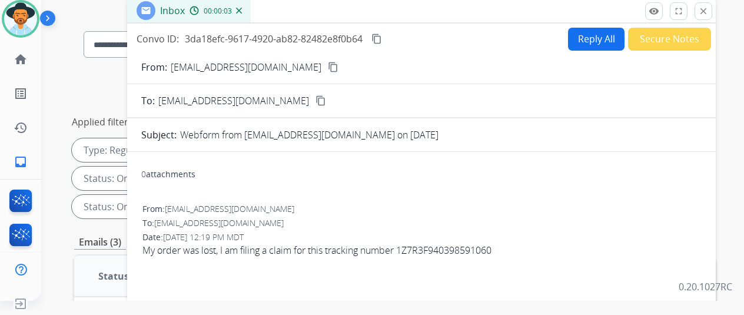
click at [328, 67] on mat-icon "content_copy" at bounding box center [333, 67] width 11 height 11
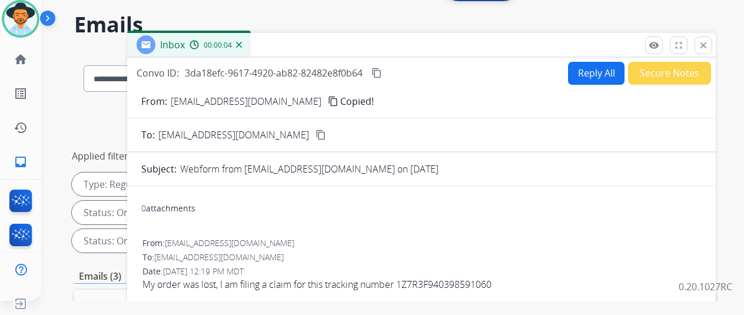
scroll to position [0, 0]
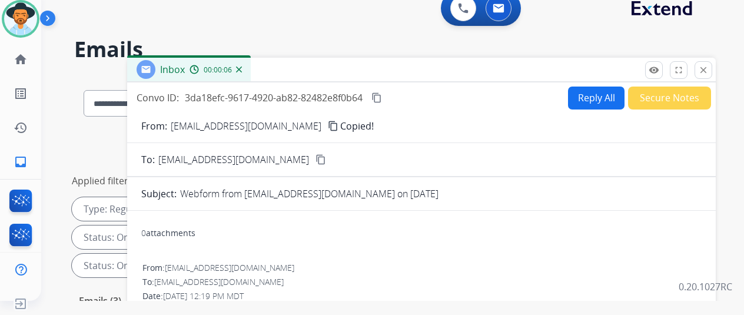
click at [242, 67] on img at bounding box center [239, 70] width 6 height 6
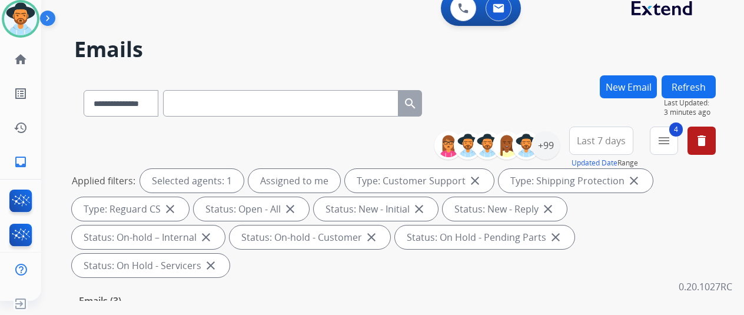
click at [636, 82] on button "New Email" at bounding box center [628, 86] width 57 height 23
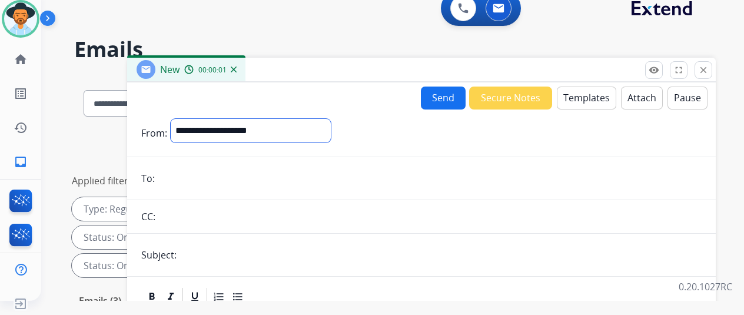
click at [268, 124] on select "**********" at bounding box center [251, 131] width 160 height 24
select select "**********"
click at [180, 119] on select "**********" at bounding box center [251, 131] width 160 height 24
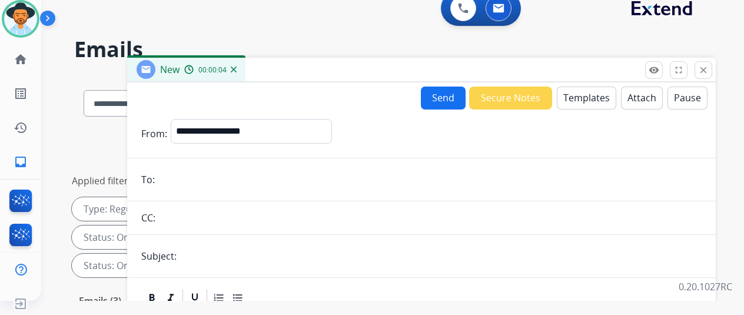
click at [188, 183] on input "email" at bounding box center [429, 180] width 543 height 24
paste input "**********"
type input "**********"
click at [588, 90] on button "Templates" at bounding box center [586, 98] width 59 height 23
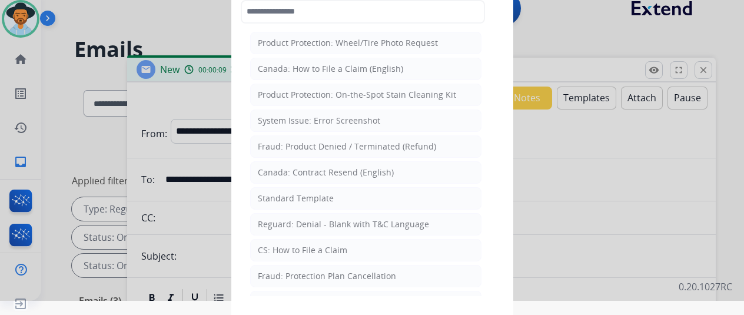
click at [281, 244] on div "CS: How to File a Claim" at bounding box center [302, 250] width 89 height 12
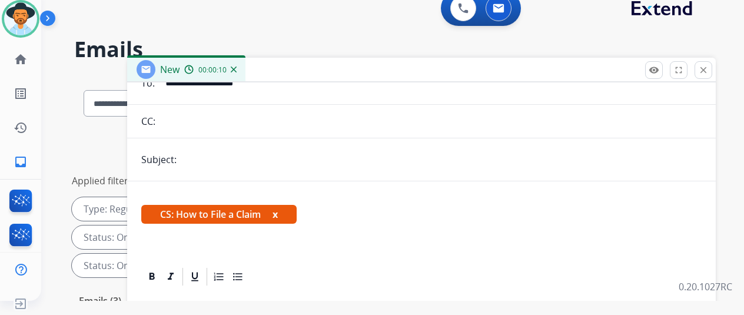
scroll to position [117, 0]
click at [238, 304] on span "**********" at bounding box center [198, 309] width 79 height 10
click at [177, 304] on p "**********" at bounding box center [417, 309] width 542 height 11
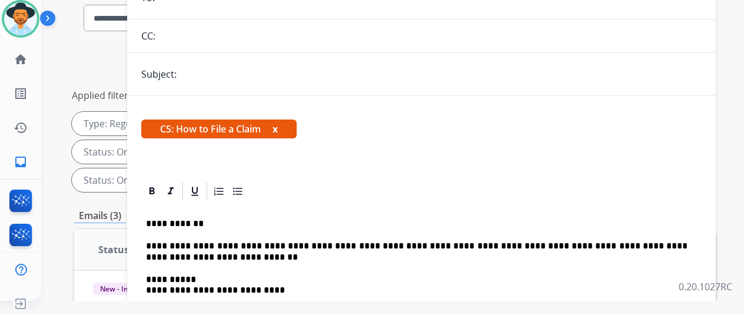
scroll to position [177, 0]
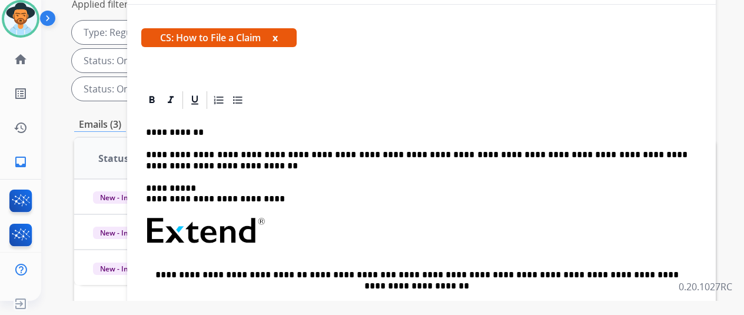
click at [333, 150] on p "**********" at bounding box center [417, 161] width 542 height 22
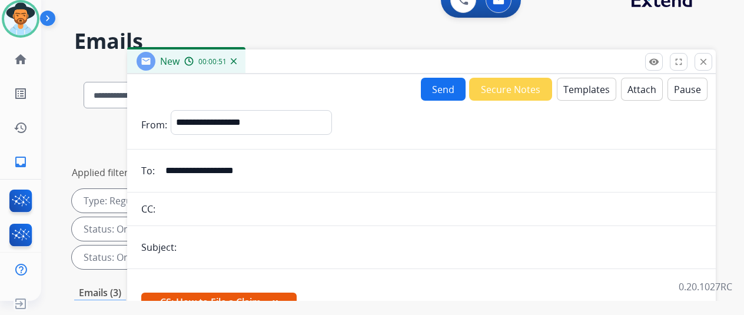
scroll to position [0, 0]
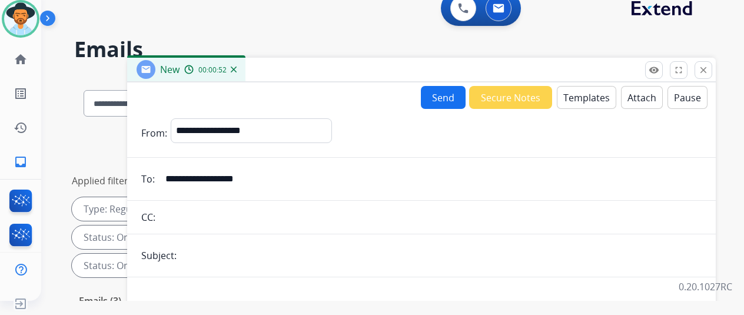
click at [441, 94] on button "Send" at bounding box center [443, 97] width 45 height 23
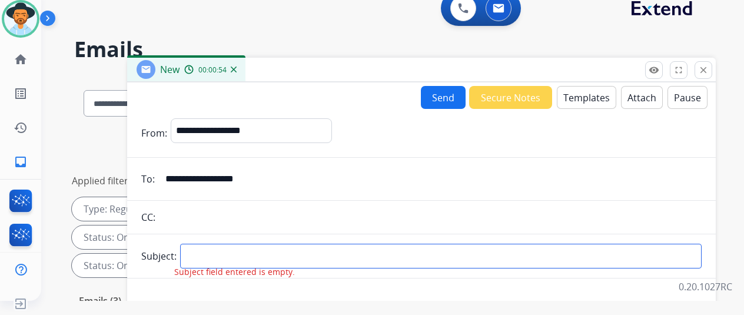
click at [207, 257] on input "text" at bounding box center [441, 256] width 522 height 25
type input "**********"
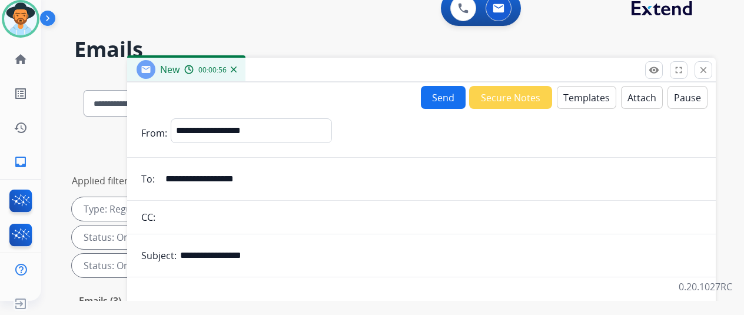
click at [443, 89] on button "Send" at bounding box center [443, 97] width 45 height 23
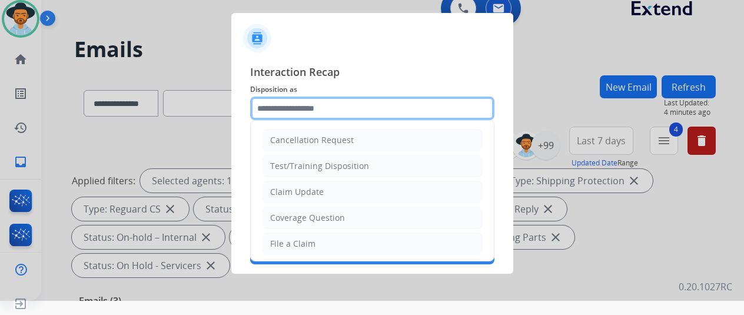
click at [276, 107] on input "text" at bounding box center [372, 109] width 244 height 24
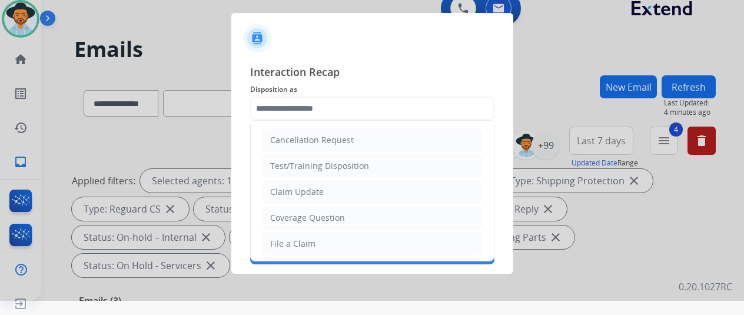
drag, startPoint x: 286, startPoint y: 240, endPoint x: 302, endPoint y: 184, distance: 58.3
click at [286, 239] on div "File a Claim" at bounding box center [292, 244] width 45 height 12
type input "**********"
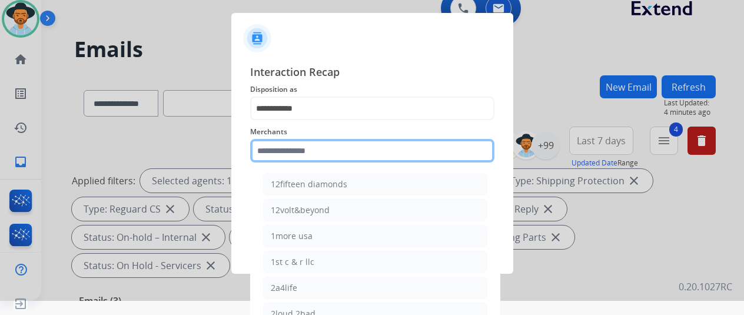
click at [291, 152] on input "text" at bounding box center [372, 151] width 244 height 24
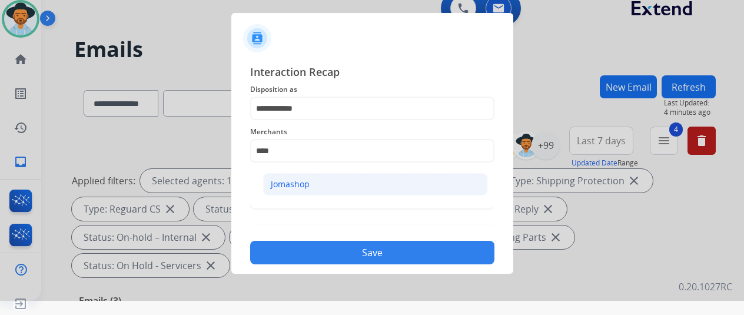
click at [276, 185] on div "Jomashop" at bounding box center [290, 184] width 39 height 12
type input "********"
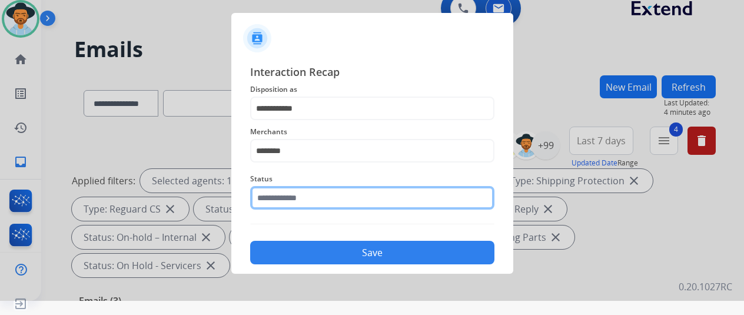
click at [279, 194] on input "text" at bounding box center [372, 198] width 244 height 24
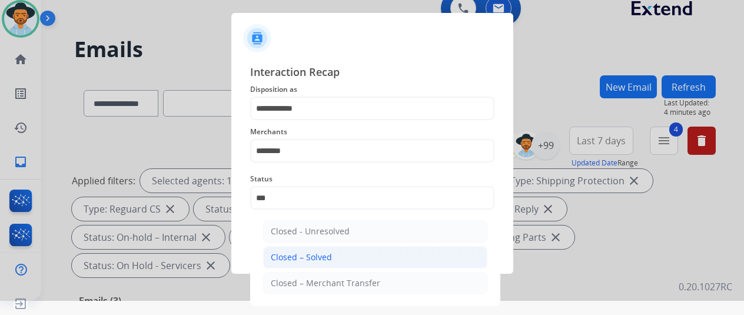
click at [327, 255] on div "Closed – Solved" at bounding box center [301, 257] width 61 height 12
type input "**********"
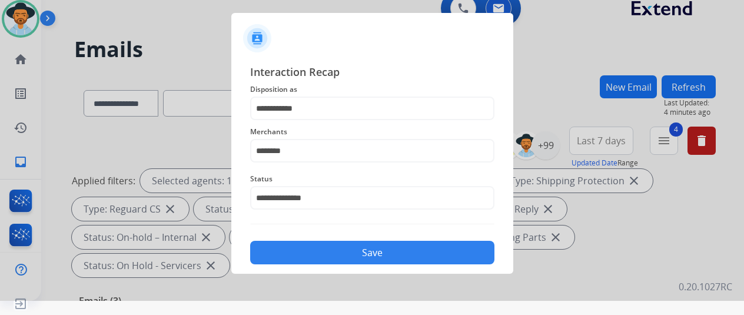
click at [329, 248] on button "Save" at bounding box center [372, 253] width 244 height 24
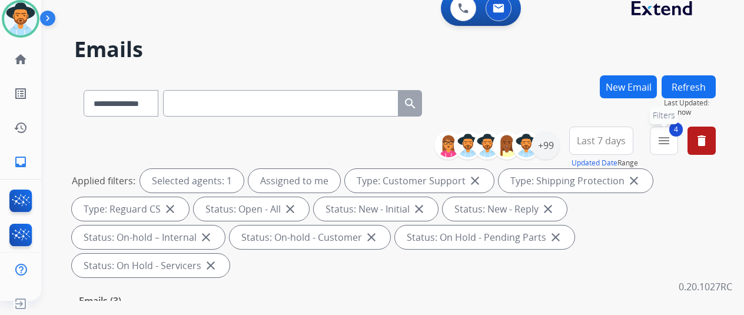
click at [678, 142] on button "4 menu Filters" at bounding box center [664, 141] width 28 height 28
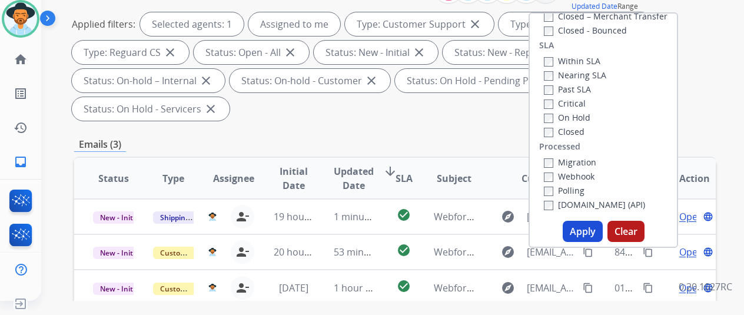
scroll to position [177, 0]
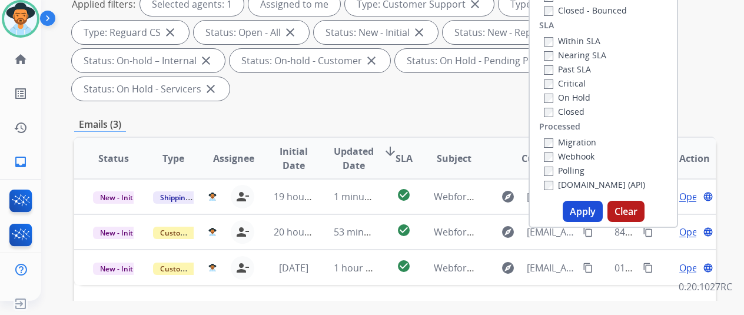
click at [583, 210] on button "Apply" at bounding box center [583, 211] width 40 height 21
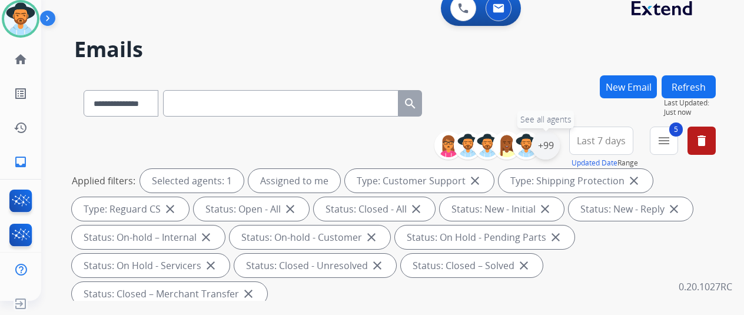
click at [555, 144] on div "+99" at bounding box center [546, 145] width 28 height 28
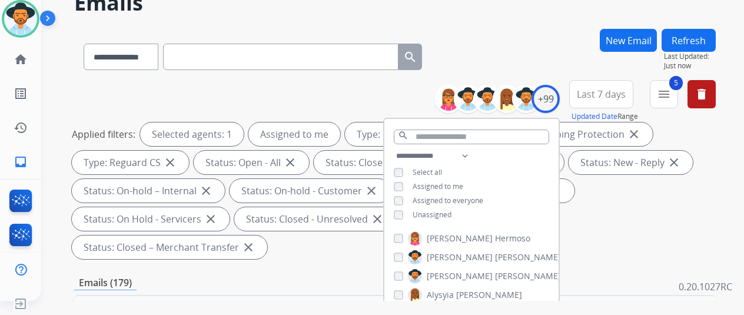
scroll to position [177, 0]
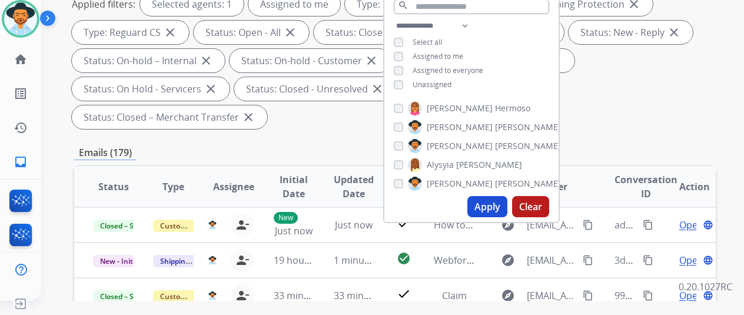
click at [492, 205] on button "Apply" at bounding box center [487, 206] width 40 height 21
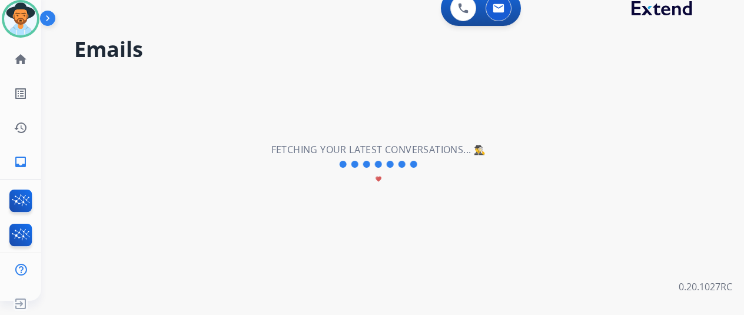
scroll to position [0, 0]
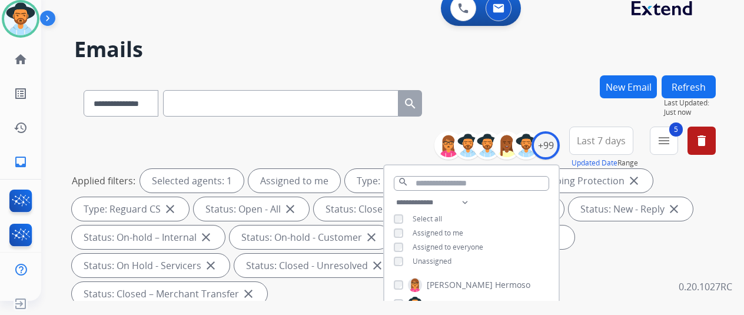
click at [532, 64] on div "**********" at bounding box center [378, 185] width 675 height 315
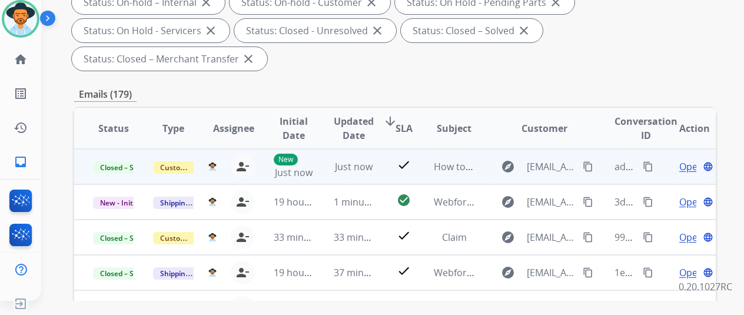
scroll to position [236, 0]
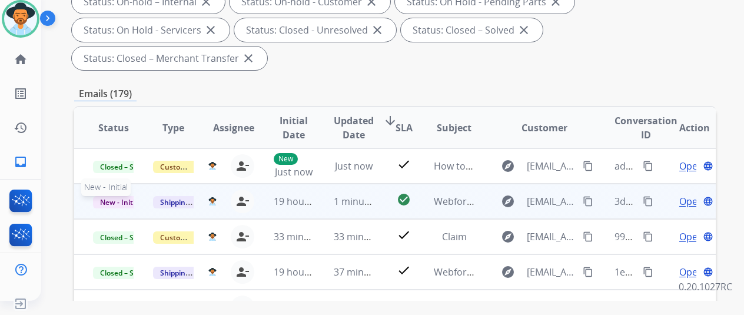
click at [121, 196] on span "New - Initial" at bounding box center [120, 202] width 55 height 12
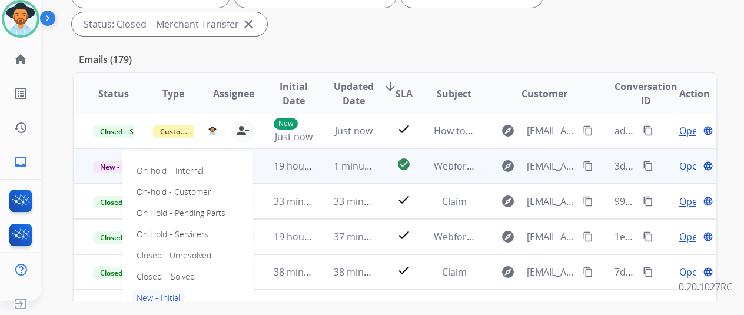
scroll to position [294, 0]
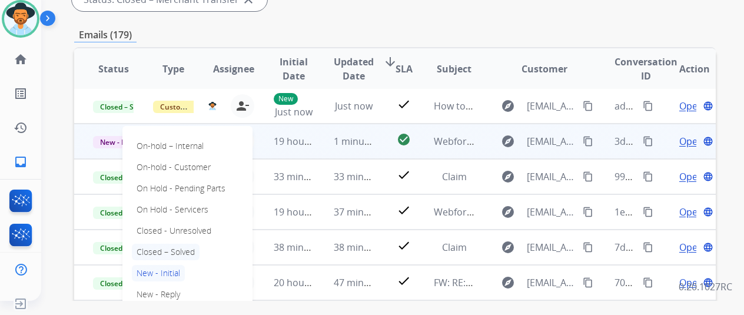
click at [161, 251] on p "Closed – Solved" at bounding box center [166, 252] width 68 height 16
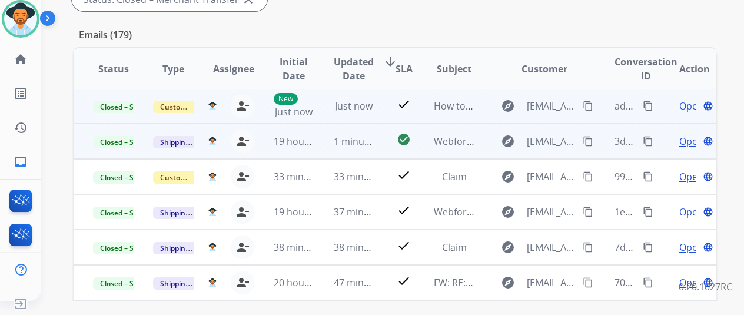
click at [648, 107] on mat-icon "content_copy" at bounding box center [648, 106] width 11 height 11
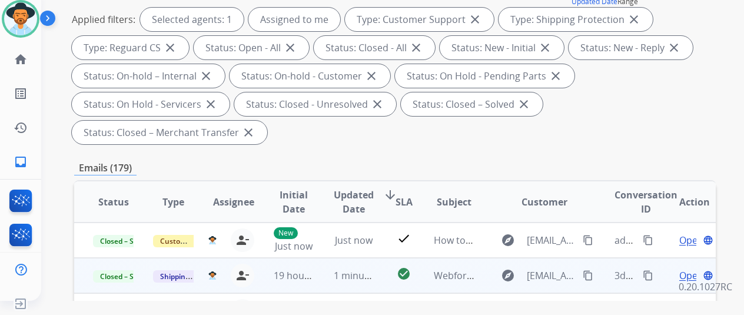
scroll to position [59, 0]
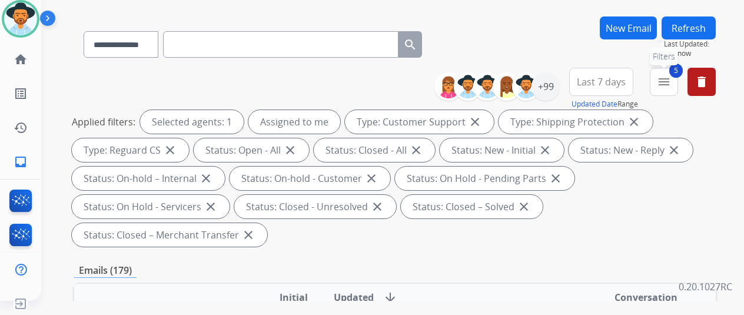
click at [671, 85] on mat-icon "menu" at bounding box center [664, 82] width 14 height 14
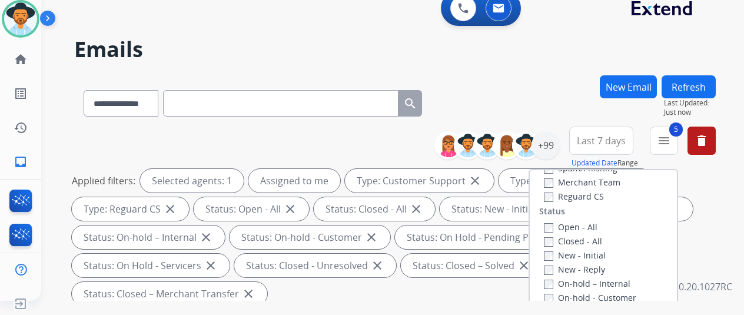
scroll to position [148, 0]
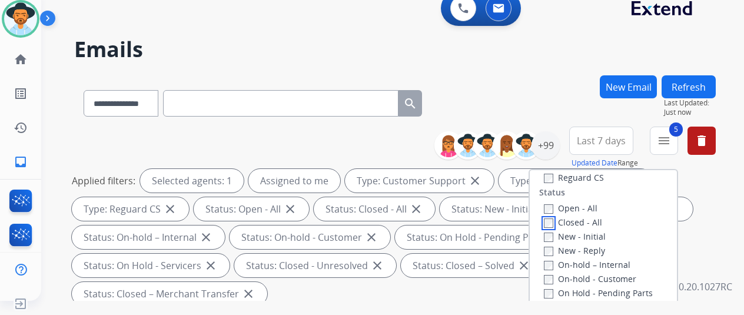
click at [556, 223] on label "Closed - All" at bounding box center [573, 222] width 58 height 11
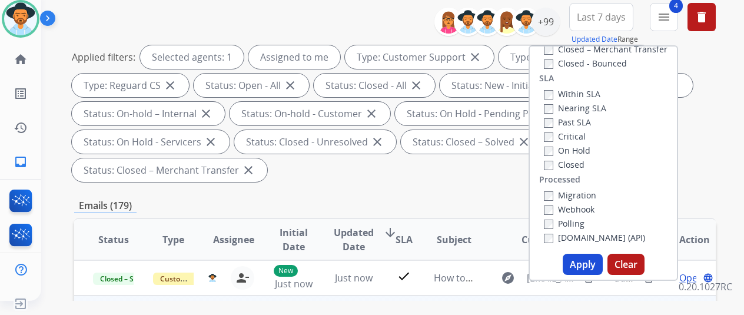
scroll to position [236, 0]
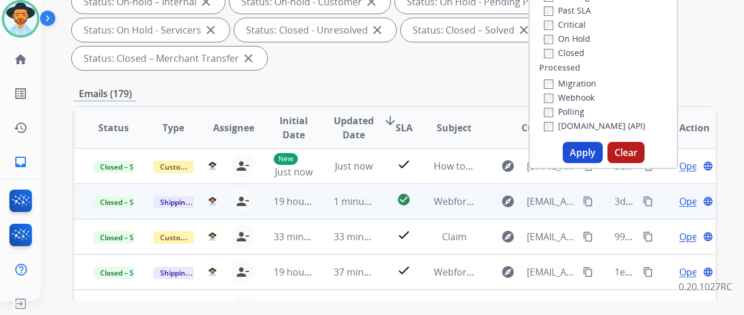
click at [582, 151] on button "Apply" at bounding box center [583, 152] width 40 height 21
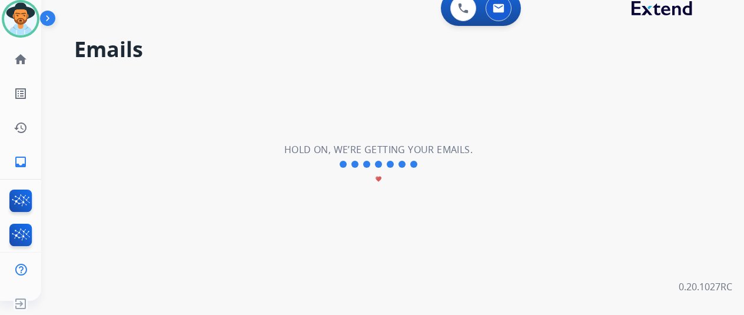
scroll to position [0, 0]
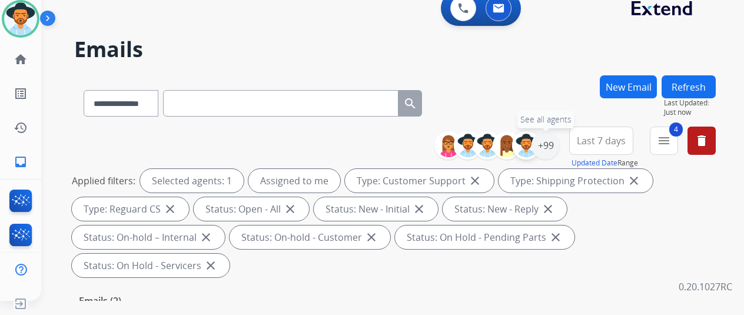
drag, startPoint x: 553, startPoint y: 142, endPoint x: 536, endPoint y: 136, distance: 17.7
click at [551, 142] on div "+99" at bounding box center [546, 145] width 28 height 28
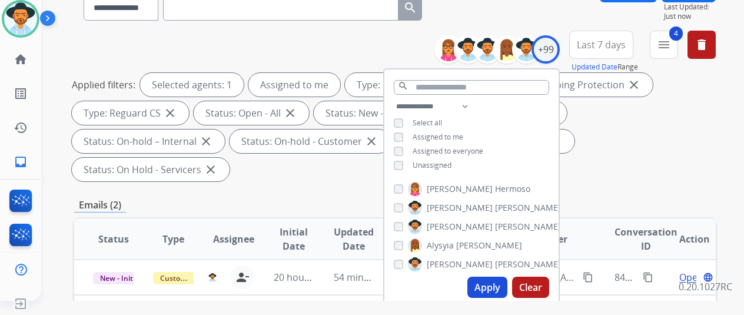
scroll to position [177, 0]
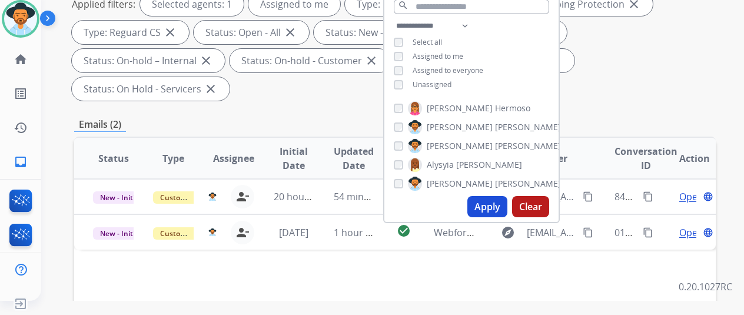
click at [490, 206] on button "Apply" at bounding box center [487, 206] width 40 height 21
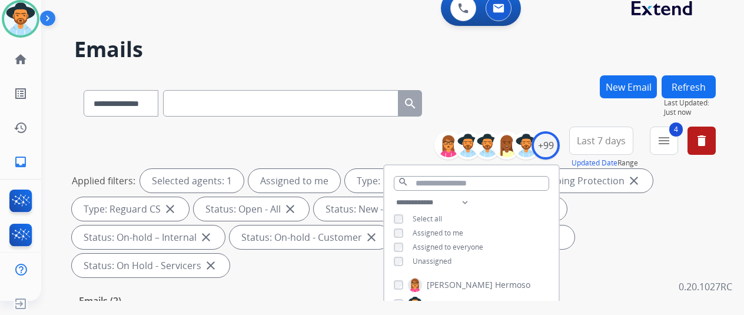
click at [513, 65] on div "**********" at bounding box center [378, 185] width 675 height 315
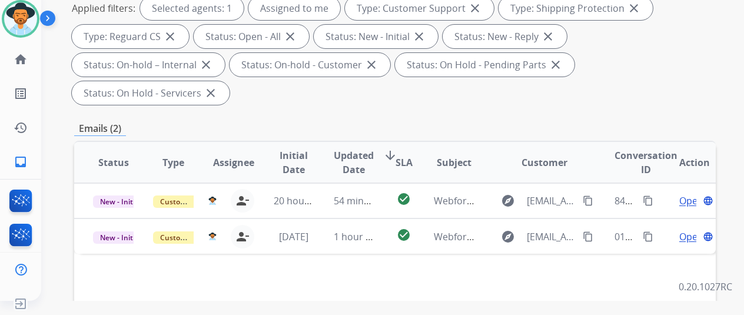
scroll to position [177, 0]
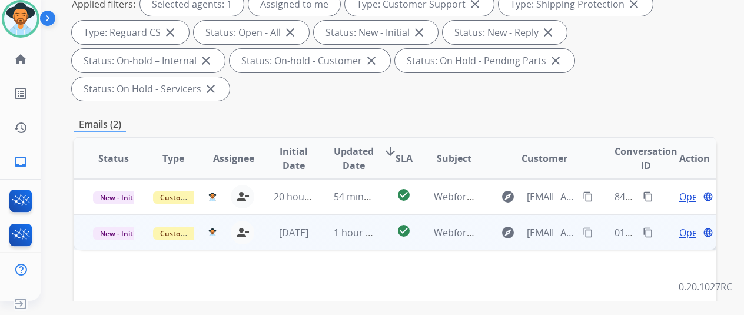
click at [687, 225] on span "Open" at bounding box center [691, 232] width 24 height 14
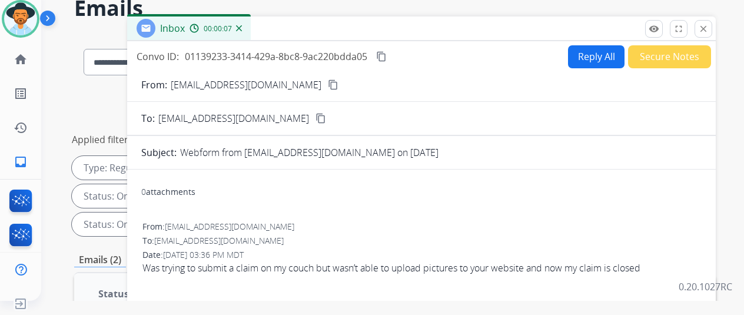
scroll to position [59, 0]
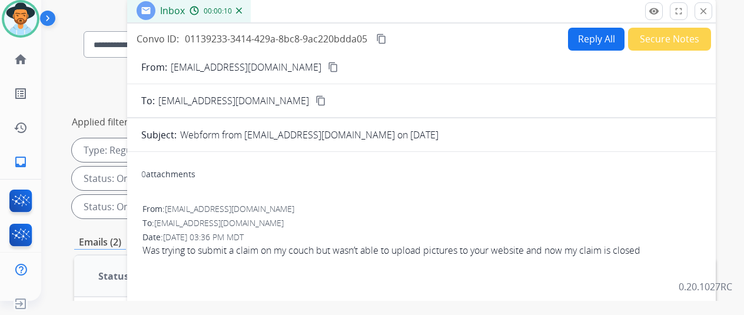
click at [328, 68] on mat-icon "content_copy" at bounding box center [333, 67] width 11 height 11
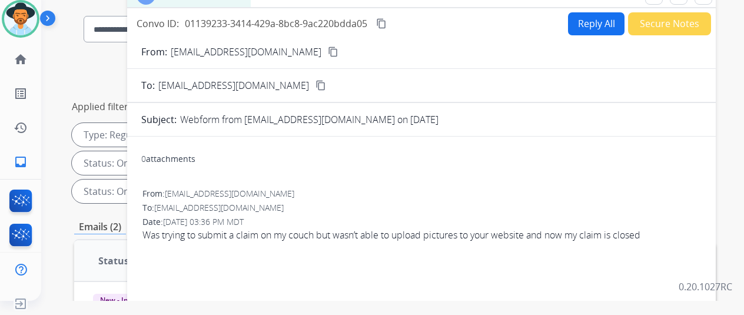
scroll to position [0, 0]
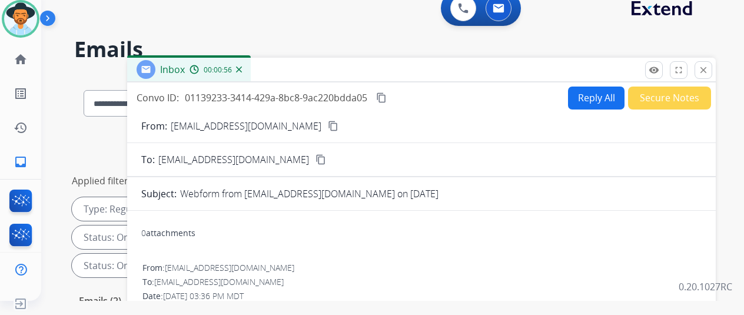
click at [242, 70] on img at bounding box center [239, 70] width 6 height 6
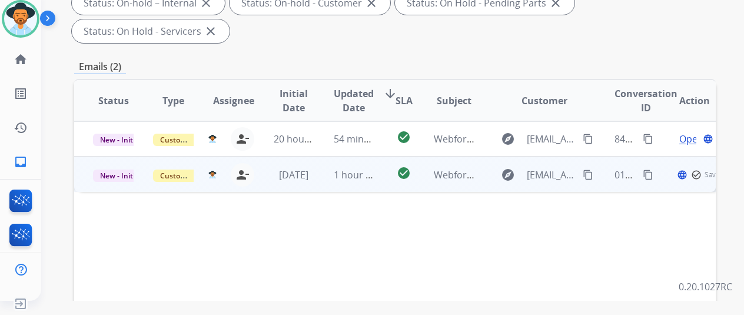
scroll to position [236, 0]
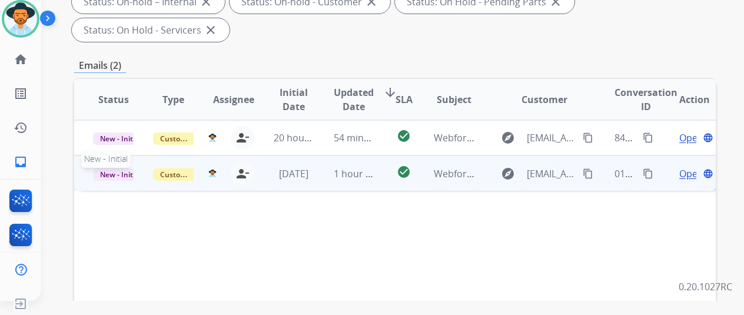
click at [113, 168] on span "New - Initial" at bounding box center [120, 174] width 55 height 12
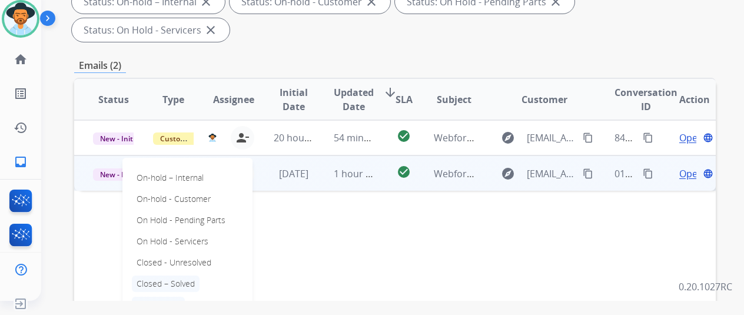
click at [155, 276] on p "Closed – Solved" at bounding box center [166, 284] width 68 height 16
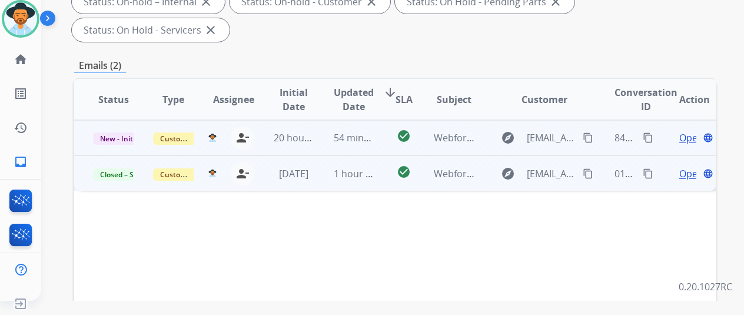
click at [684, 131] on span "Open" at bounding box center [691, 138] width 24 height 14
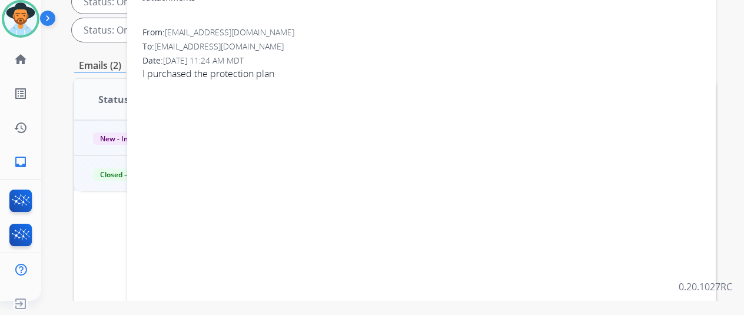
scroll to position [0, 0]
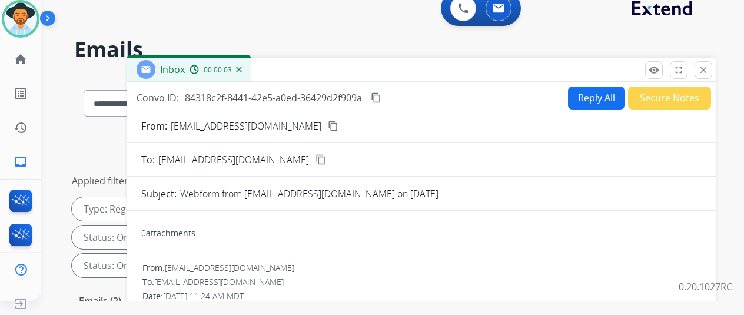
click at [328, 124] on mat-icon "content_copy" at bounding box center [333, 126] width 11 height 11
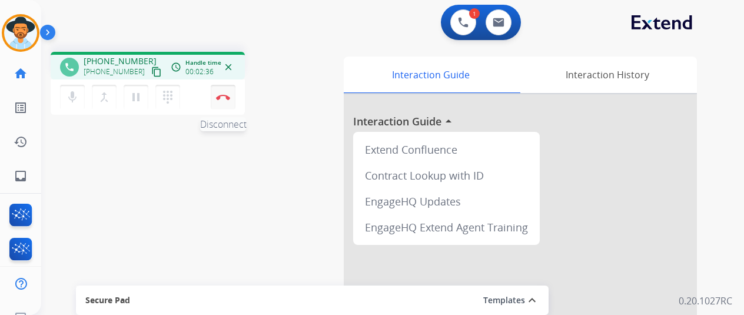
click at [226, 96] on img at bounding box center [223, 97] width 14 height 6
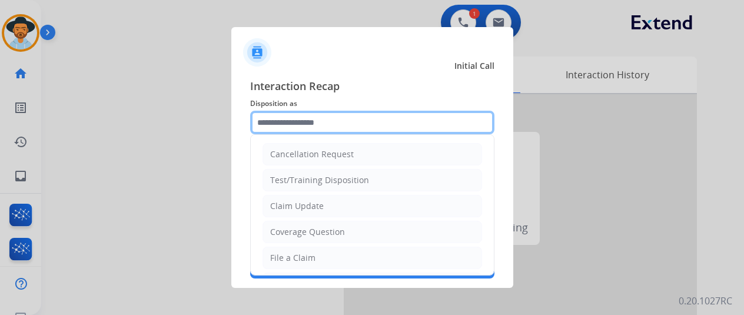
click at [268, 124] on input "text" at bounding box center [372, 123] width 244 height 24
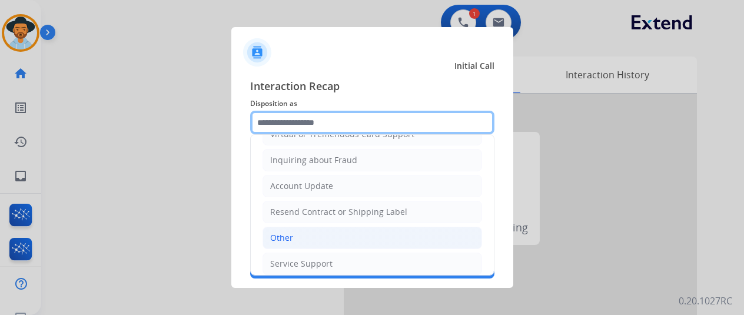
scroll to position [178, 0]
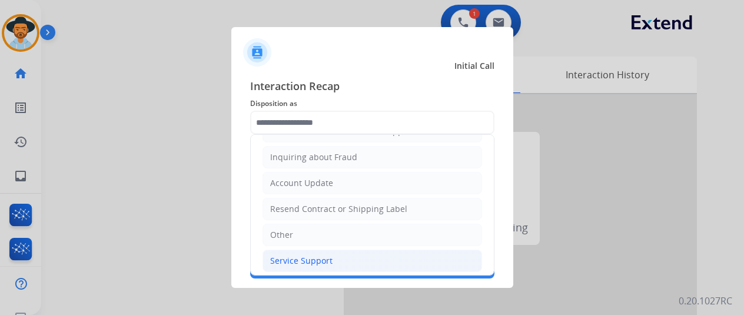
click at [295, 255] on div "Service Support" at bounding box center [301, 261] width 62 height 12
type input "**********"
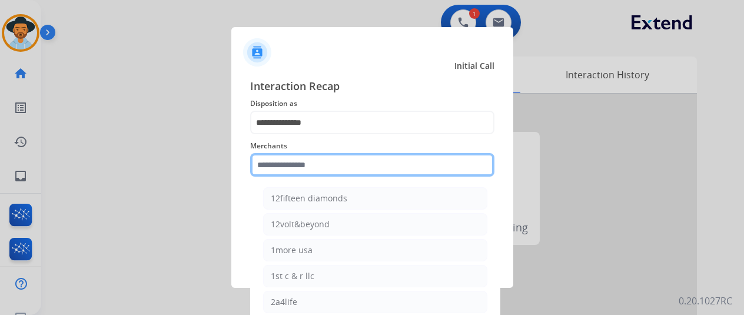
click at [288, 161] on input "text" at bounding box center [372, 165] width 244 height 24
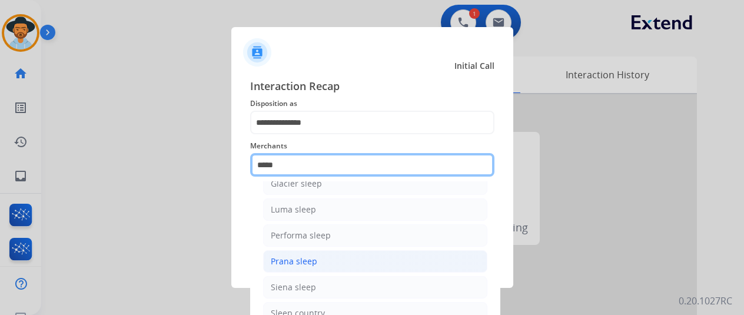
scroll to position [67, 0]
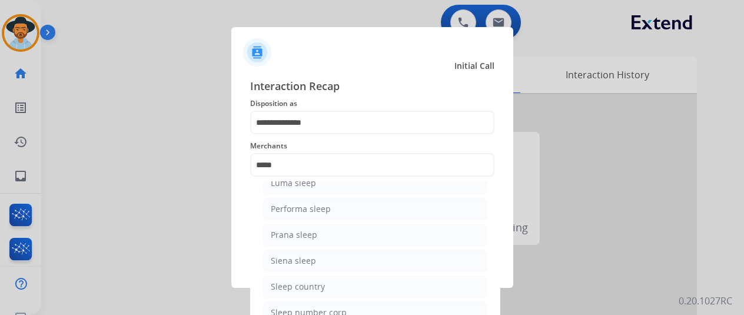
click at [285, 287] on div "Sleep country" at bounding box center [298, 287] width 54 height 12
type input "**********"
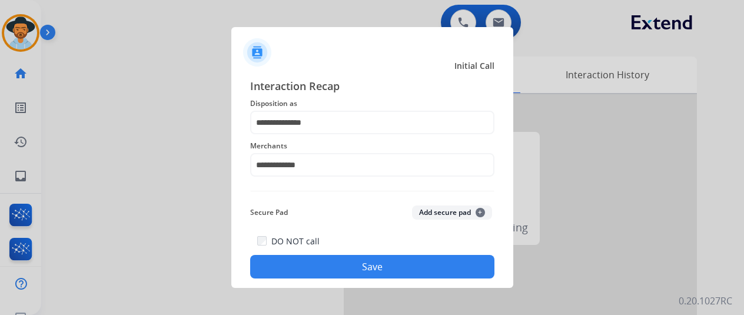
click at [357, 260] on button "Save" at bounding box center [372, 267] width 244 height 24
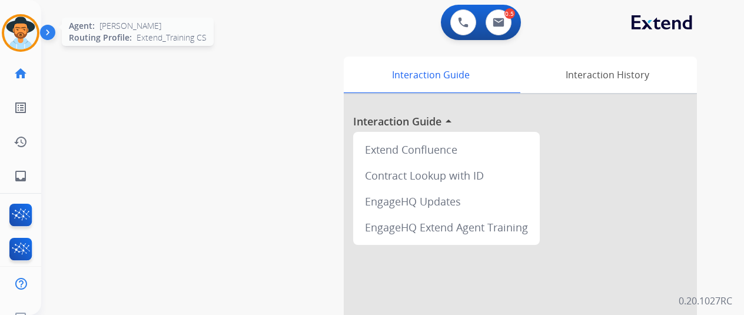
click at [12, 28] on img at bounding box center [20, 32] width 33 height 33
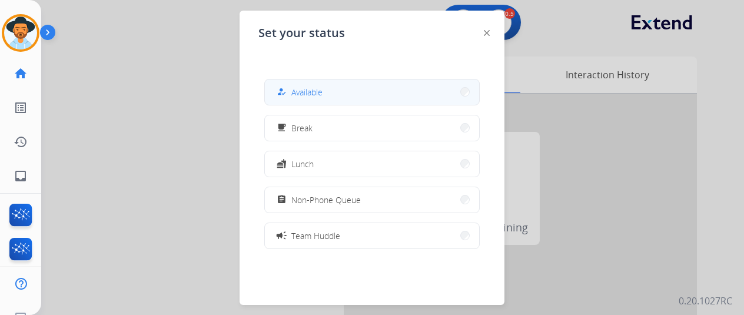
click at [299, 91] on span "Available" at bounding box center [306, 92] width 31 height 12
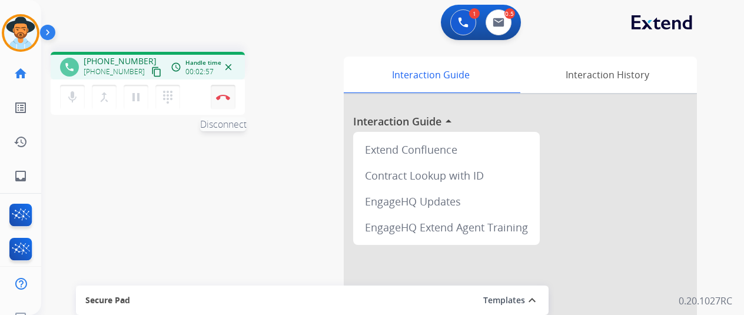
click at [223, 99] on img at bounding box center [223, 97] width 14 height 6
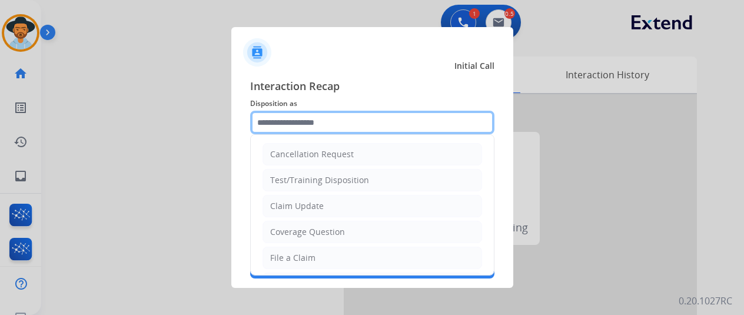
click at [270, 120] on input "text" at bounding box center [372, 123] width 244 height 24
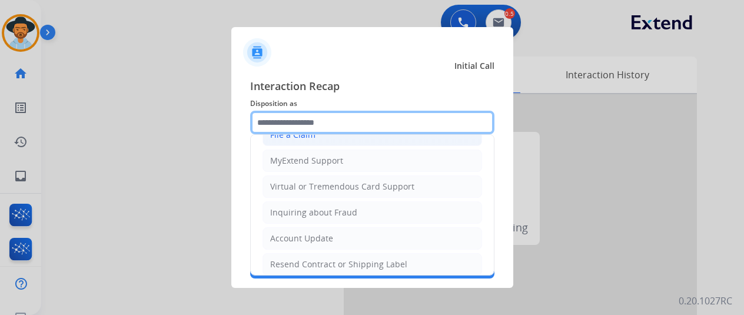
scroll to position [61, 0]
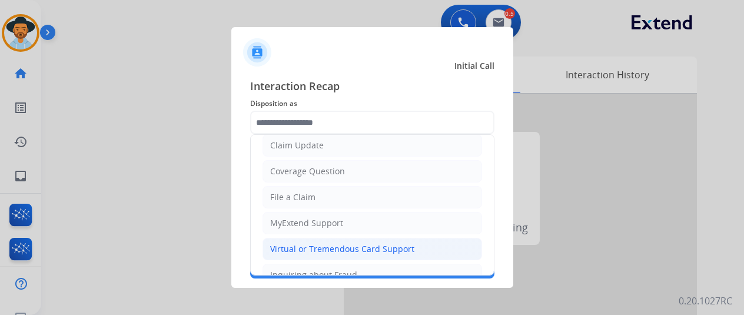
click at [300, 243] on div "Virtual or Tremendous Card Support" at bounding box center [342, 249] width 144 height 12
type input "**********"
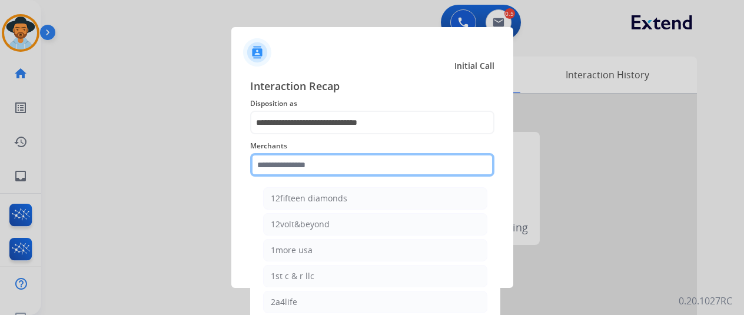
click at [279, 163] on input "text" at bounding box center [372, 165] width 244 height 24
click at [276, 168] on input "text" at bounding box center [372, 165] width 244 height 24
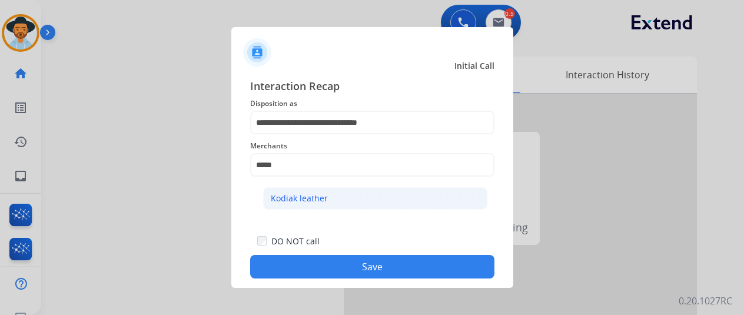
click at [309, 198] on div "Kodiak leather" at bounding box center [299, 199] width 57 height 12
type input "**********"
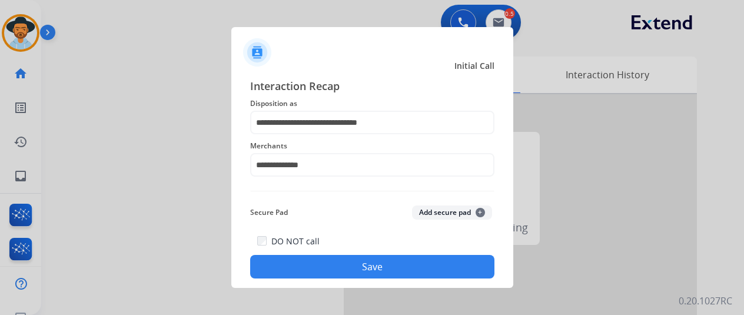
click at [356, 267] on button "Save" at bounding box center [372, 267] width 244 height 24
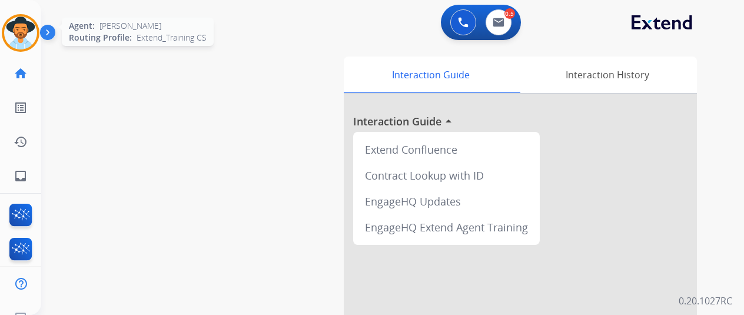
click at [13, 32] on img at bounding box center [20, 32] width 33 height 33
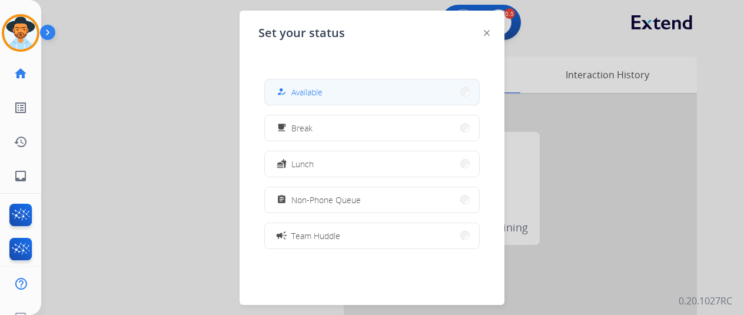
click at [306, 89] on span "Available" at bounding box center [306, 92] width 31 height 12
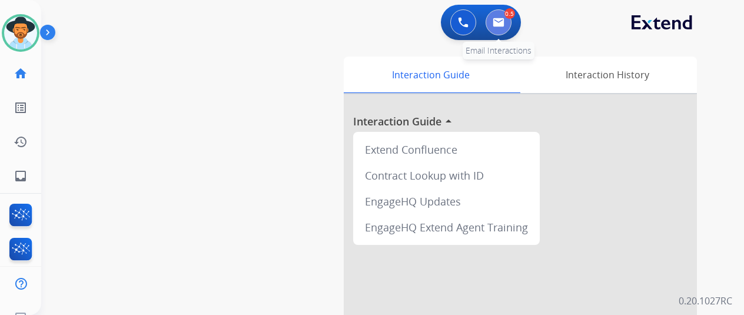
click at [505, 19] on img at bounding box center [499, 22] width 12 height 9
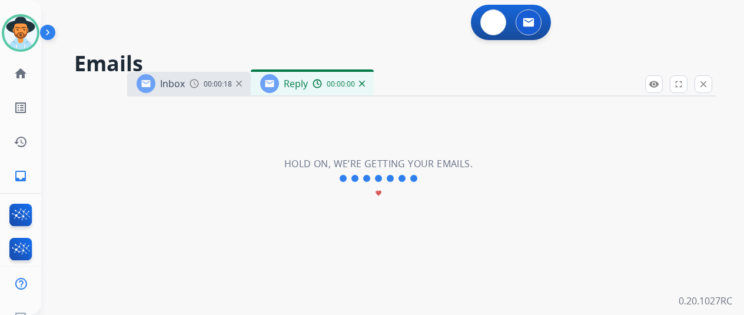
select select "**********"
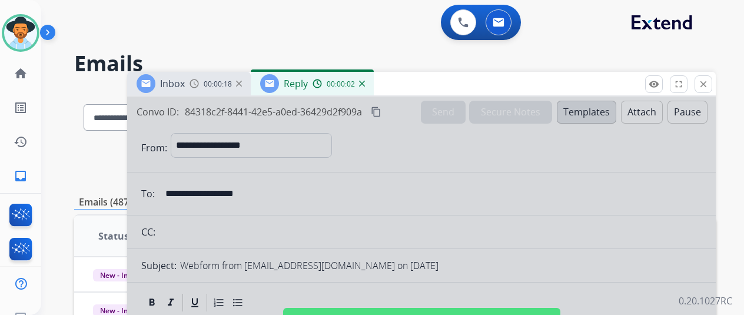
click at [374, 85] on div "Reply 00:00:02" at bounding box center [312, 84] width 123 height 24
click at [365, 82] on img at bounding box center [362, 84] width 6 height 6
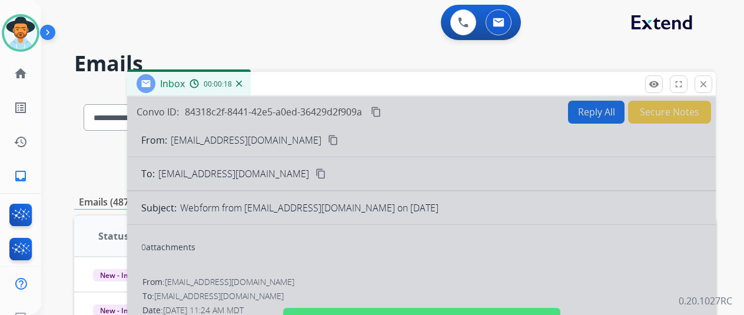
click at [242, 82] on img at bounding box center [239, 84] width 6 height 6
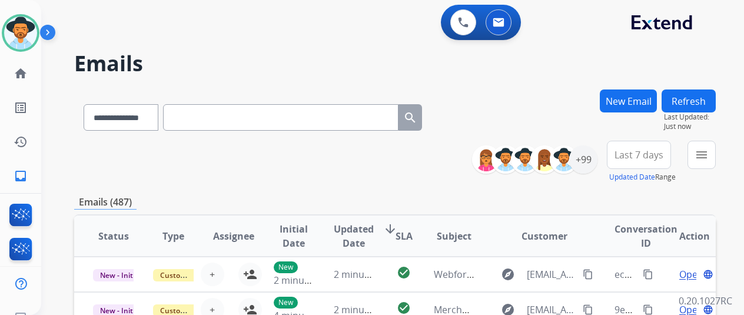
click at [631, 97] on button "New Email" at bounding box center [628, 100] width 57 height 23
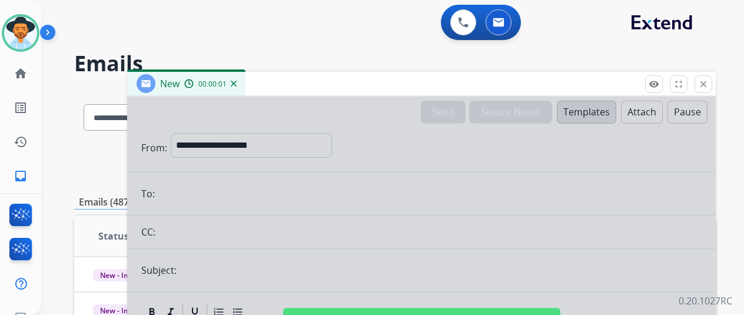
click at [586, 108] on div at bounding box center [421, 317] width 589 height 440
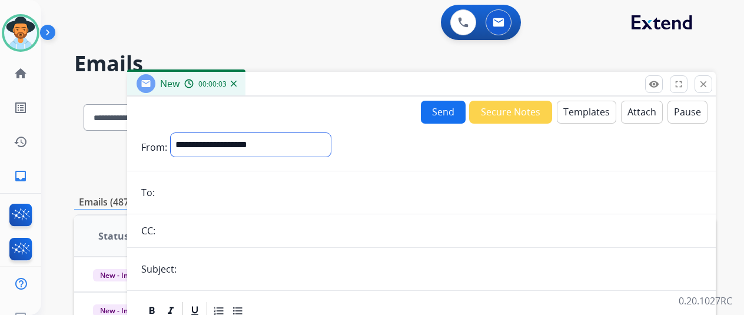
click at [203, 141] on select "**********" at bounding box center [251, 145] width 160 height 24
select select "**********"
click at [180, 133] on select "**********" at bounding box center [251, 145] width 160 height 24
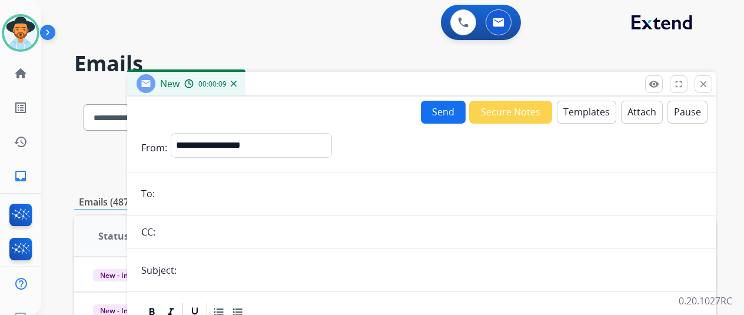
click at [187, 196] on input "email" at bounding box center [429, 194] width 543 height 24
paste input "**********"
type input "**********"
click at [588, 107] on button "Templates" at bounding box center [586, 112] width 59 height 23
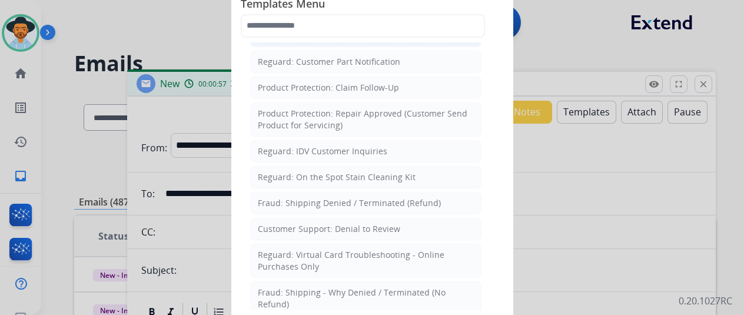
scroll to position [824, 0]
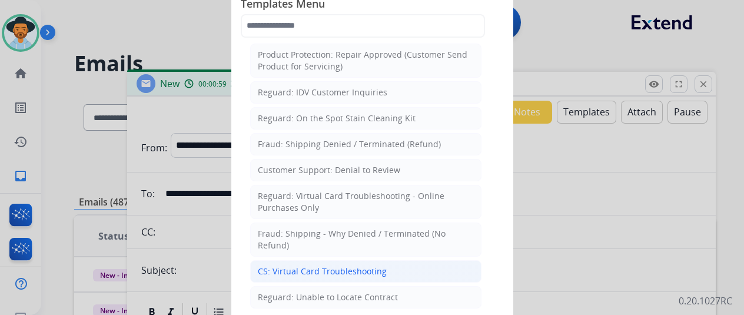
click at [338, 266] on div "CS: Virtual Card Troubleshooting" at bounding box center [322, 272] width 129 height 12
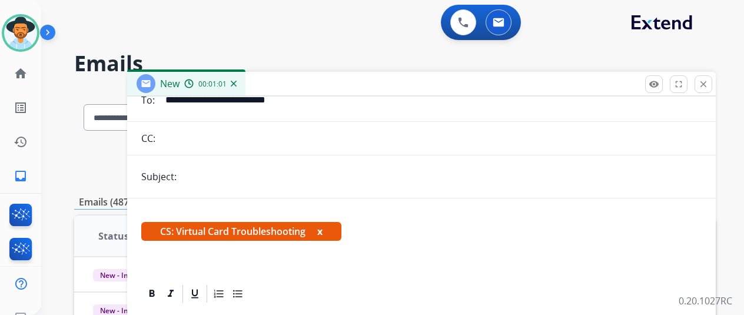
scroll to position [177, 0]
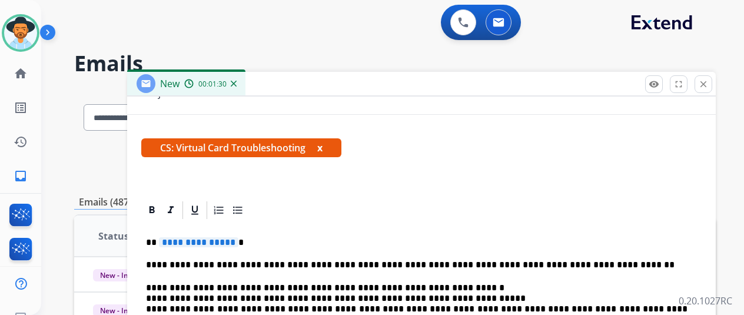
click at [238, 242] on span "**********" at bounding box center [198, 242] width 79 height 10
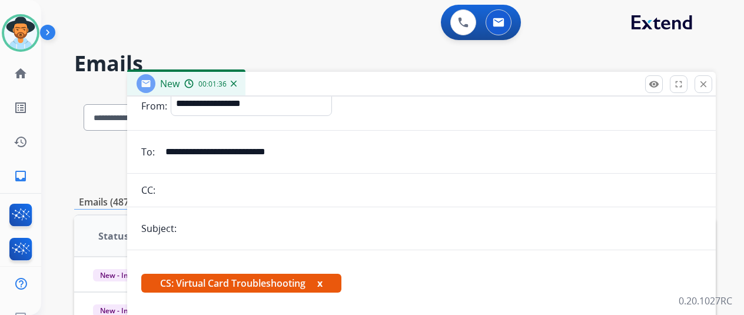
scroll to position [0, 0]
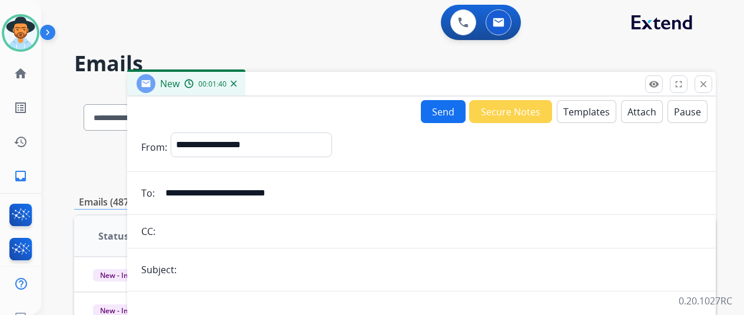
click at [449, 110] on button "Send" at bounding box center [443, 111] width 45 height 23
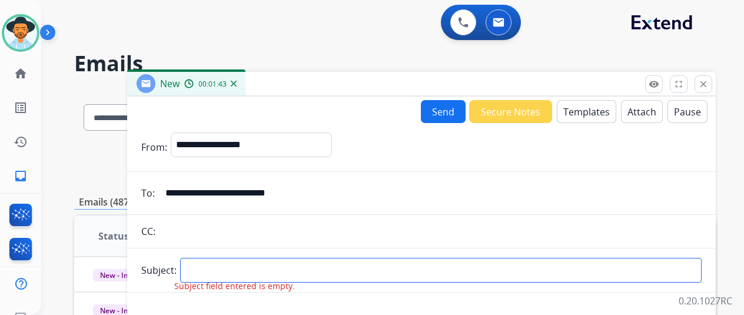
click at [219, 273] on input "text" at bounding box center [441, 270] width 522 height 25
type input "**********"
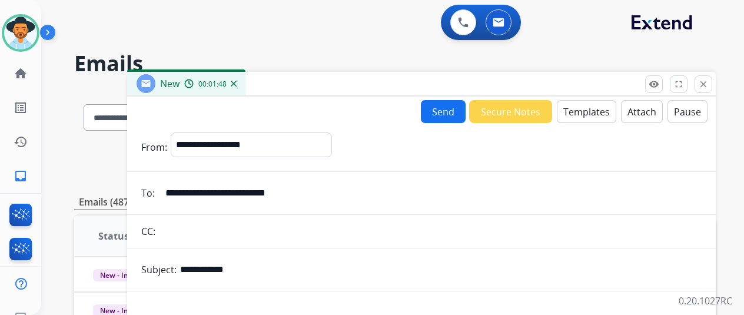
click at [449, 102] on button "Send" at bounding box center [443, 111] width 45 height 23
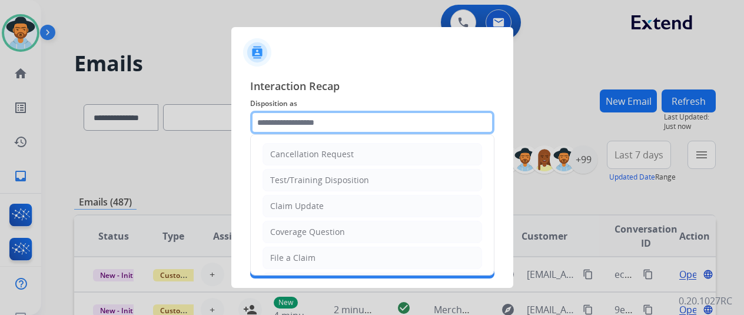
click at [267, 125] on input "text" at bounding box center [372, 123] width 244 height 24
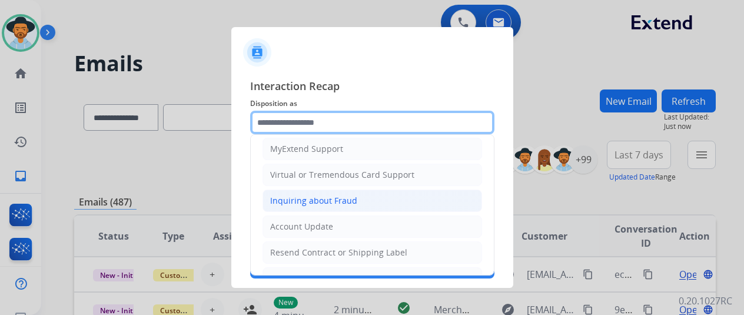
scroll to position [118, 0]
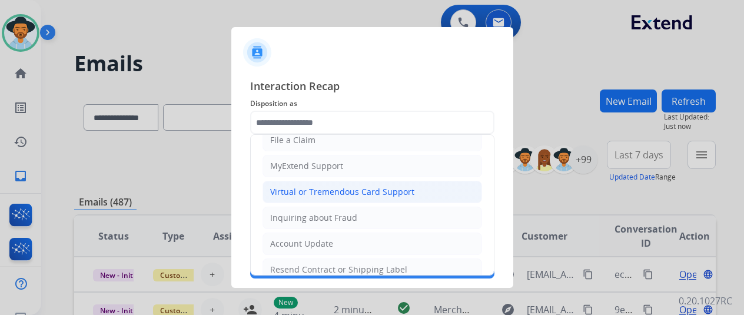
click at [322, 186] on div "Virtual or Tremendous Card Support" at bounding box center [342, 192] width 144 height 12
type input "**********"
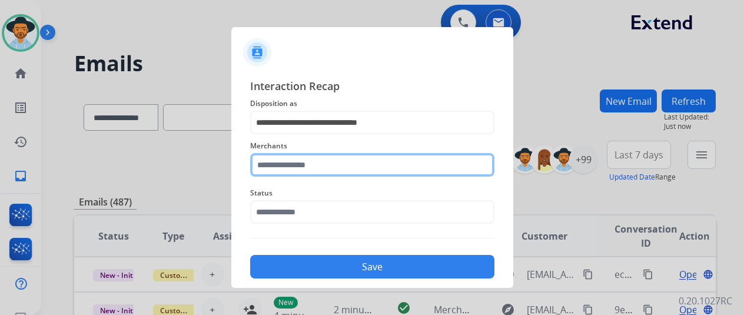
click at [270, 163] on input "text" at bounding box center [372, 165] width 244 height 24
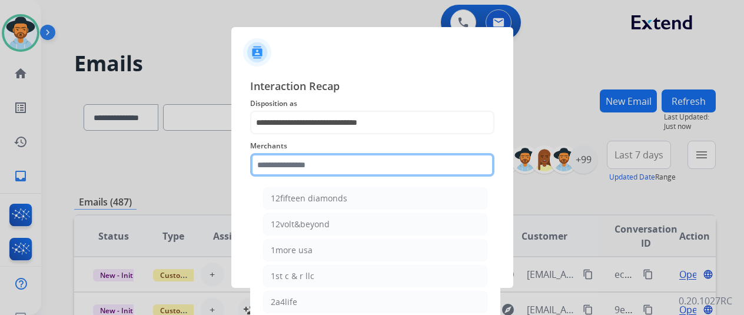
click at [299, 165] on input "text" at bounding box center [372, 165] width 244 height 24
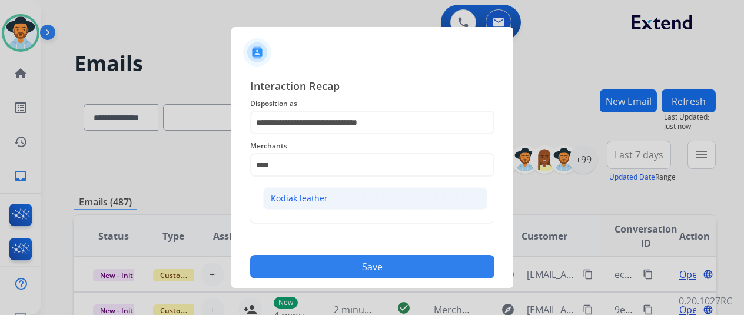
click at [288, 197] on div "Kodiak leather" at bounding box center [299, 199] width 57 height 12
type input "**********"
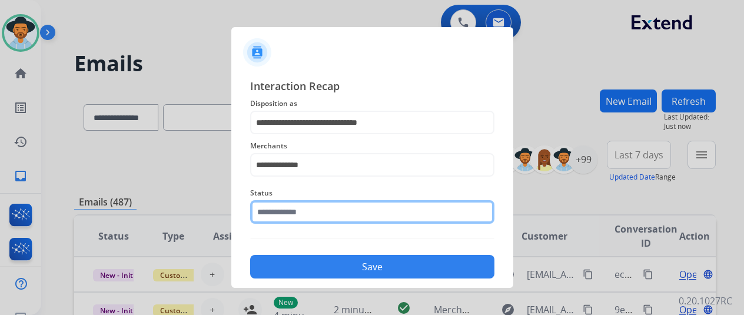
click at [280, 216] on input "text" at bounding box center [372, 212] width 244 height 24
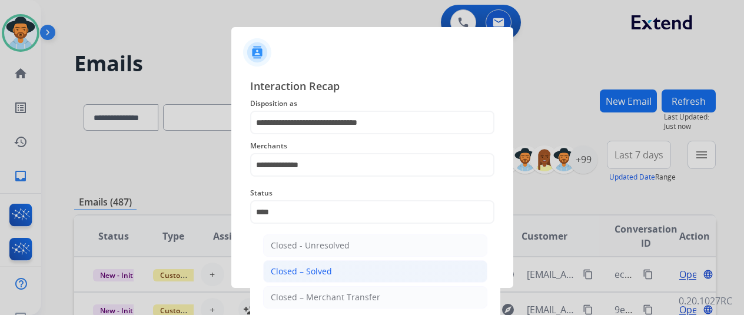
click at [308, 267] on div "Closed – Solved" at bounding box center [301, 272] width 61 height 12
type input "**********"
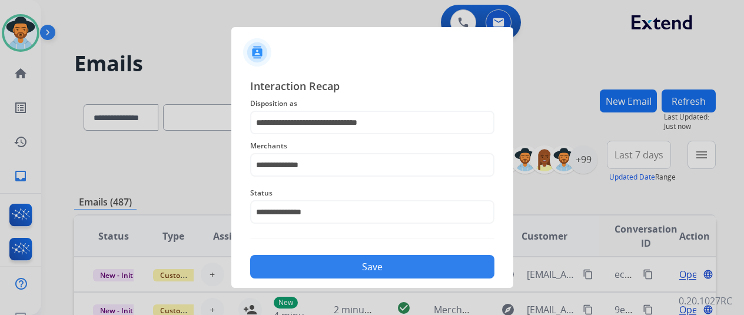
click at [332, 273] on button "Save" at bounding box center [372, 267] width 244 height 24
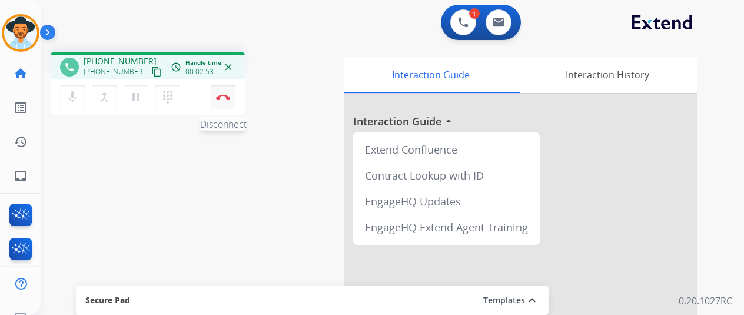
click at [223, 93] on button "Disconnect" at bounding box center [223, 97] width 25 height 25
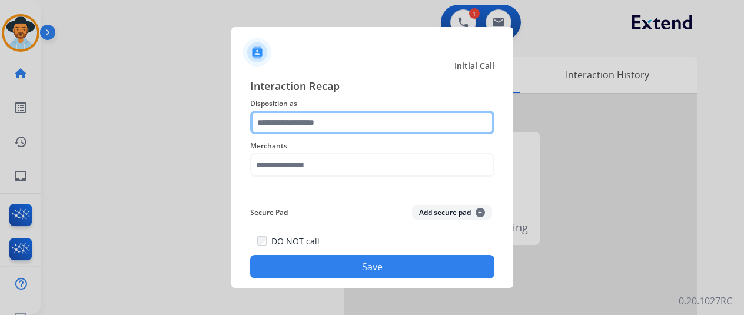
click at [301, 123] on input "text" at bounding box center [372, 123] width 244 height 24
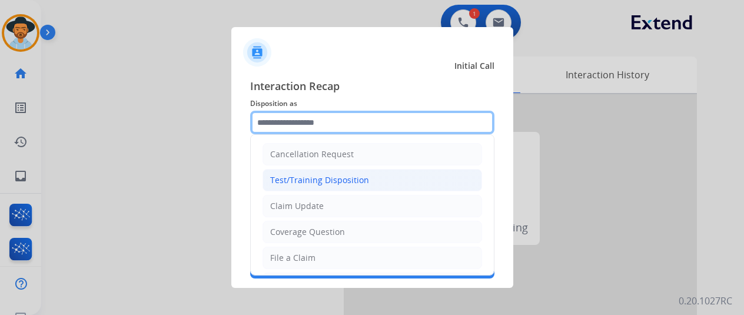
scroll to position [177, 0]
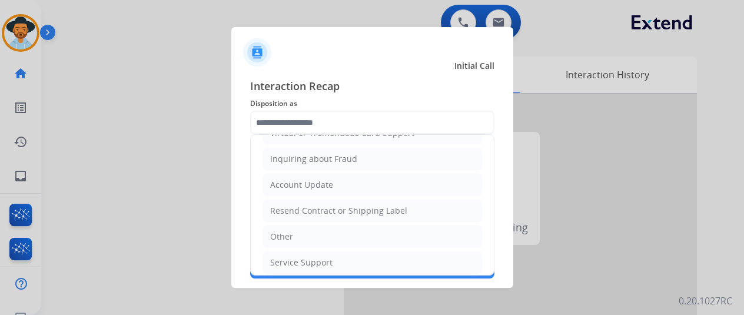
drag, startPoint x: 291, startPoint y: 233, endPoint x: 290, endPoint y: 226, distance: 6.6
click at [290, 233] on div "Other" at bounding box center [281, 237] width 23 height 12
type input "*****"
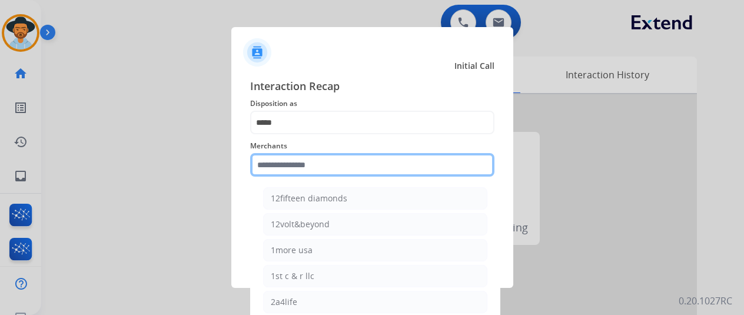
click at [288, 164] on input "text" at bounding box center [372, 165] width 244 height 24
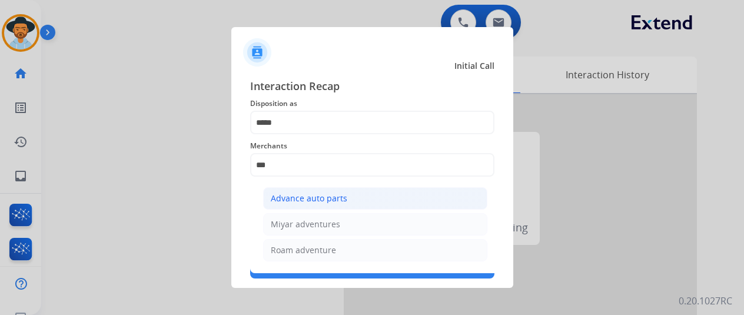
click at [310, 194] on div "Advance auto parts" at bounding box center [309, 199] width 77 height 12
type input "**********"
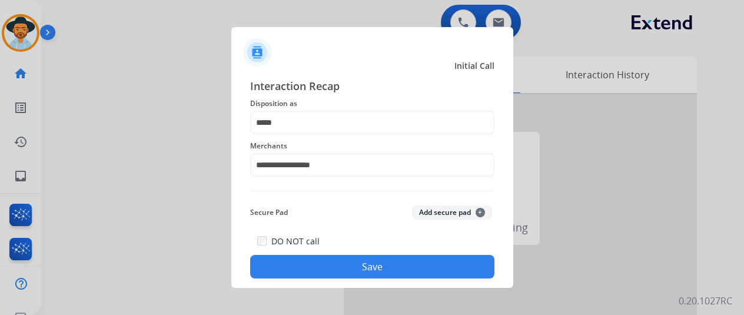
click at [343, 267] on button "Save" at bounding box center [372, 267] width 244 height 24
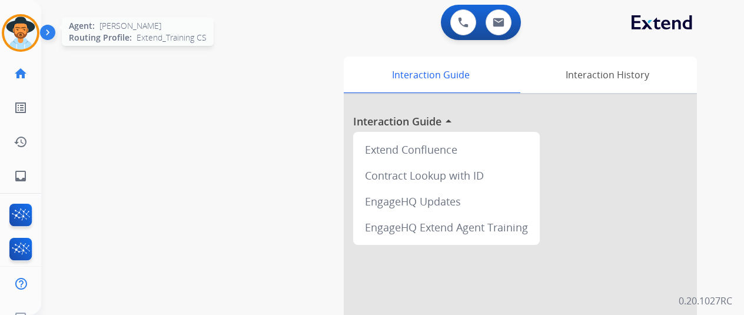
click at [15, 23] on img at bounding box center [20, 32] width 33 height 33
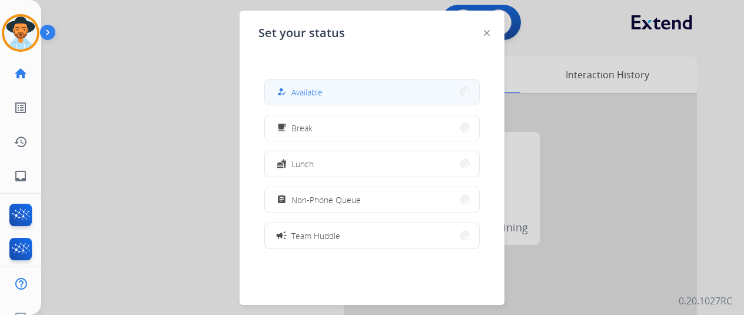
click at [326, 95] on button "how_to_reg Available" at bounding box center [372, 91] width 214 height 25
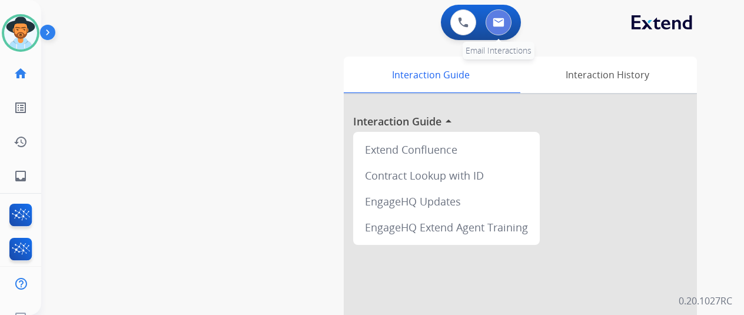
click at [505, 18] on img at bounding box center [499, 22] width 12 height 9
select select "**********"
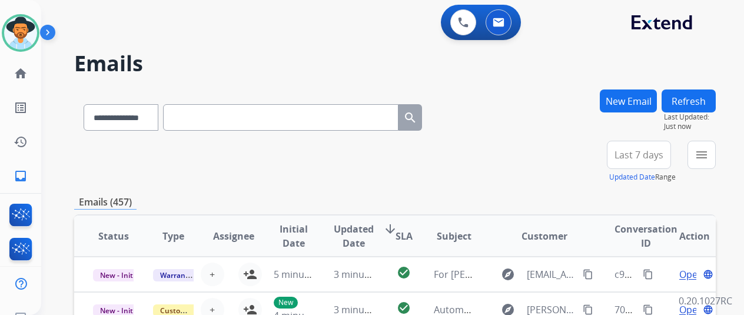
click at [632, 98] on button "New Email" at bounding box center [628, 100] width 57 height 23
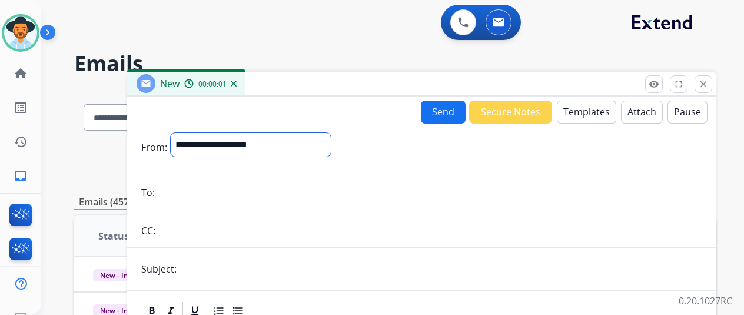
click at [199, 138] on select "**********" at bounding box center [251, 145] width 160 height 24
select select "**********"
click at [180, 133] on select "**********" at bounding box center [251, 145] width 160 height 24
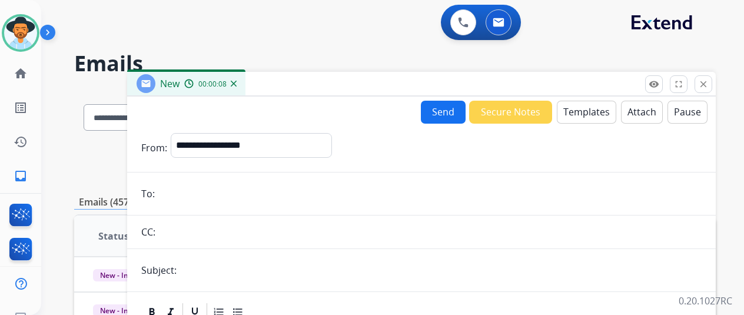
click at [174, 196] on input "email" at bounding box center [429, 194] width 543 height 24
paste input "**********"
type input "**********"
click at [586, 108] on button "Templates" at bounding box center [586, 112] width 59 height 23
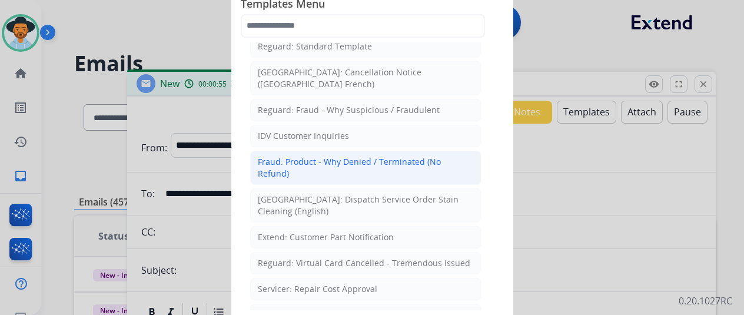
scroll to position [294, 0]
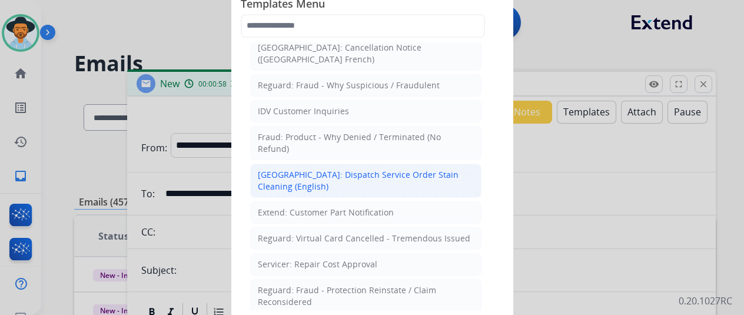
click at [301, 169] on div "[GEOGRAPHIC_DATA]: Dispatch Service Order Stain Cleaning (English)" at bounding box center [366, 181] width 216 height 24
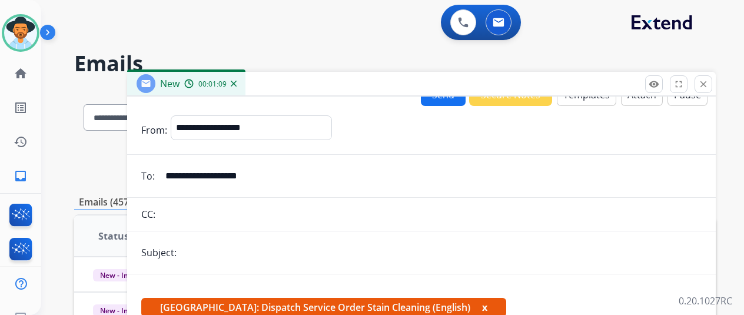
scroll to position [0, 0]
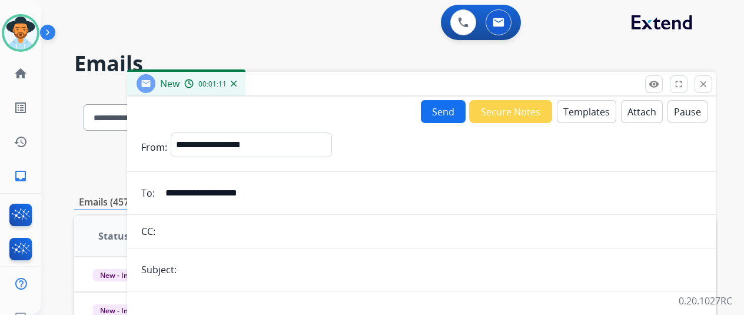
click at [595, 105] on button "Templates" at bounding box center [586, 111] width 59 height 23
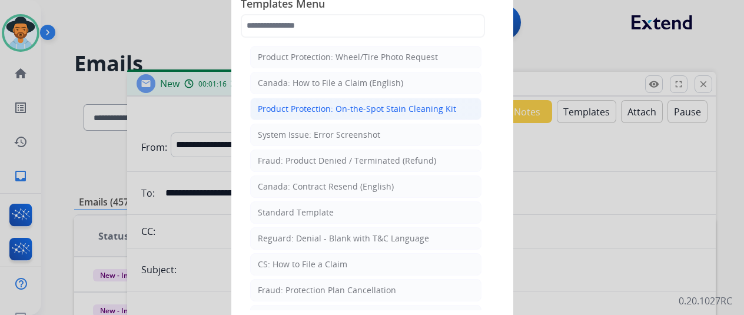
click at [309, 108] on div "Product Protection: On-the-Spot Stain Cleaning Kit" at bounding box center [357, 109] width 198 height 12
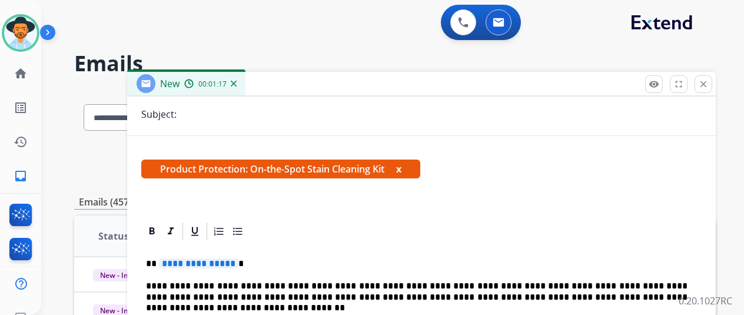
scroll to position [177, 0]
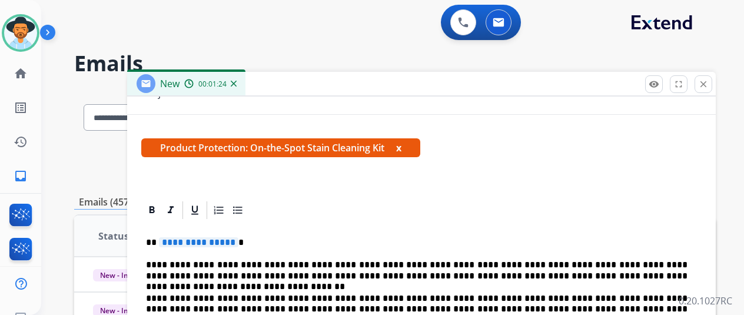
click at [238, 240] on span "**********" at bounding box center [198, 242] width 79 height 10
click at [156, 263] on p "**********" at bounding box center [417, 271] width 542 height 22
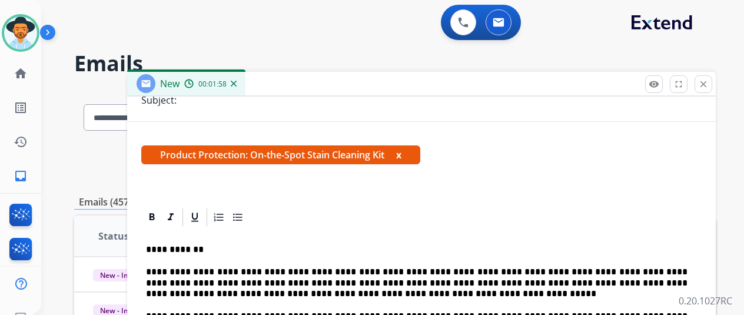
scroll to position [0, 0]
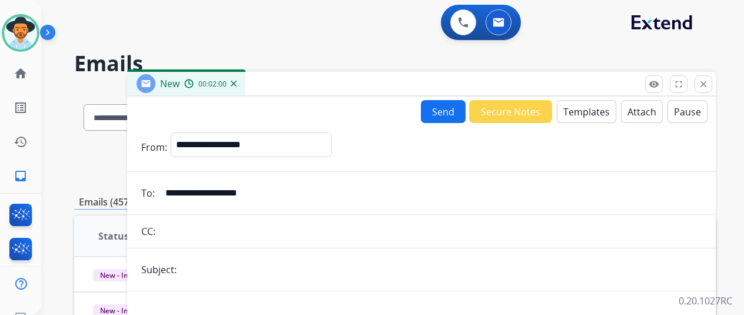
click at [447, 108] on button "Send" at bounding box center [443, 111] width 45 height 23
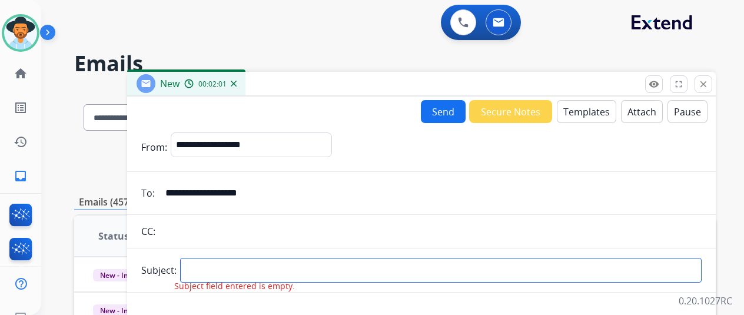
click at [225, 266] on input "text" at bounding box center [441, 270] width 522 height 25
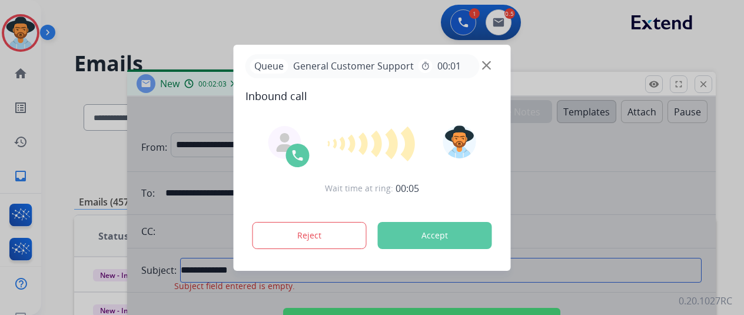
type input "**********"
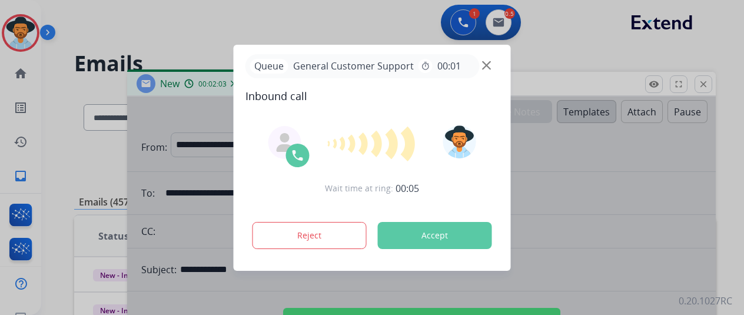
click at [615, 172] on div at bounding box center [372, 157] width 744 height 315
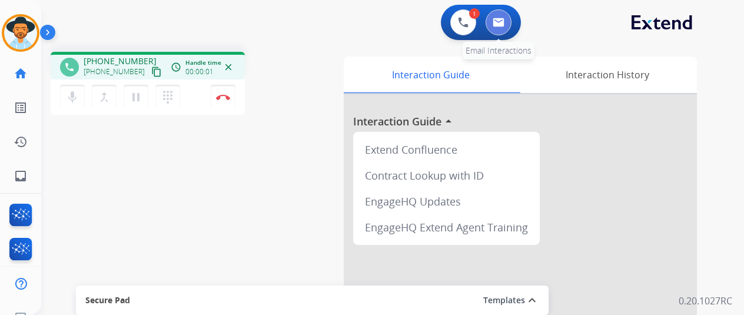
click at [507, 16] on button at bounding box center [499, 22] width 26 height 26
select select "**********"
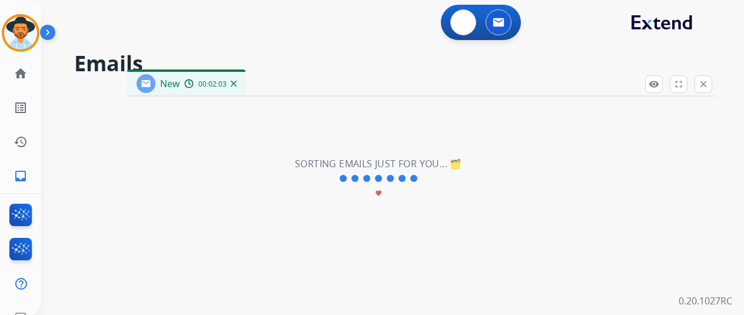
select select "**********"
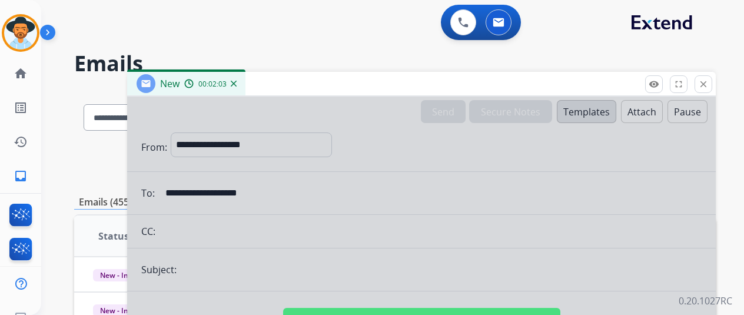
click at [246, 80] on div "New 00:02:03" at bounding box center [186, 84] width 118 height 24
drag, startPoint x: 245, startPoint y: 79, endPoint x: 241, endPoint y: 85, distance: 6.4
click at [236, 83] on div "00:02:03" at bounding box center [210, 83] width 52 height 11
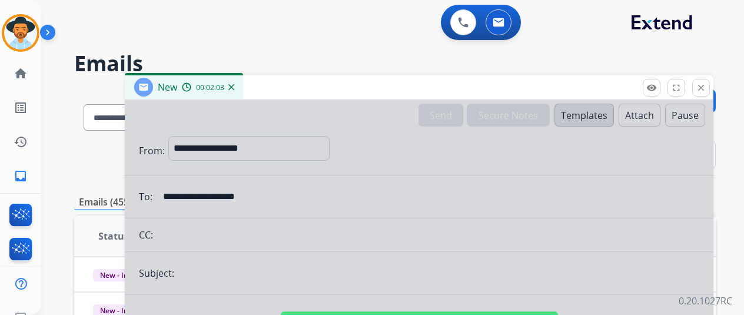
click at [240, 89] on div "New 00:02:03" at bounding box center [184, 87] width 118 height 24
click at [234, 87] on img at bounding box center [231, 87] width 6 height 6
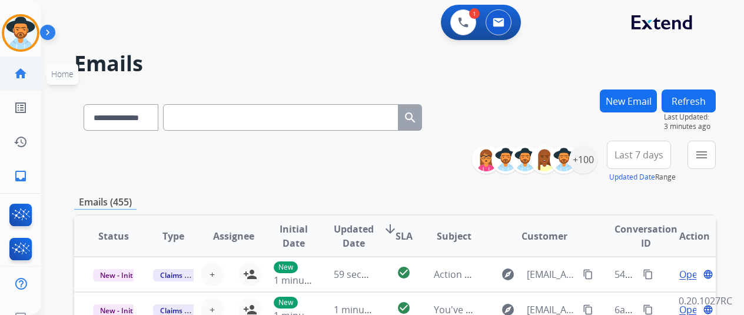
click at [25, 71] on mat-icon "home" at bounding box center [21, 74] width 14 height 14
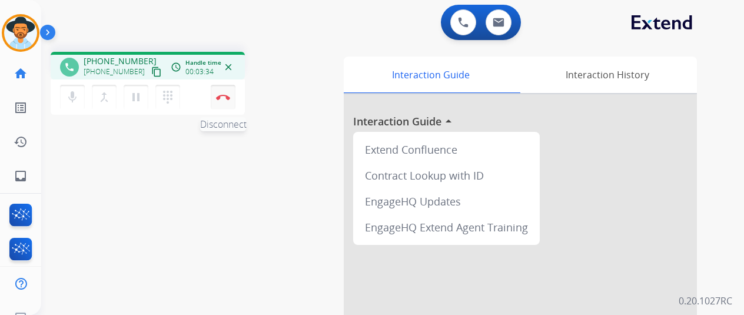
click at [226, 94] on img at bounding box center [223, 97] width 14 height 6
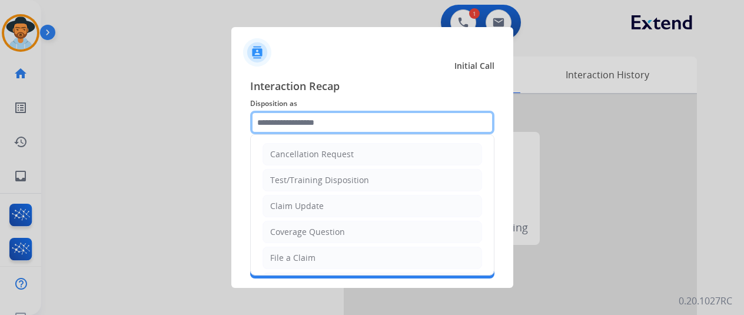
click at [323, 119] on input "text" at bounding box center [372, 123] width 244 height 24
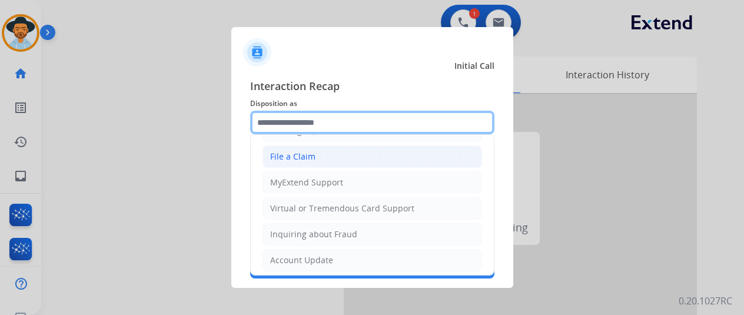
scroll to position [120, 0]
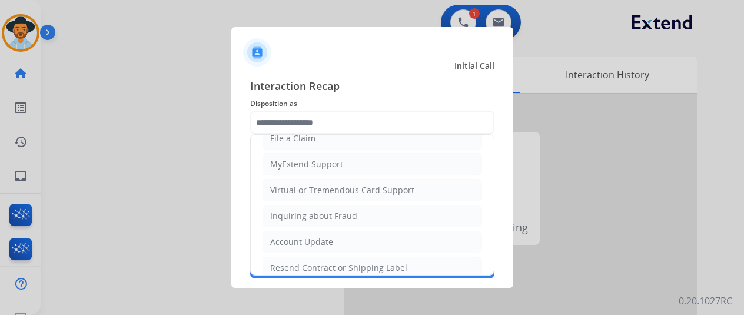
click at [284, 236] on div "Account Update" at bounding box center [301, 242] width 63 height 12
type input "**********"
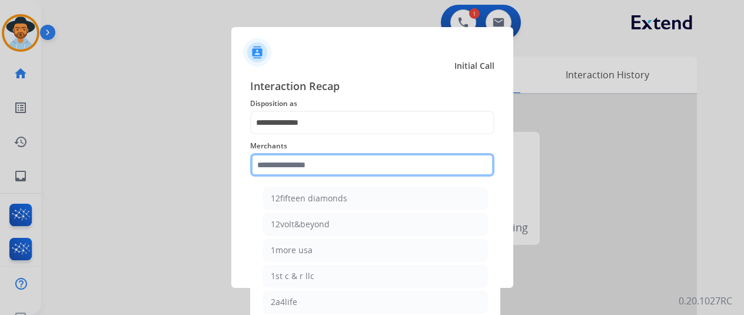
click at [291, 164] on input "text" at bounding box center [372, 165] width 244 height 24
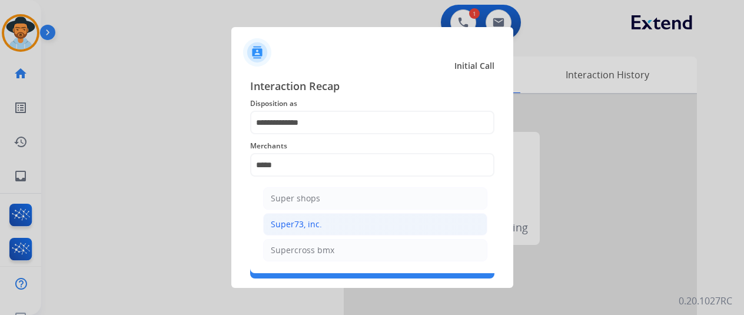
click at [297, 223] on div "Super73, inc." at bounding box center [296, 224] width 51 height 12
type input "**********"
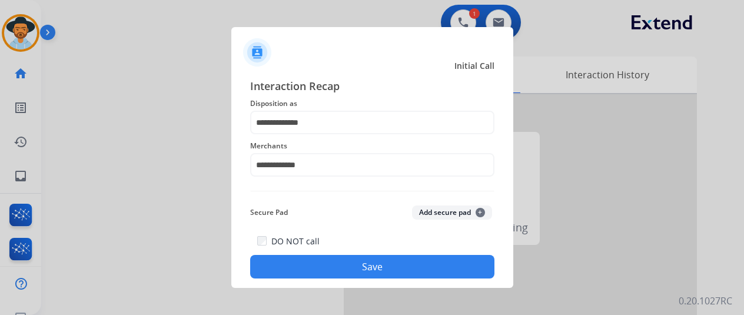
click at [364, 267] on button "Save" at bounding box center [372, 267] width 244 height 24
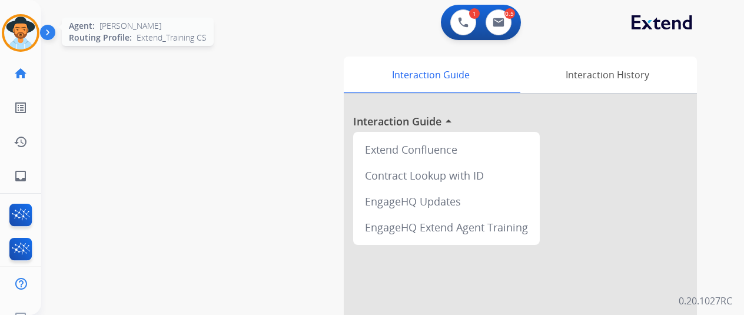
click at [22, 35] on img at bounding box center [20, 32] width 33 height 33
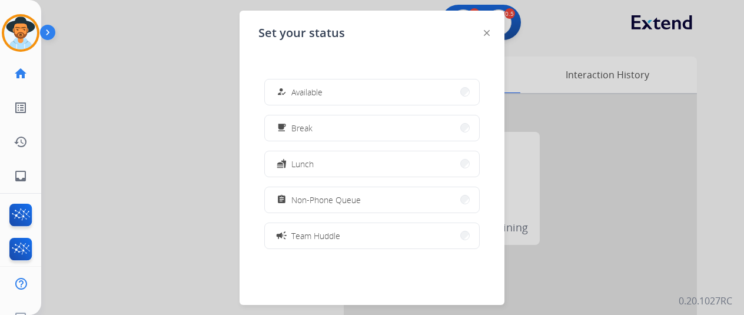
click at [367, 97] on button "how_to_reg Available" at bounding box center [372, 91] width 214 height 25
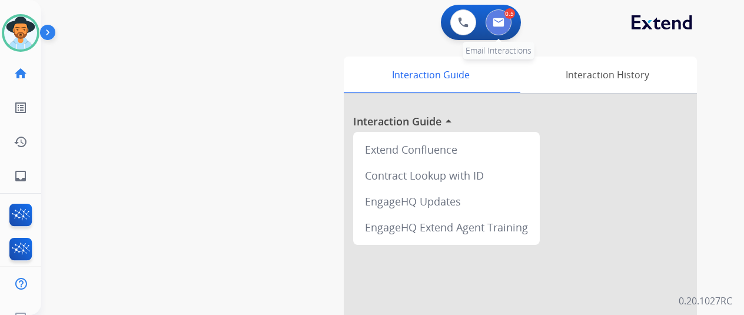
click at [505, 19] on img at bounding box center [499, 22] width 12 height 9
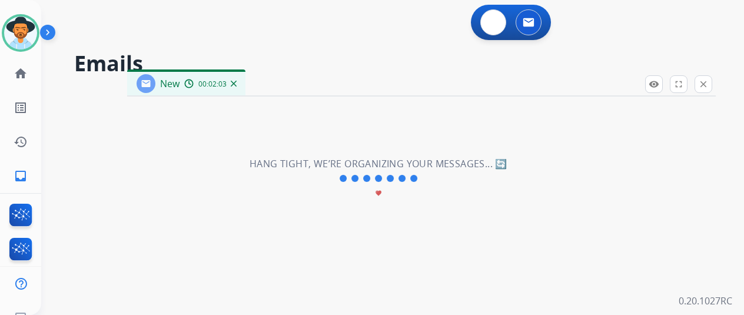
select select "**********"
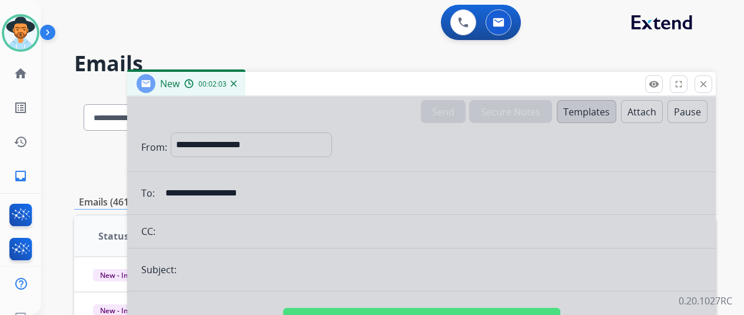
click at [433, 236] on div at bounding box center [421, 317] width 589 height 440
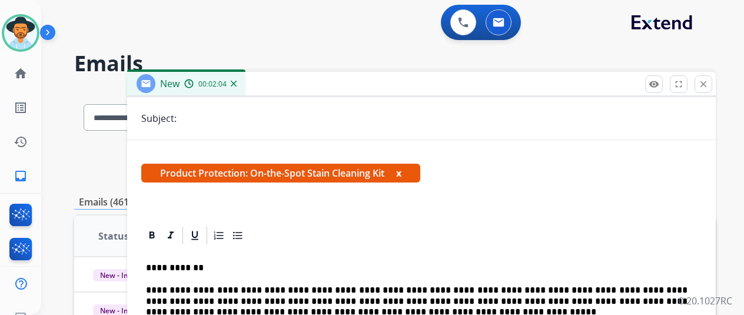
scroll to position [118, 0]
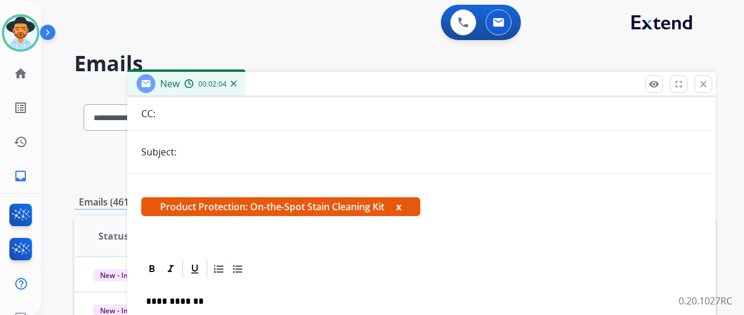
click at [208, 157] on input "text" at bounding box center [441, 152] width 522 height 24
type input "**********"
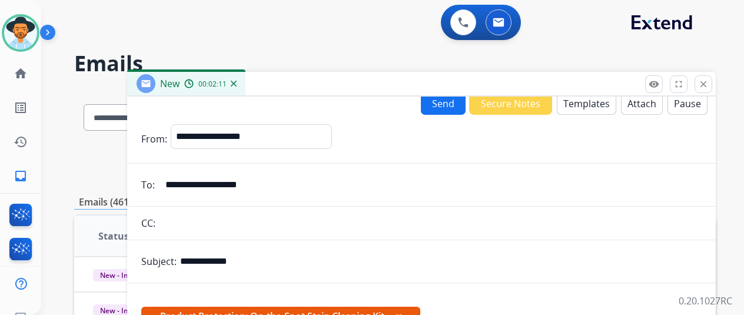
scroll to position [0, 0]
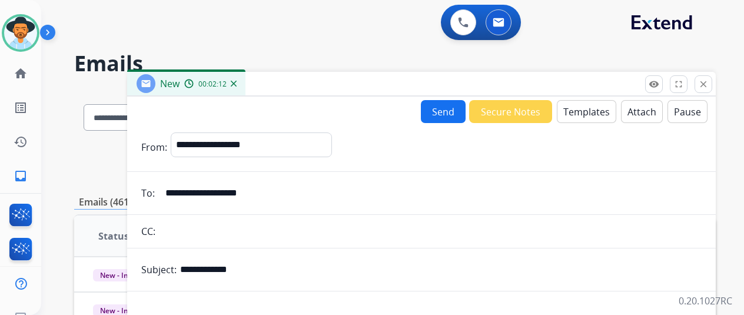
click at [451, 111] on button "Send" at bounding box center [443, 111] width 45 height 23
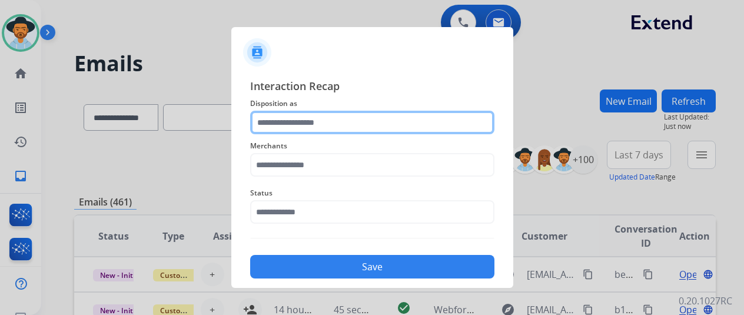
click at [310, 125] on input "text" at bounding box center [372, 123] width 244 height 24
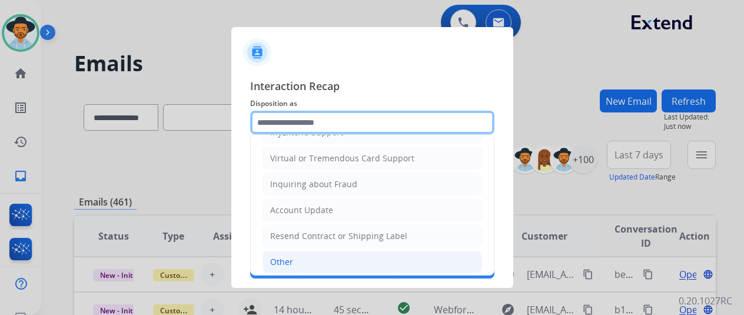
scroll to position [178, 0]
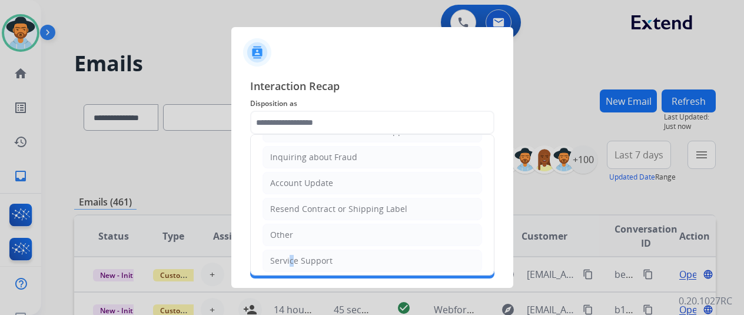
drag, startPoint x: 287, startPoint y: 261, endPoint x: 298, endPoint y: 240, distance: 24.0
click at [288, 260] on div "Service Support" at bounding box center [301, 261] width 62 height 12
type input "**********"
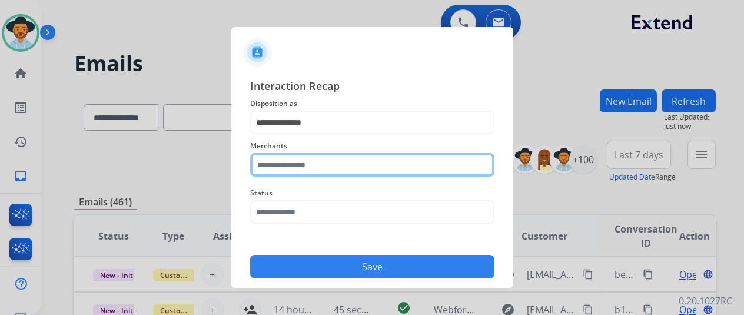
click at [295, 165] on input "text" at bounding box center [372, 165] width 244 height 24
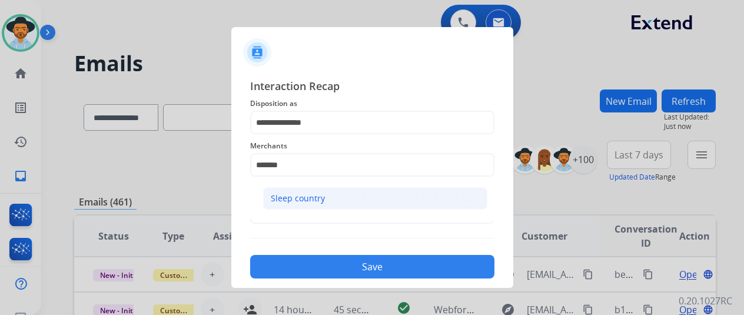
click at [321, 197] on div "Sleep country" at bounding box center [298, 199] width 54 height 12
type input "**********"
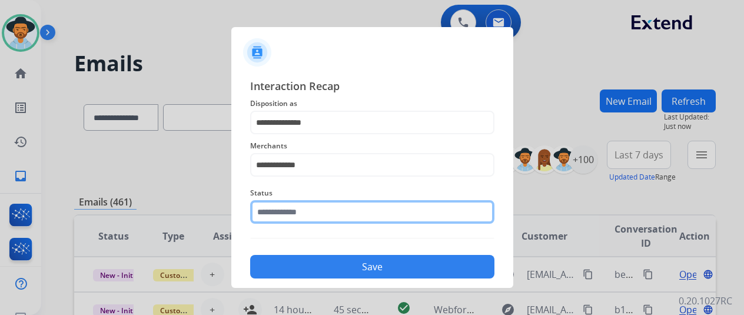
click at [267, 210] on input "text" at bounding box center [372, 212] width 244 height 24
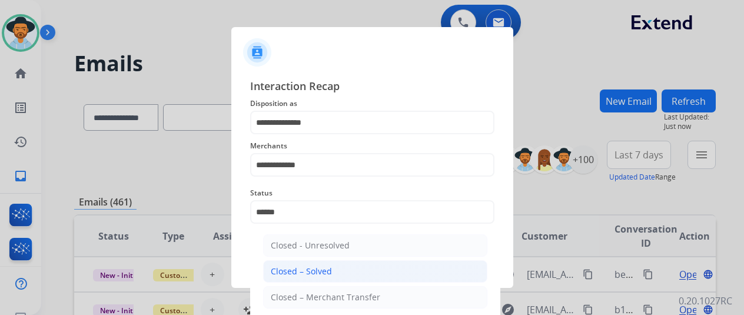
click at [309, 270] on div "Closed – Solved" at bounding box center [301, 272] width 61 height 12
type input "**********"
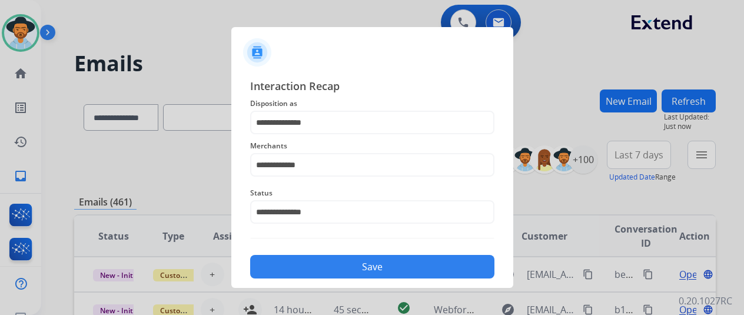
click at [327, 268] on button "Save" at bounding box center [372, 267] width 244 height 24
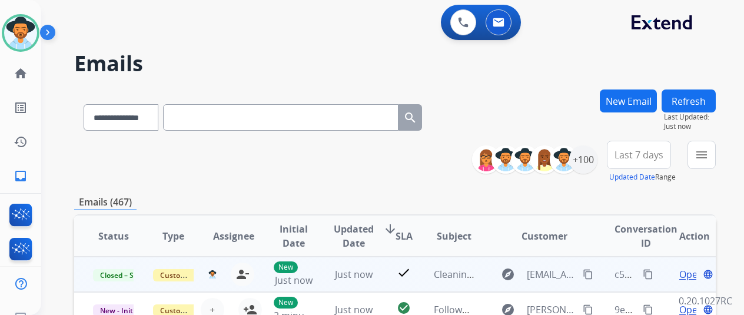
click at [646, 273] on mat-icon "content_copy" at bounding box center [648, 274] width 11 height 11
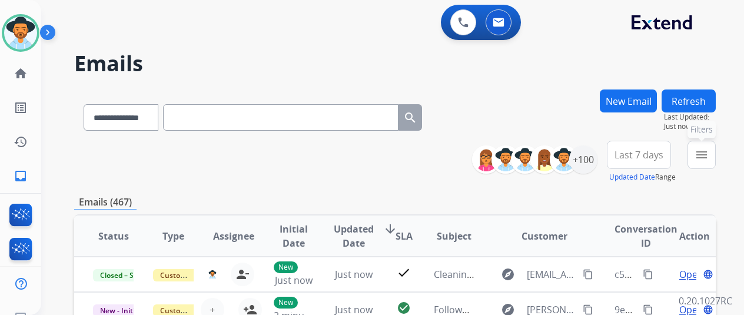
click at [709, 151] on mat-icon "menu" at bounding box center [702, 155] width 14 height 14
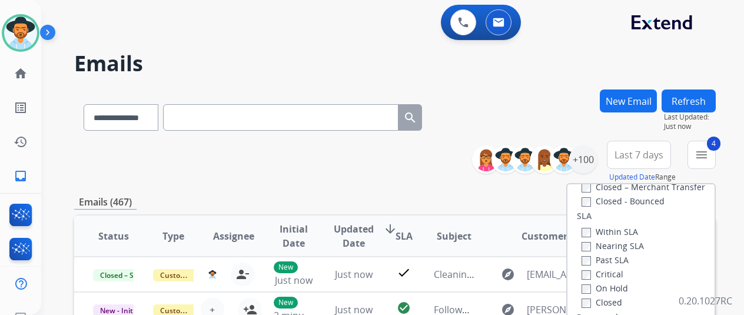
scroll to position [236, 0]
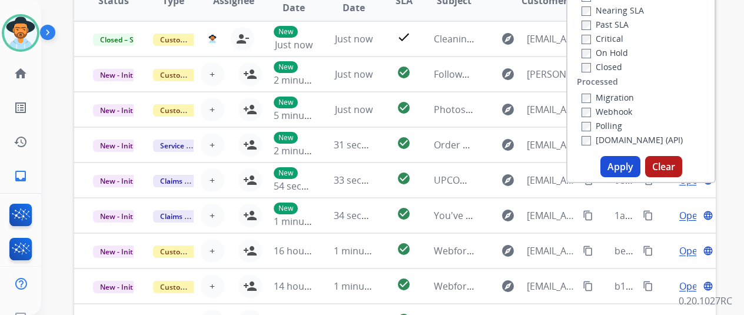
click at [620, 168] on button "Apply" at bounding box center [621, 166] width 40 height 21
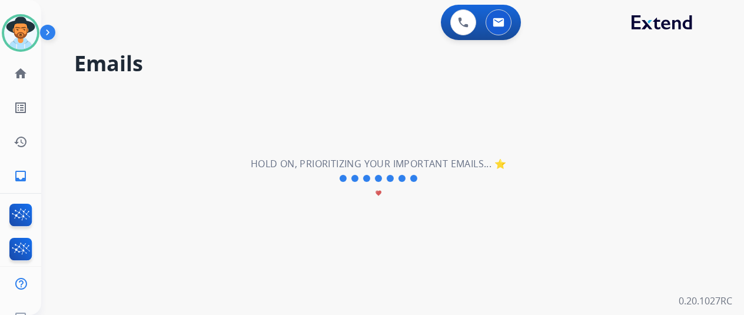
scroll to position [0, 0]
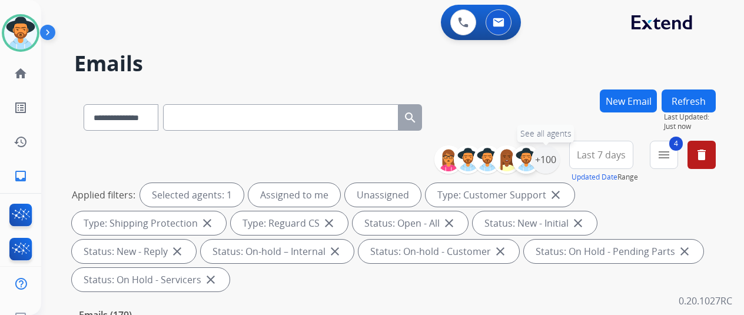
drag, startPoint x: 551, startPoint y: 152, endPoint x: 533, endPoint y: 149, distance: 18.6
click at [551, 152] on div "+100" at bounding box center [546, 159] width 28 height 28
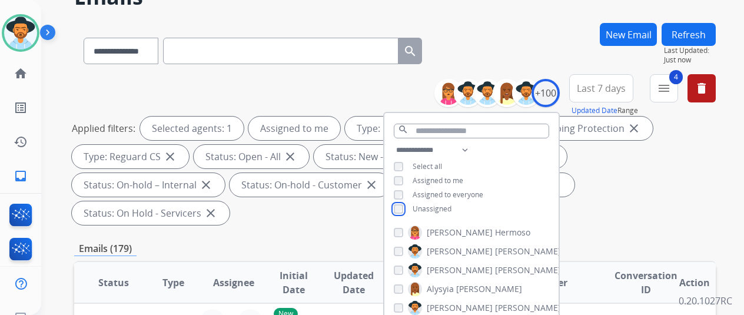
scroll to position [236, 0]
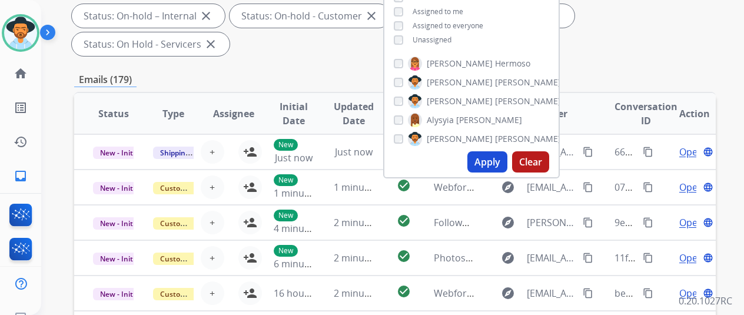
click at [501, 164] on button "Apply" at bounding box center [487, 161] width 40 height 21
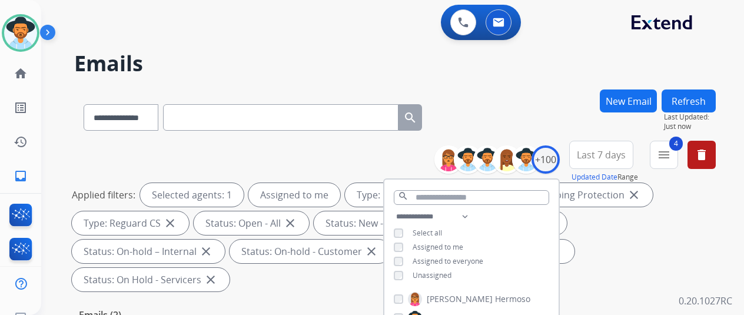
click at [540, 114] on div "**********" at bounding box center [395, 114] width 642 height 51
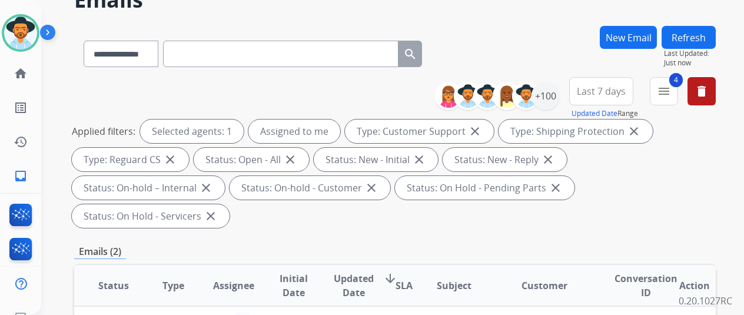
scroll to position [177, 0]
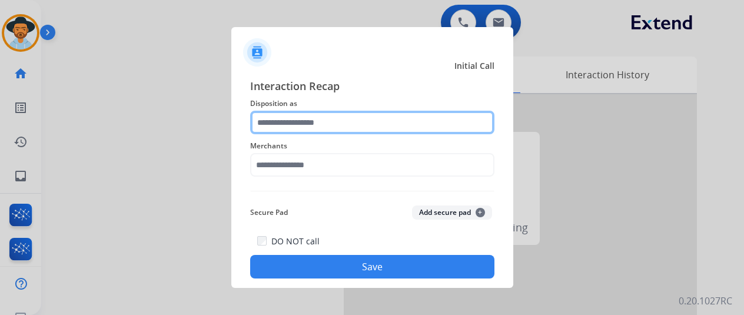
click at [274, 125] on input "text" at bounding box center [372, 123] width 244 height 24
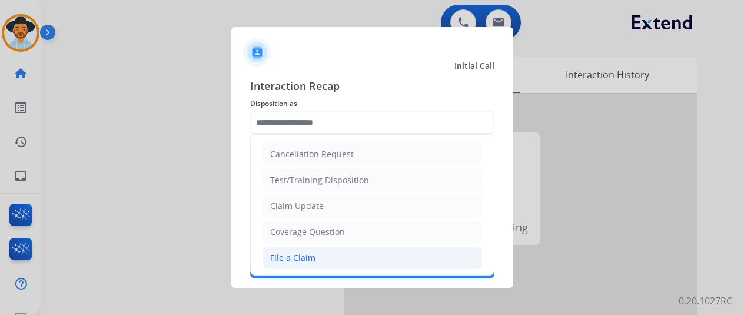
click at [276, 252] on div "File a Claim" at bounding box center [292, 258] width 45 height 12
type input "**********"
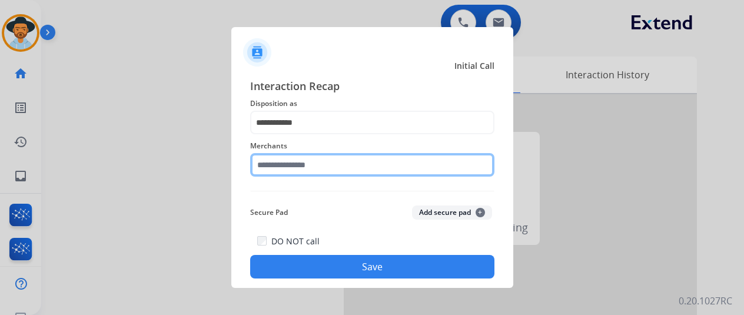
click at [290, 167] on input "text" at bounding box center [372, 165] width 244 height 24
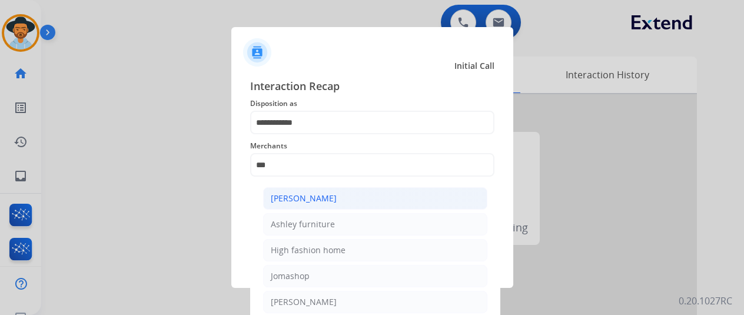
click at [305, 204] on li "[PERSON_NAME]" at bounding box center [375, 198] width 224 height 22
type input "**********"
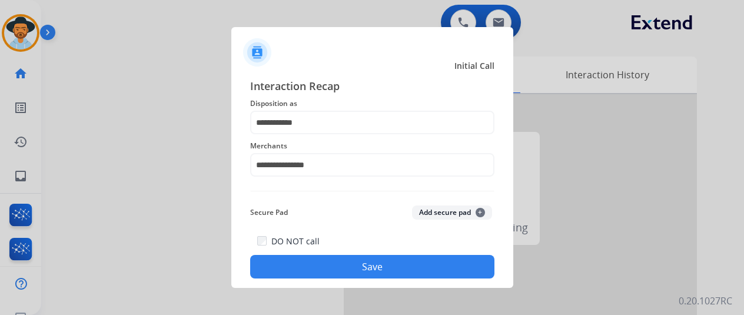
click at [363, 265] on button "Save" at bounding box center [372, 267] width 244 height 24
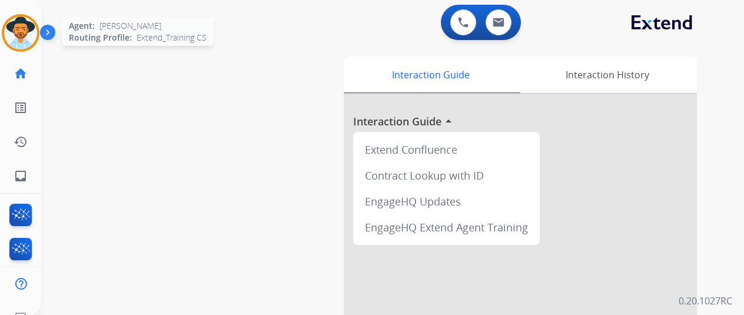
click at [28, 38] on img at bounding box center [20, 32] width 33 height 33
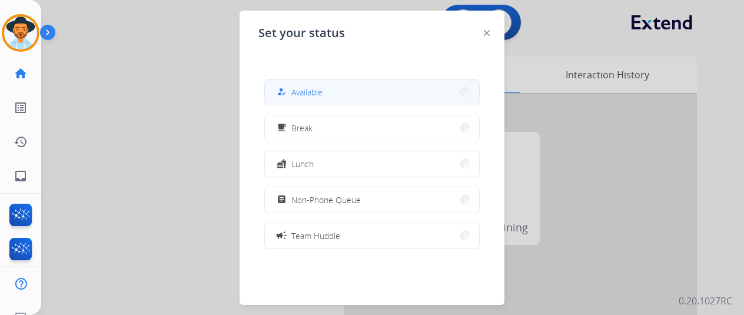
click at [327, 84] on button "how_to_reg Available" at bounding box center [372, 91] width 214 height 25
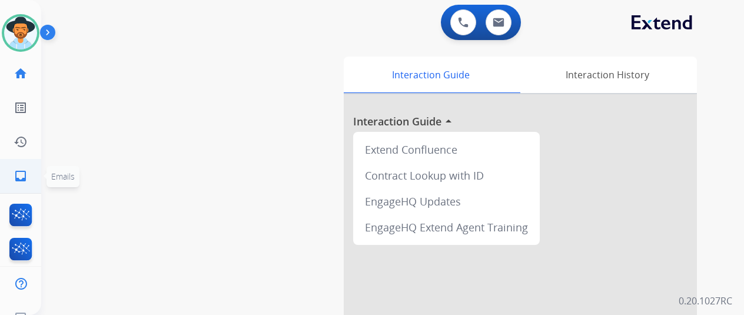
click at [19, 176] on mat-icon "inbox" at bounding box center [21, 176] width 14 height 14
select select "**********"
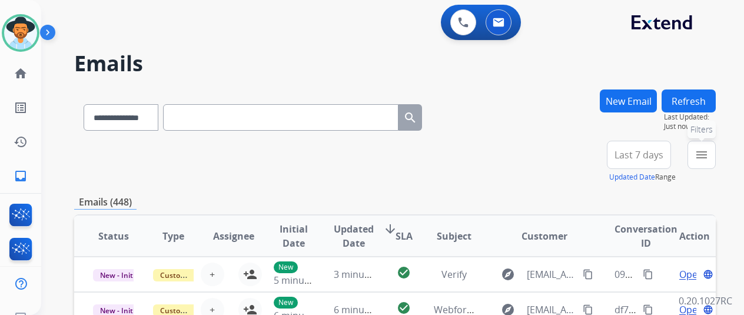
click at [709, 154] on mat-icon "menu" at bounding box center [702, 155] width 14 height 14
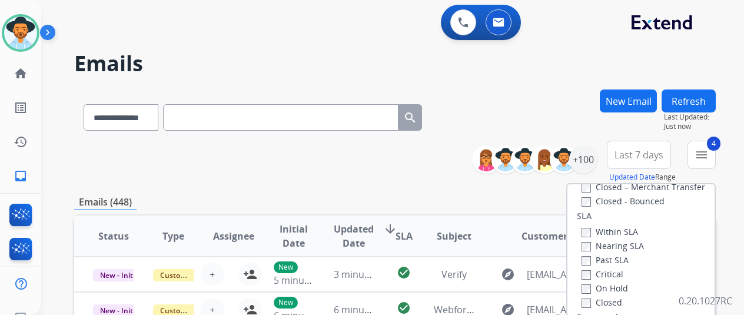
scroll to position [177, 0]
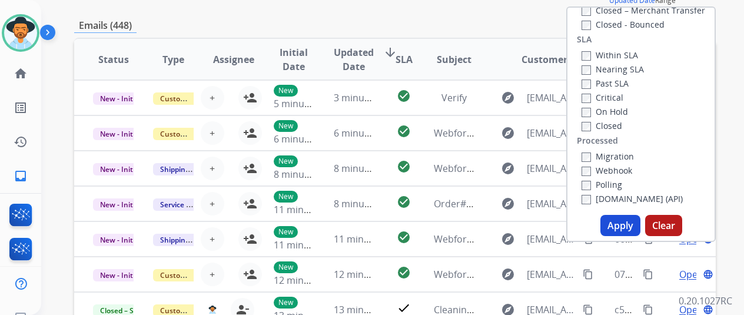
click at [621, 223] on button "Apply" at bounding box center [621, 225] width 40 height 21
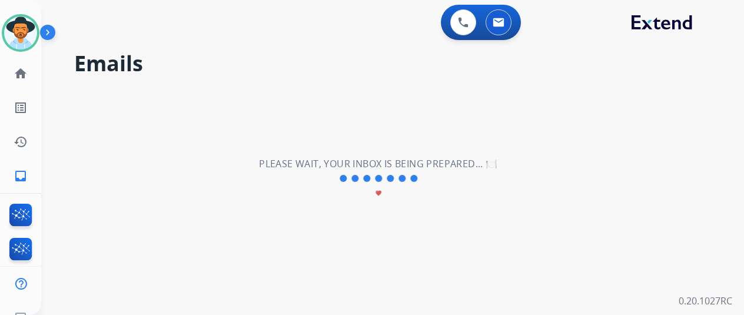
scroll to position [0, 0]
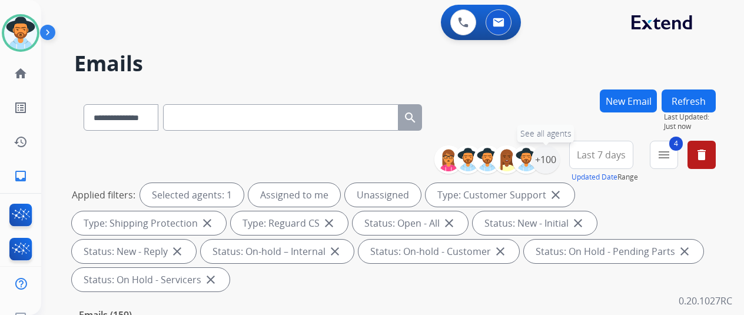
drag, startPoint x: 554, startPoint y: 156, endPoint x: 466, endPoint y: 181, distance: 91.7
click at [554, 157] on div "+100" at bounding box center [546, 159] width 28 height 28
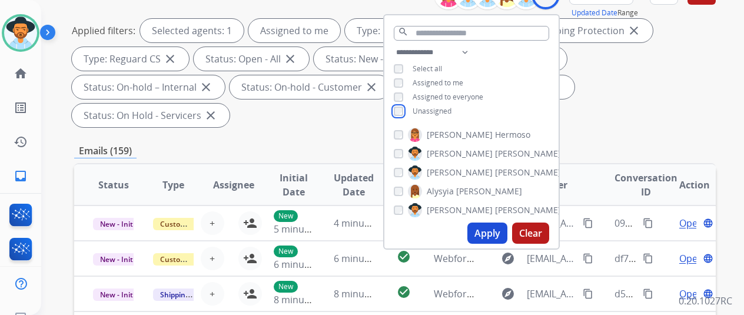
scroll to position [177, 0]
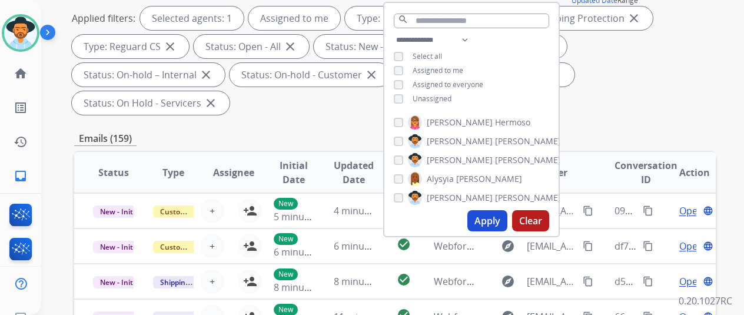
click at [503, 220] on button "Apply" at bounding box center [487, 220] width 40 height 21
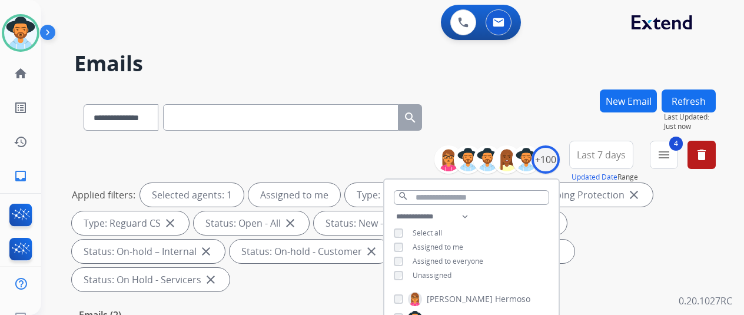
click at [556, 118] on div "**********" at bounding box center [395, 114] width 642 height 51
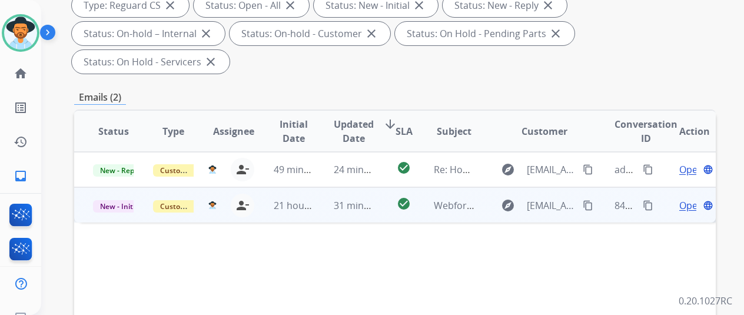
scroll to position [236, 0]
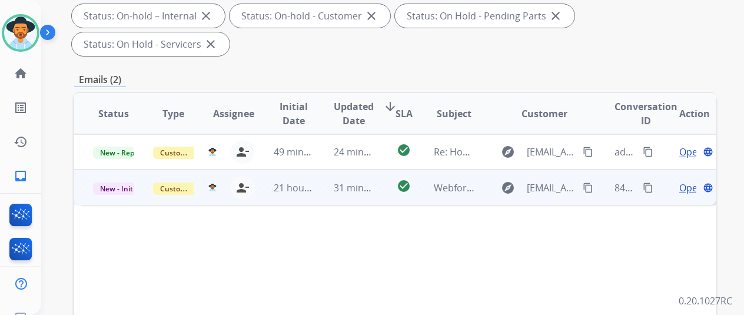
click at [685, 181] on span "Open" at bounding box center [691, 188] width 24 height 14
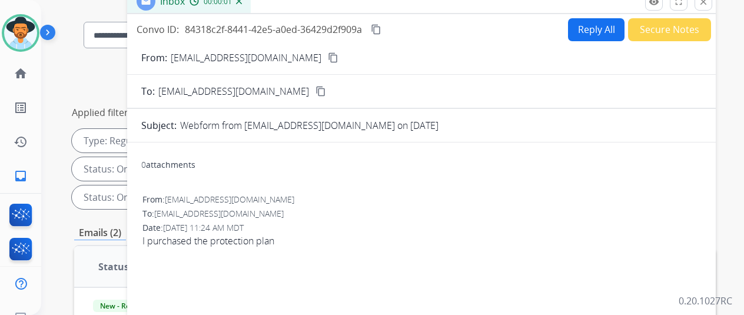
scroll to position [0, 0]
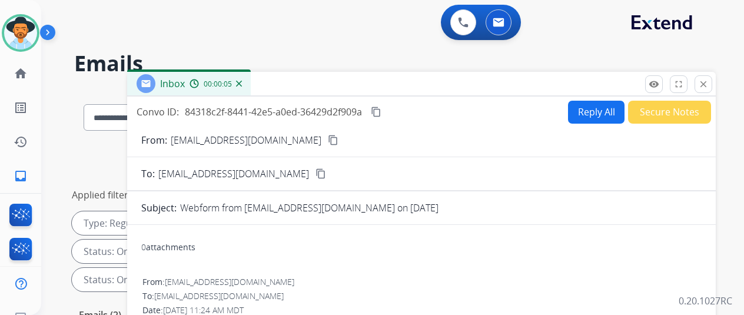
click at [242, 82] on img at bounding box center [239, 84] width 6 height 6
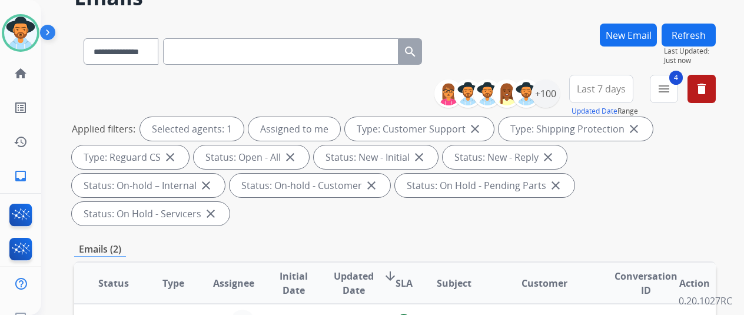
scroll to position [177, 0]
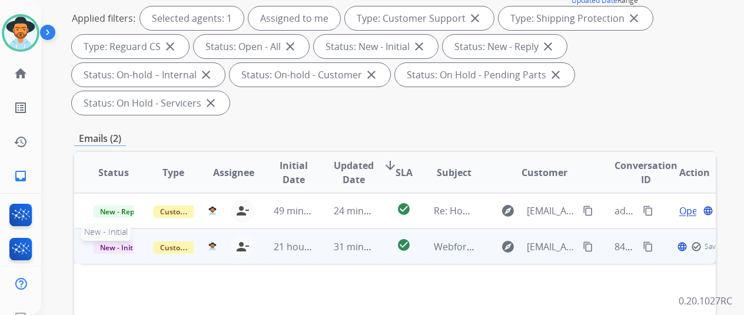
click at [101, 241] on span "New - Initial" at bounding box center [120, 247] width 55 height 12
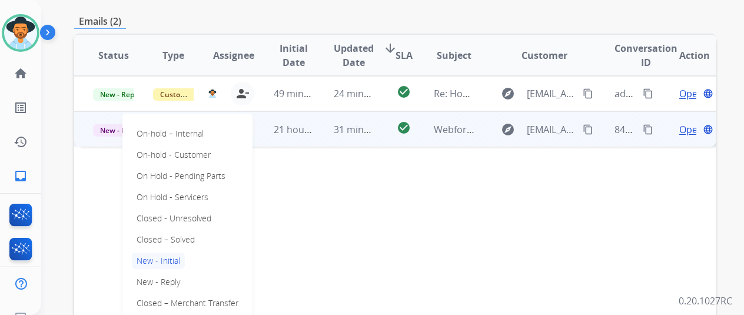
scroll to position [294, 0]
click at [177, 231] on p "Closed – Solved" at bounding box center [166, 239] width 68 height 16
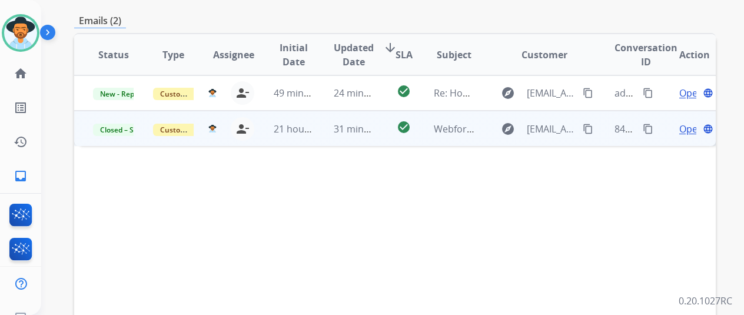
click at [687, 122] on span "Open" at bounding box center [691, 129] width 24 height 14
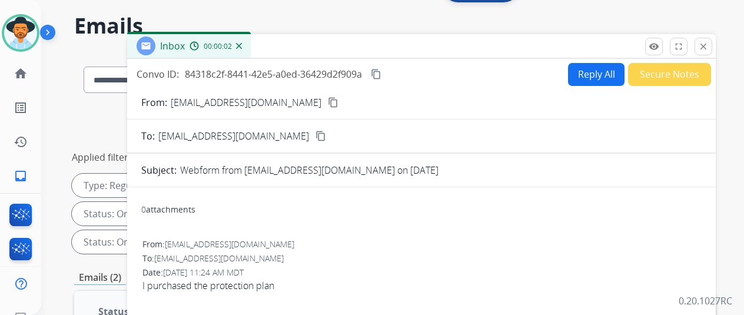
scroll to position [0, 0]
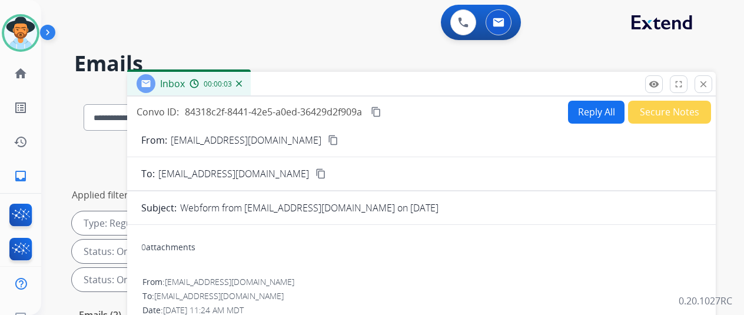
click at [664, 108] on button "Secure Notes" at bounding box center [669, 112] width 83 height 23
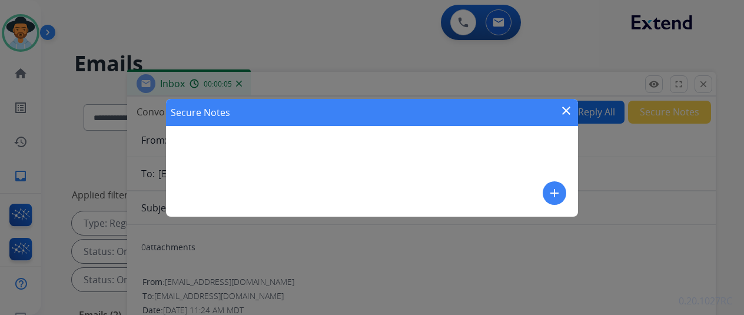
click at [556, 191] on mat-icon "add" at bounding box center [555, 193] width 14 height 14
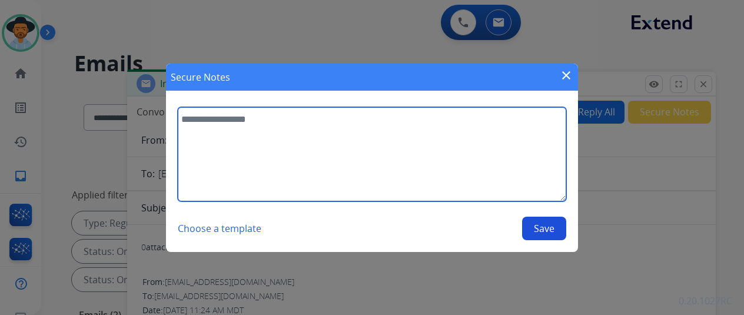
click at [241, 129] on textarea at bounding box center [372, 154] width 389 height 94
type textarea "*"
type textarea "**********"
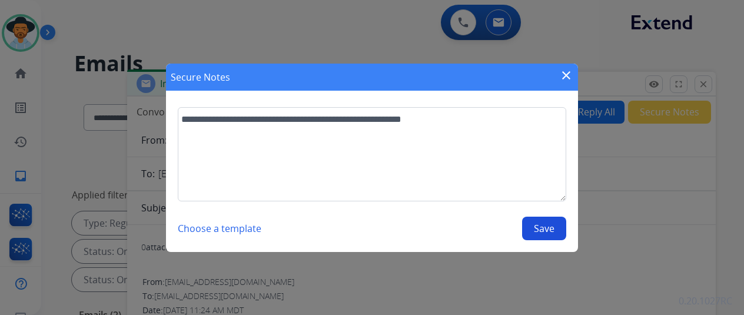
click at [539, 231] on button "Save" at bounding box center [544, 229] width 44 height 24
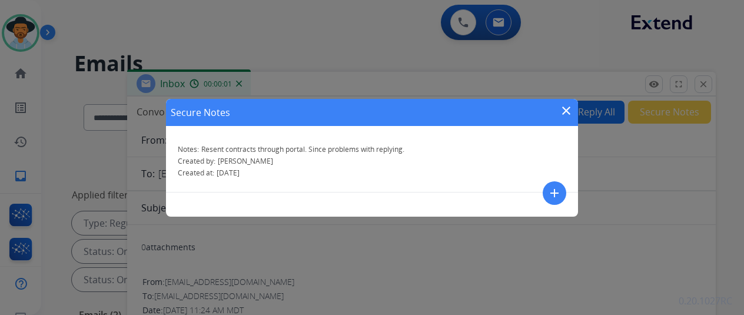
click at [569, 110] on mat-icon "close" at bounding box center [566, 111] width 14 height 14
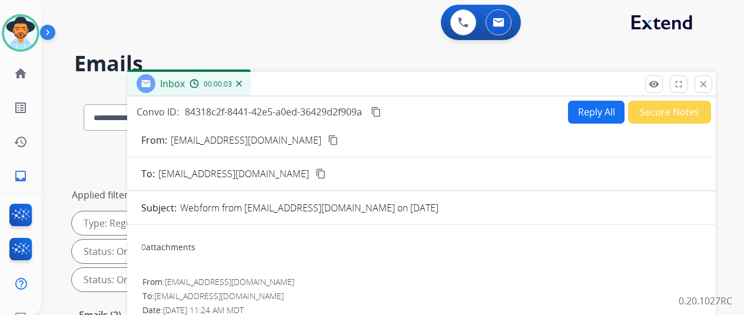
click at [242, 84] on img at bounding box center [239, 84] width 6 height 6
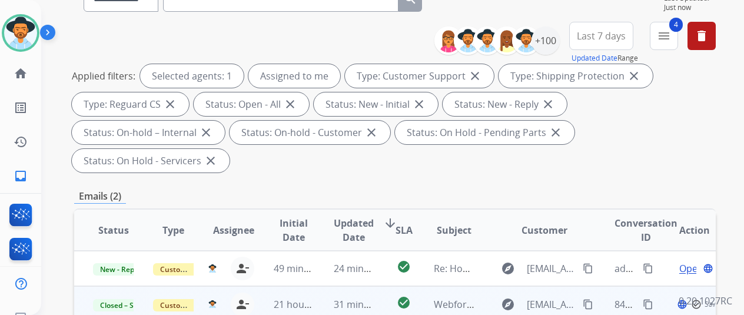
scroll to position [236, 0]
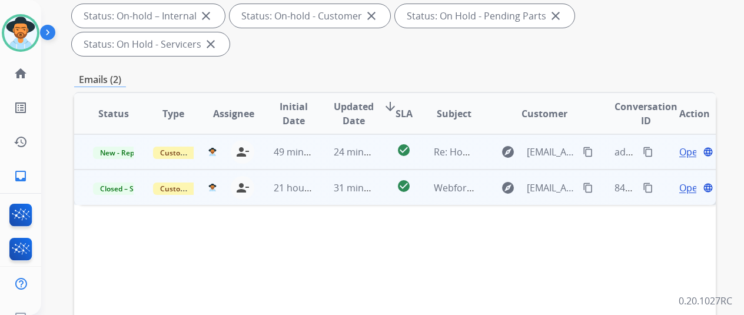
click at [687, 145] on span "Open" at bounding box center [691, 152] width 24 height 14
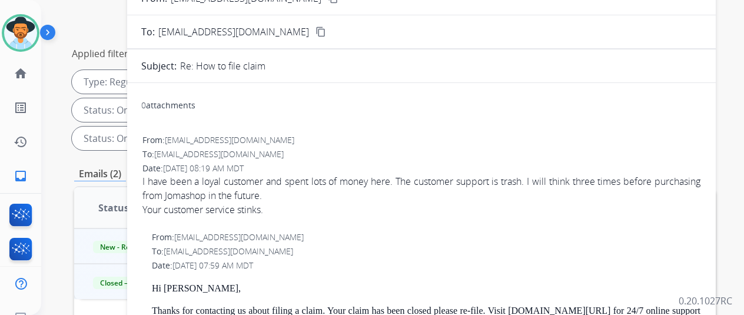
scroll to position [59, 0]
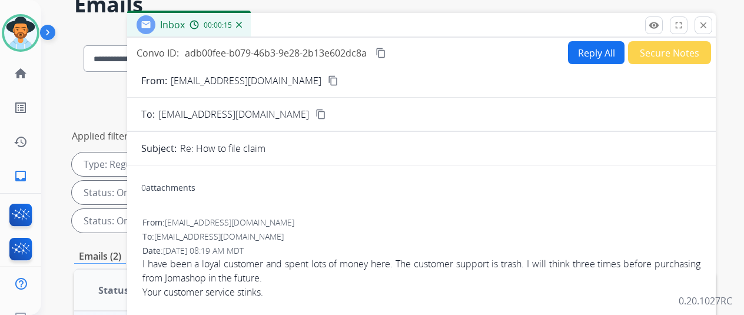
click at [242, 25] on img at bounding box center [239, 25] width 6 height 6
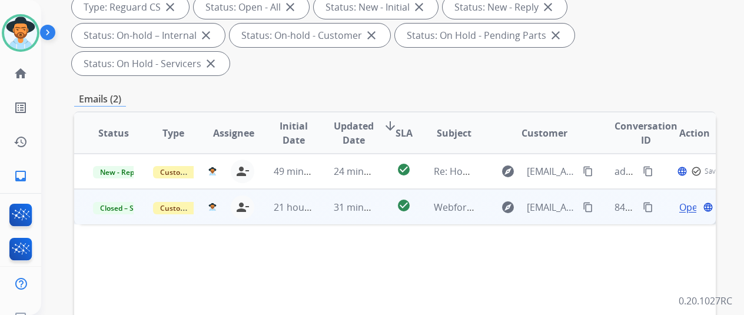
scroll to position [294, 0]
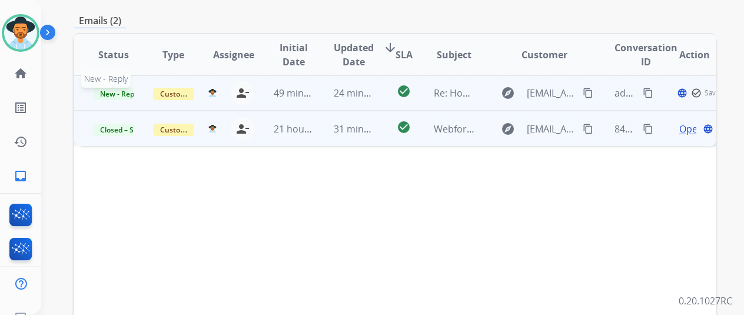
click at [111, 88] on span "New - Reply" at bounding box center [120, 94] width 54 height 12
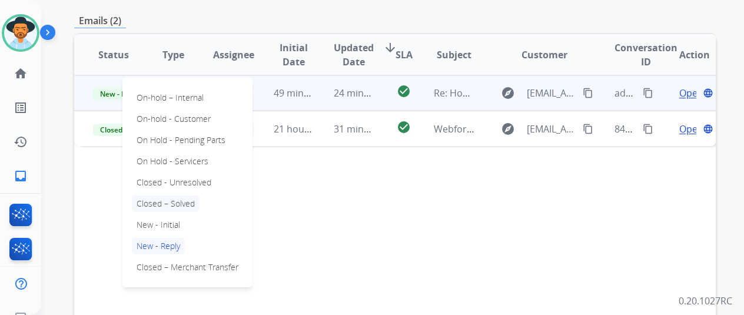
click at [166, 195] on p "Closed – Solved" at bounding box center [166, 203] width 68 height 16
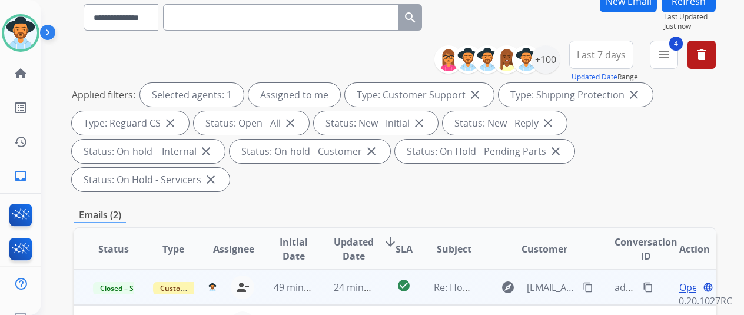
scroll to position [0, 0]
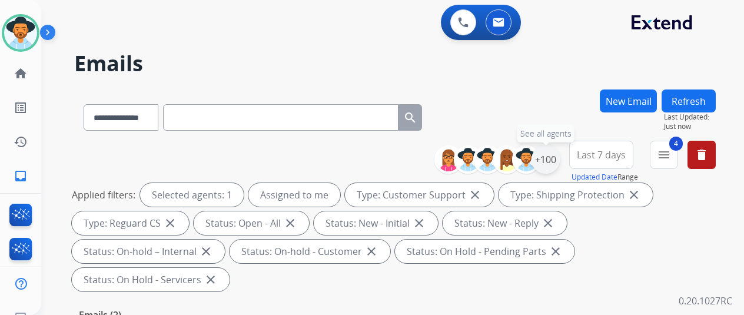
click at [552, 160] on div "+100" at bounding box center [546, 159] width 28 height 28
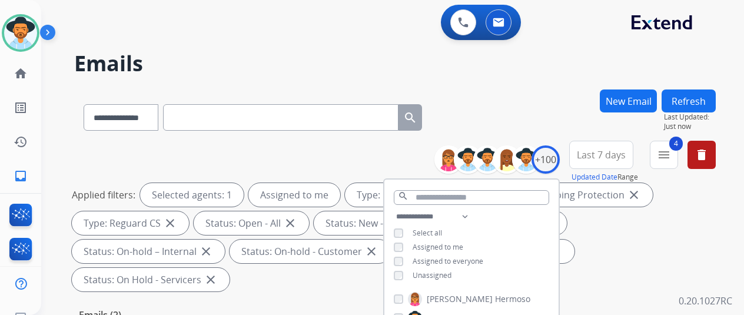
scroll to position [177, 0]
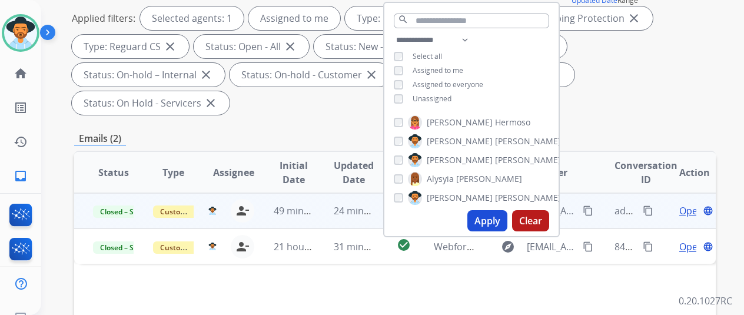
click at [490, 216] on button "Apply" at bounding box center [487, 220] width 40 height 21
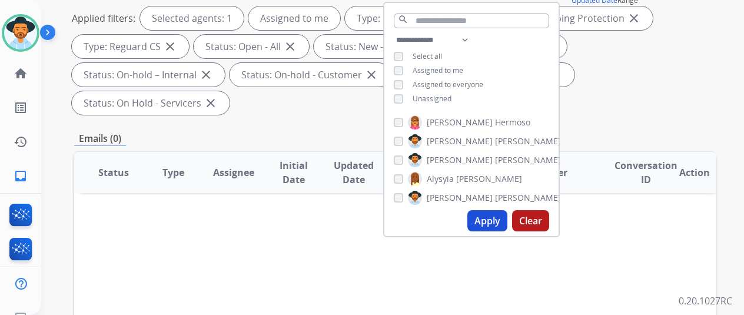
click at [494, 217] on button "Apply" at bounding box center [487, 220] width 40 height 21
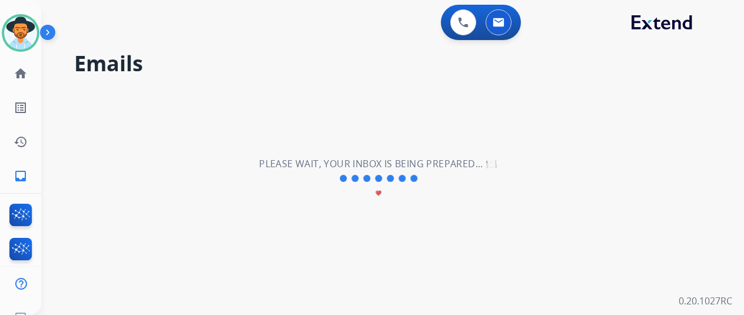
scroll to position [0, 0]
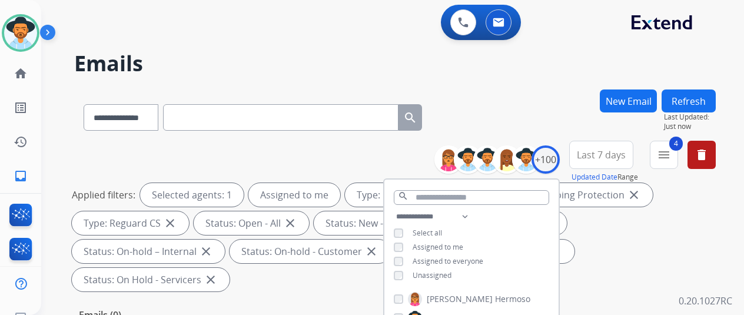
click at [549, 92] on div "**********" at bounding box center [395, 114] width 642 height 51
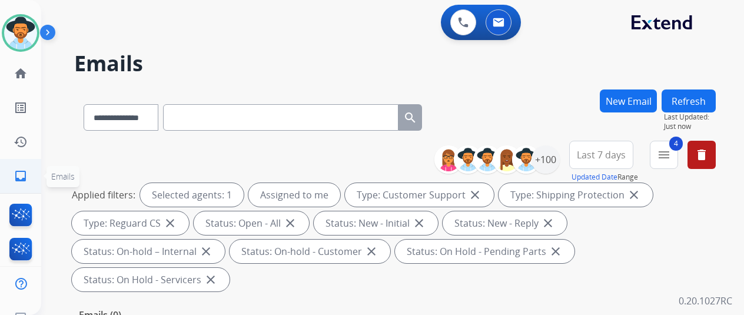
click at [23, 175] on mat-icon "inbox" at bounding box center [21, 176] width 14 height 14
click at [559, 148] on div "+100" at bounding box center [546, 159] width 28 height 28
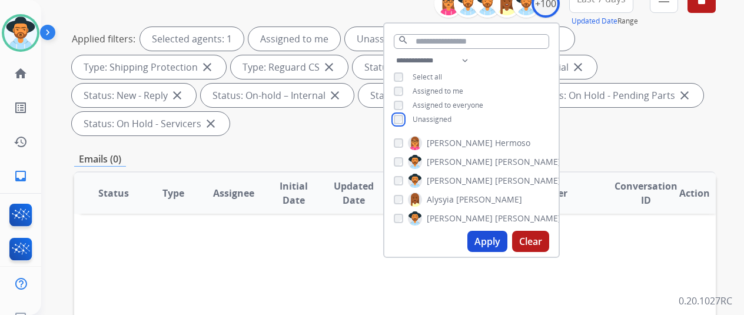
scroll to position [236, 0]
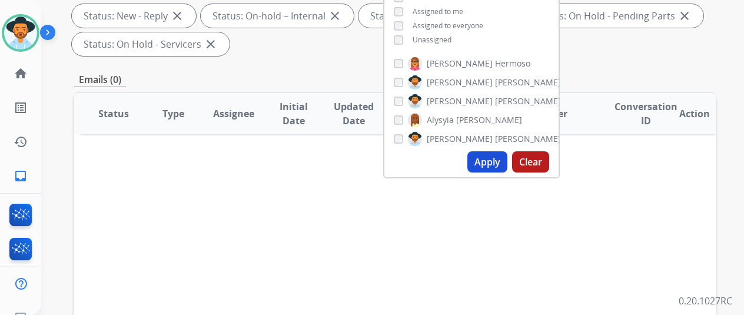
click at [493, 161] on button "Apply" at bounding box center [487, 161] width 40 height 21
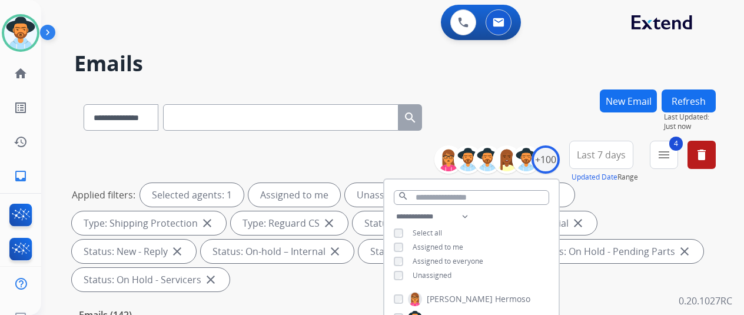
click at [493, 97] on div "**********" at bounding box center [395, 114] width 642 height 51
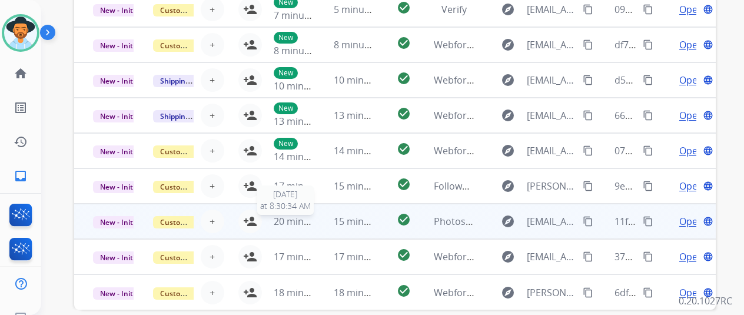
scroll to position [458, 0]
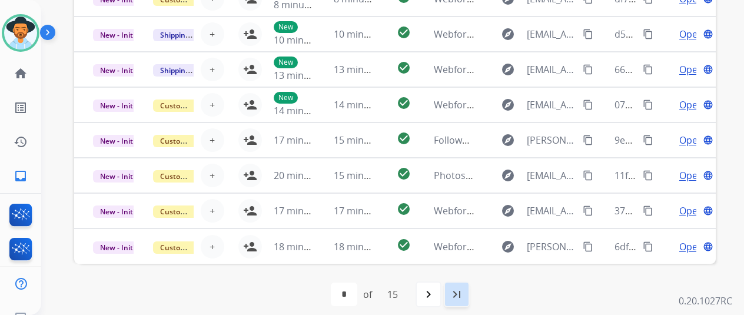
click at [463, 291] on mat-icon "last_page" at bounding box center [457, 294] width 14 height 14
select select "**"
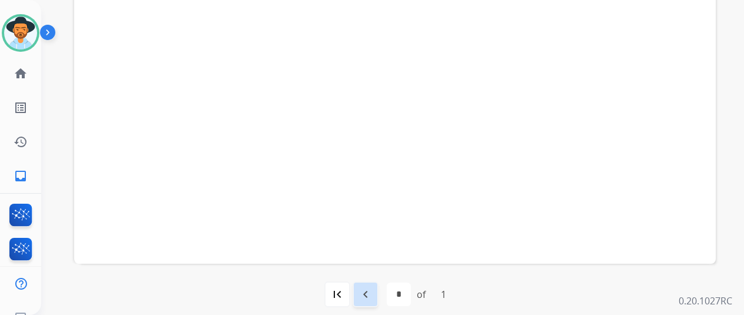
click at [373, 293] on mat-icon "navigate_before" at bounding box center [366, 294] width 14 height 14
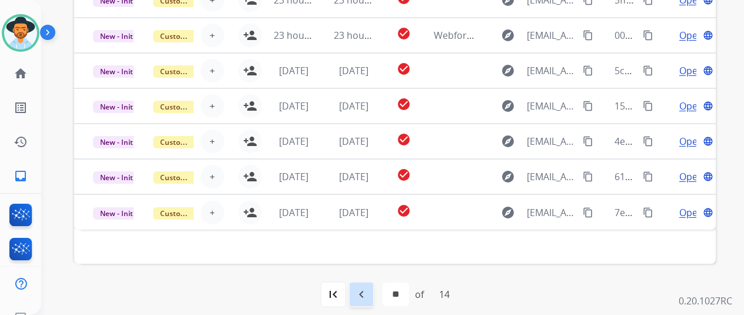
click at [365, 291] on mat-icon "navigate_before" at bounding box center [361, 294] width 14 height 14
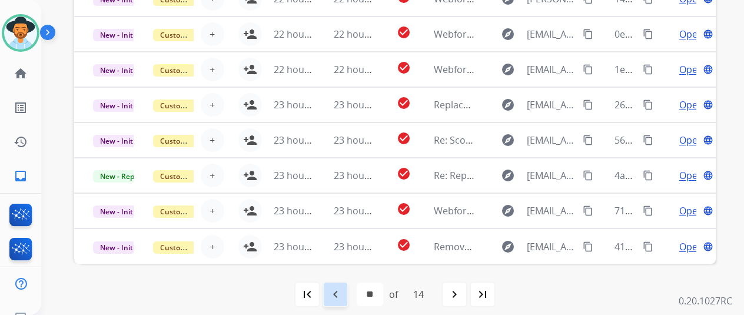
click at [338, 293] on mat-icon "navigate_before" at bounding box center [336, 294] width 14 height 14
select select "**"
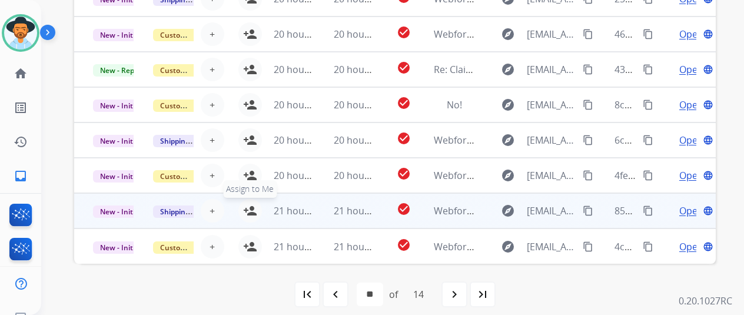
click at [251, 209] on mat-icon "person_add" at bounding box center [250, 211] width 14 height 14
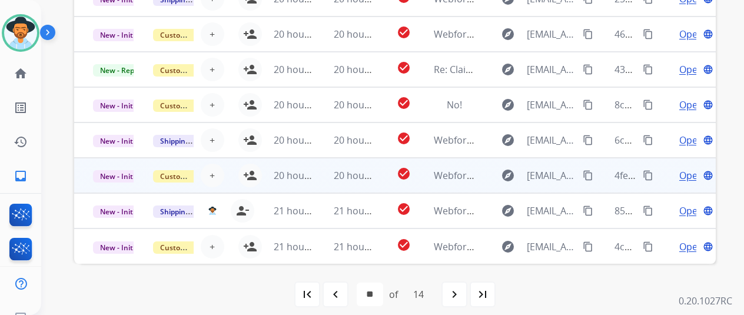
click at [255, 168] on td "20 hours ago" at bounding box center [285, 175] width 60 height 35
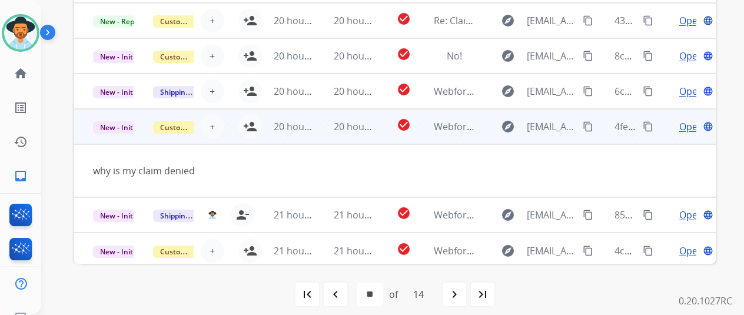
scroll to position [54, 0]
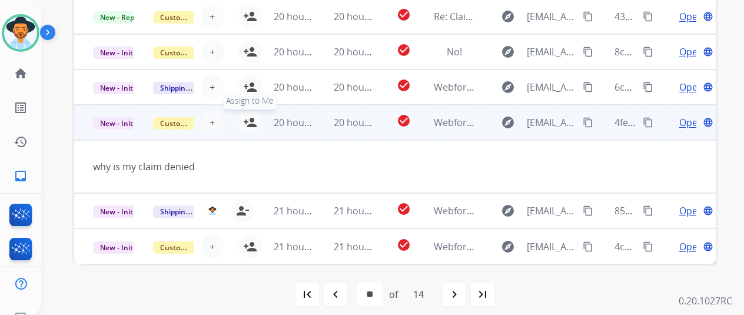
click at [249, 118] on mat-icon "person_add" at bounding box center [250, 122] width 14 height 14
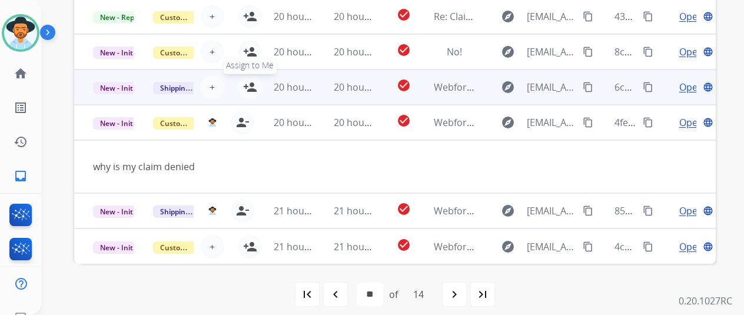
click at [248, 84] on mat-icon "person_add" at bounding box center [250, 87] width 14 height 14
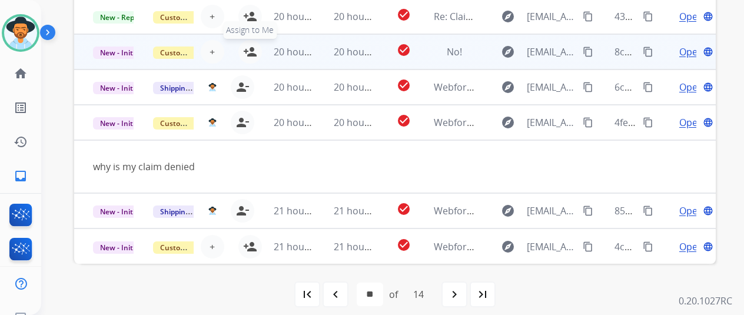
click at [250, 49] on mat-icon "person_add" at bounding box center [250, 52] width 14 height 14
click at [690, 47] on span "Open" at bounding box center [691, 52] width 24 height 14
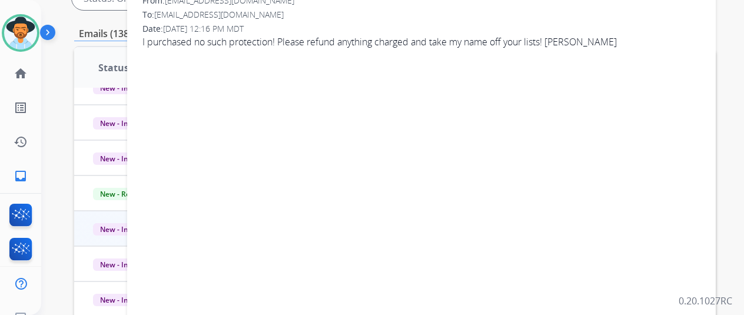
scroll to position [0, 0]
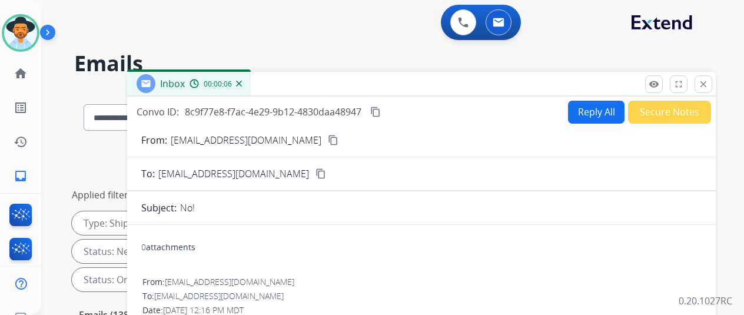
click at [242, 84] on img at bounding box center [239, 84] width 6 height 6
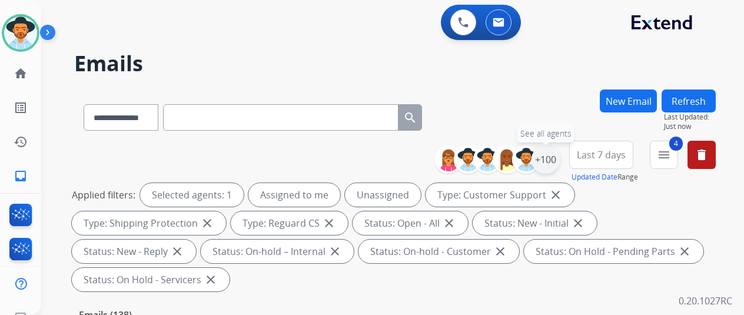
click at [558, 158] on div "+100" at bounding box center [546, 159] width 28 height 28
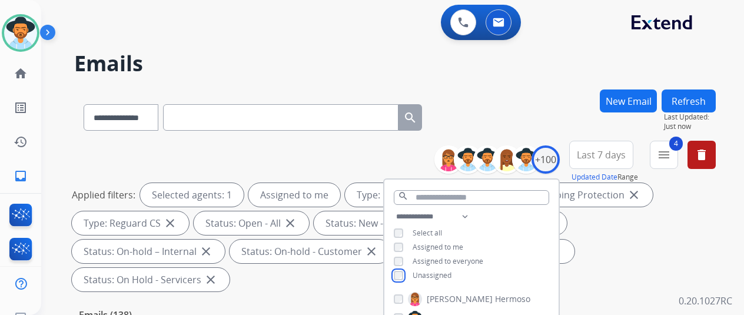
scroll to position [236, 0]
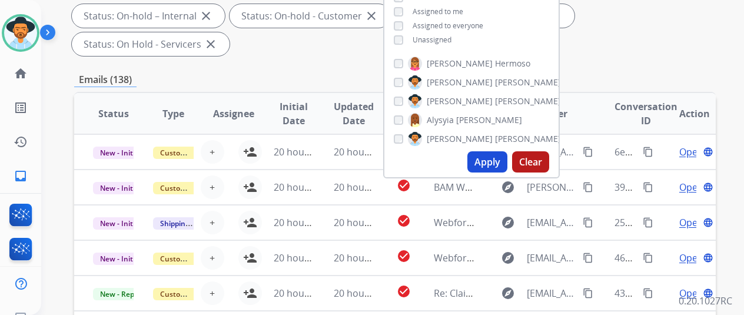
click at [496, 163] on button "Apply" at bounding box center [487, 161] width 40 height 21
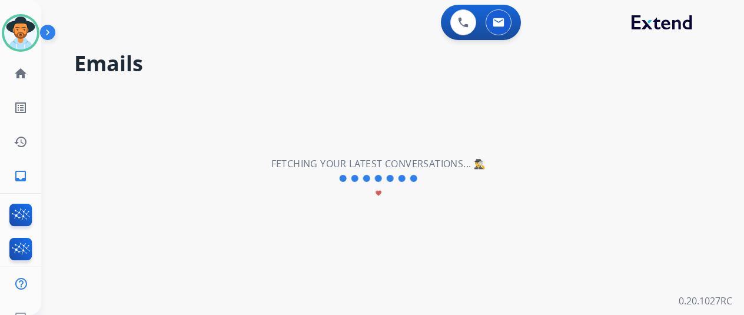
scroll to position [0, 0]
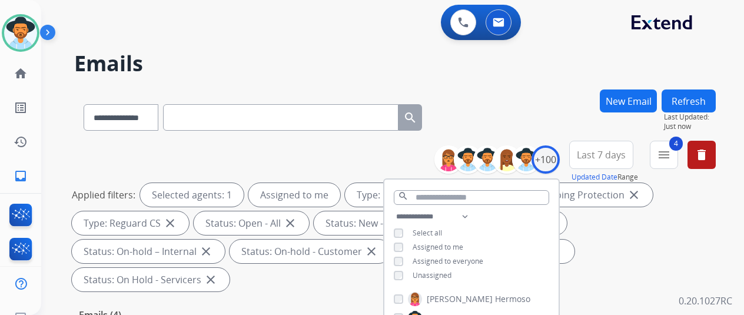
click at [532, 103] on div "**********" at bounding box center [395, 114] width 642 height 51
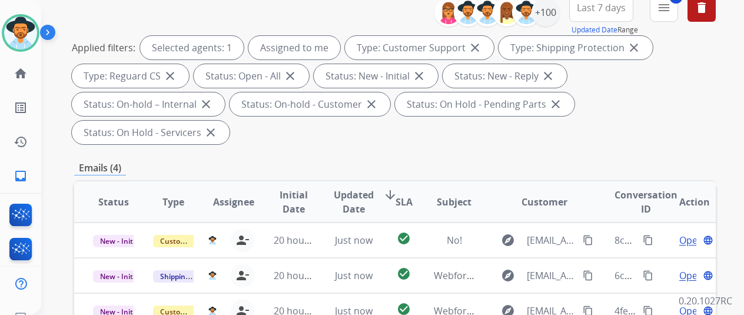
scroll to position [294, 0]
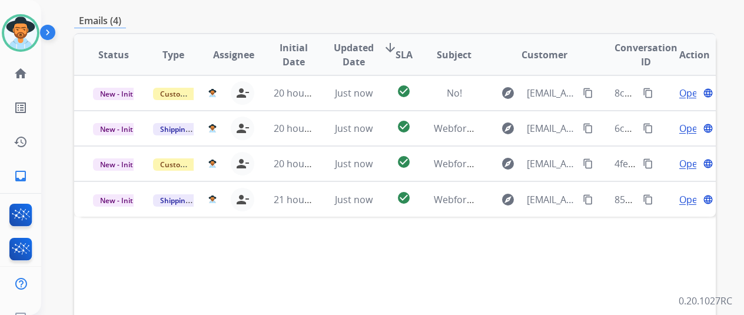
click at [191, 258] on div "Status Type Assignee Initial Date Updated Date arrow_downward SLA Subject Custo…" at bounding box center [395, 230] width 642 height 394
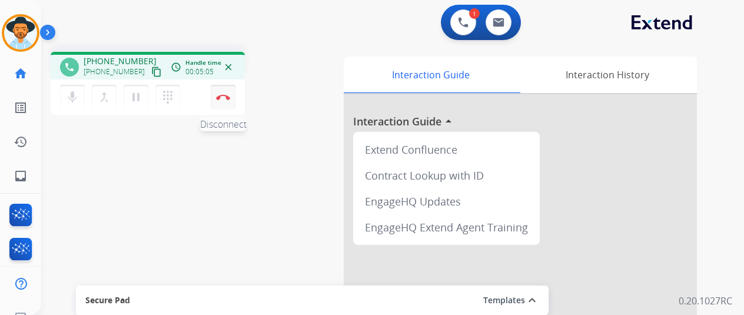
click at [225, 100] on button "Disconnect" at bounding box center [223, 97] width 25 height 25
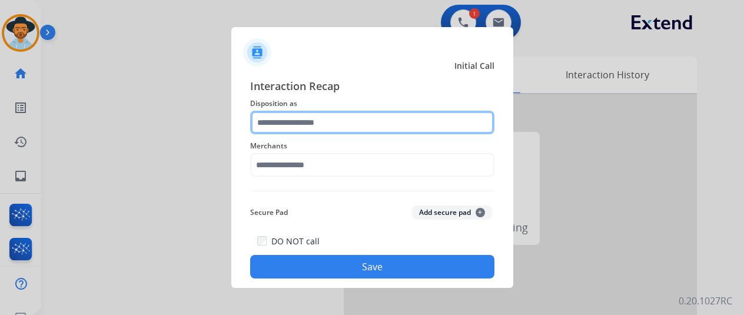
click at [273, 120] on input "text" at bounding box center [372, 123] width 244 height 24
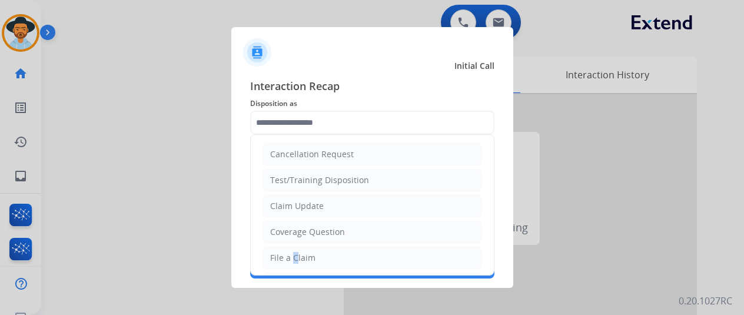
drag, startPoint x: 290, startPoint y: 260, endPoint x: 293, endPoint y: 223, distance: 37.3
click at [288, 257] on div "File a Claim" at bounding box center [292, 258] width 45 height 12
type input "**********"
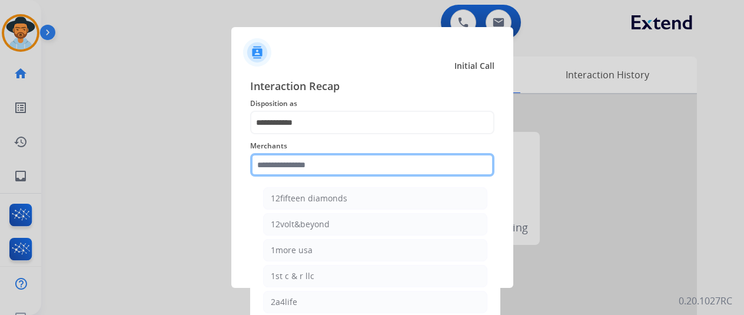
click at [288, 162] on input "text" at bounding box center [372, 165] width 244 height 24
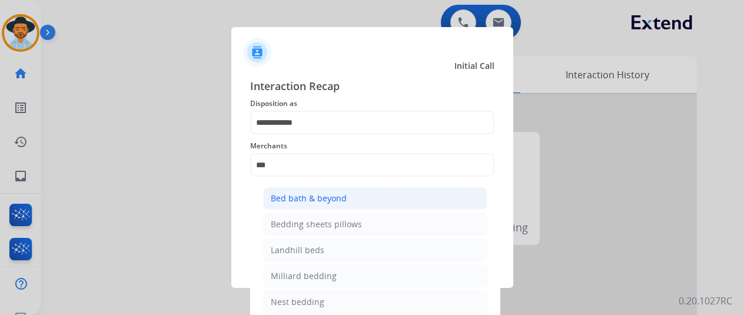
click at [314, 204] on div "Bed bath & beyond" at bounding box center [309, 199] width 76 height 12
type input "**********"
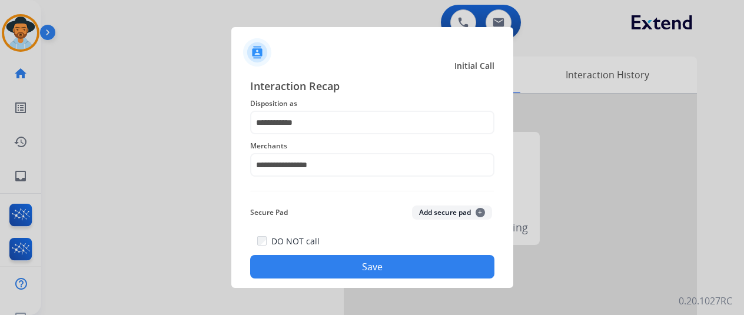
click at [354, 268] on button "Save" at bounding box center [372, 267] width 244 height 24
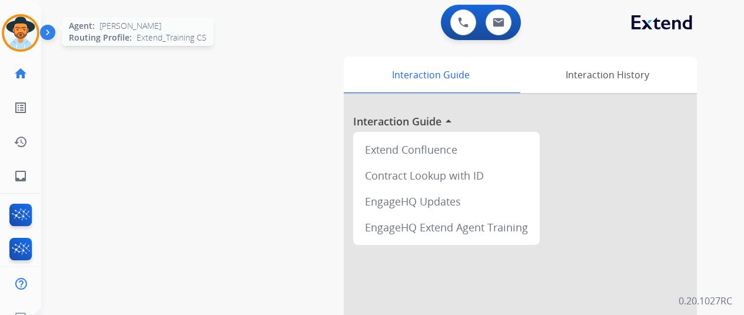
click at [23, 29] on img at bounding box center [20, 32] width 33 height 33
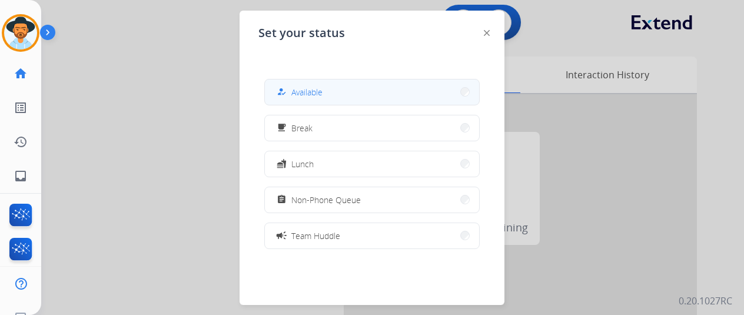
click at [292, 92] on div "how_to_reg Available" at bounding box center [298, 92] width 48 height 14
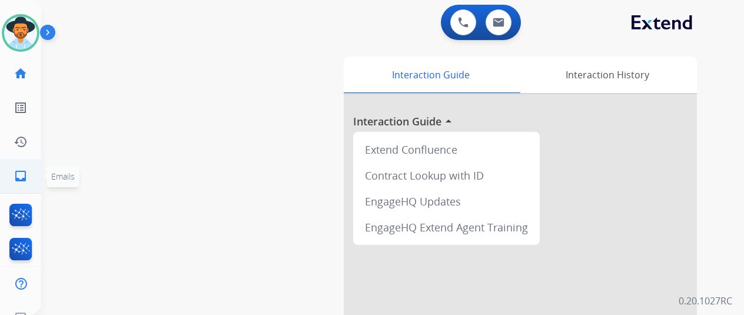
click at [19, 178] on mat-icon "inbox" at bounding box center [21, 176] width 14 height 14
select select "**********"
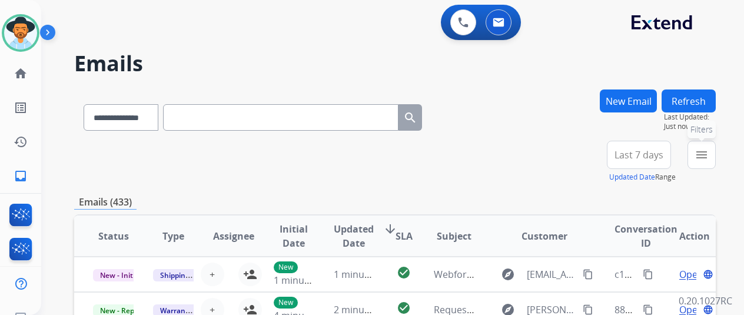
drag, startPoint x: 716, startPoint y: 150, endPoint x: 641, endPoint y: 166, distance: 77.0
click at [709, 152] on mat-icon "menu" at bounding box center [702, 155] width 14 height 14
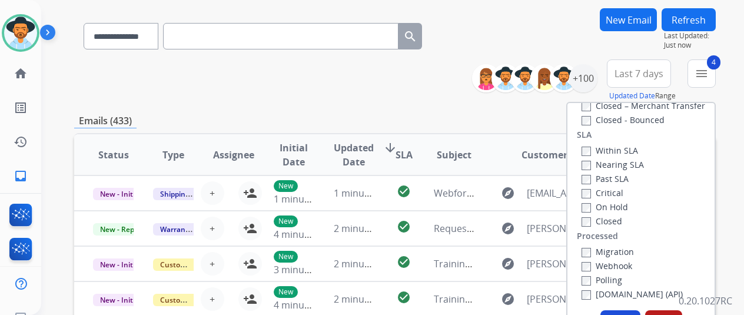
scroll to position [177, 0]
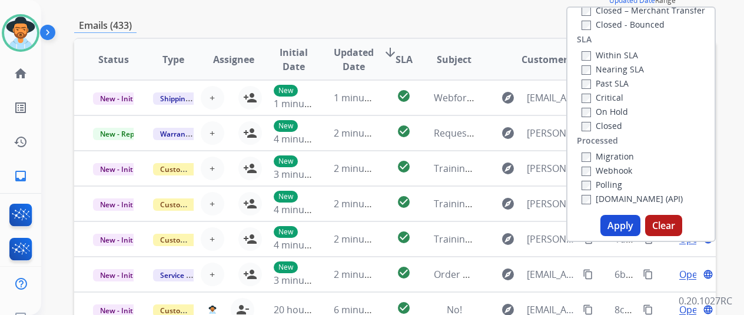
click at [625, 228] on button "Apply" at bounding box center [621, 225] width 40 height 21
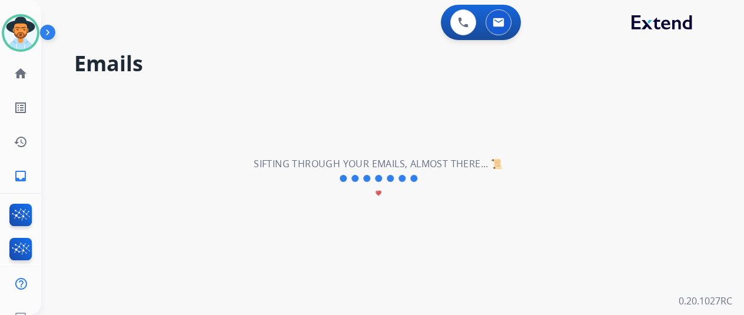
scroll to position [0, 0]
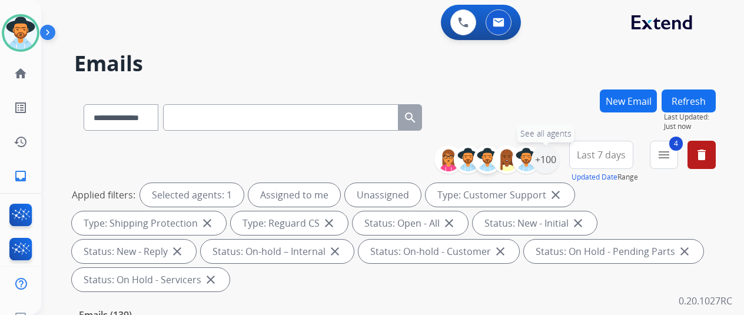
drag, startPoint x: 559, startPoint y: 157, endPoint x: 493, endPoint y: 155, distance: 66.0
click at [558, 157] on div "+100" at bounding box center [546, 159] width 28 height 28
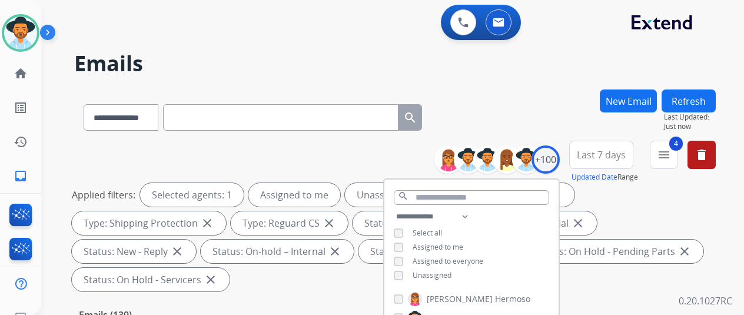
click at [403, 279] on div "**********" at bounding box center [471, 247] width 174 height 75
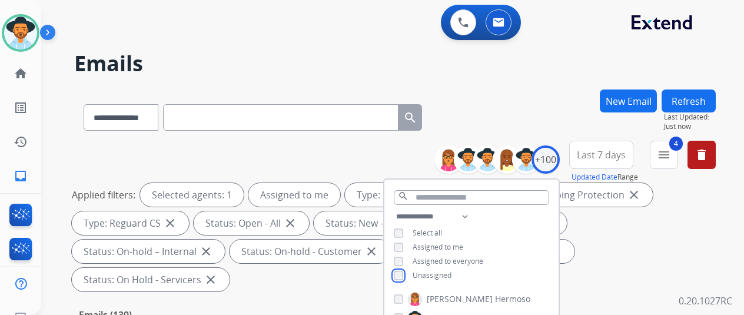
scroll to position [177, 0]
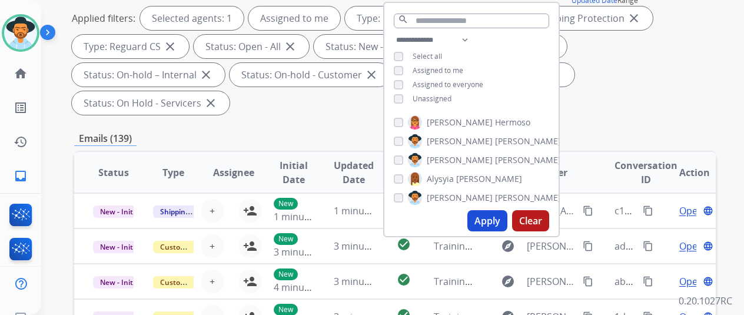
click at [488, 217] on button "Apply" at bounding box center [487, 220] width 40 height 21
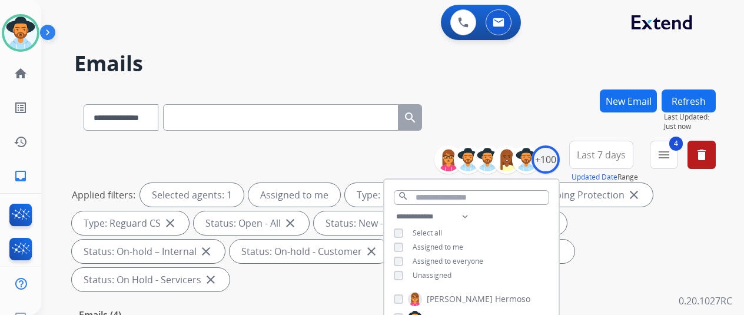
click at [523, 107] on div "**********" at bounding box center [395, 114] width 642 height 51
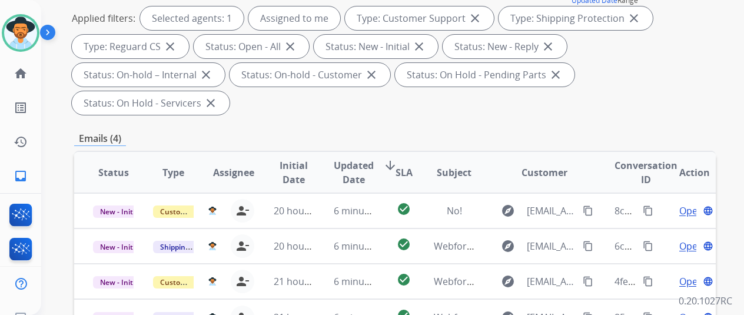
scroll to position [353, 0]
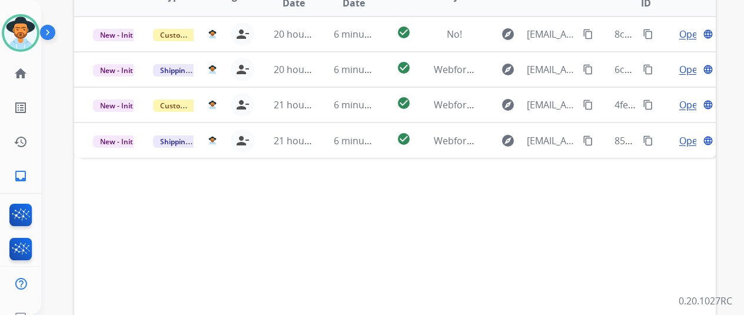
drag, startPoint x: 153, startPoint y: 203, endPoint x: 146, endPoint y: 174, distance: 30.3
click at [147, 180] on div "Status Type Assignee Initial Date Updated Date arrow_downward SLA Subject Custo…" at bounding box center [395, 171] width 642 height 394
click at [31, 44] on img at bounding box center [20, 32] width 33 height 33
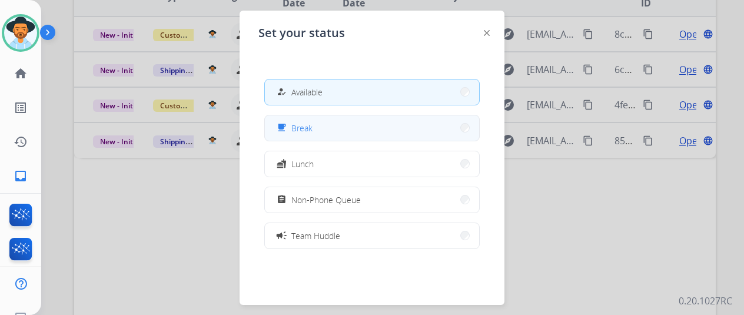
click at [378, 120] on button "free_breakfast Break" at bounding box center [372, 127] width 214 height 25
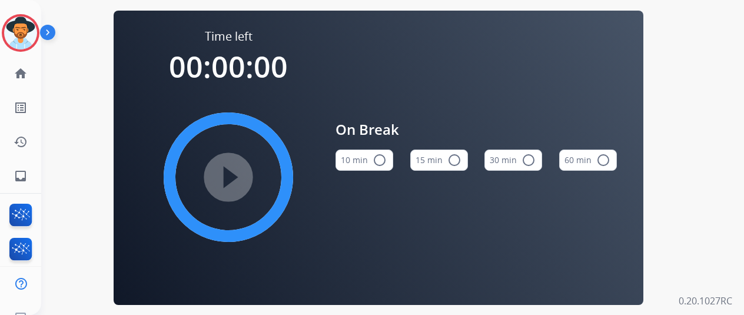
drag, startPoint x: 388, startPoint y: 165, endPoint x: 380, endPoint y: 160, distance: 9.5
click at [387, 165] on mat-icon "radio_button_unchecked" at bounding box center [380, 160] width 14 height 14
click at [232, 178] on mat-icon "play_circle_filled" at bounding box center [228, 177] width 14 height 14
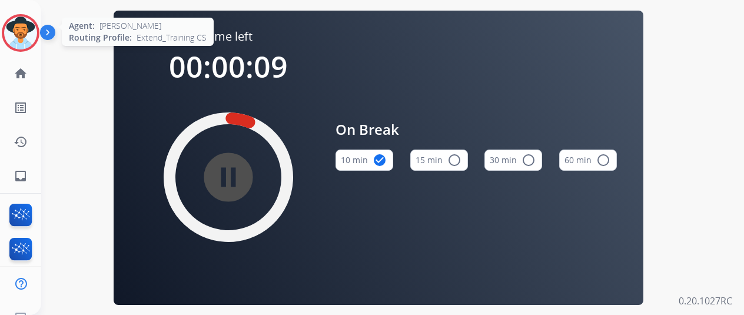
click at [19, 32] on img at bounding box center [20, 32] width 33 height 33
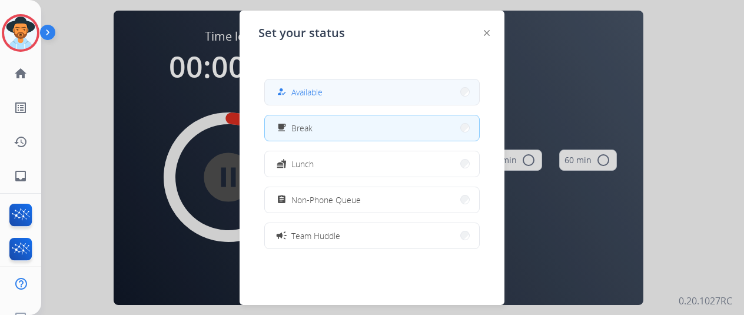
click at [317, 95] on span "Available" at bounding box center [306, 92] width 31 height 12
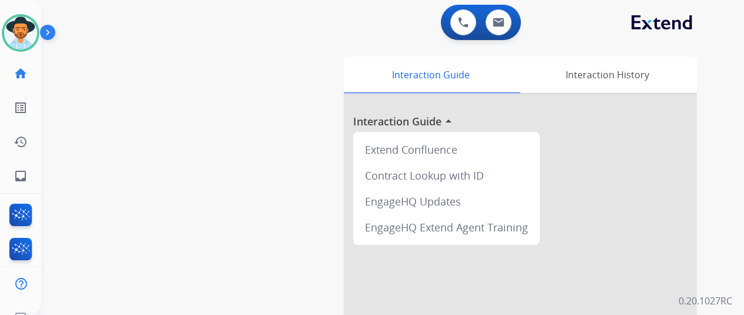
click at [130, 148] on div "swap_horiz Break voice bridge close_fullscreen Connect 3-Way Call merge_type Se…" at bounding box center [378, 287] width 675 height 491
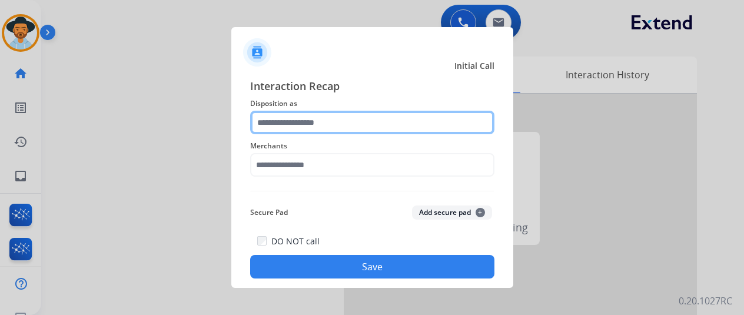
click at [290, 125] on input "text" at bounding box center [372, 123] width 244 height 24
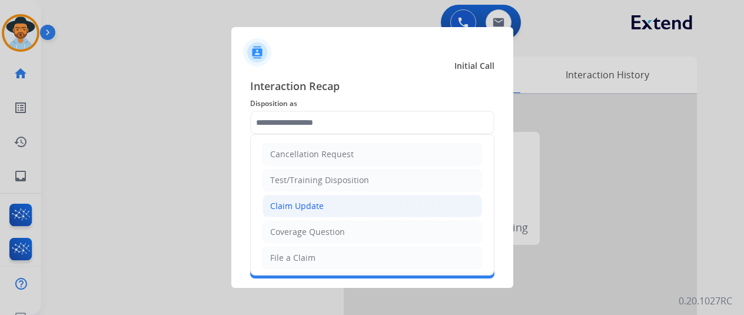
click at [277, 214] on li "Claim Update" at bounding box center [373, 206] width 220 height 22
type input "**********"
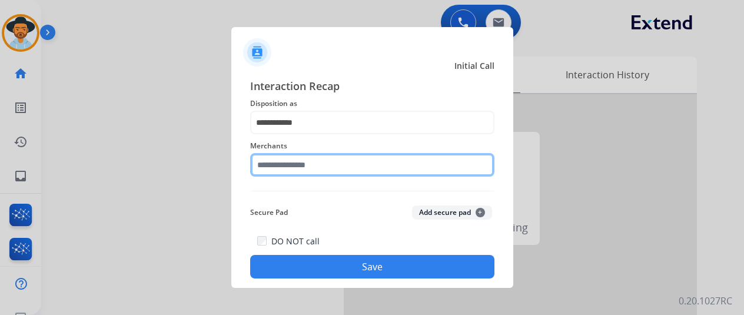
click at [285, 160] on input "text" at bounding box center [372, 165] width 244 height 24
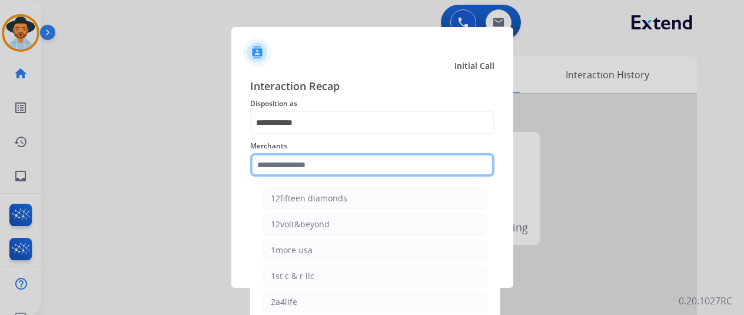
click at [286, 171] on input "text" at bounding box center [372, 165] width 244 height 24
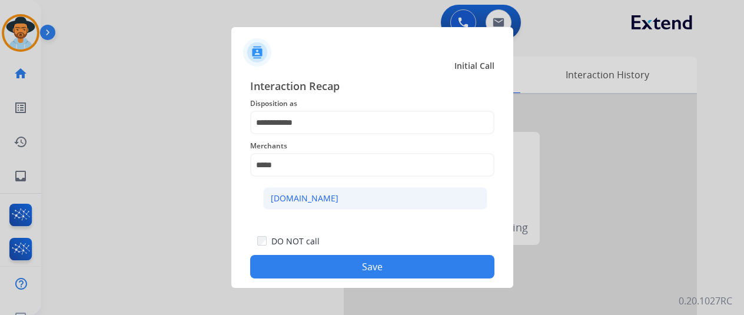
click at [310, 200] on div "[DOMAIN_NAME]" at bounding box center [305, 199] width 68 height 12
type input "**********"
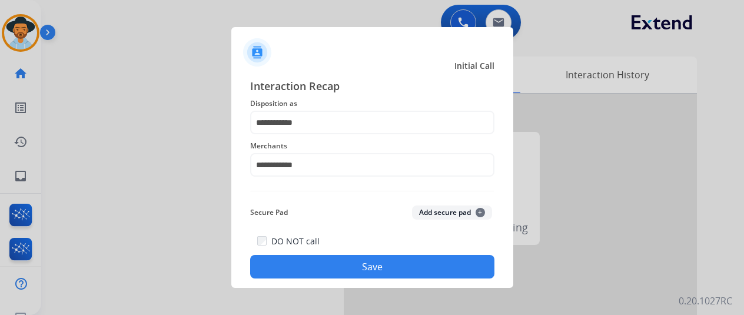
click at [380, 266] on button "Save" at bounding box center [372, 267] width 244 height 24
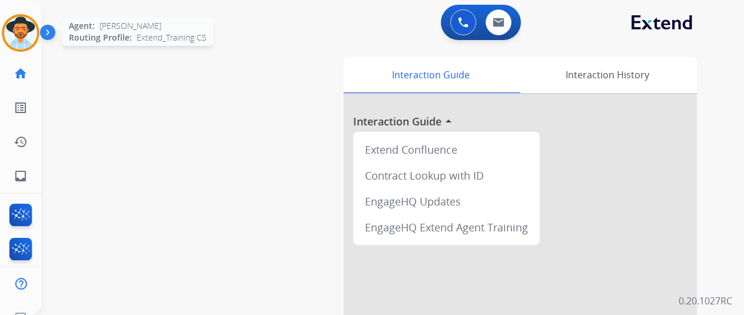
click at [16, 30] on img at bounding box center [20, 32] width 33 height 33
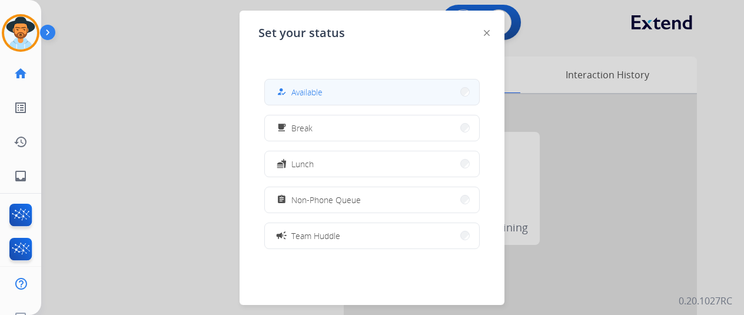
click at [343, 85] on button "how_to_reg Available" at bounding box center [372, 91] width 214 height 25
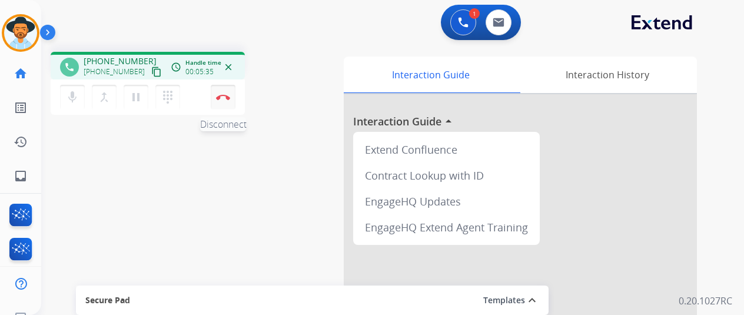
click at [220, 95] on img at bounding box center [223, 97] width 14 height 6
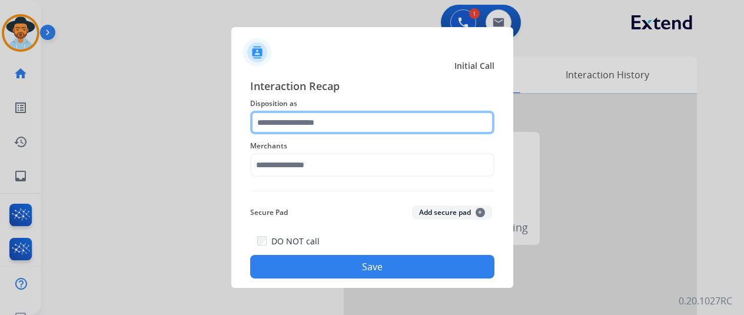
click at [256, 117] on input "text" at bounding box center [372, 123] width 244 height 24
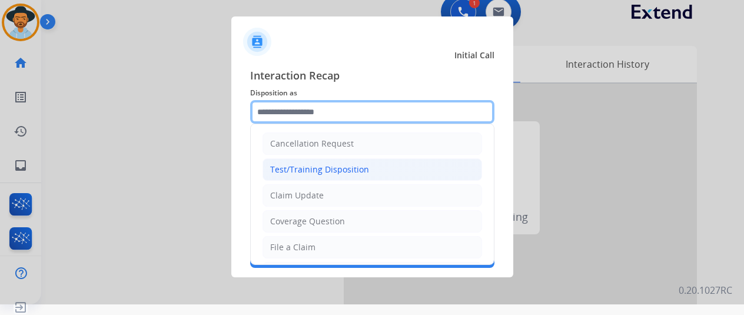
scroll to position [14, 0]
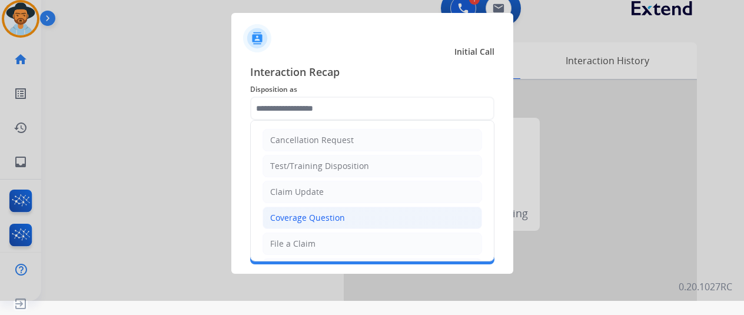
click at [296, 216] on div "Coverage Question" at bounding box center [307, 218] width 75 height 12
type input "**********"
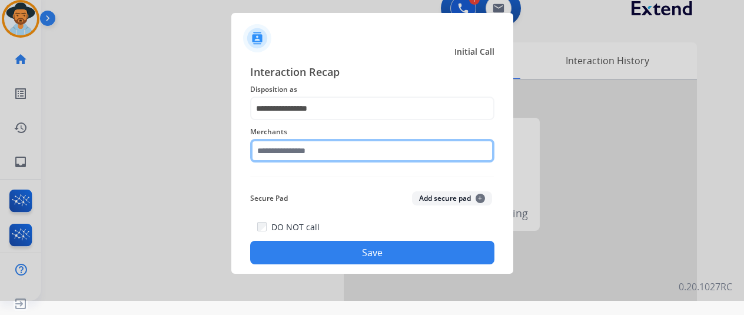
click at [283, 145] on input "text" at bounding box center [372, 151] width 244 height 24
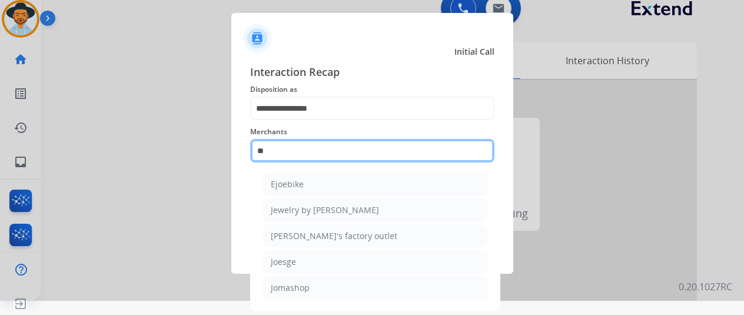
scroll to position [0, 0]
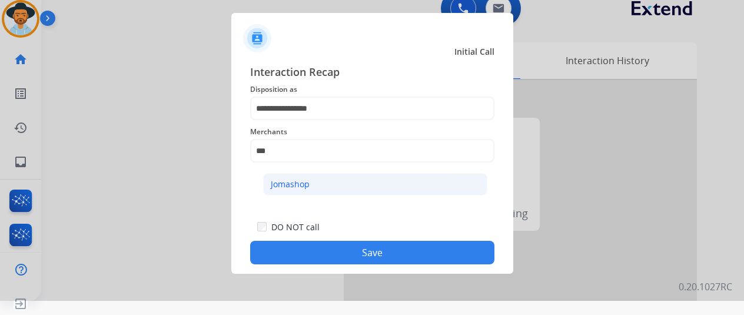
click at [282, 185] on div "Jomashop" at bounding box center [290, 184] width 39 height 12
type input "********"
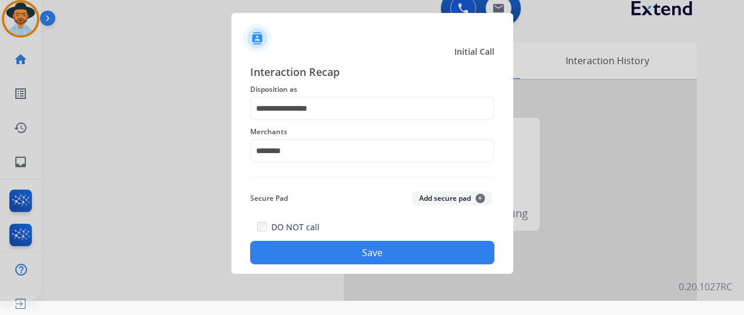
click at [346, 254] on button "Save" at bounding box center [372, 253] width 244 height 24
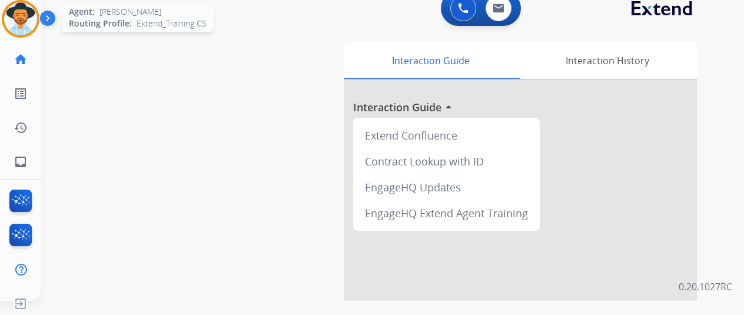
click at [19, 7] on img at bounding box center [20, 18] width 33 height 33
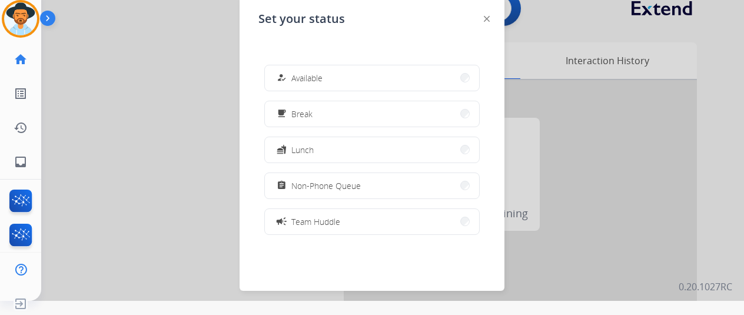
click at [327, 74] on button "how_to_reg Available" at bounding box center [372, 77] width 214 height 25
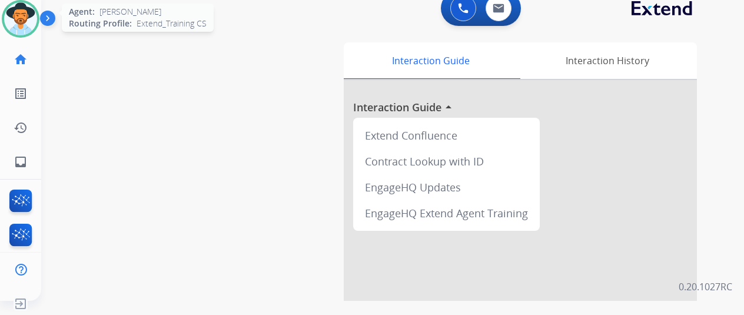
click at [19, 7] on img at bounding box center [20, 18] width 33 height 33
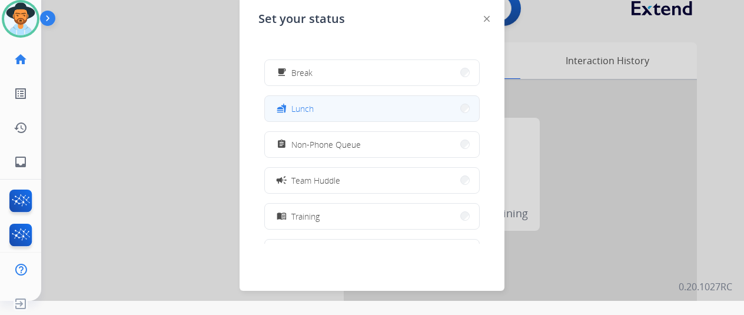
scroll to position [59, 0]
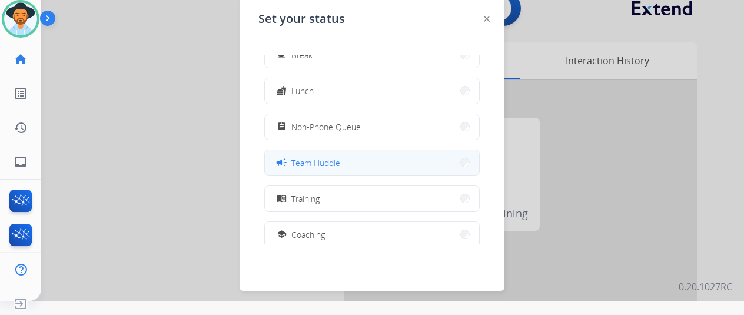
click at [347, 161] on button "campaign Team Huddle" at bounding box center [372, 162] width 214 height 25
